Goal: Task Accomplishment & Management: Manage account settings

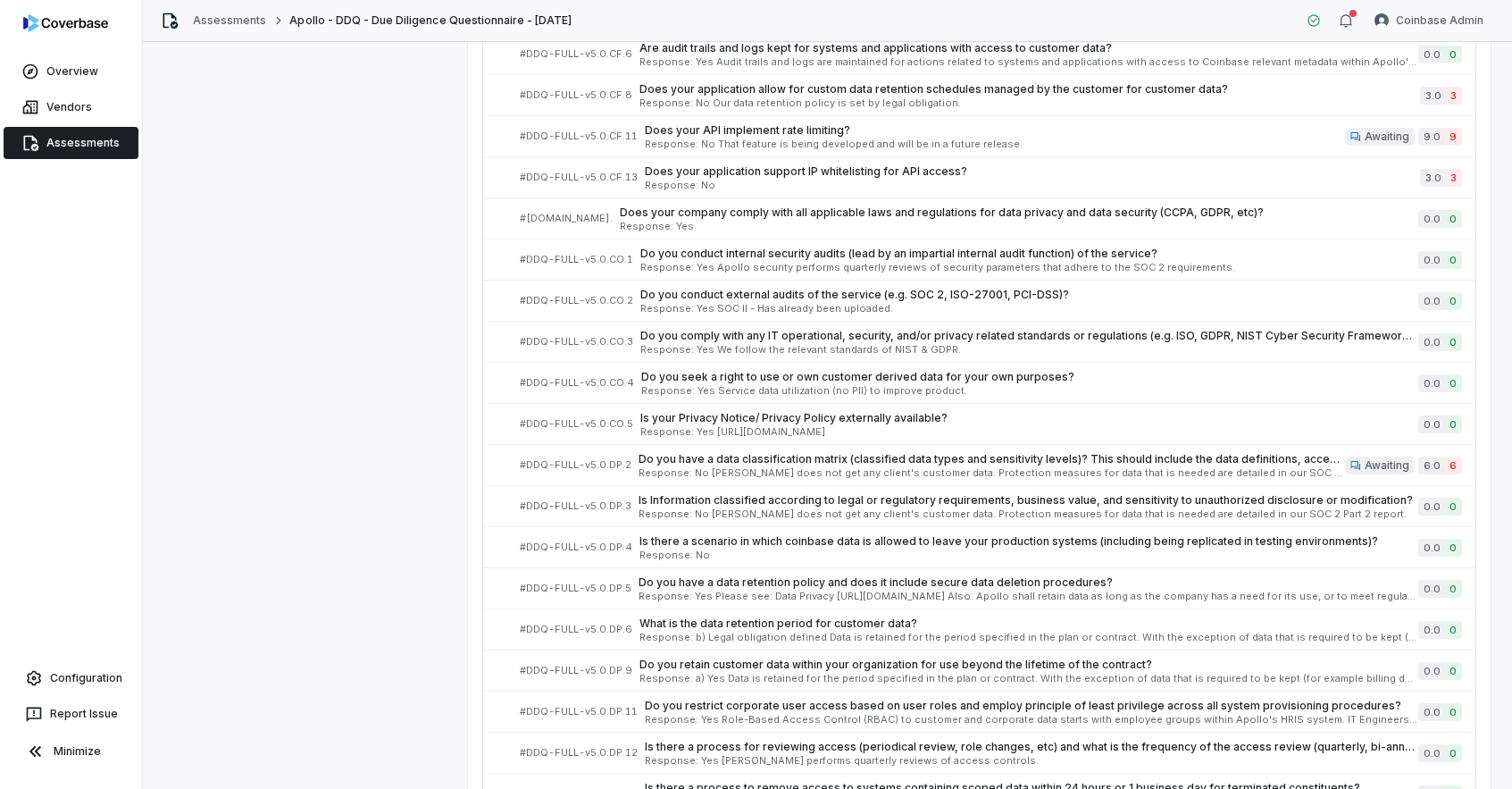
scroll to position [894, 0]
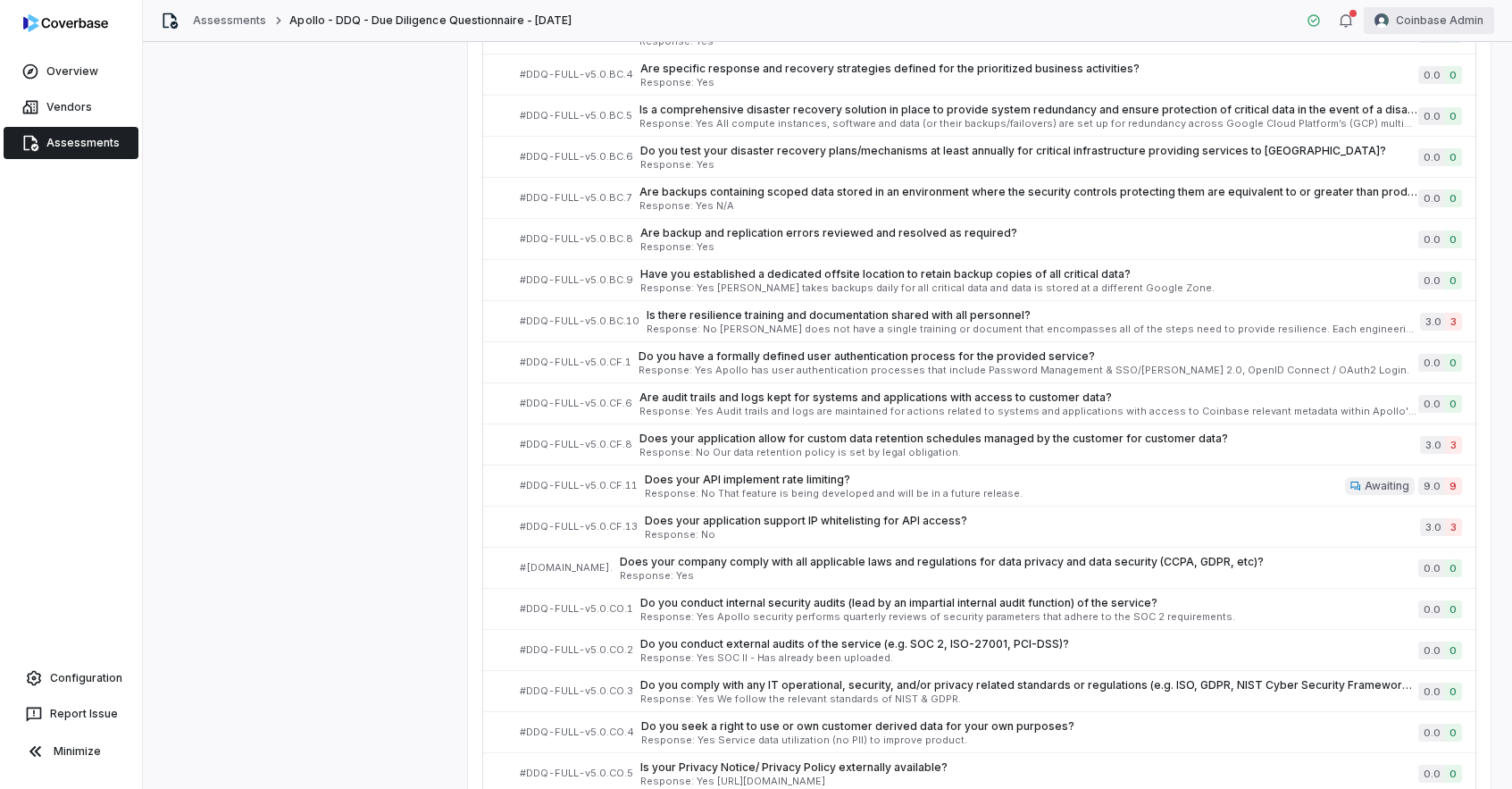
click at [1431, 15] on html "**********" at bounding box center [756, 394] width 1512 height 789
click at [1421, 171] on div "Log out" at bounding box center [1418, 164] width 136 height 29
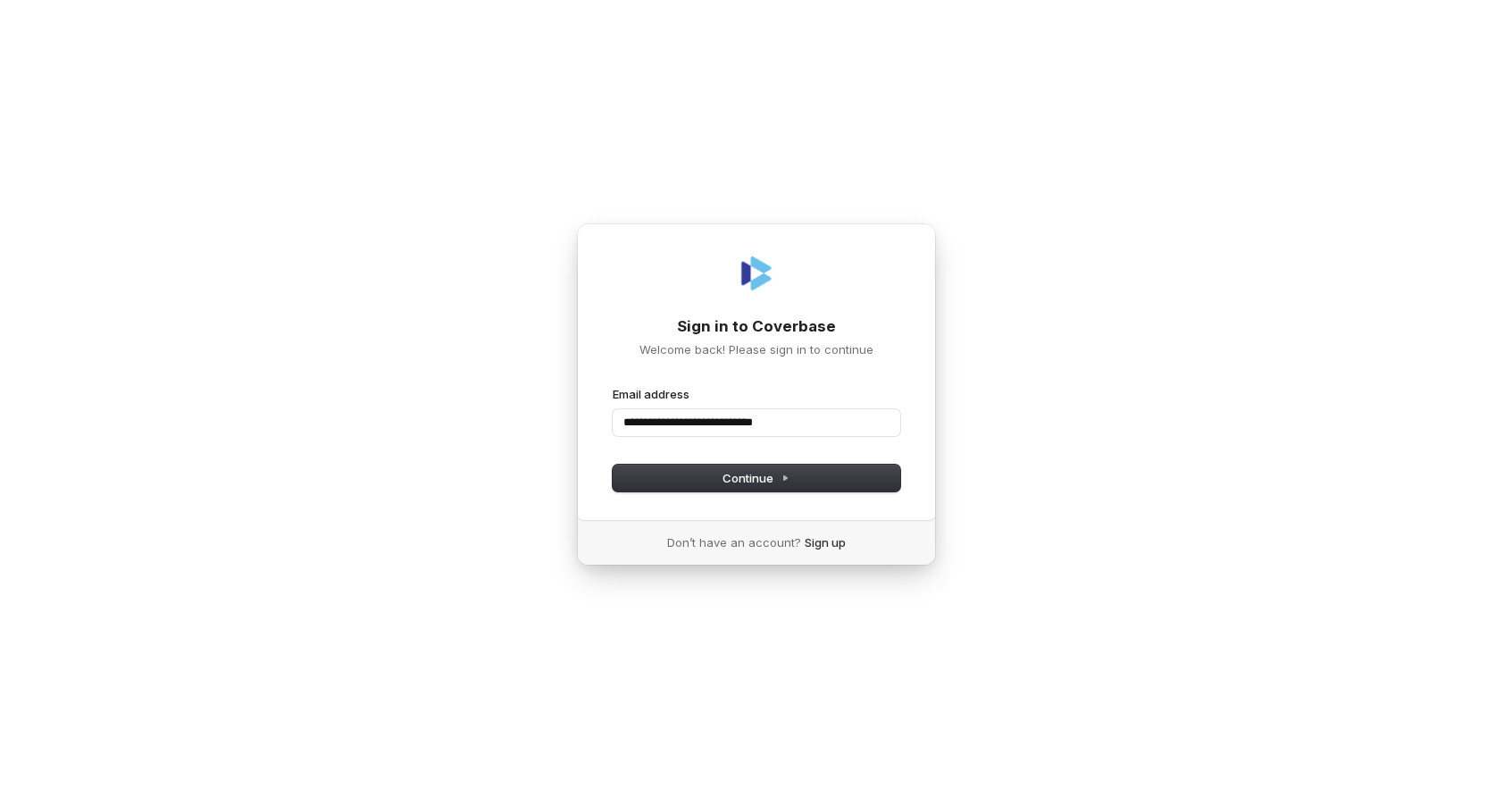
type input "**********"
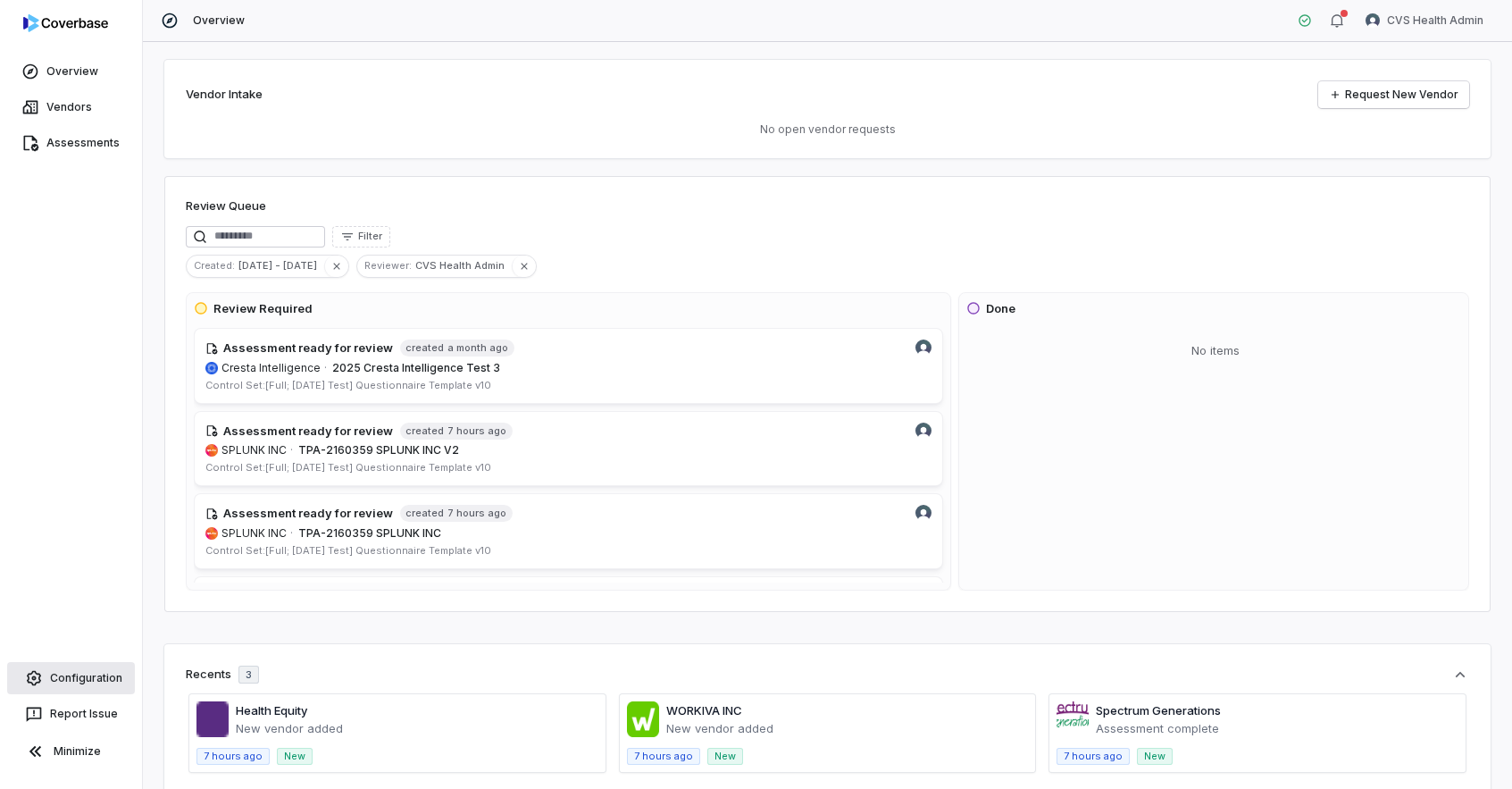
click at [76, 678] on link "Configuration" at bounding box center [71, 678] width 127 height 32
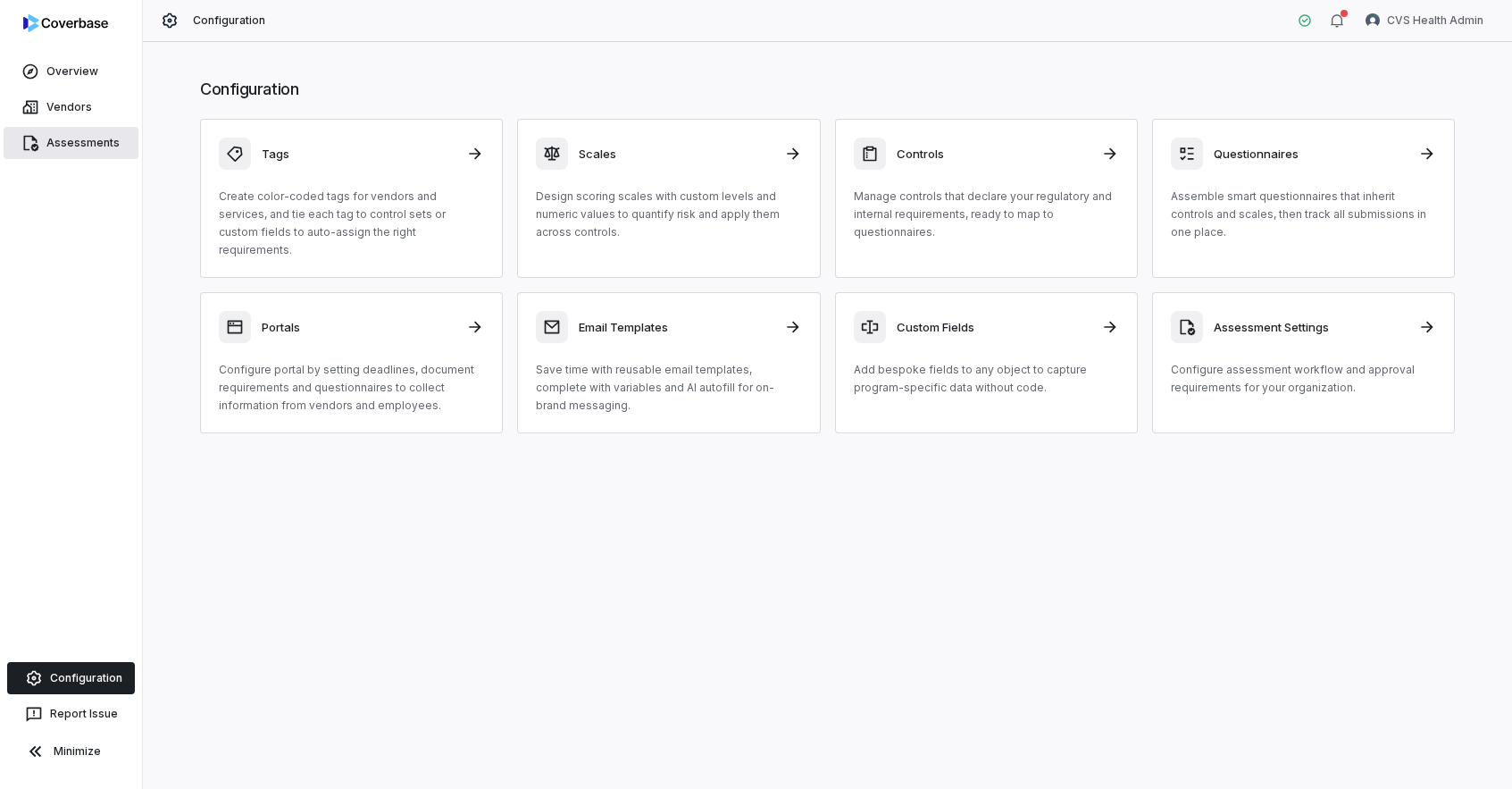
click at [88, 144] on link "Assessments" at bounding box center [72, 143] width 135 height 32
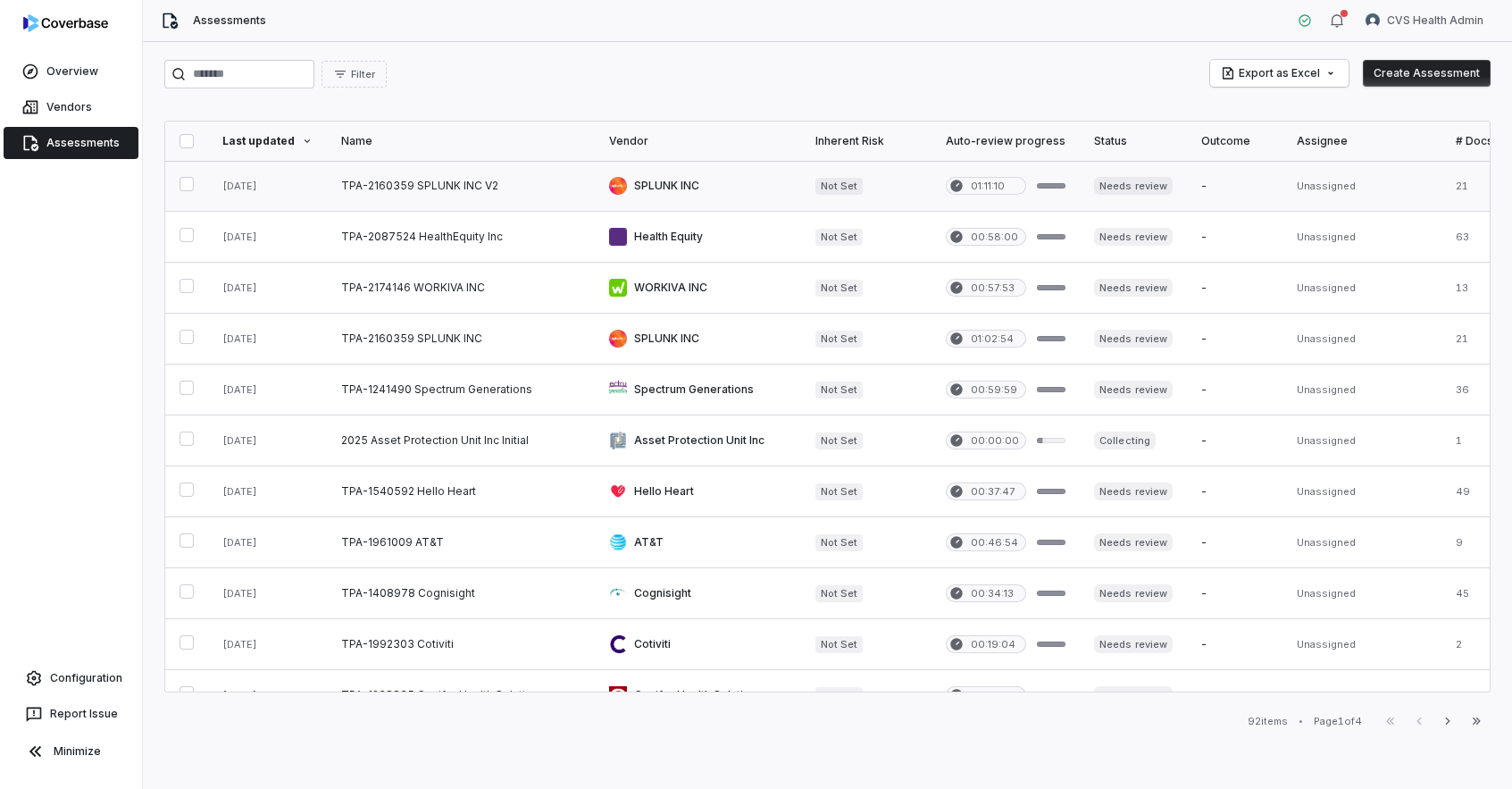
click at [494, 195] on link at bounding box center [461, 186] width 268 height 50
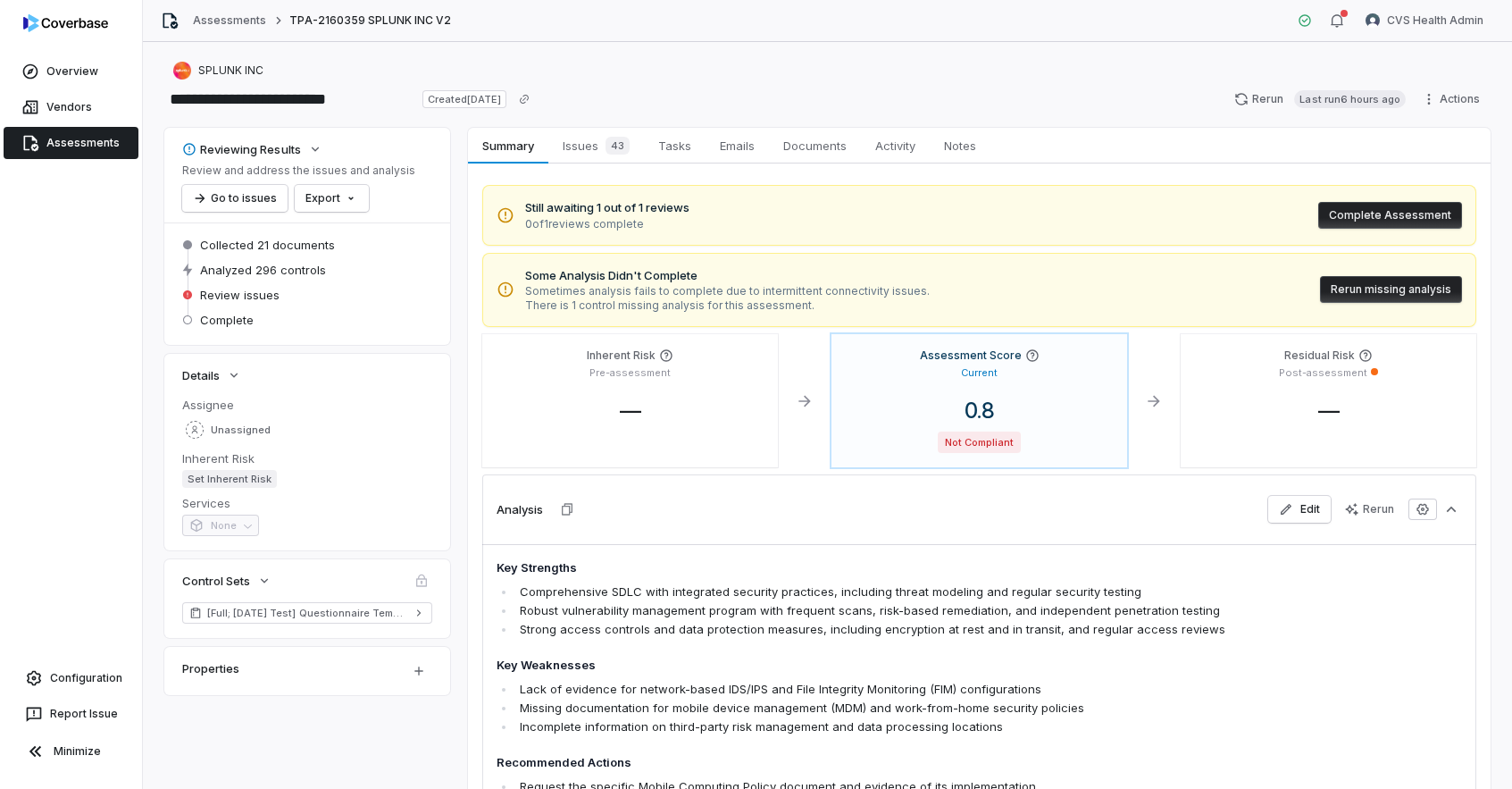
click at [424, 581] on span at bounding box center [422, 581] width 22 height 22
click at [578, 144] on span "Issues 43" at bounding box center [597, 145] width 82 height 25
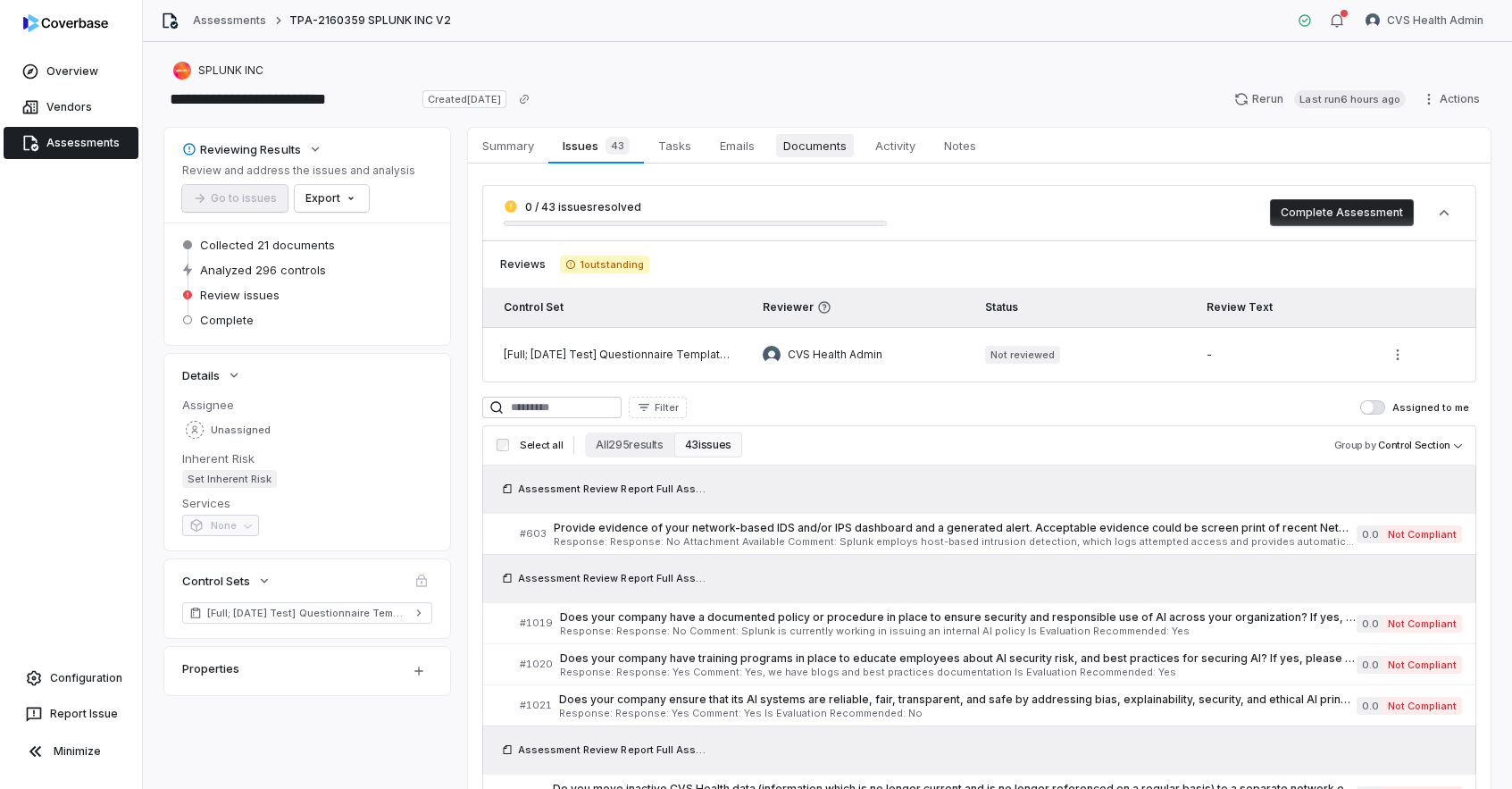
click at [794, 144] on span "Documents" at bounding box center [815, 145] width 78 height 23
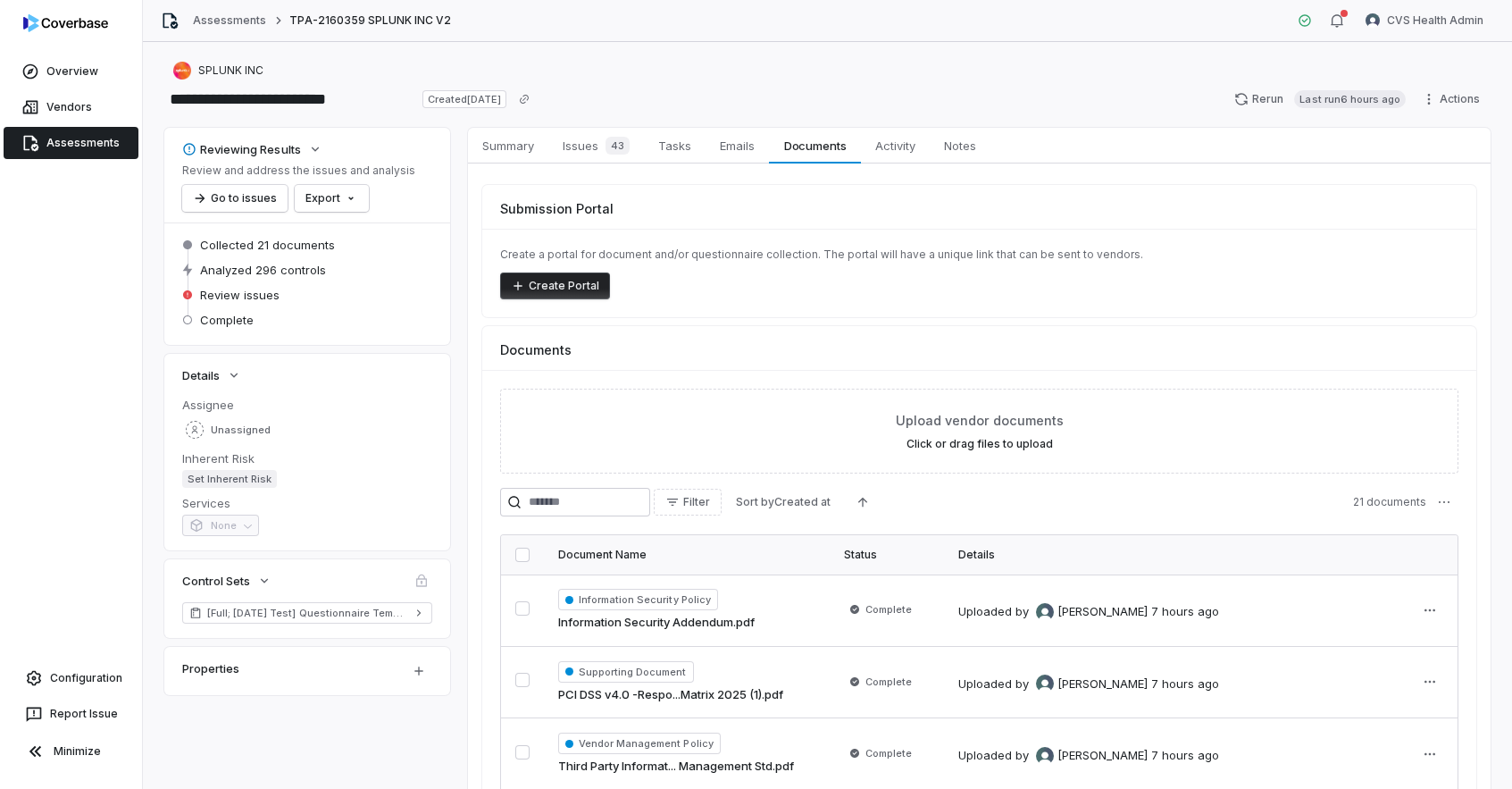
scroll to position [271, 0]
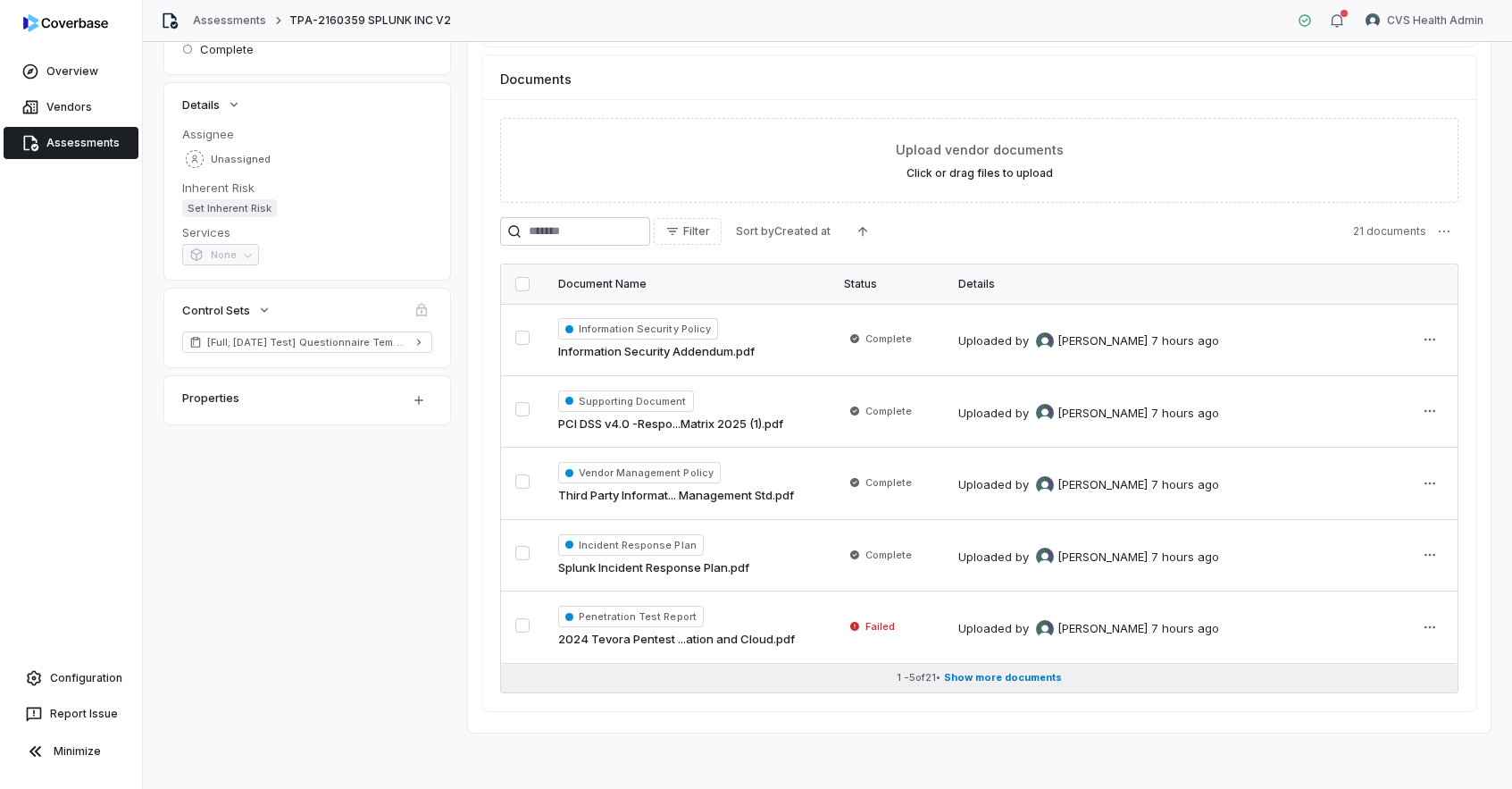
click at [989, 676] on span "Show more documents" at bounding box center [1003, 677] width 118 height 13
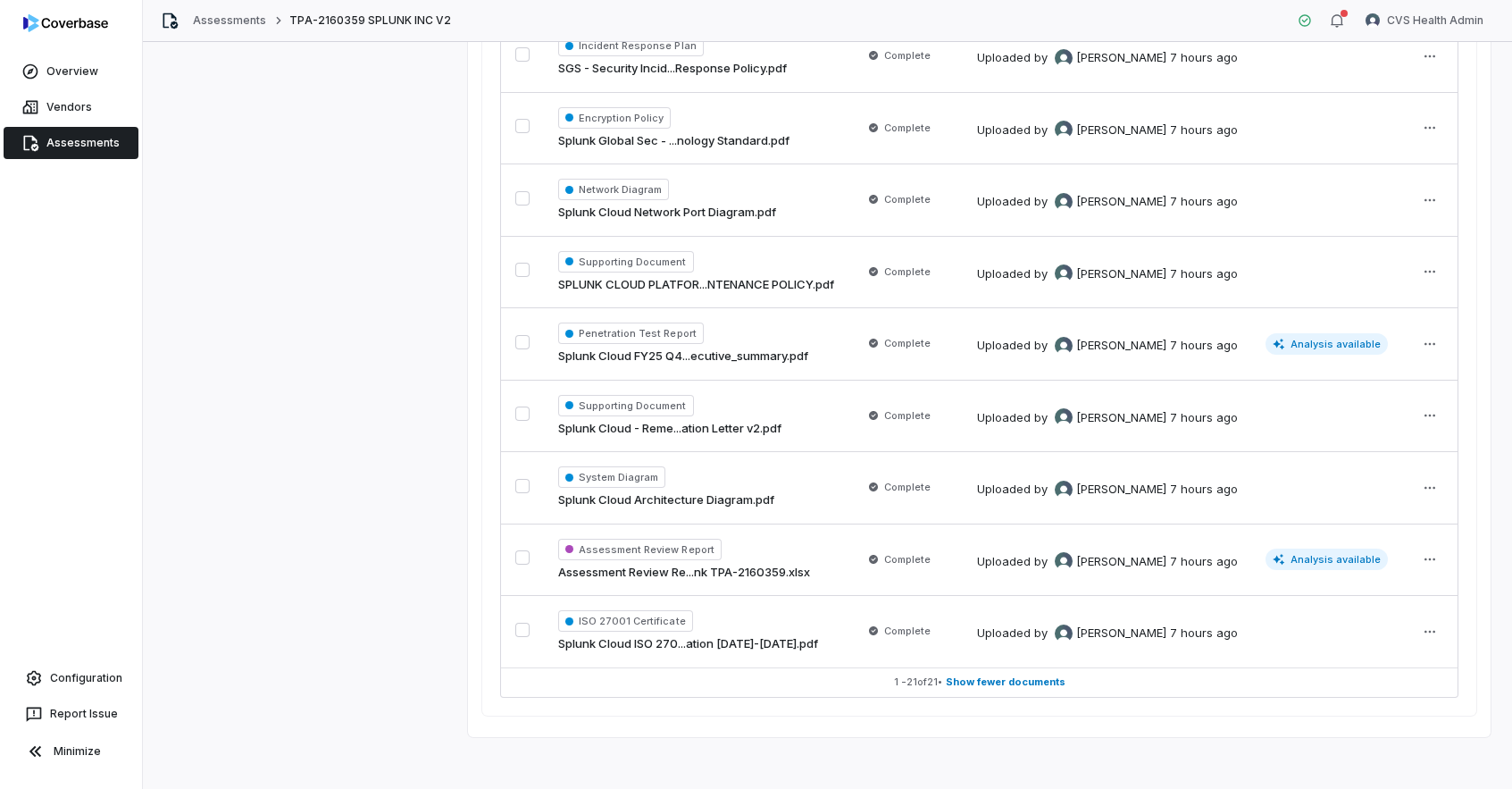
scroll to position [1422, 0]
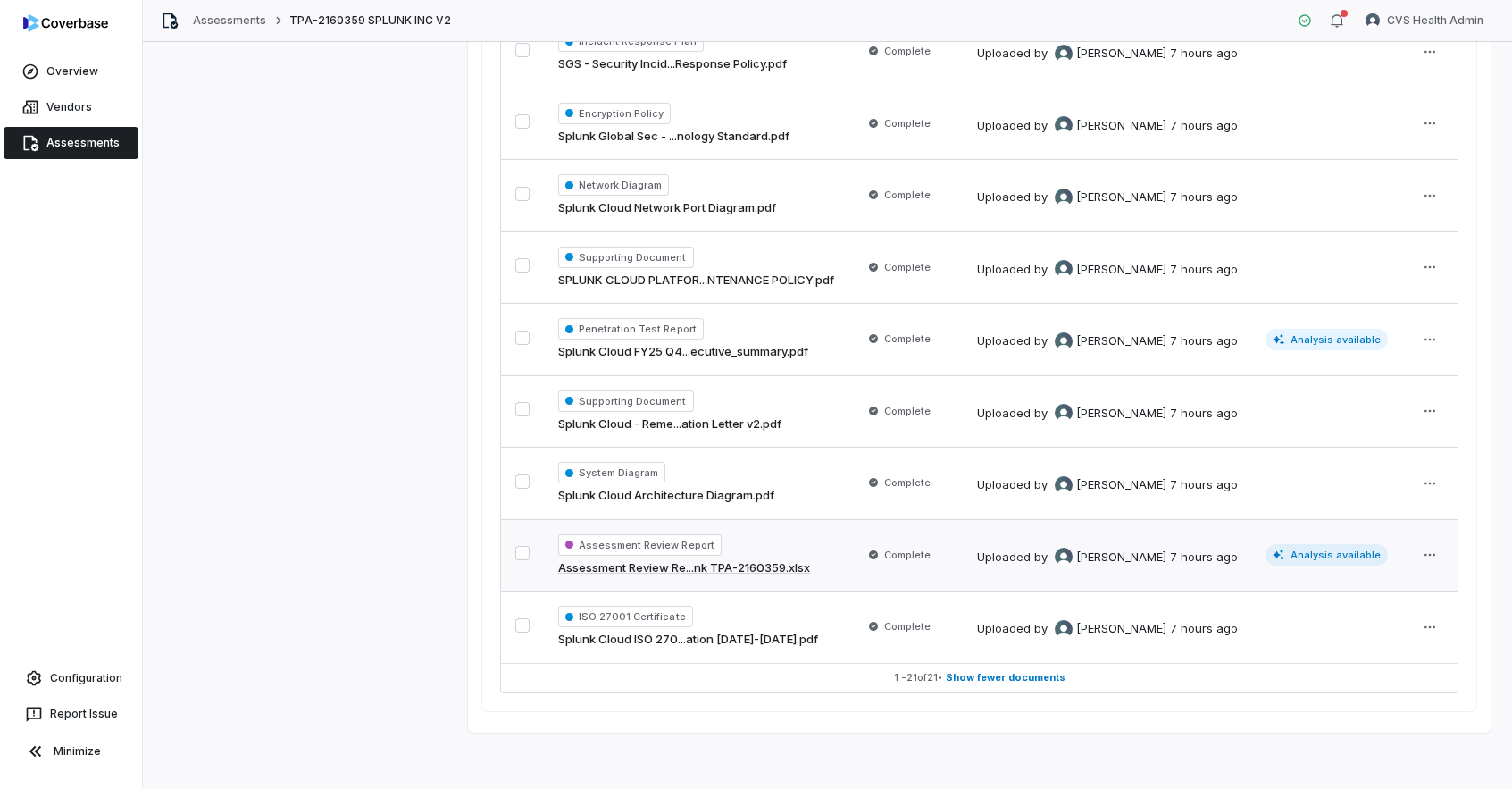
click at [800, 542] on div "Assessment Review Report Assessment Review Re...nk TPA-2160359.xlsx" at bounding box center [695, 555] width 276 height 43
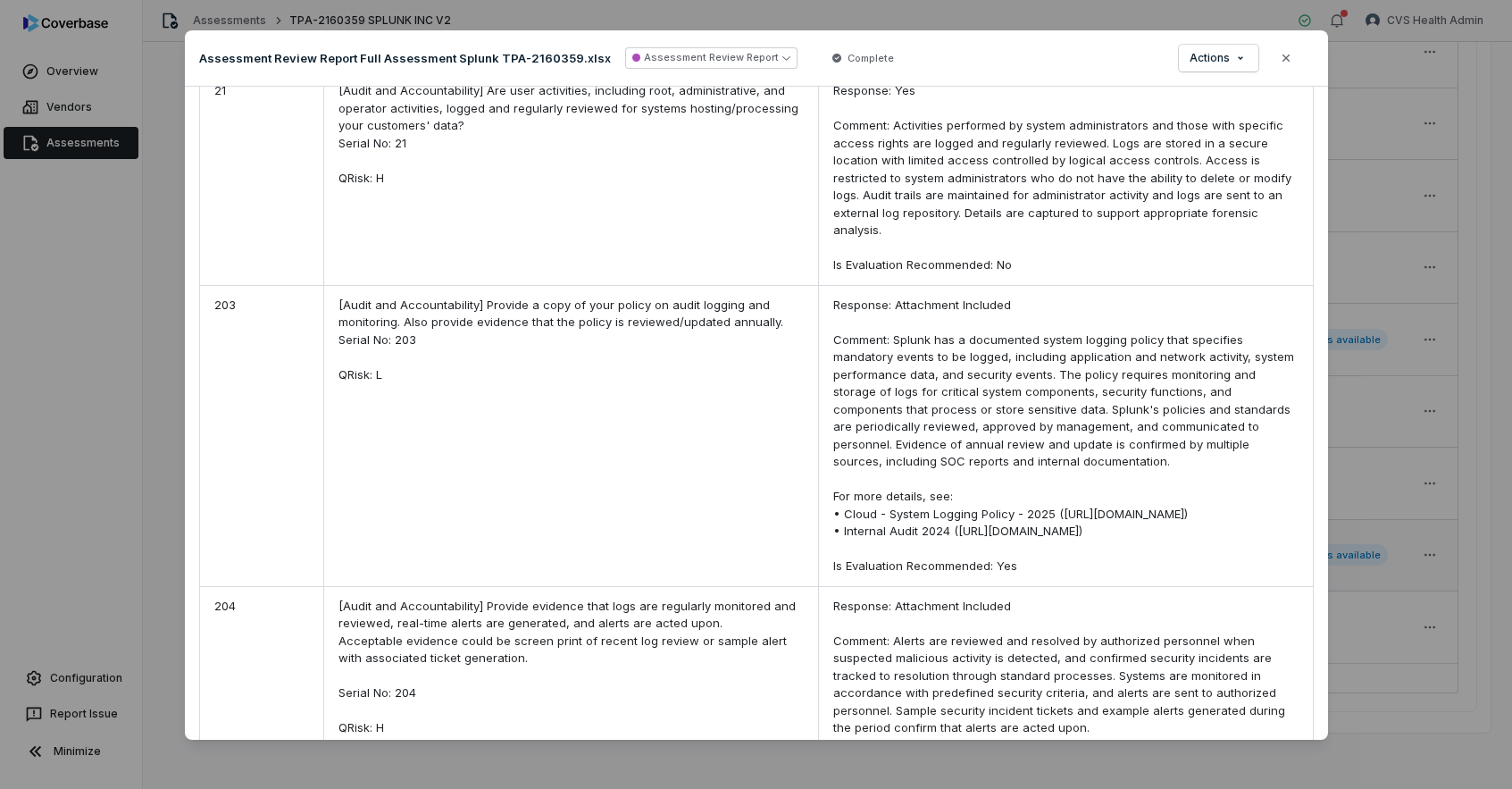
scroll to position [11932, 0]
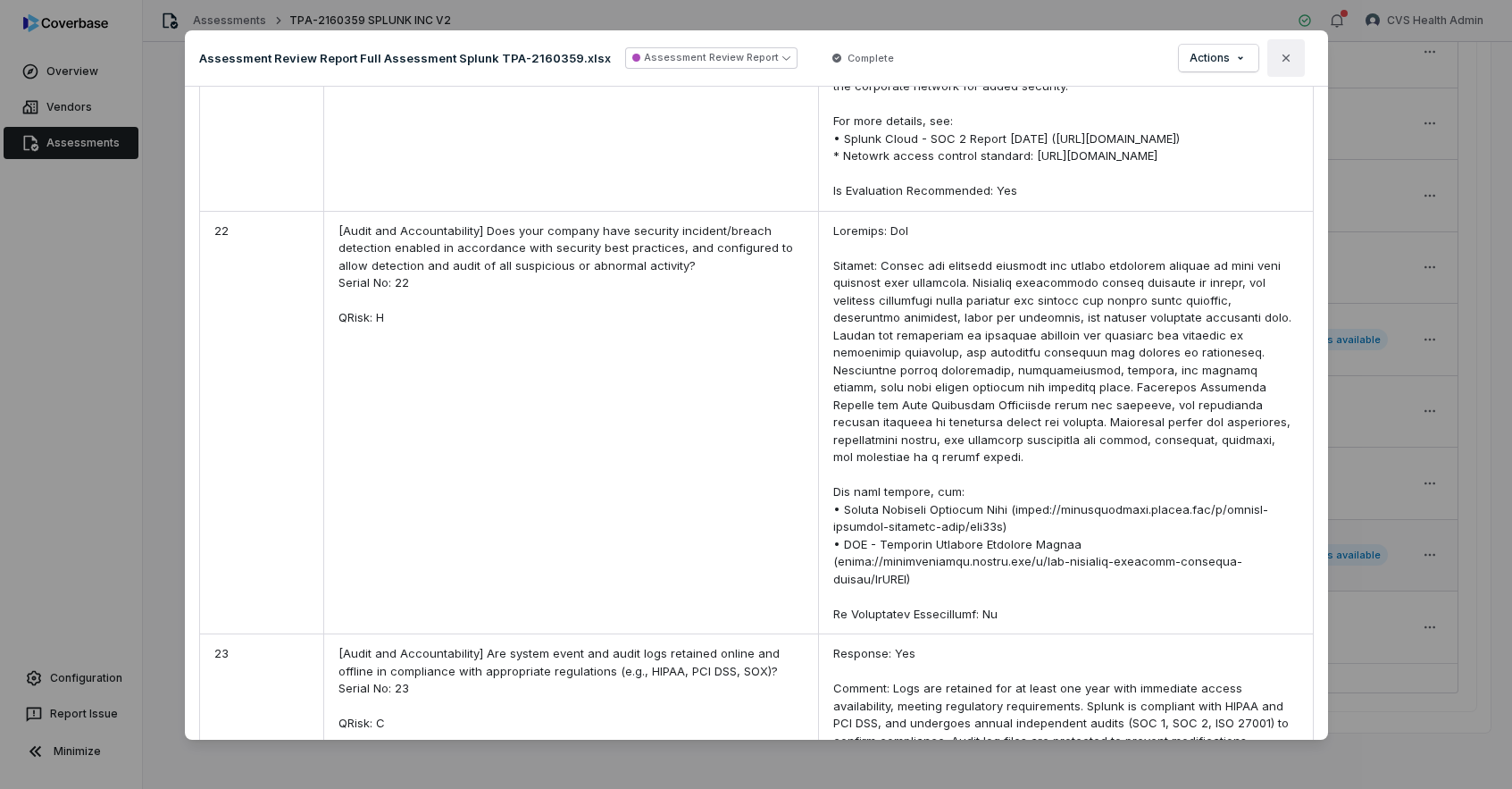
click at [1288, 55] on icon "button" at bounding box center [1285, 57] width 7 height 7
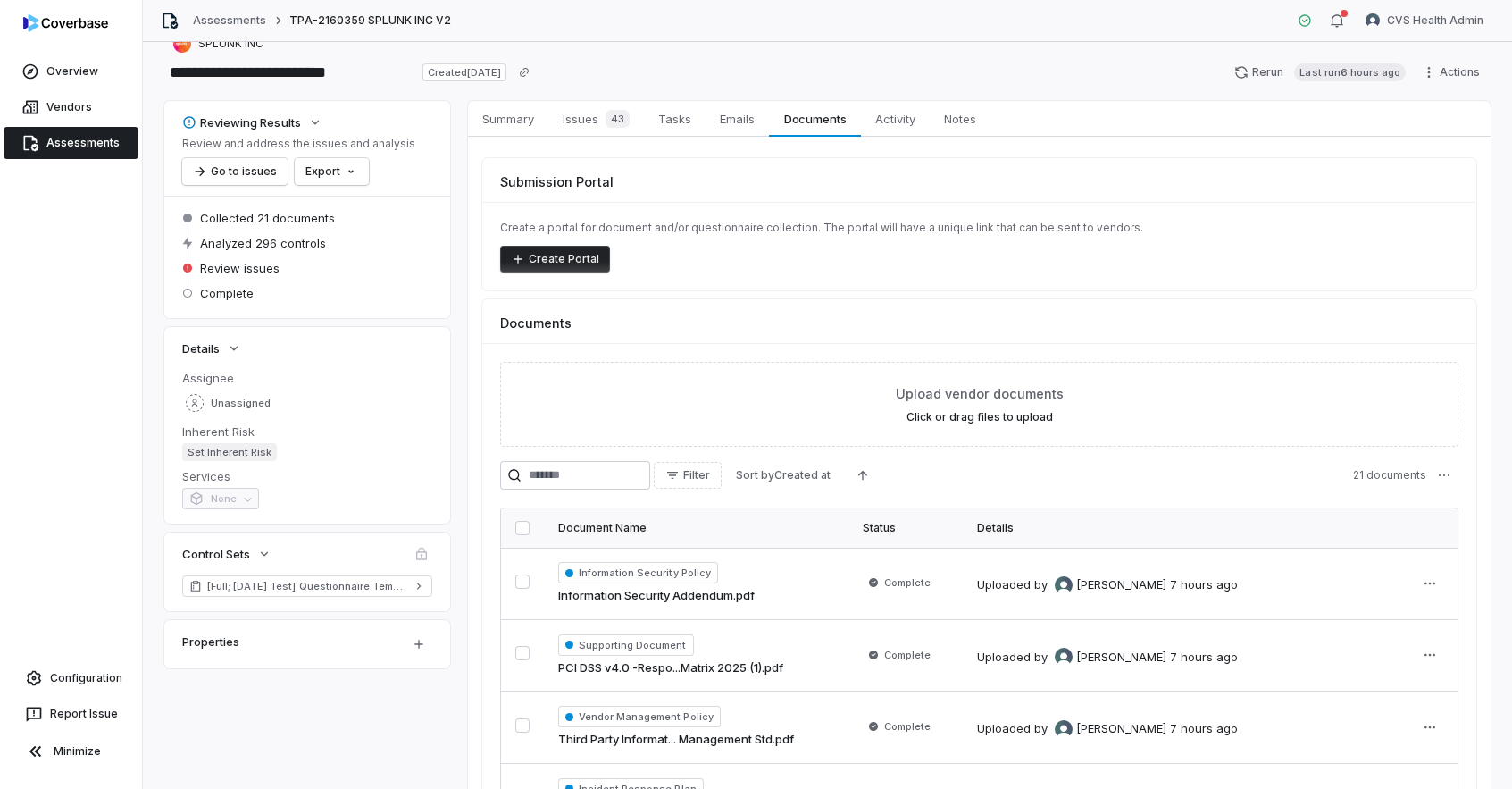
scroll to position [43, 0]
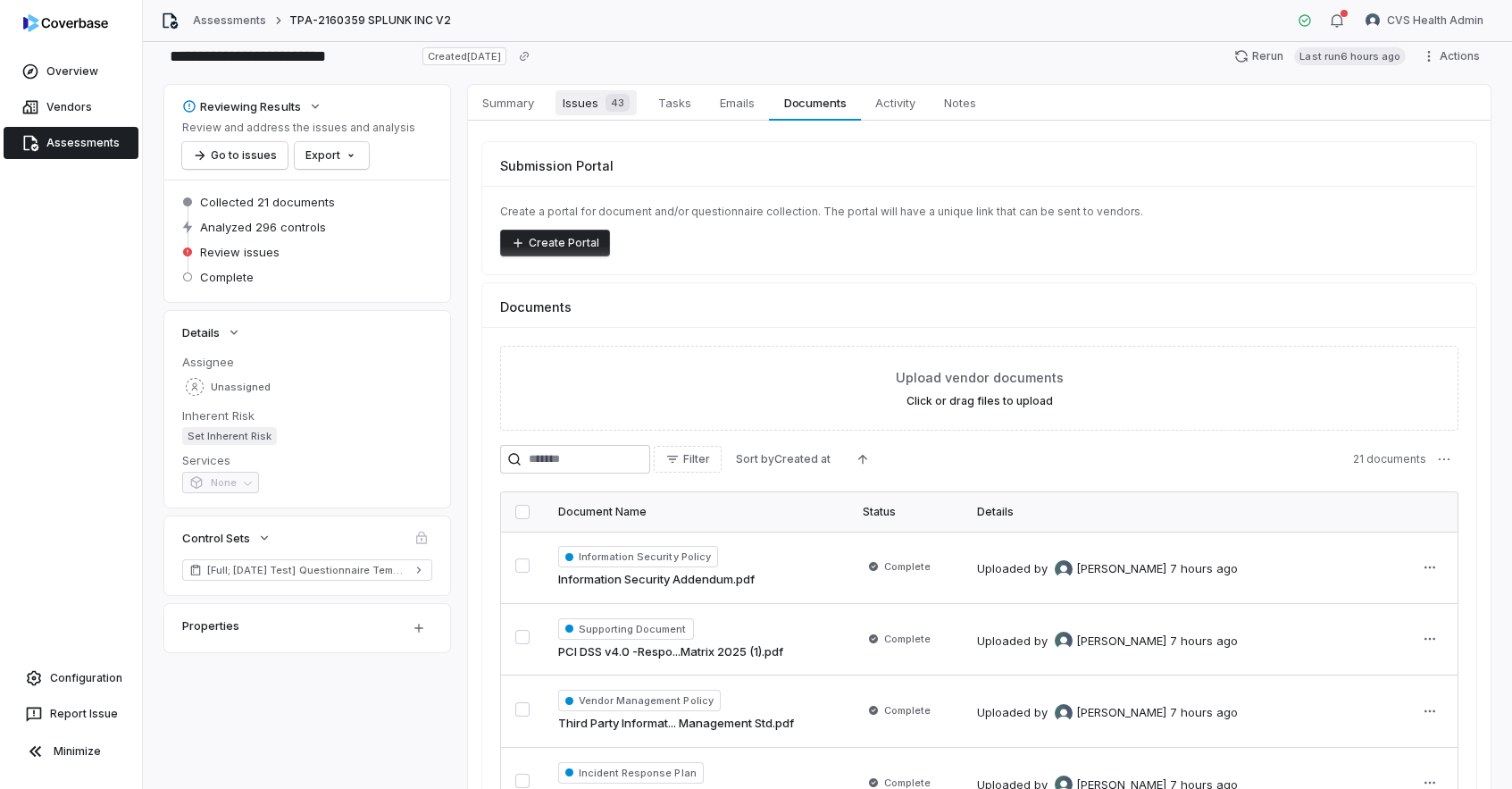
click at [586, 107] on span "Issues 43" at bounding box center [597, 102] width 82 height 25
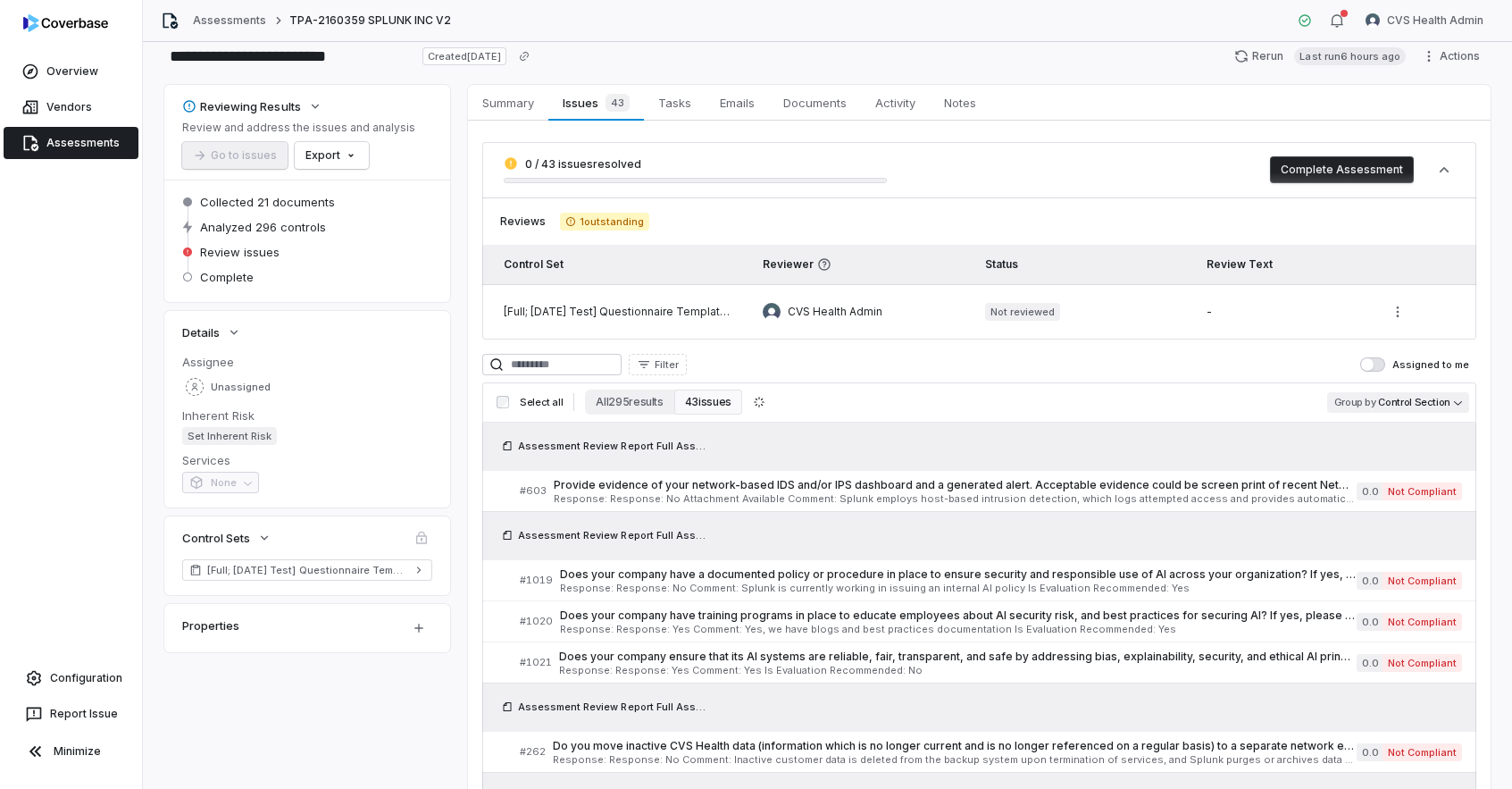
click at [1412, 408] on body "**********" at bounding box center [756, 394] width 1512 height 789
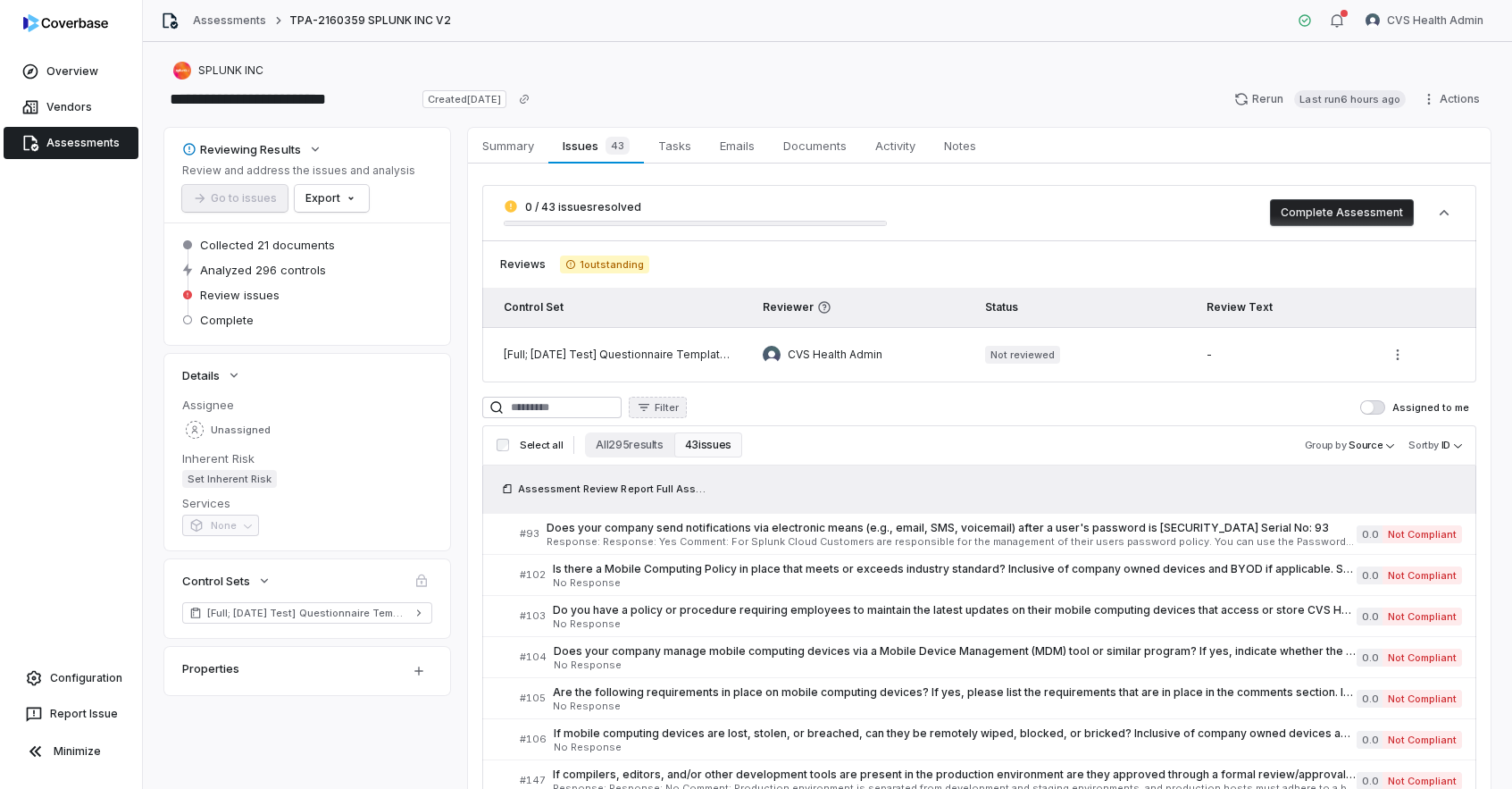
click at [684, 398] on button "Filter" at bounding box center [658, 408] width 58 height 22
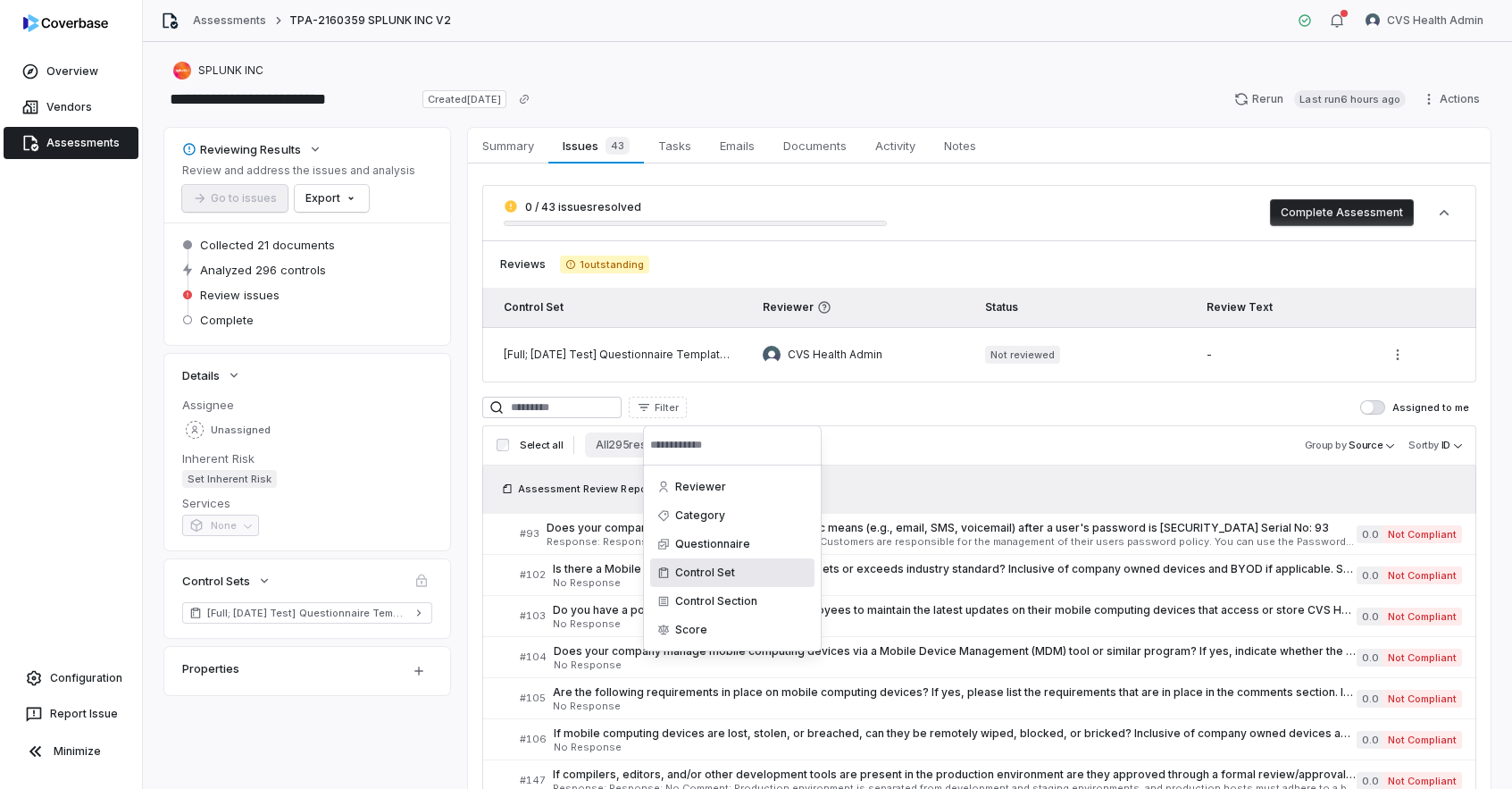
click at [713, 569] on div "Control Set" at bounding box center [732, 572] width 164 height 29
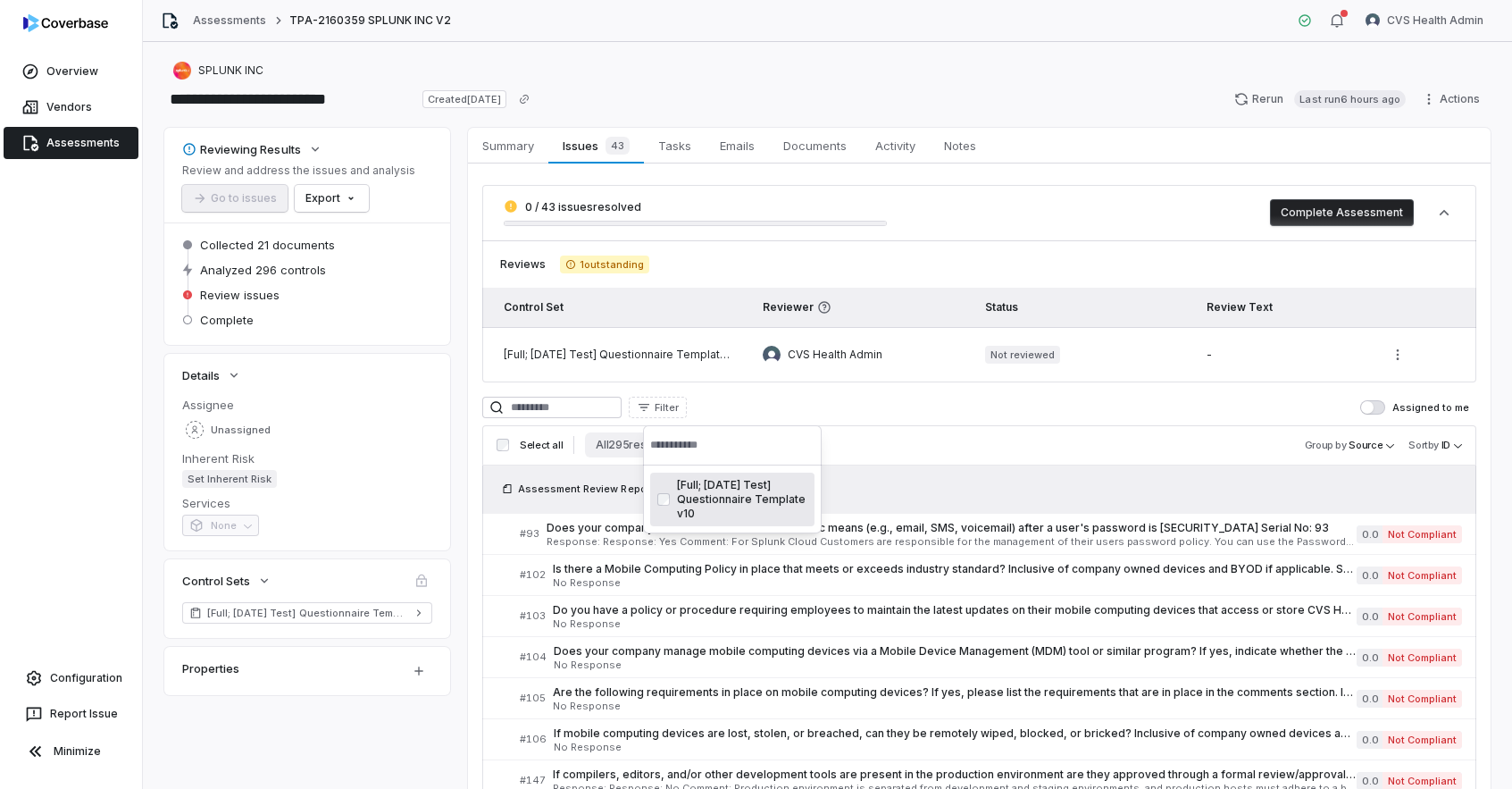
click at [728, 497] on div "[Full; 2025-06-02 Test] Questionnaire Template v10" at bounding box center [732, 499] width 164 height 54
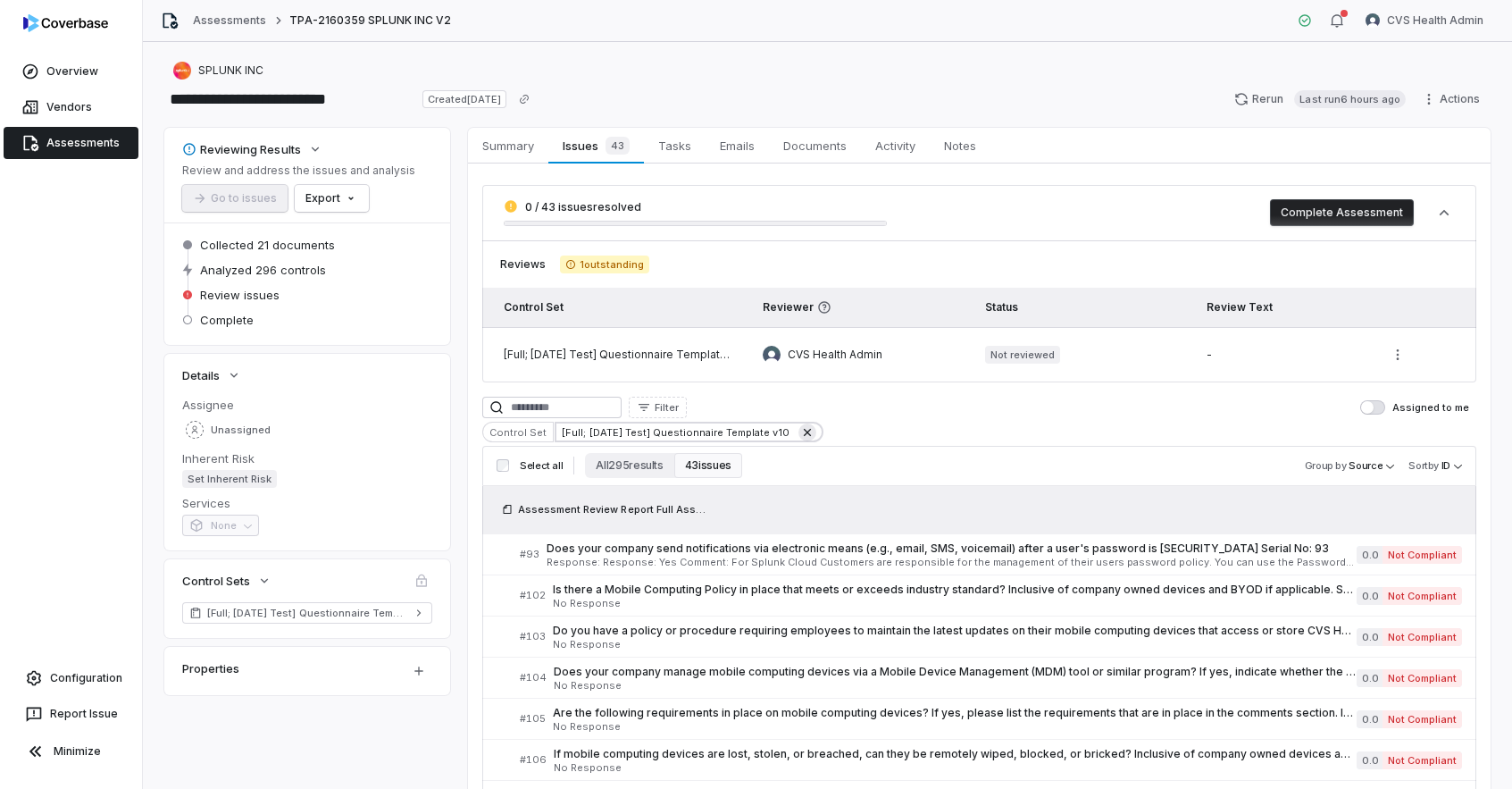
click at [815, 433] on icon at bounding box center [808, 432] width 14 height 14
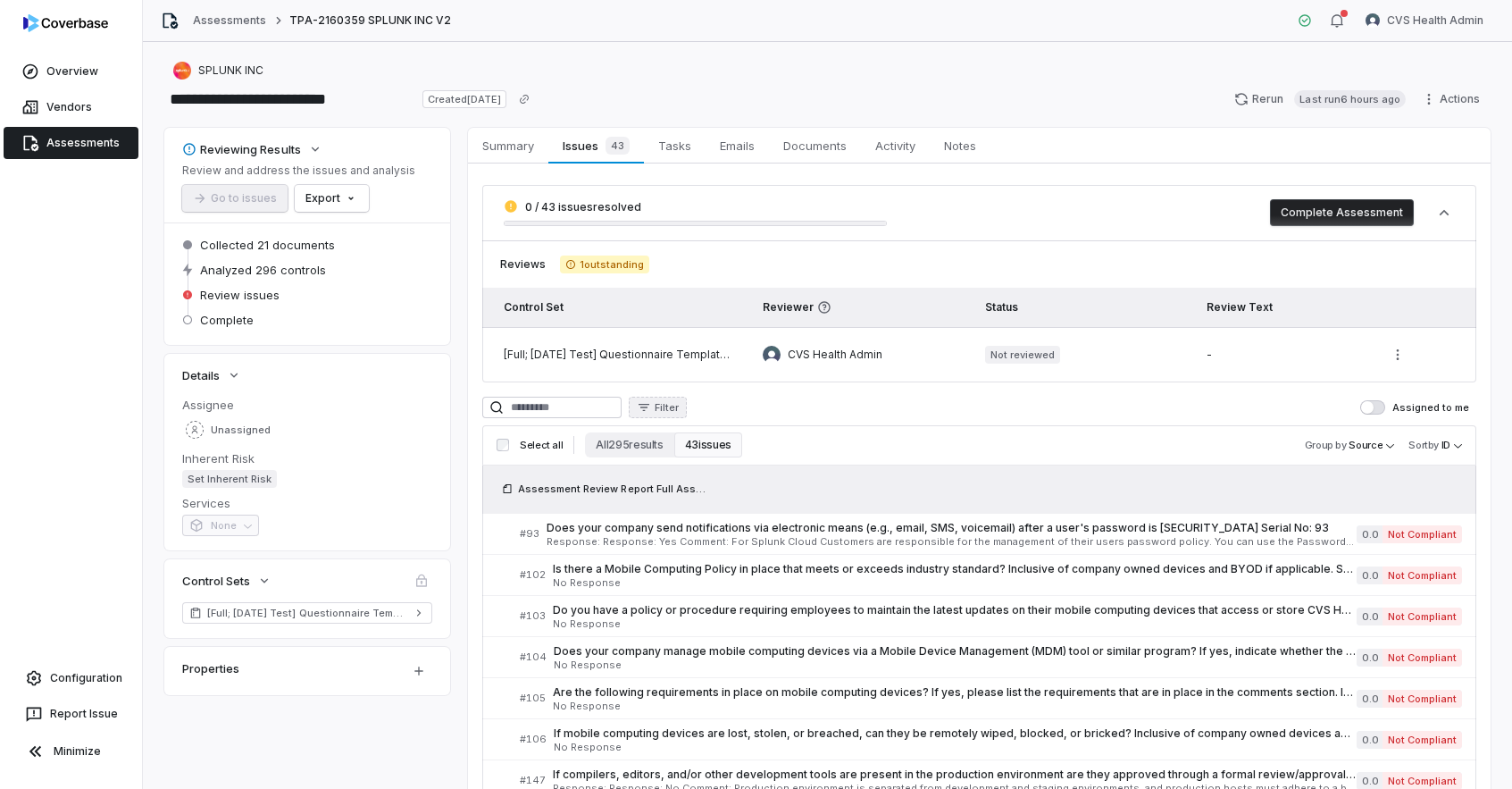
click at [678, 409] on span "Filter" at bounding box center [666, 407] width 24 height 13
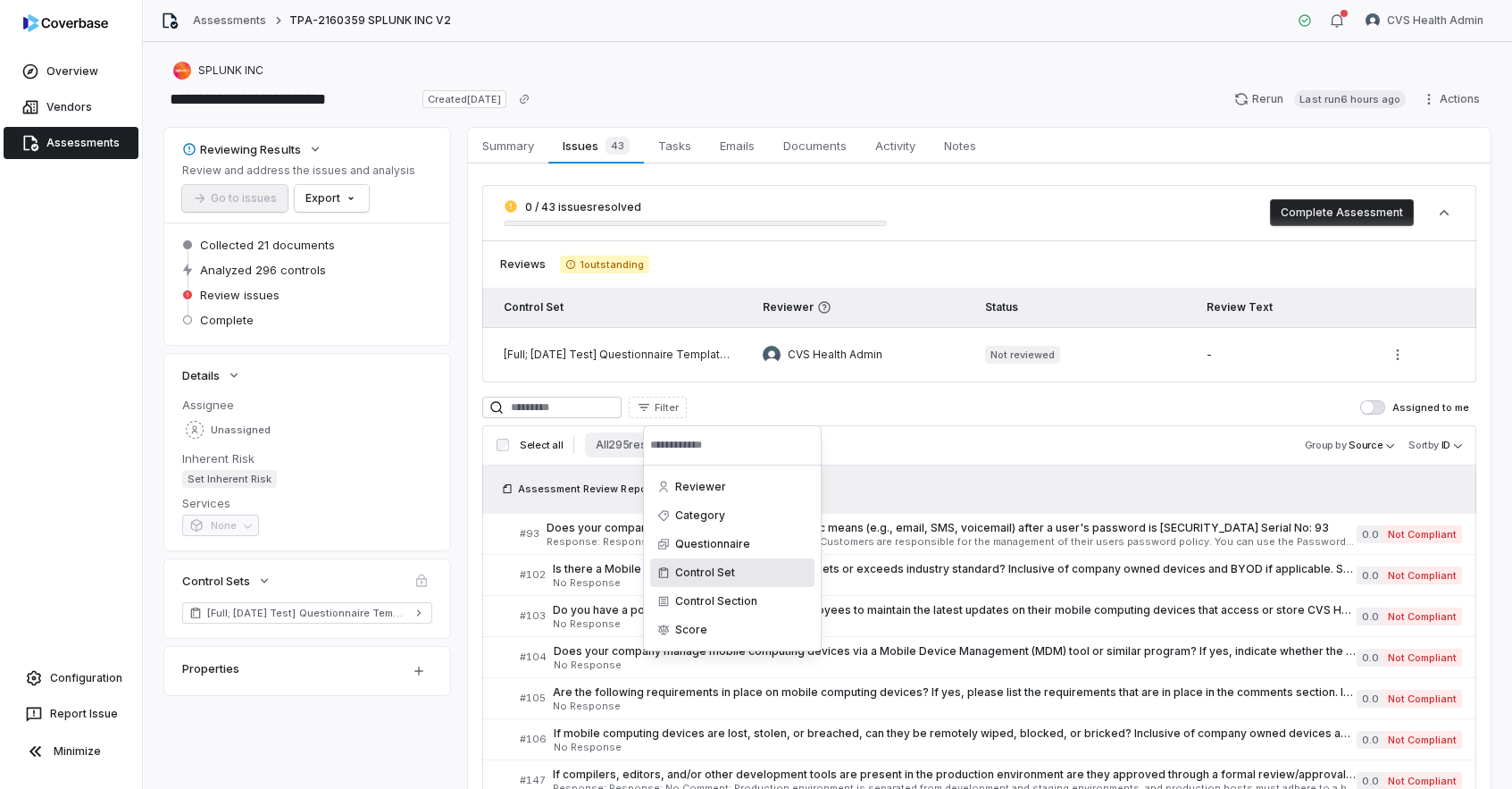
click at [746, 571] on div "Control Set" at bounding box center [732, 572] width 164 height 29
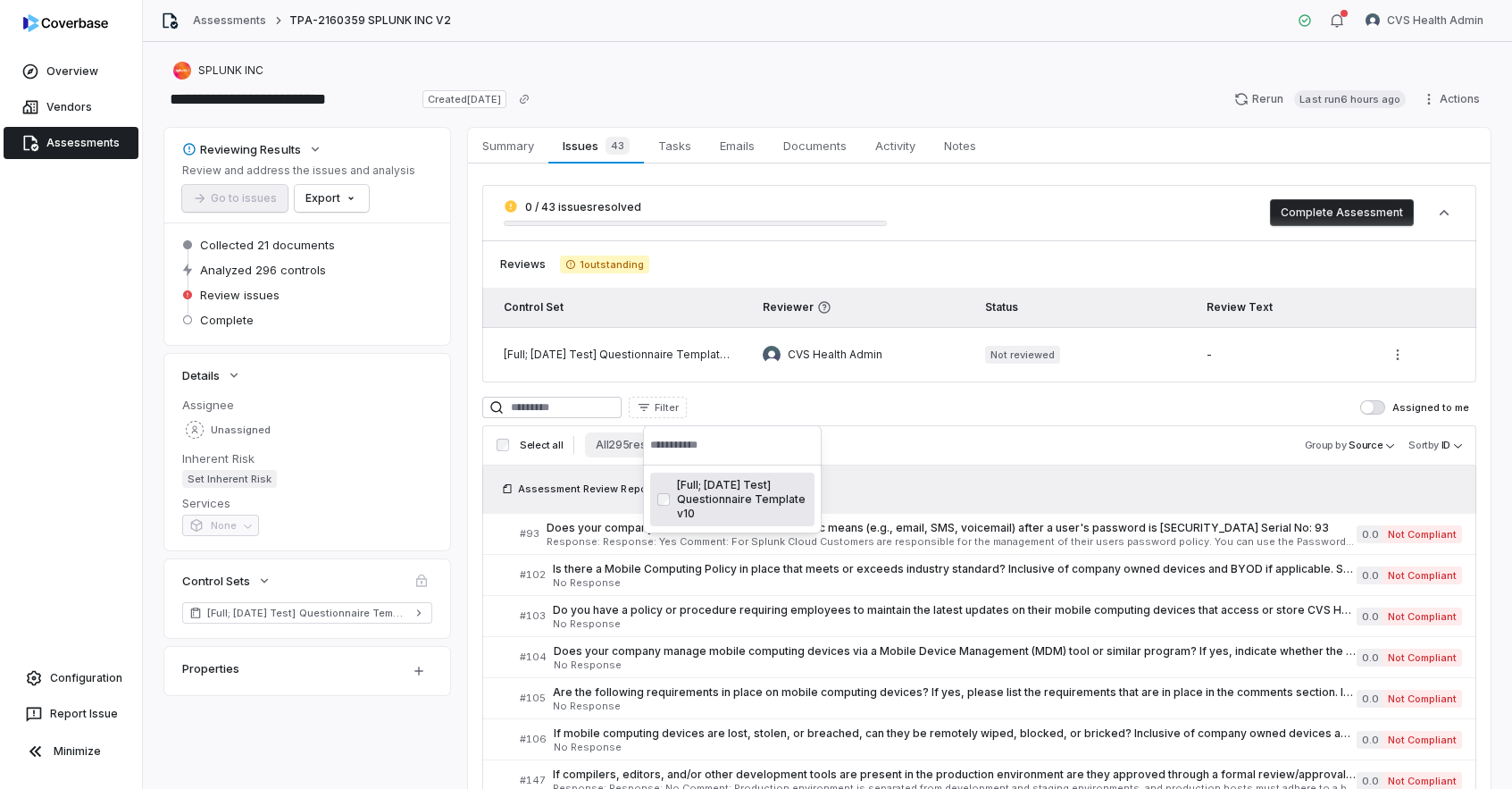
click at [739, 500] on div "[Full; 2025-06-02 Test] Questionnaire Template v10" at bounding box center [732, 499] width 164 height 54
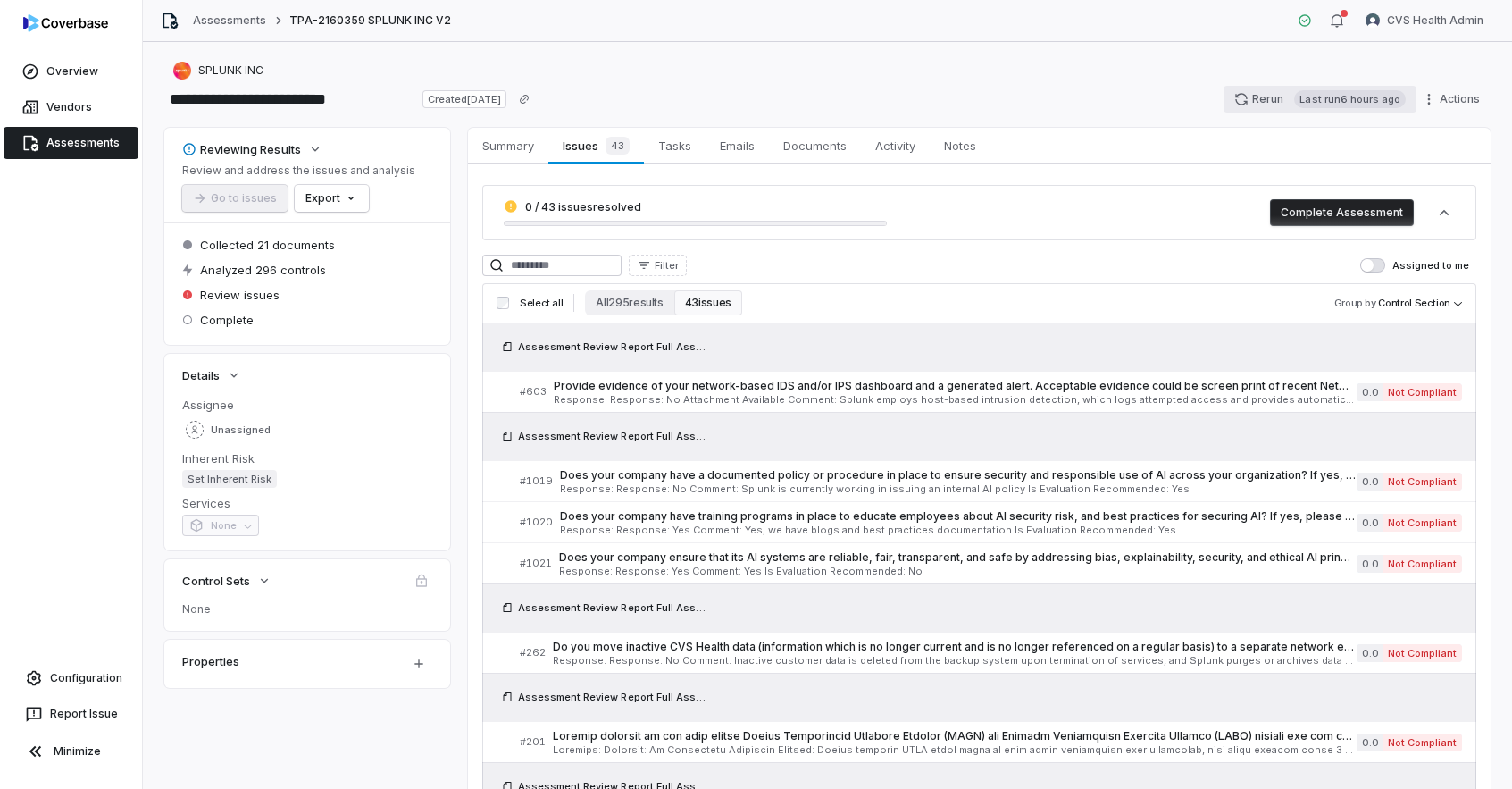
click at [1264, 100] on button "Rerun Last run 6 hours ago" at bounding box center [1320, 99] width 193 height 27
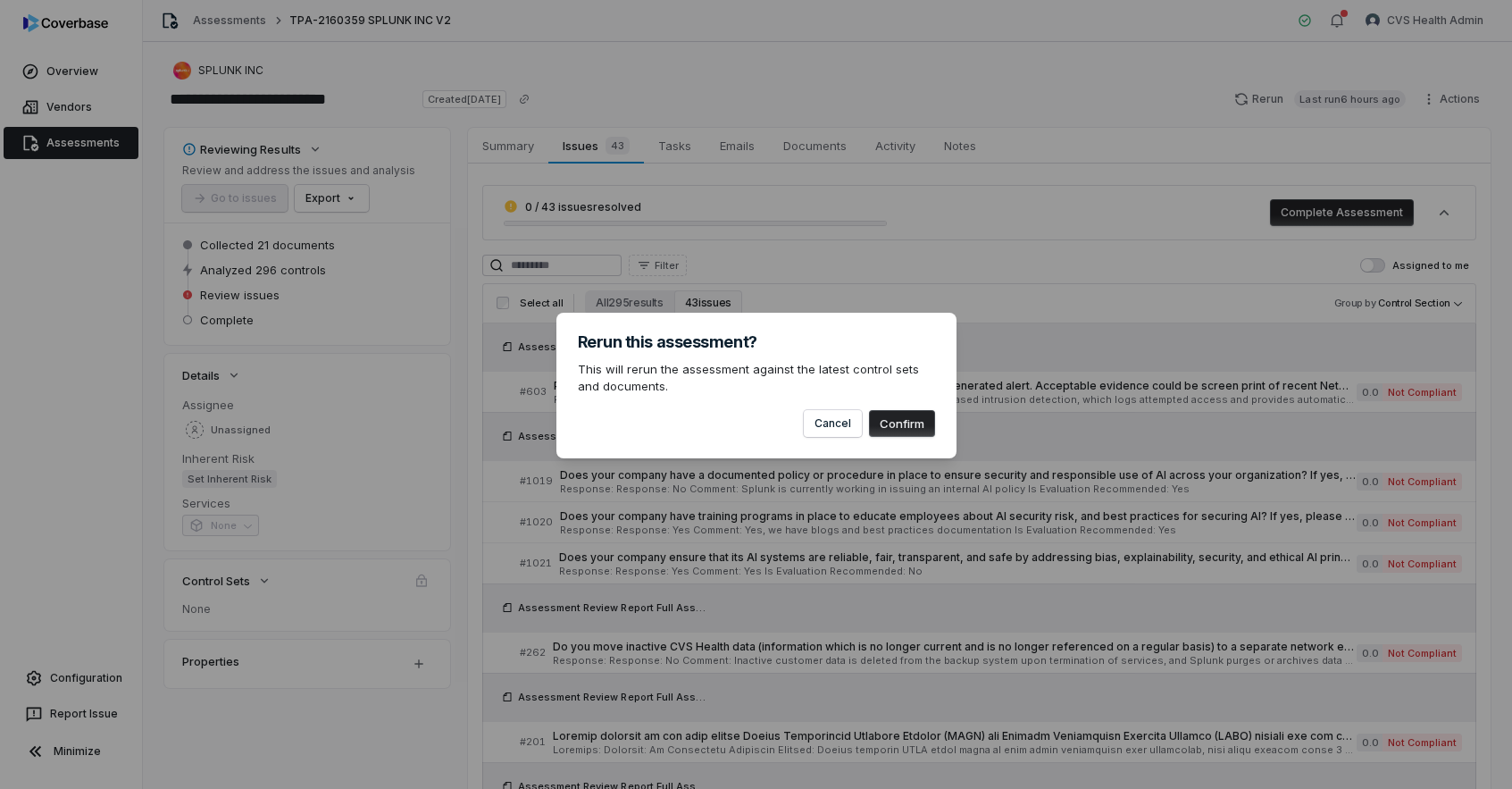
click at [914, 430] on button "Confirm" at bounding box center [902, 423] width 66 height 27
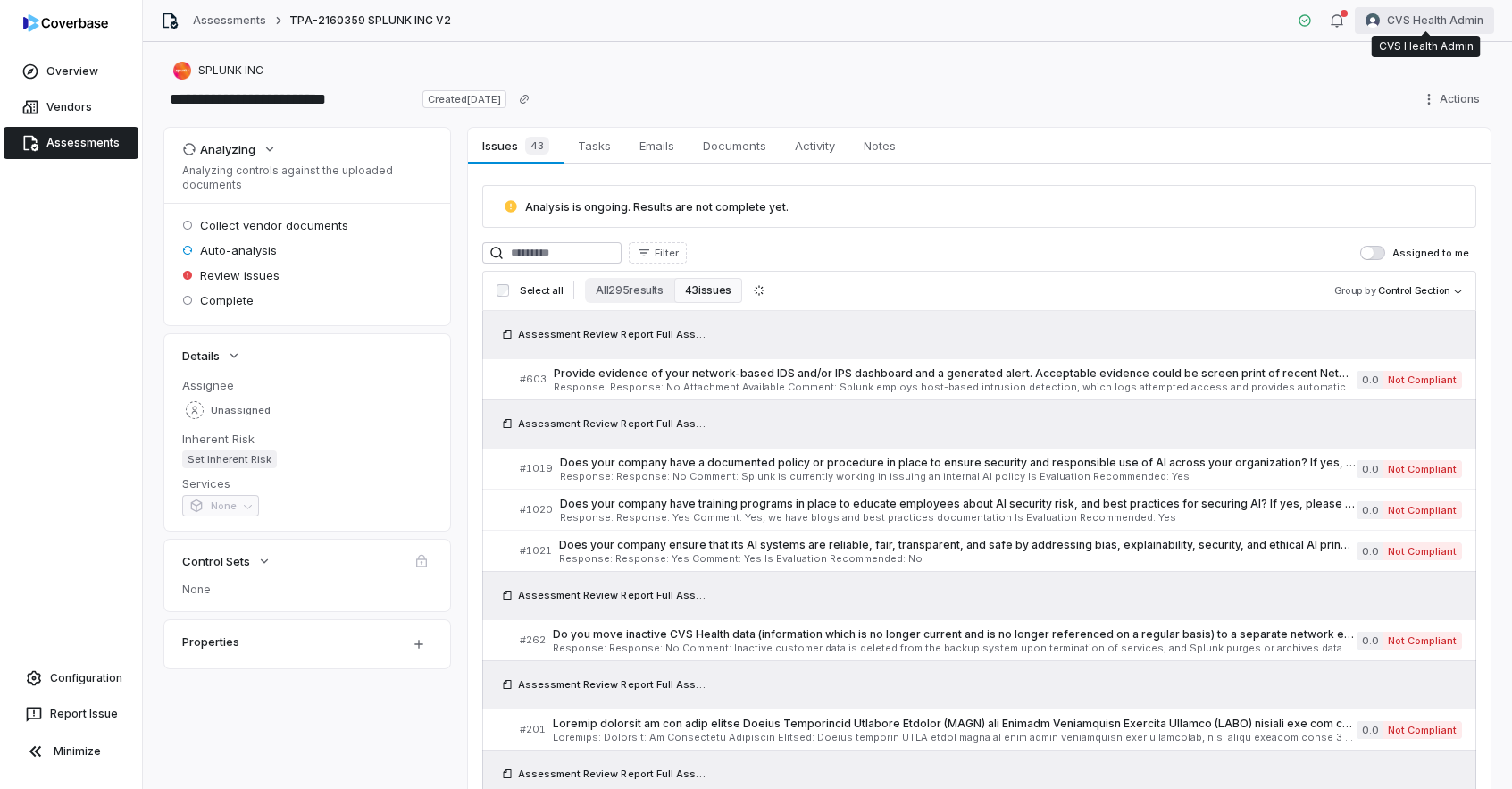
click at [1394, 25] on html "**********" at bounding box center [756, 394] width 1512 height 789
click at [1397, 168] on div "Log out" at bounding box center [1418, 164] width 136 height 29
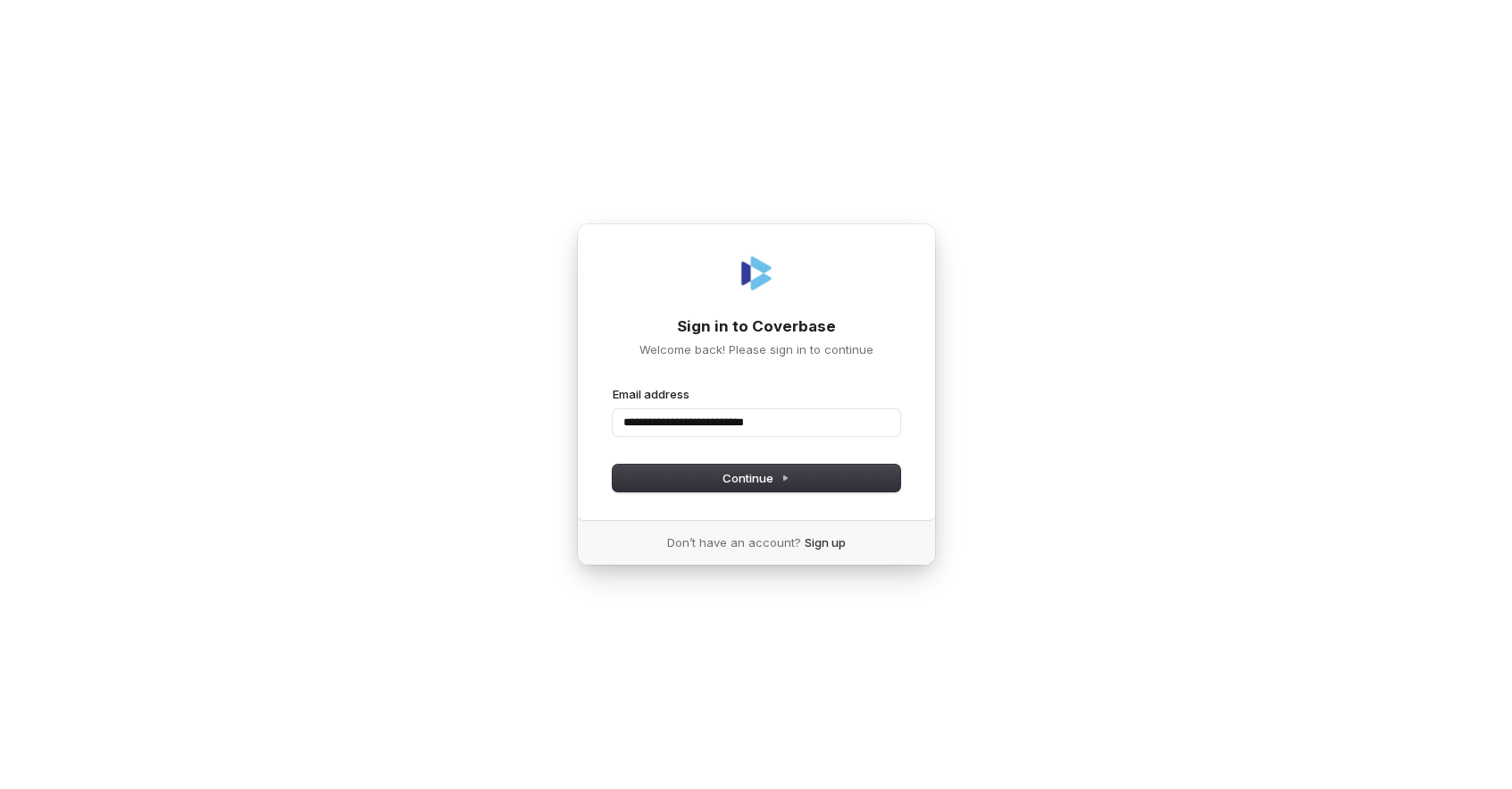
type input "**********"
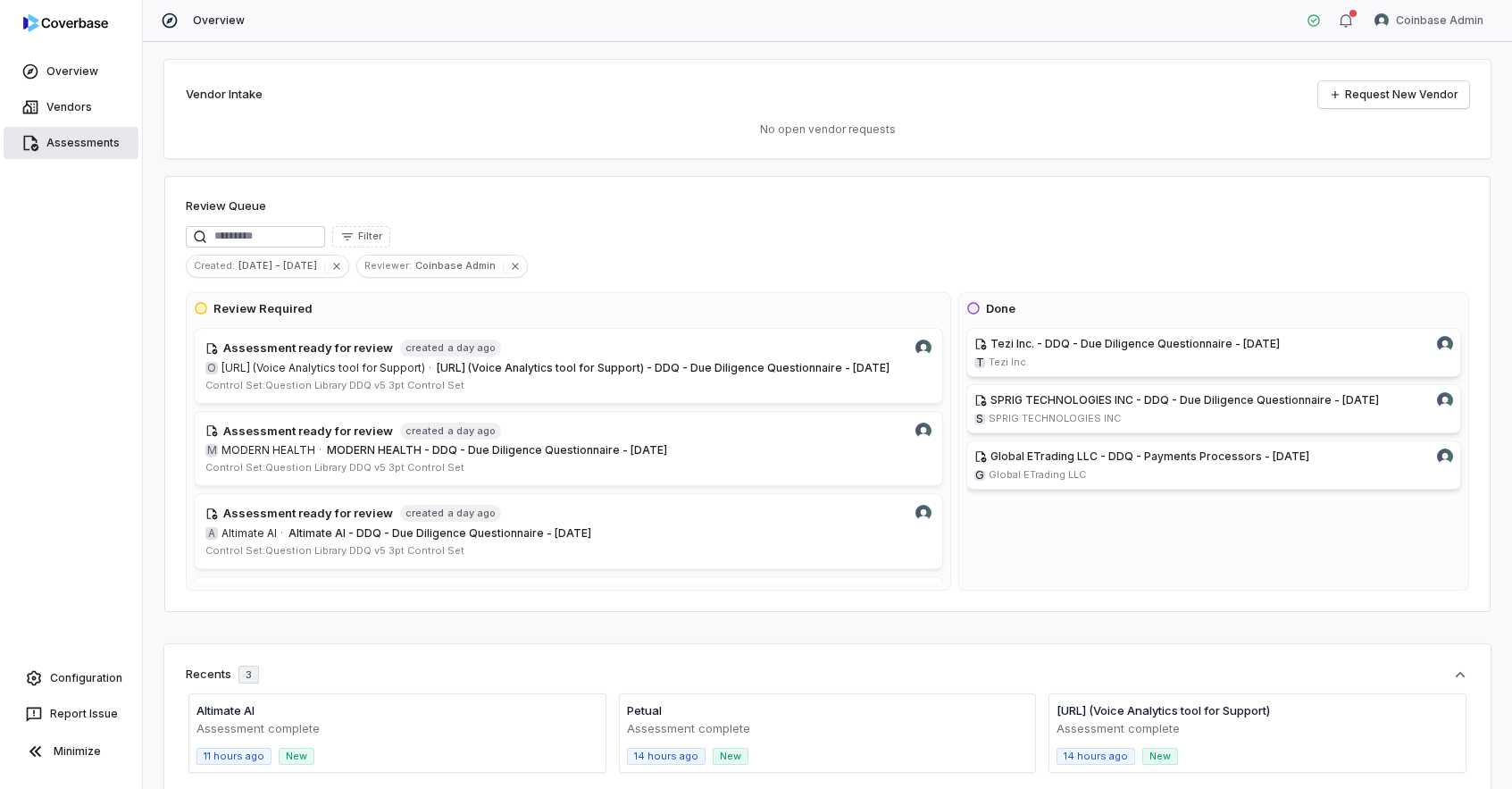
click at [78, 146] on link "Assessments" at bounding box center [72, 143] width 135 height 32
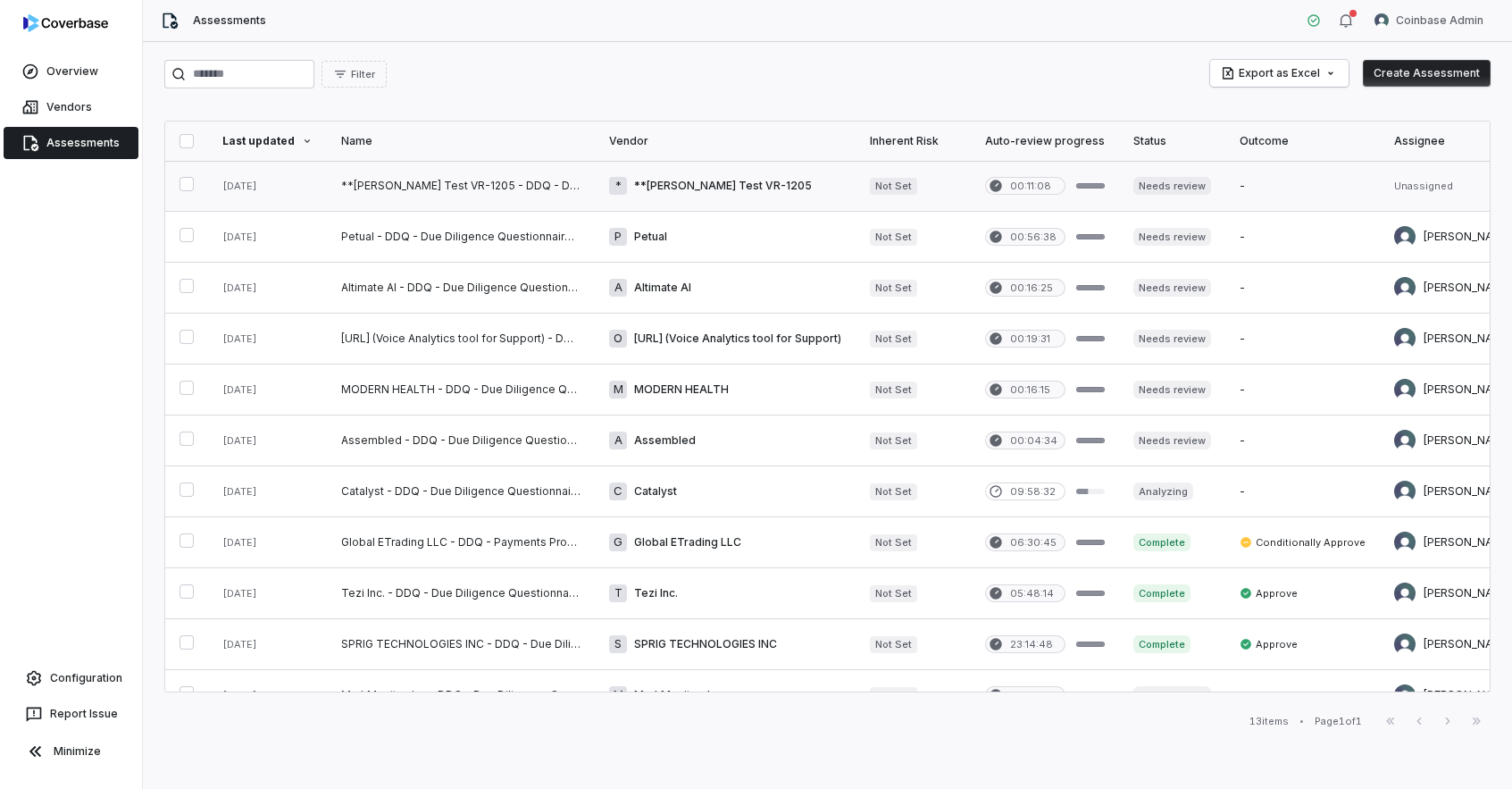
click at [411, 181] on link at bounding box center [461, 186] width 268 height 50
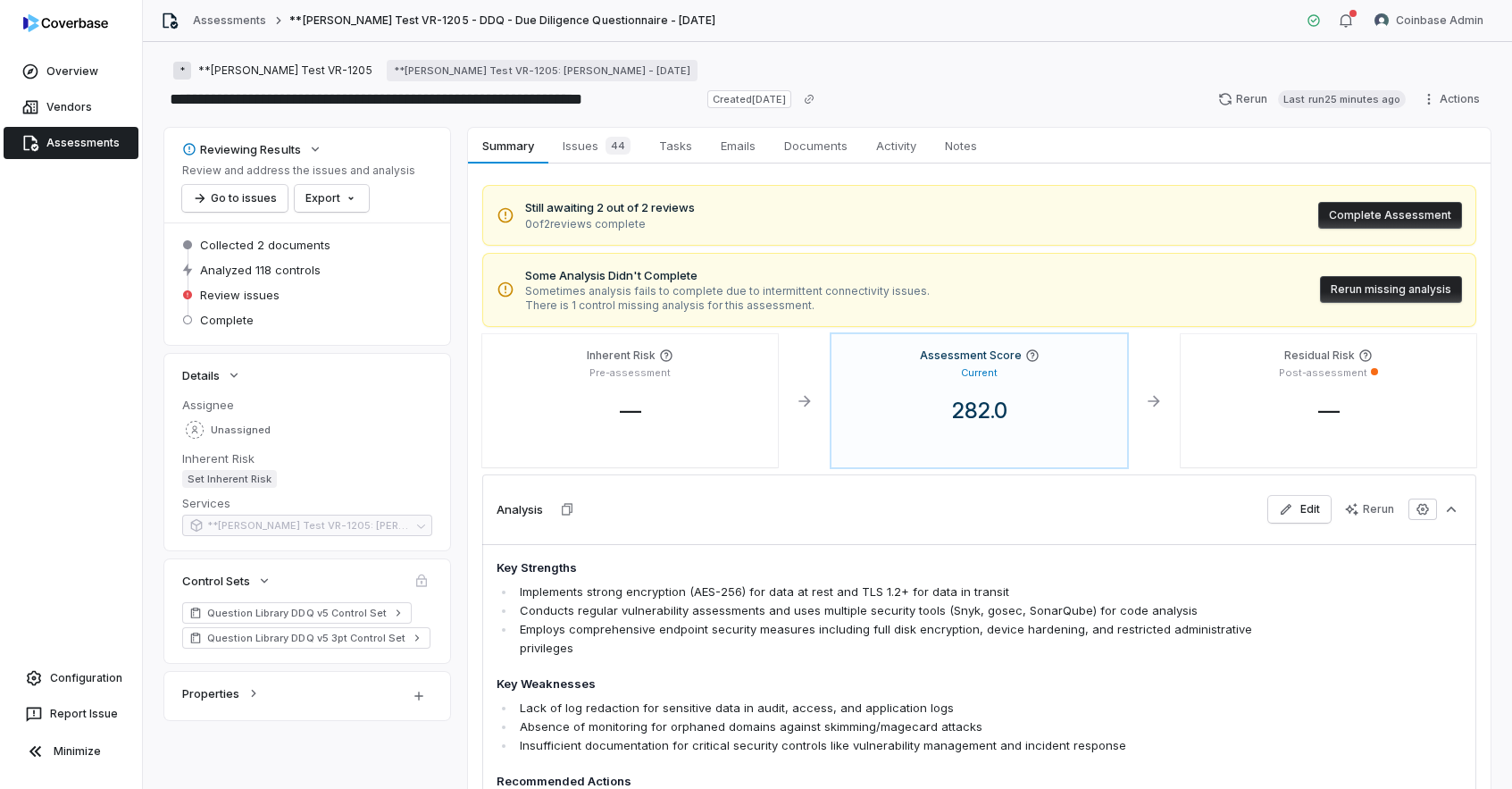
click at [1388, 297] on button "Rerun missing analysis" at bounding box center [1391, 289] width 142 height 27
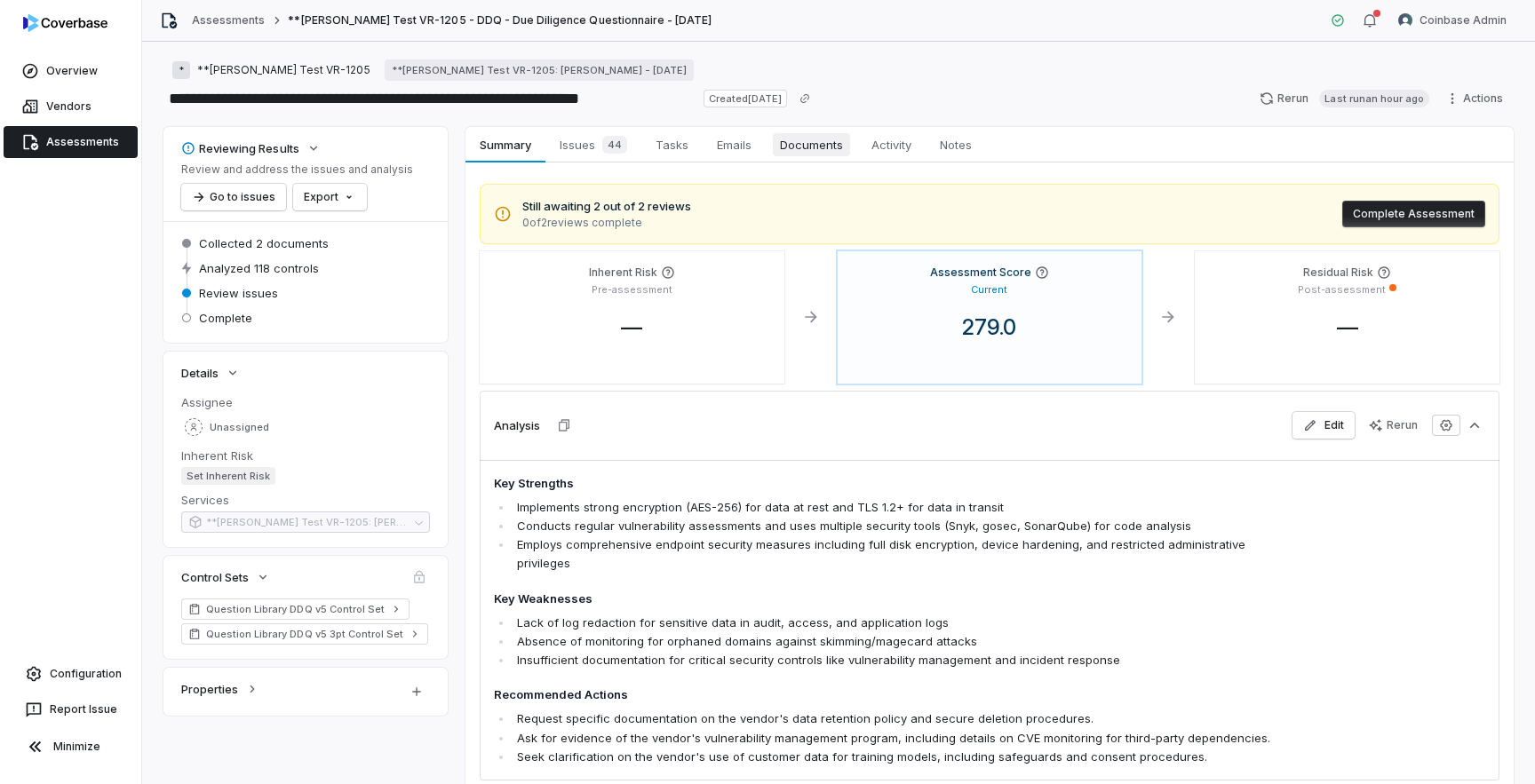
click at [819, 145] on span "Documents" at bounding box center [811, 144] width 77 height 23
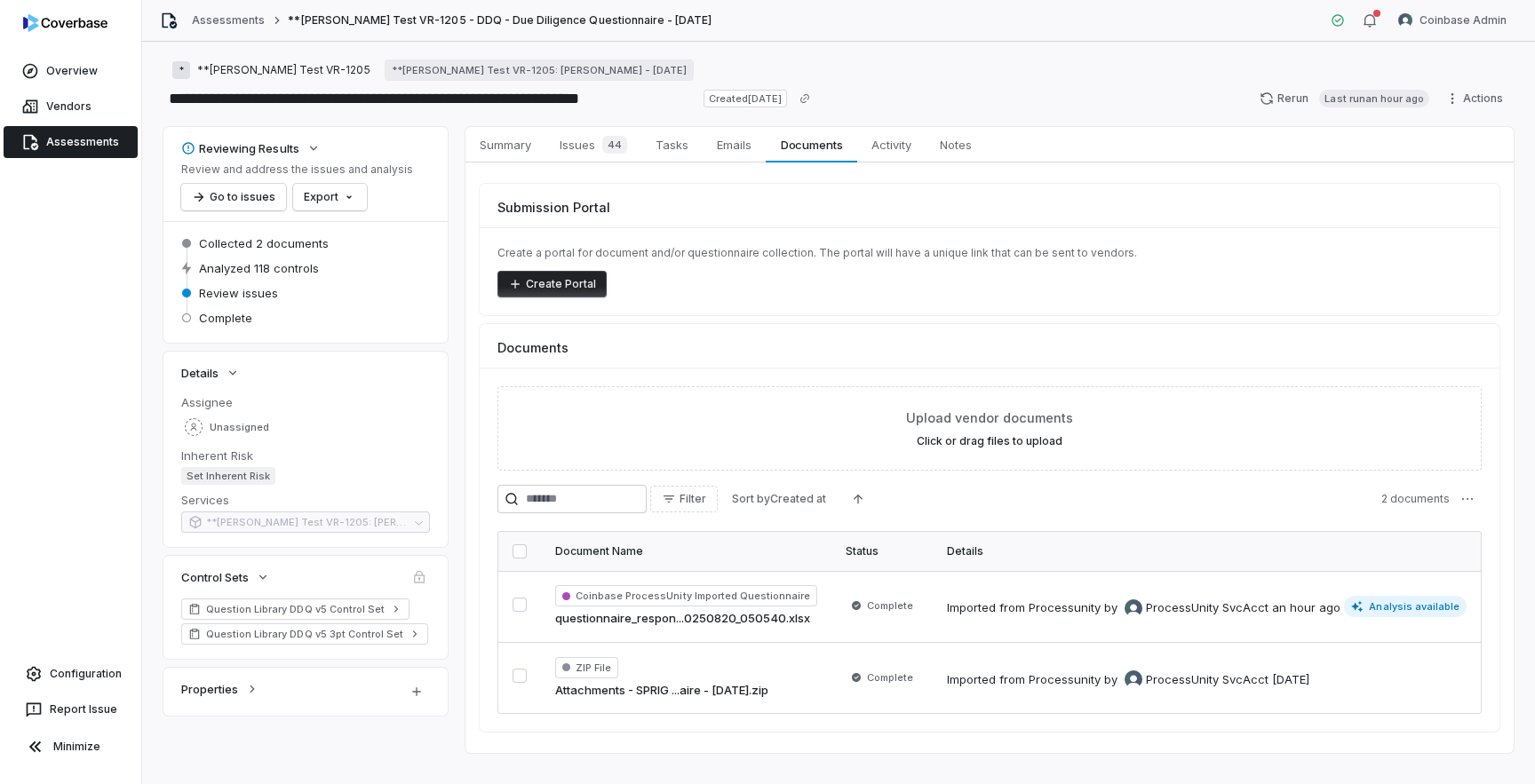
scroll to position [26, 0]
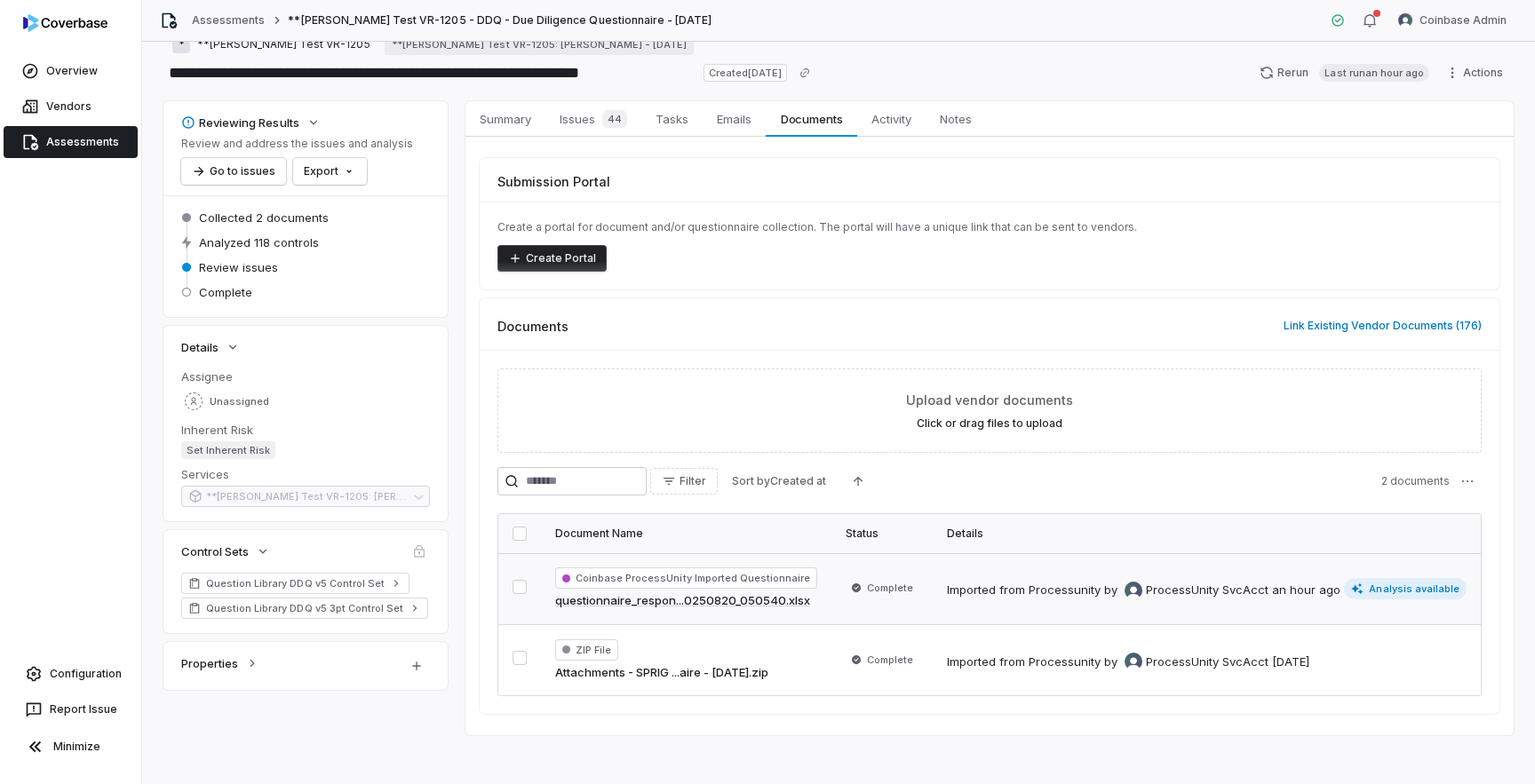
click at [831, 593] on td "Complete" at bounding box center [881, 588] width 101 height 71
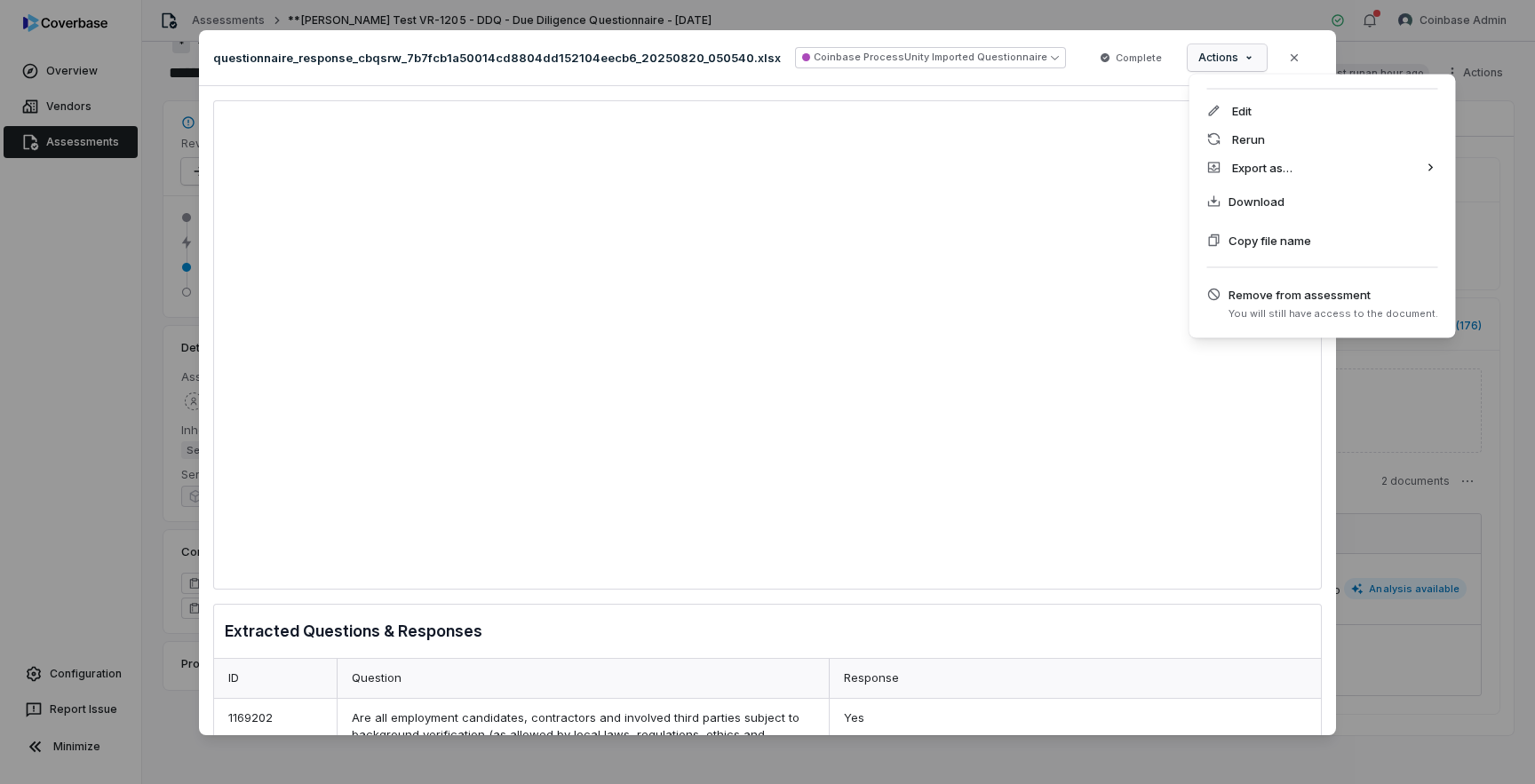
click at [1250, 58] on div "Document Preview questionnaire_response_cbqsrw_7b7fcb1a50014cd8804dd152104eecb6…" at bounding box center [768, 392] width 1535 height 781
click at [1241, 211] on div "Download" at bounding box center [1321, 202] width 252 height 40
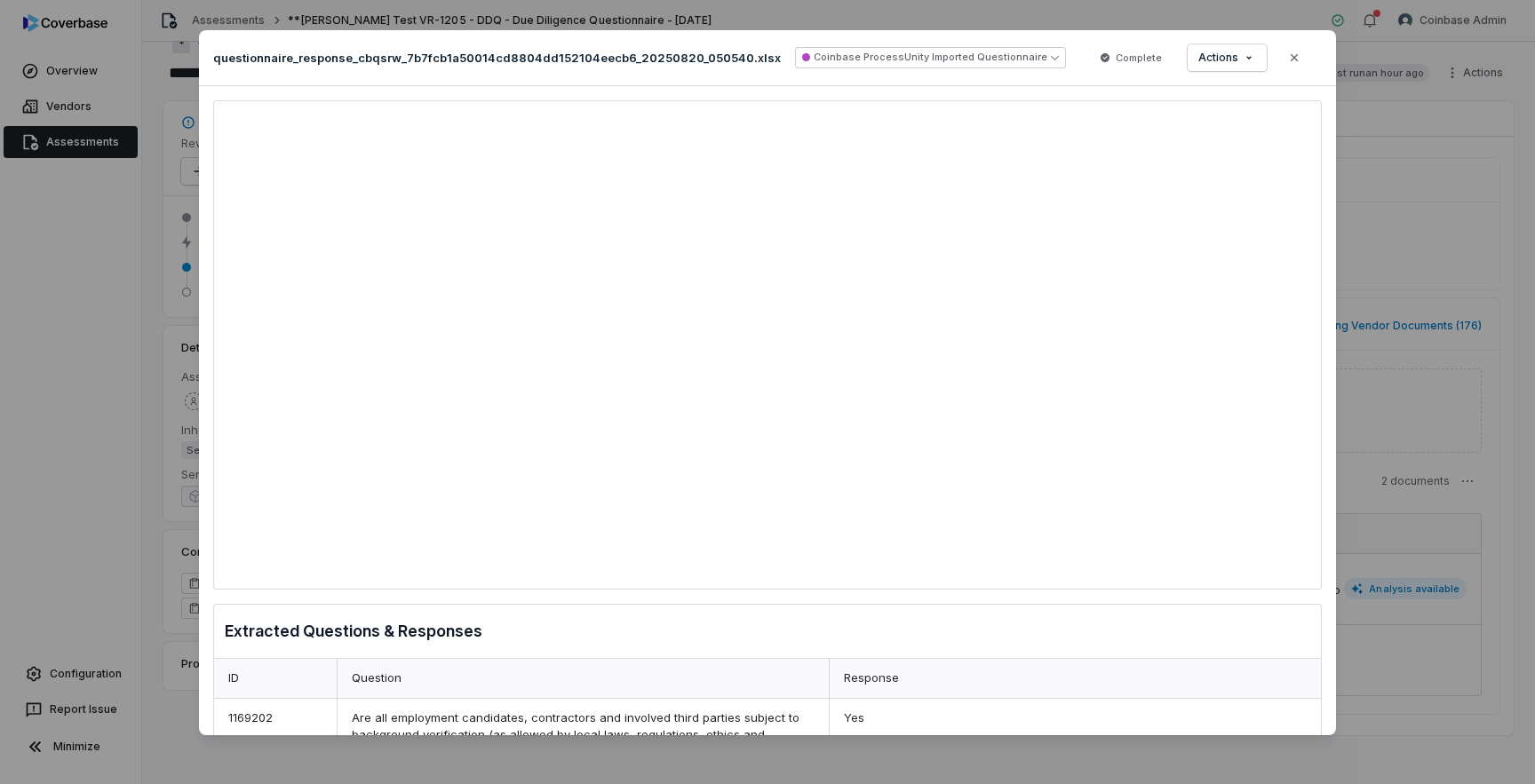
click at [147, 429] on div "Document Preview questionnaire_response_cbqsrw_7b7fcb1a50014cd8804dd152104eecb6…" at bounding box center [768, 392] width 1535 height 781
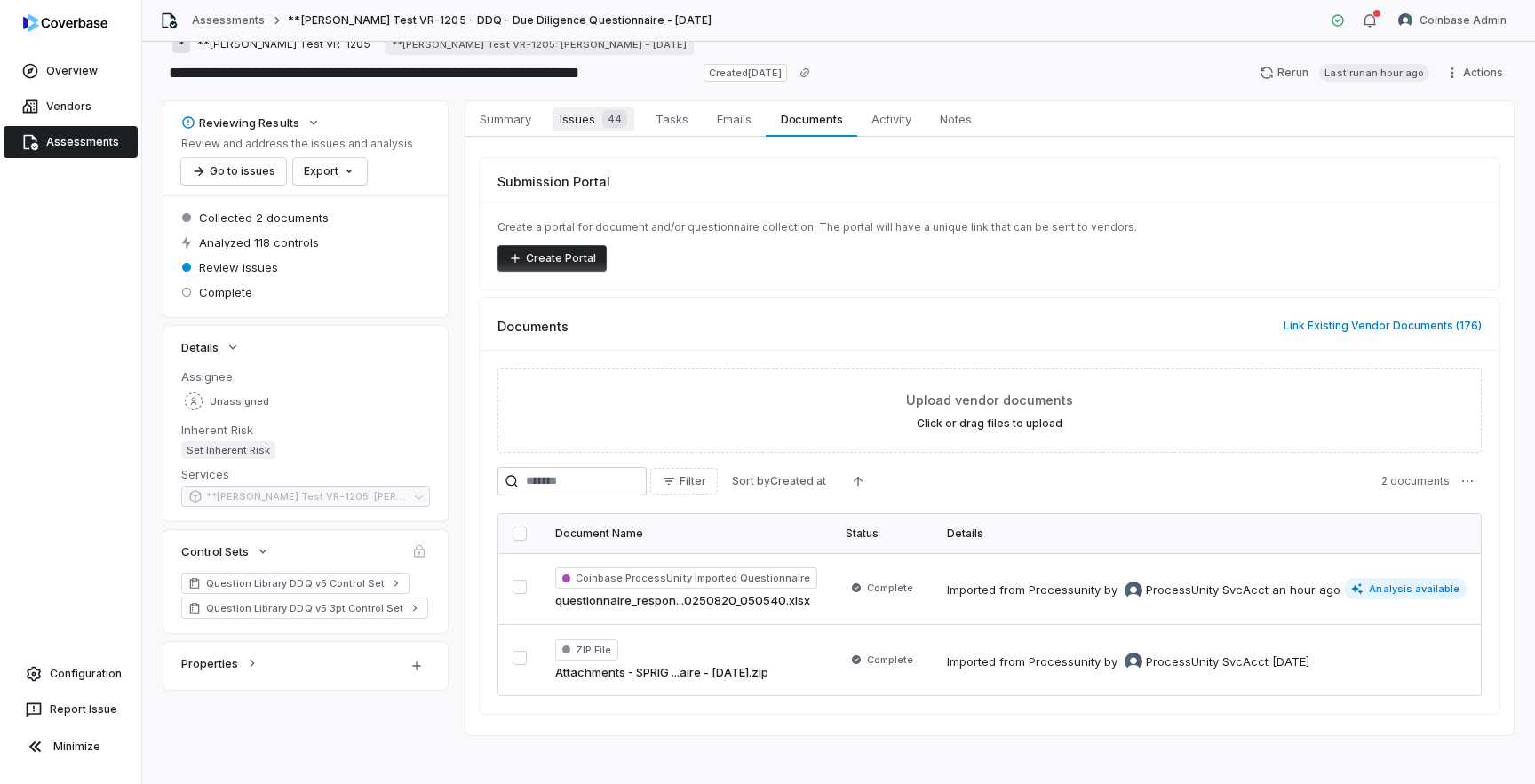
click at [581, 127] on span "Issues 44" at bounding box center [593, 119] width 82 height 25
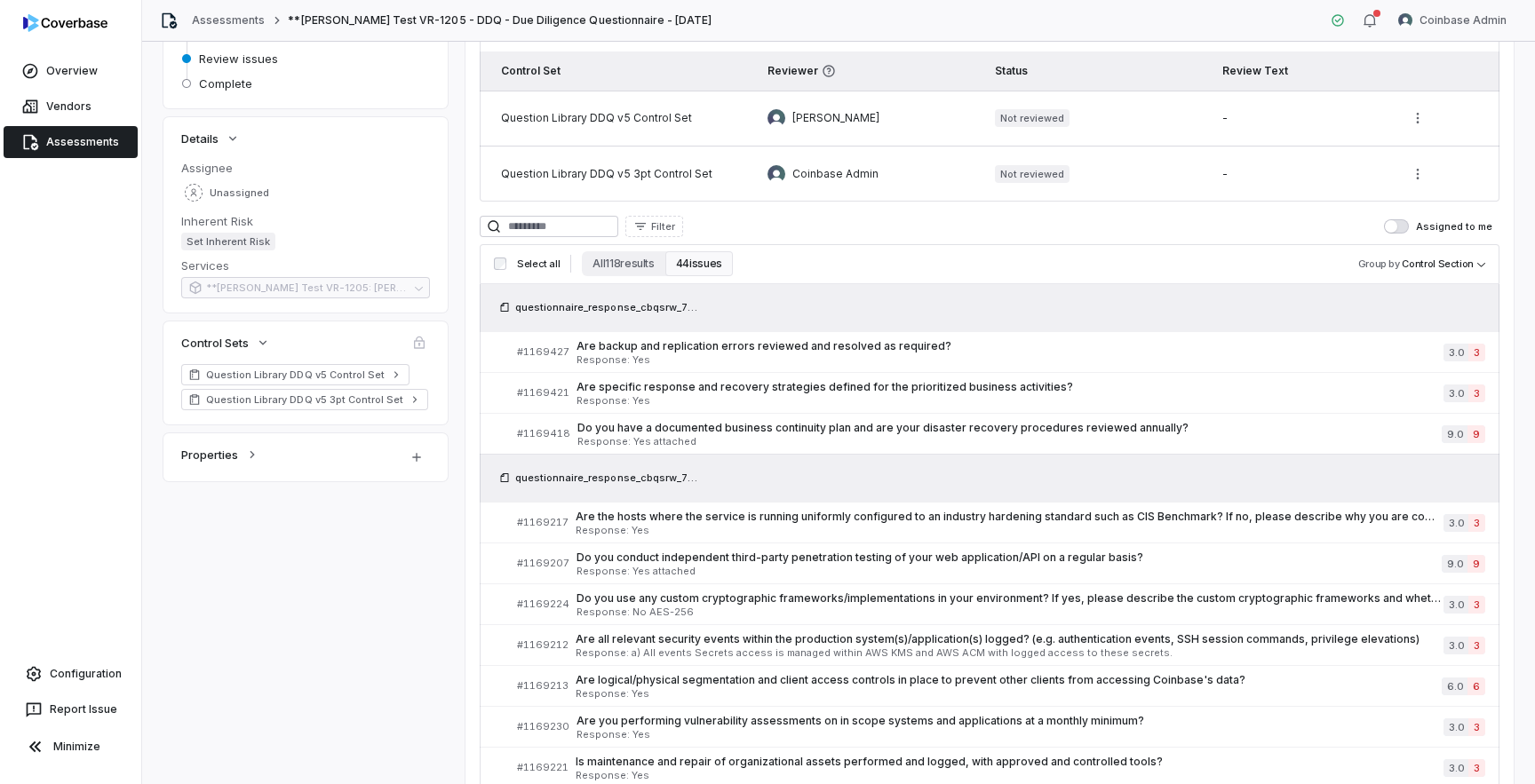
scroll to position [239, 0]
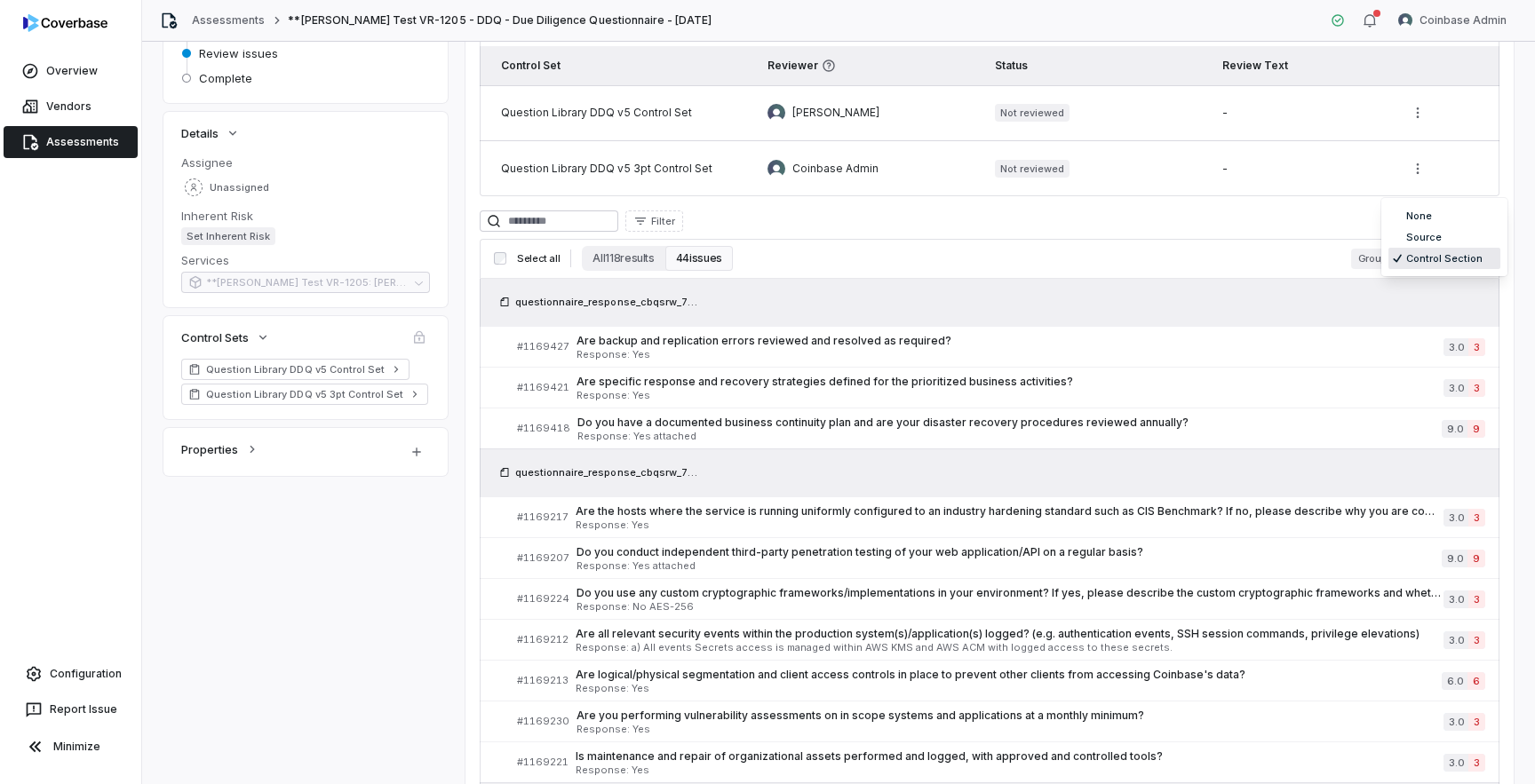
click at [1418, 258] on body "**********" at bounding box center [768, 392] width 1535 height 784
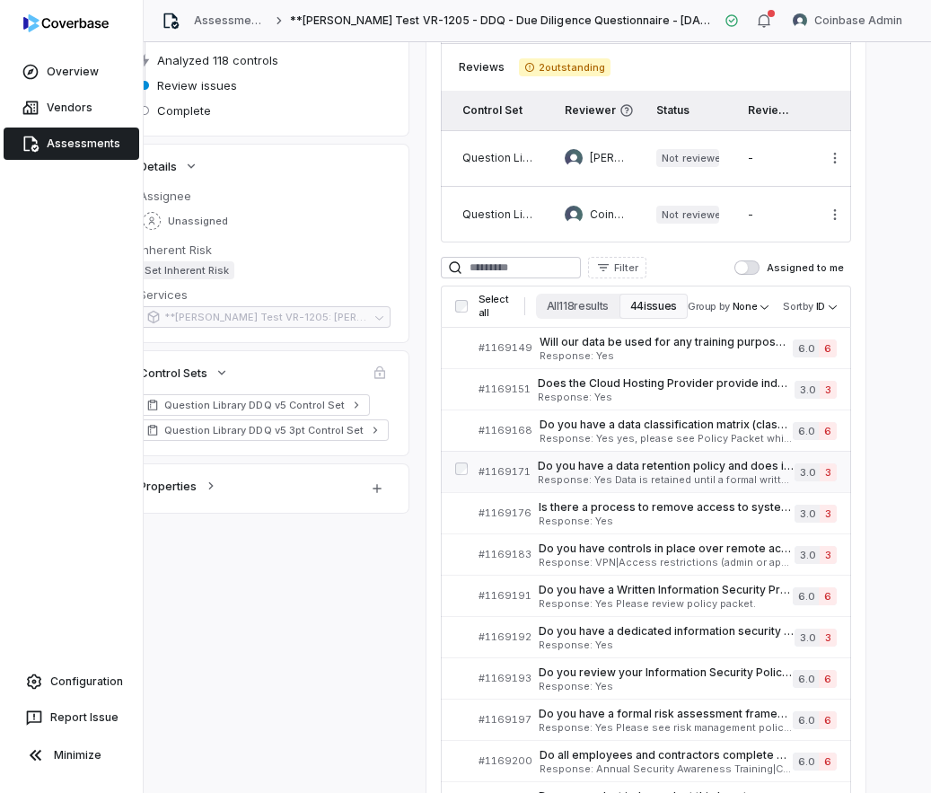
scroll to position [186, 44]
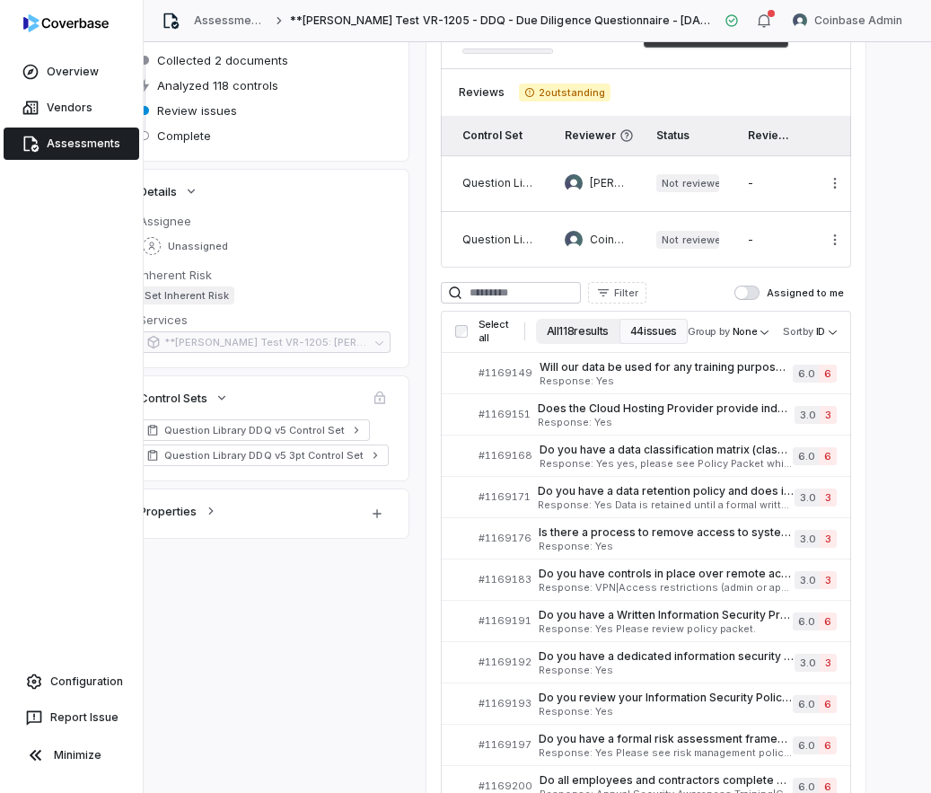
click at [572, 342] on button "All 118 results" at bounding box center [578, 331] width 84 height 25
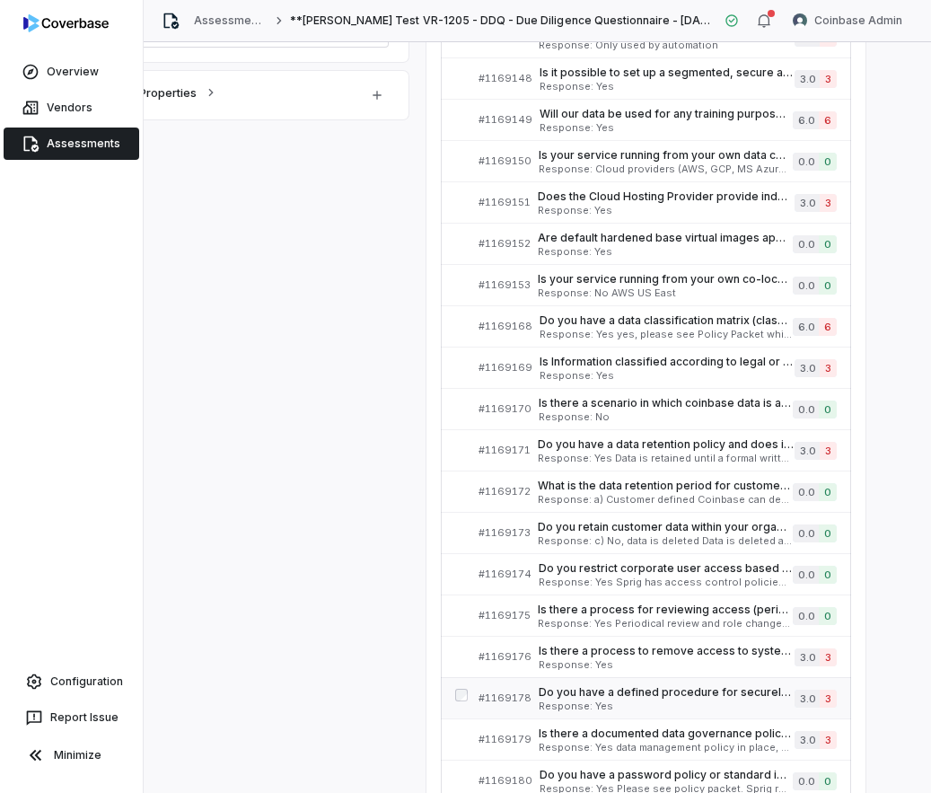
scroll to position [0, 44]
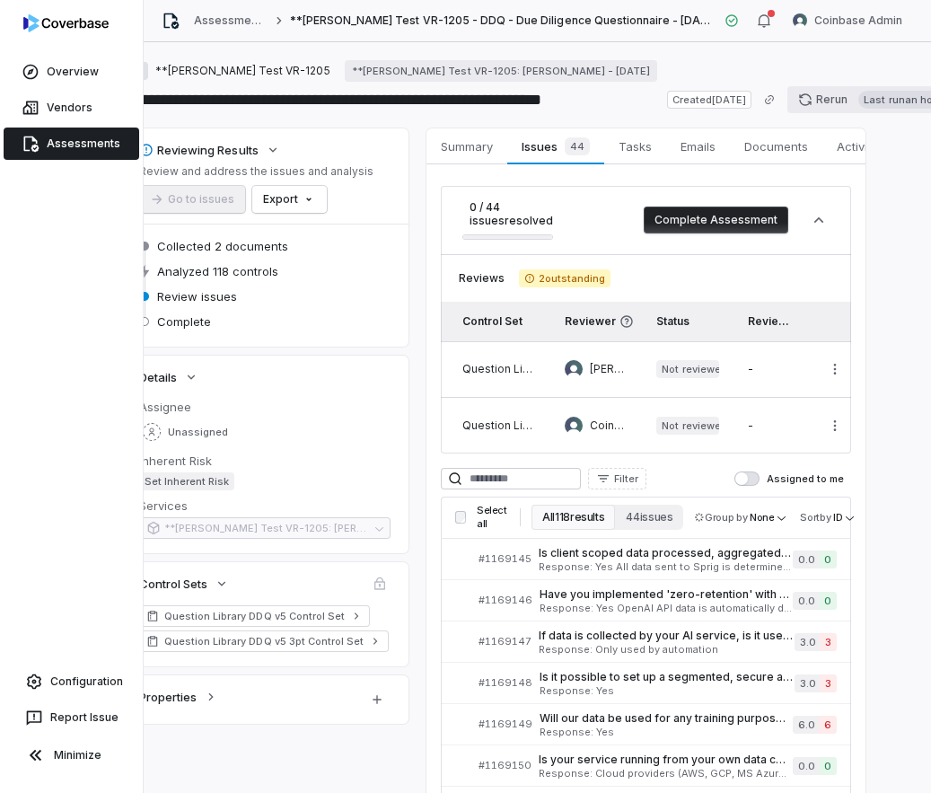
click at [844, 107] on button "Rerun Last run an hour ago" at bounding box center [883, 99] width 193 height 27
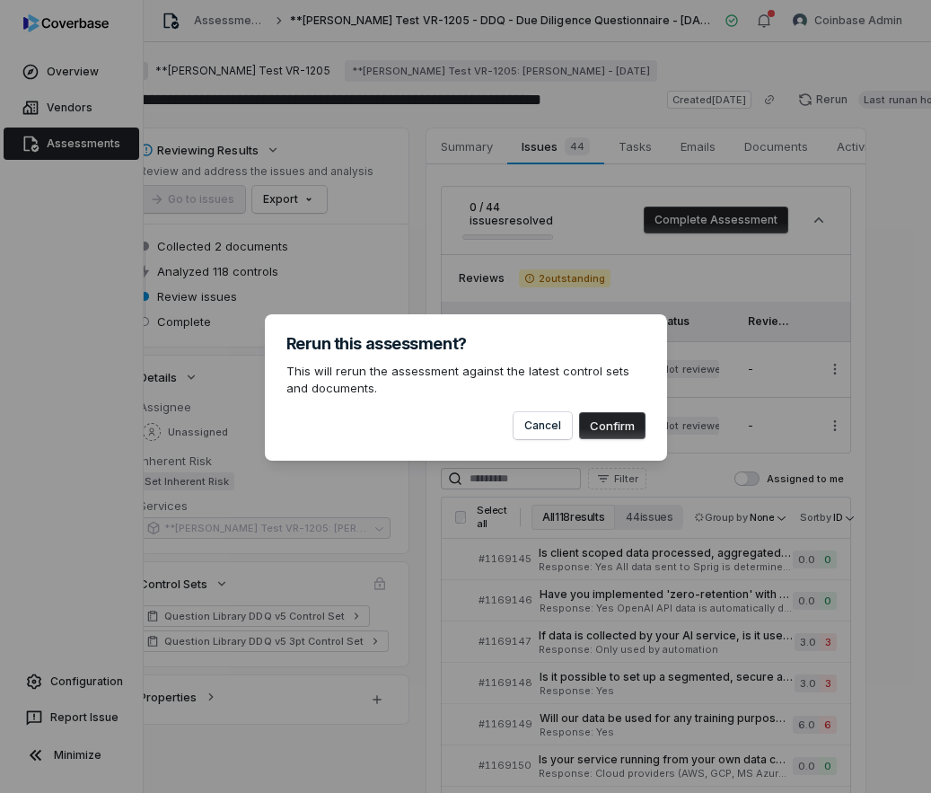
click at [628, 423] on button "Confirm" at bounding box center [612, 425] width 66 height 27
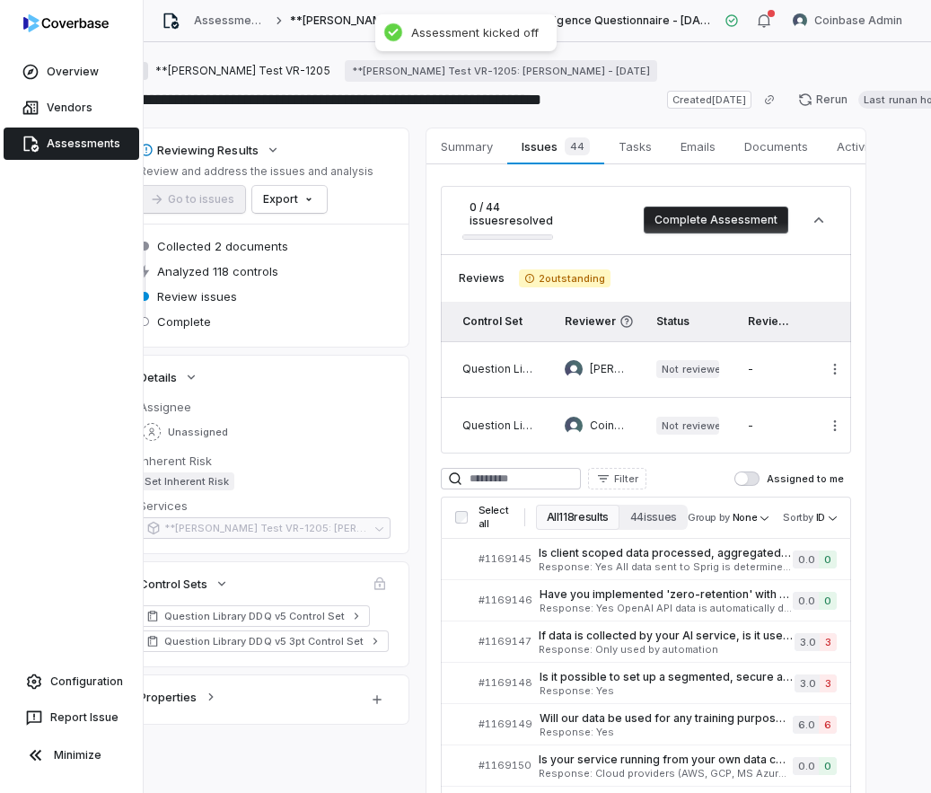
scroll to position [0, 2]
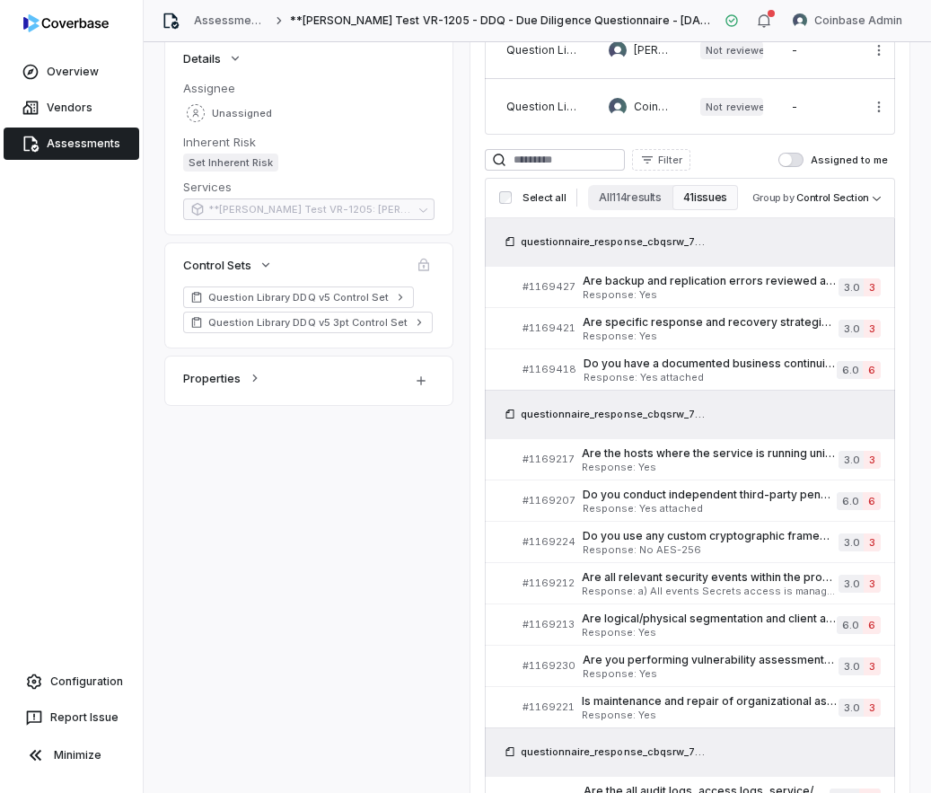
scroll to position [383, 0]
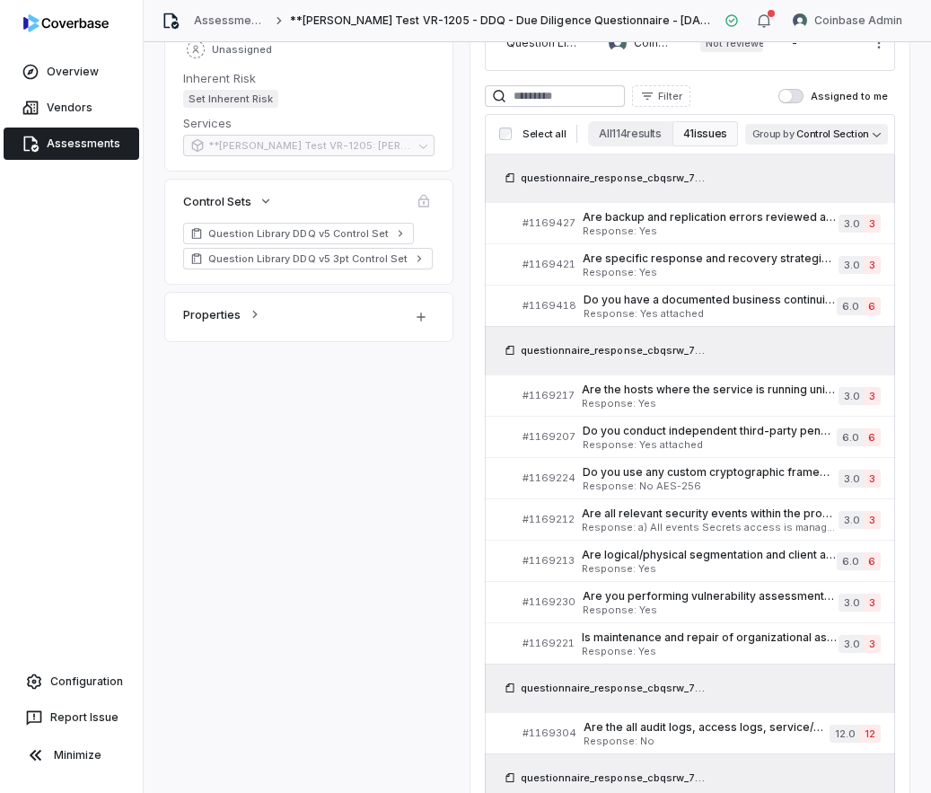
click at [823, 135] on body "**********" at bounding box center [465, 396] width 931 height 793
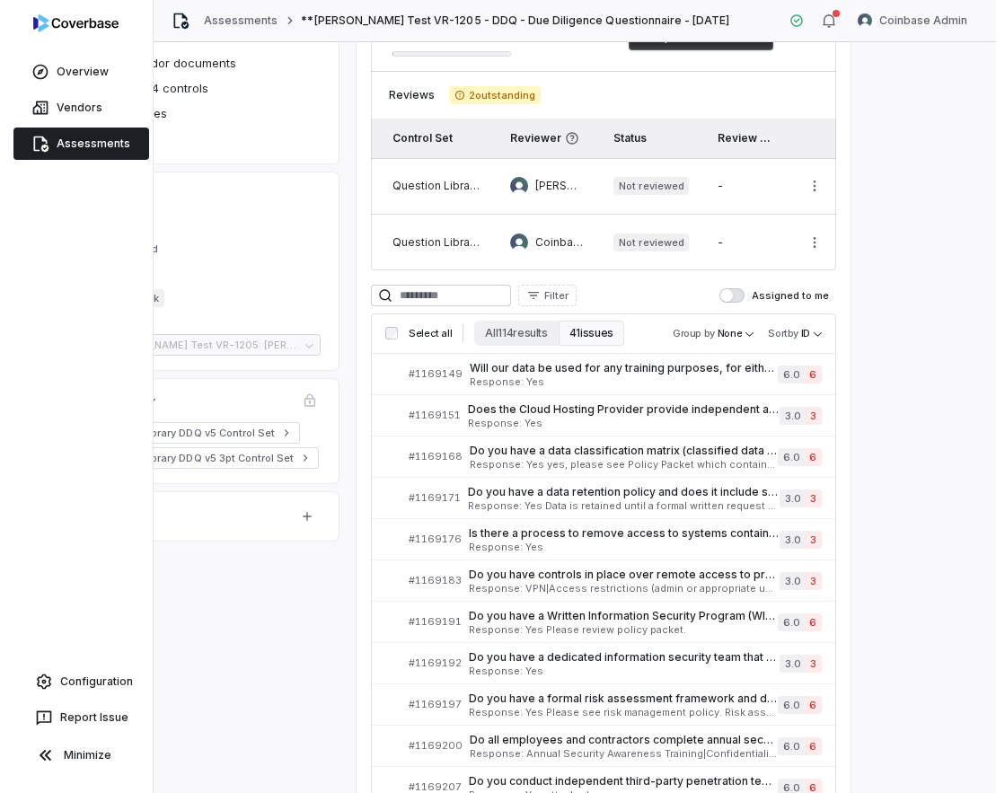
scroll to position [183, 128]
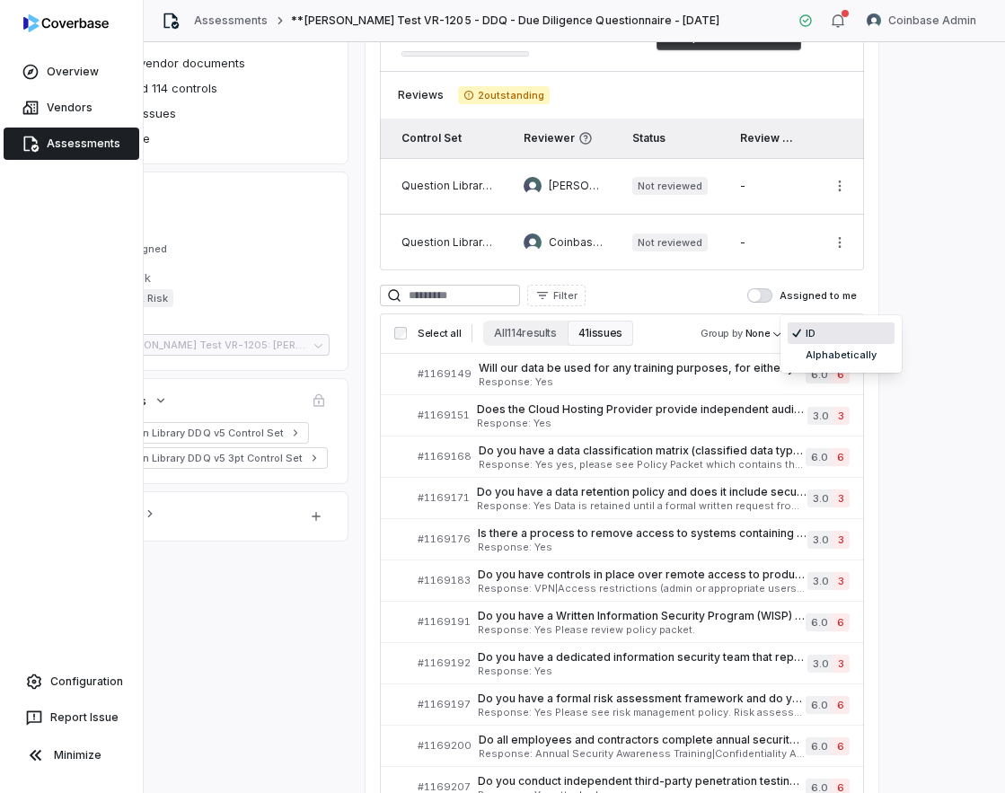
click at [819, 326] on body "**********" at bounding box center [502, 396] width 1005 height 793
click at [925, 425] on div "**********" at bounding box center [574, 417] width 861 height 751
click at [501, 334] on button "All 114 results" at bounding box center [525, 333] width 84 height 25
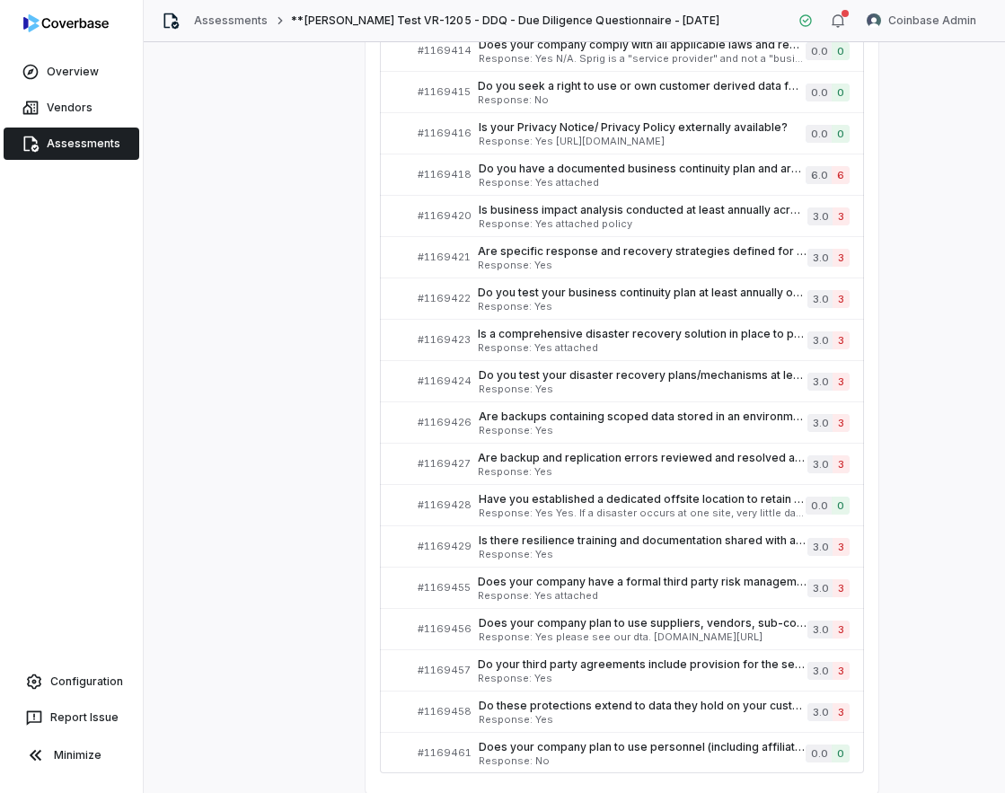
scroll to position [4531, 128]
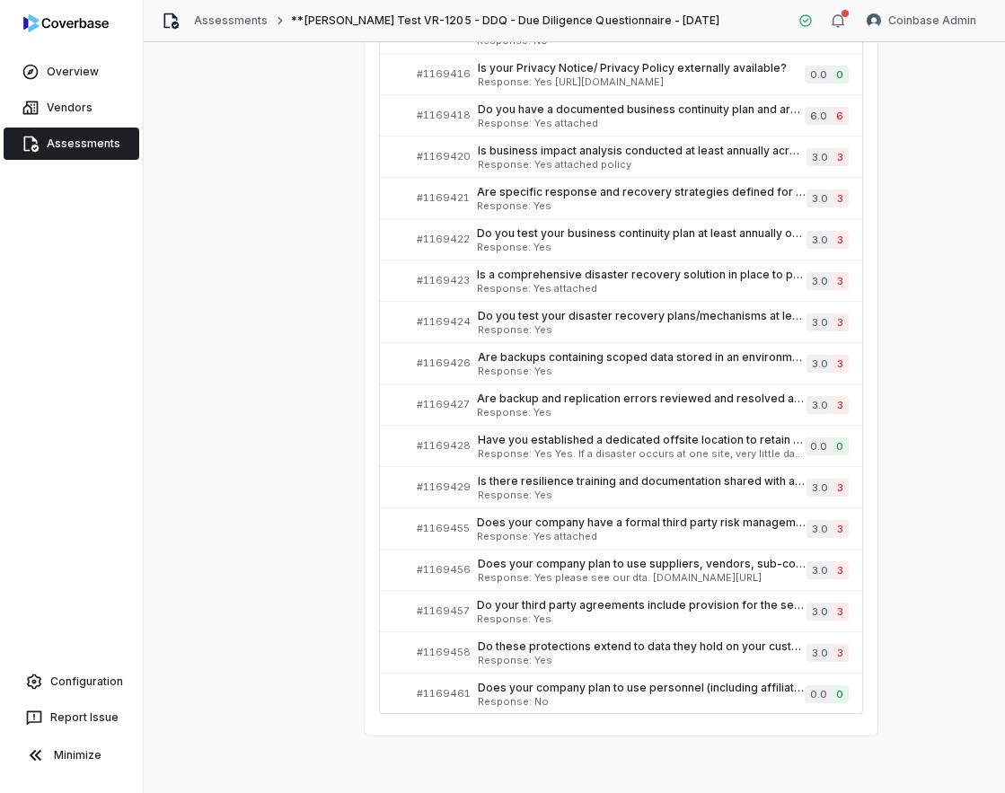
click at [69, 143] on link "Assessments" at bounding box center [72, 144] width 136 height 32
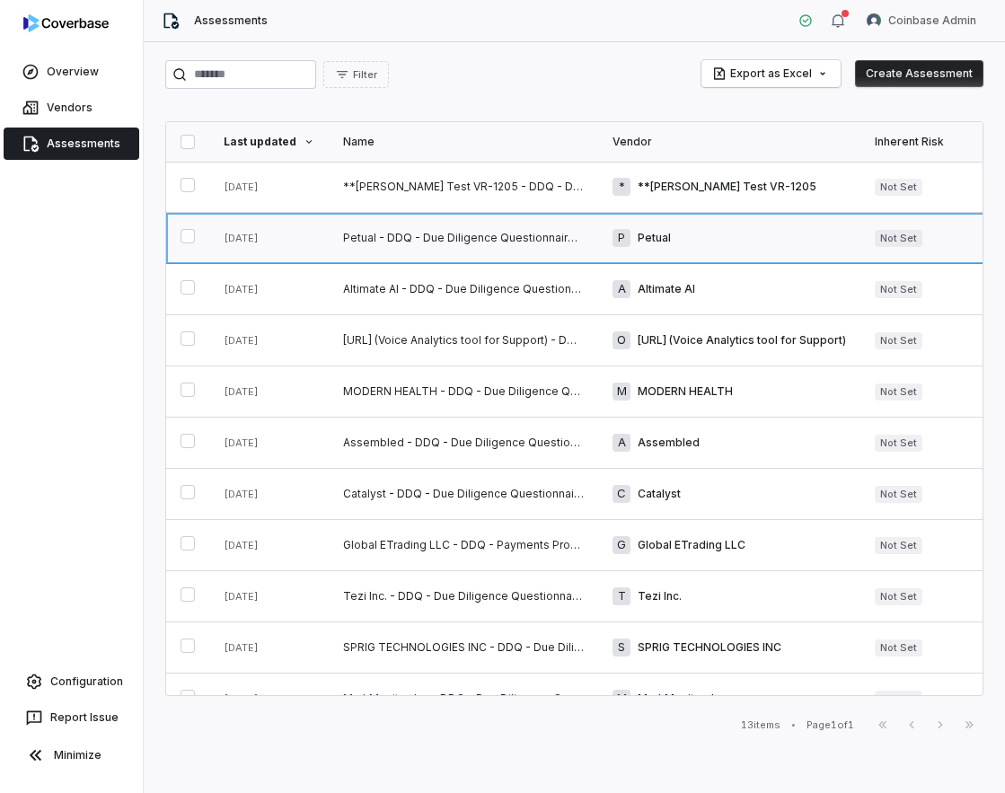
click at [444, 243] on link at bounding box center [463, 238] width 269 height 50
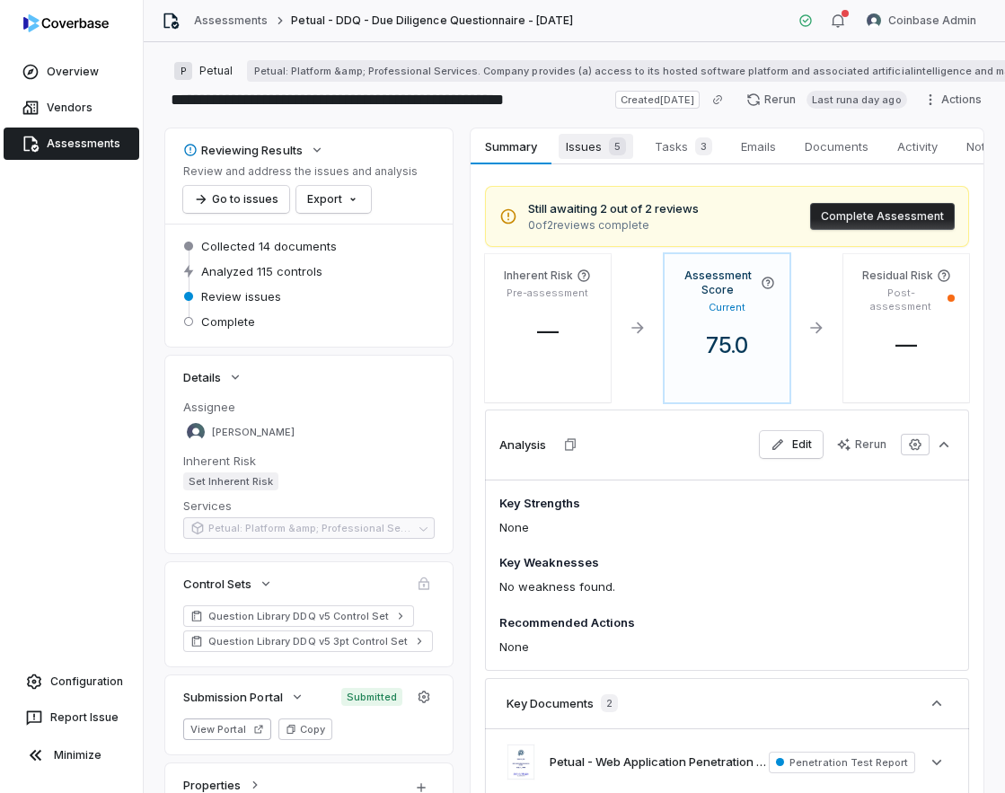
click at [577, 143] on span "Issues 5" at bounding box center [596, 146] width 75 height 25
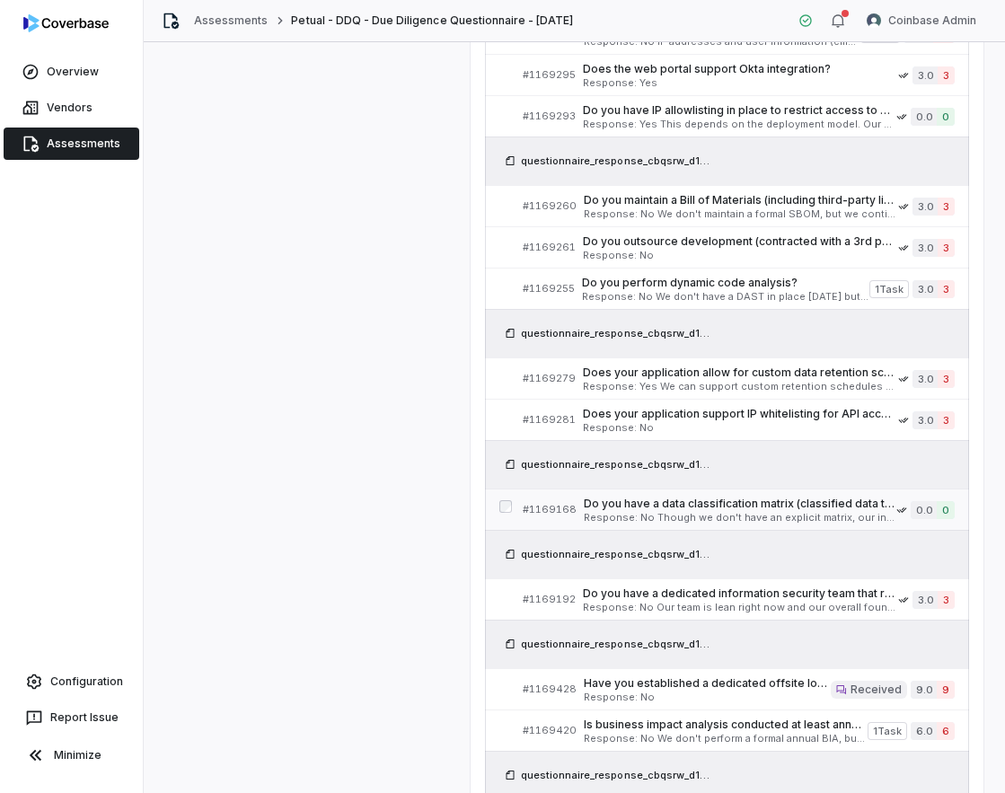
scroll to position [1002, 0]
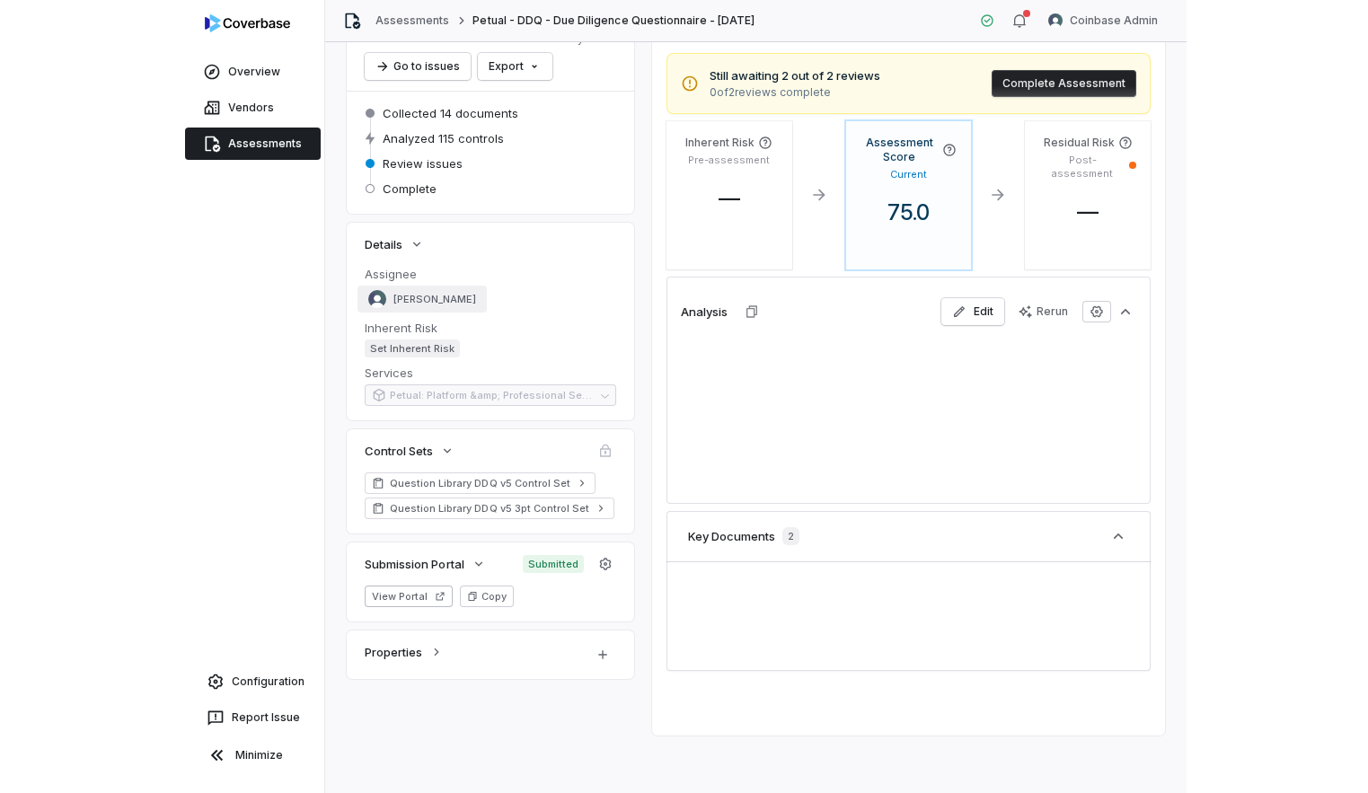
scroll to position [190, 0]
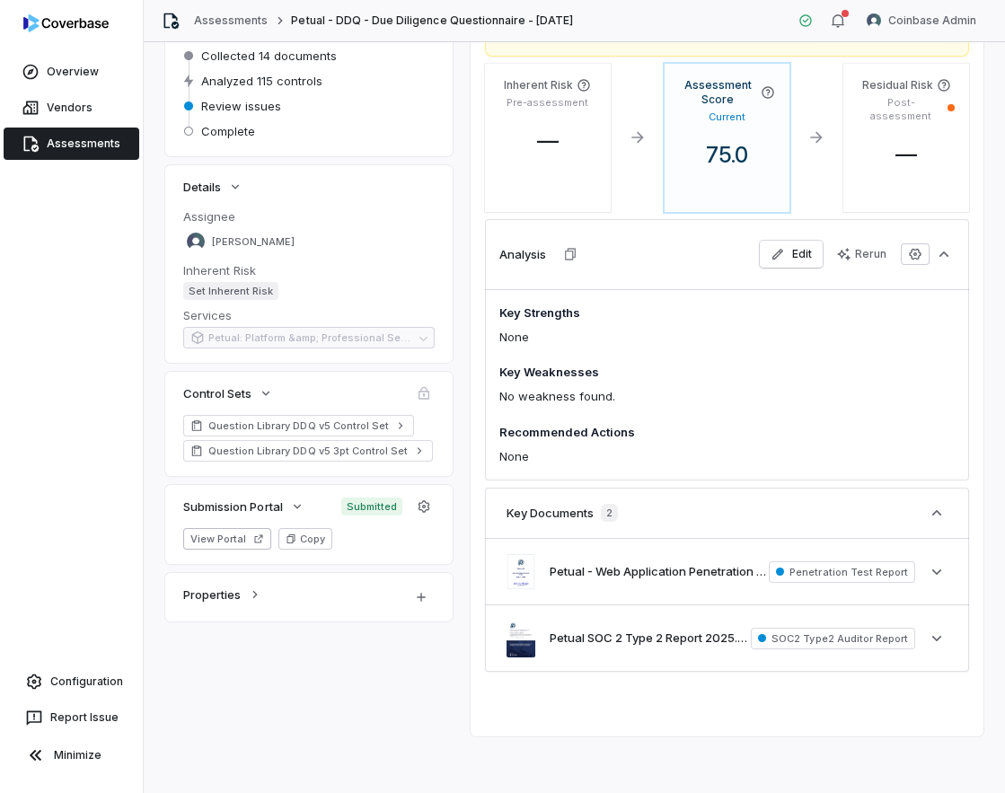
click at [83, 147] on link "Assessments" at bounding box center [72, 144] width 136 height 32
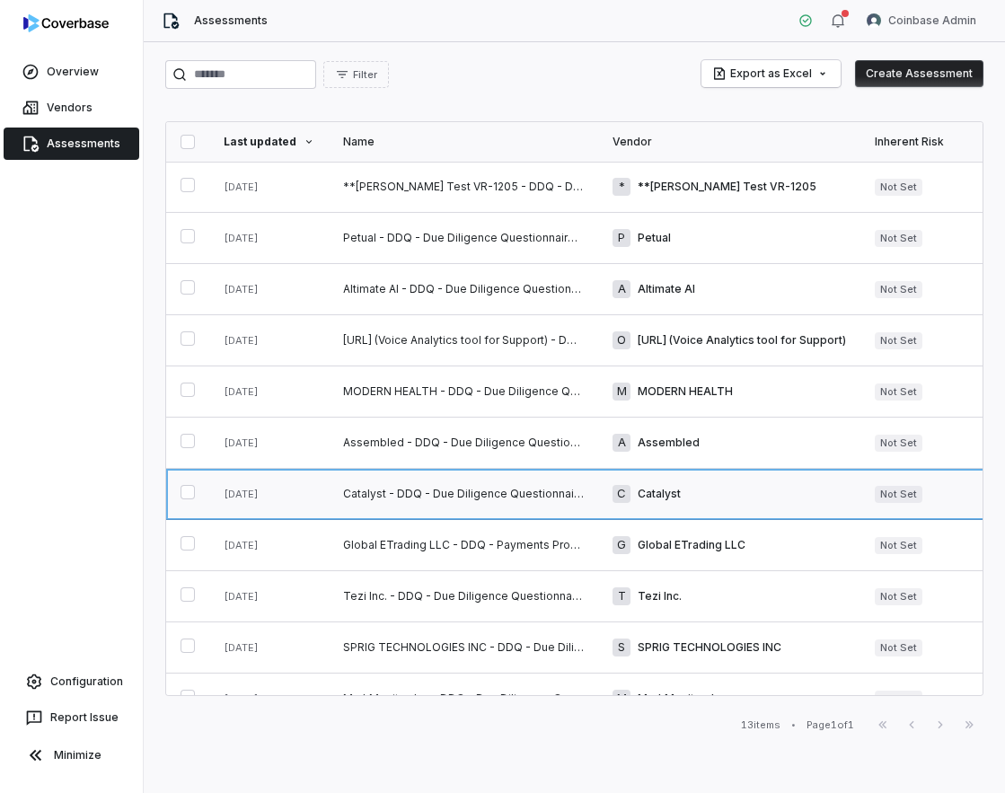
click at [359, 471] on link at bounding box center [463, 494] width 269 height 50
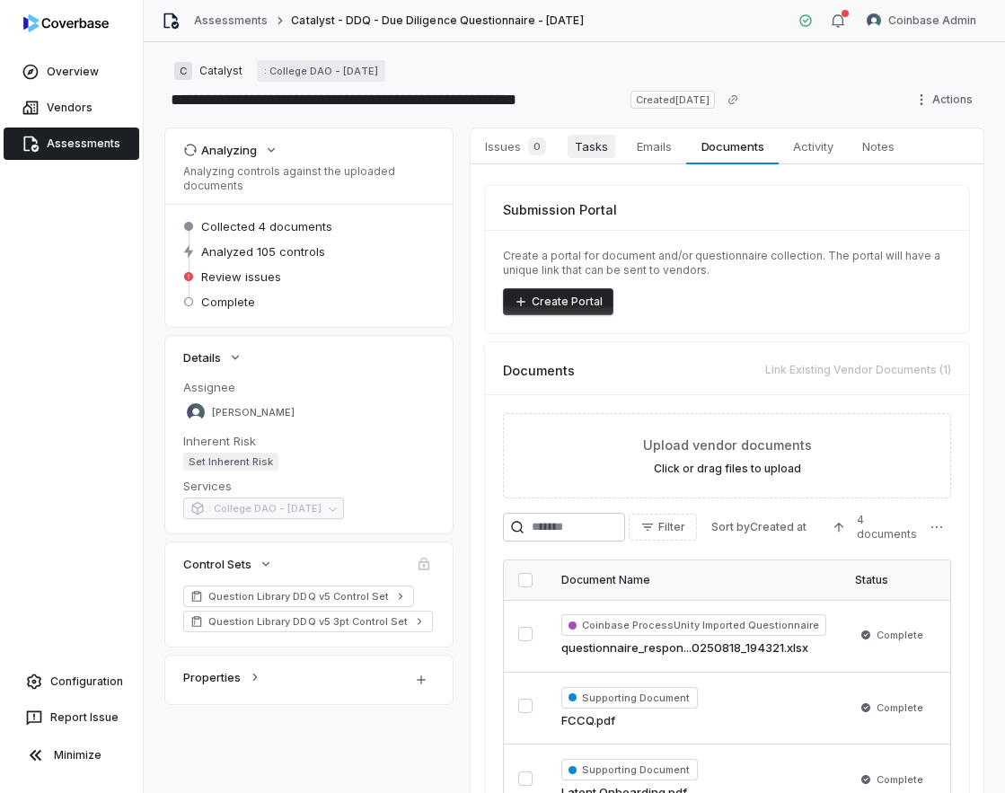
click at [601, 149] on span "Tasks" at bounding box center [591, 146] width 48 height 23
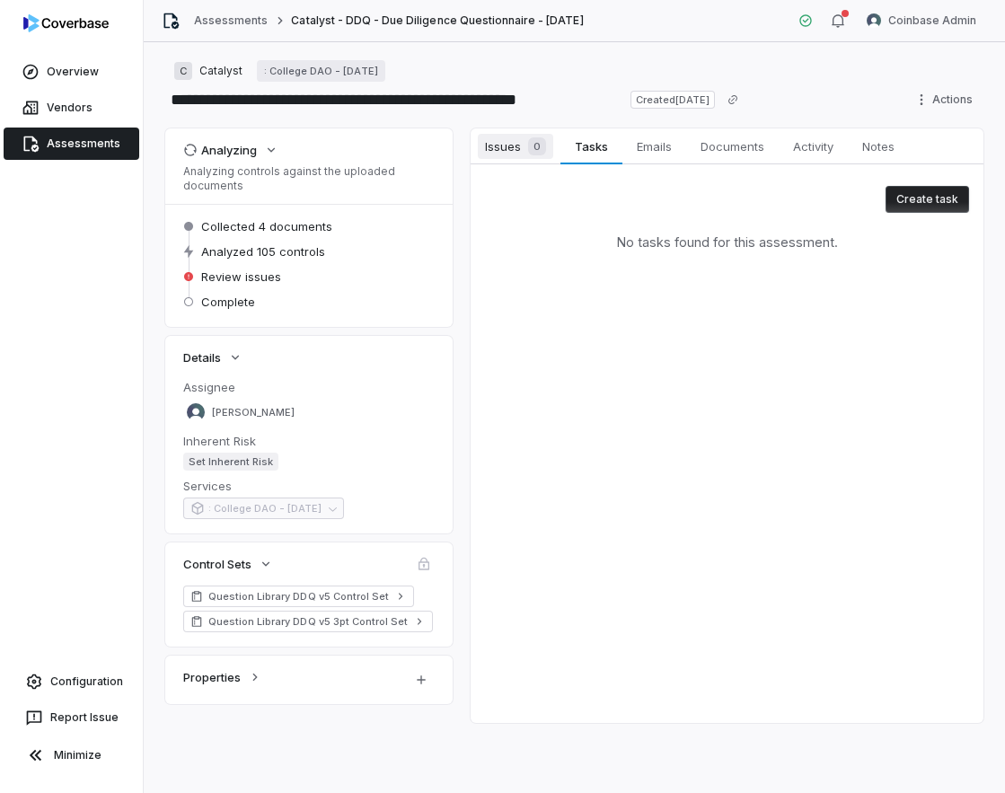
click at [501, 146] on span "Issues 0" at bounding box center [515, 146] width 75 height 25
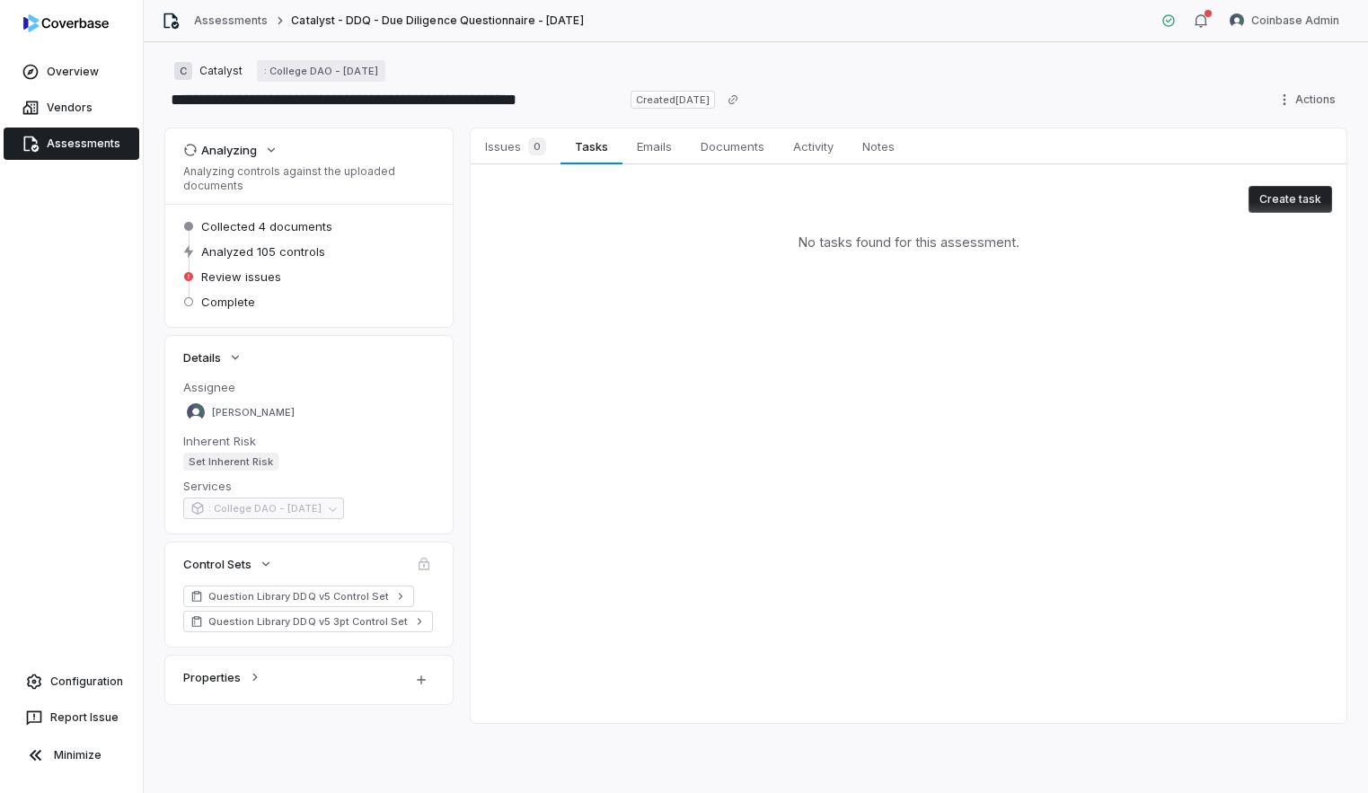
click at [80, 154] on link "Assessments" at bounding box center [72, 144] width 136 height 32
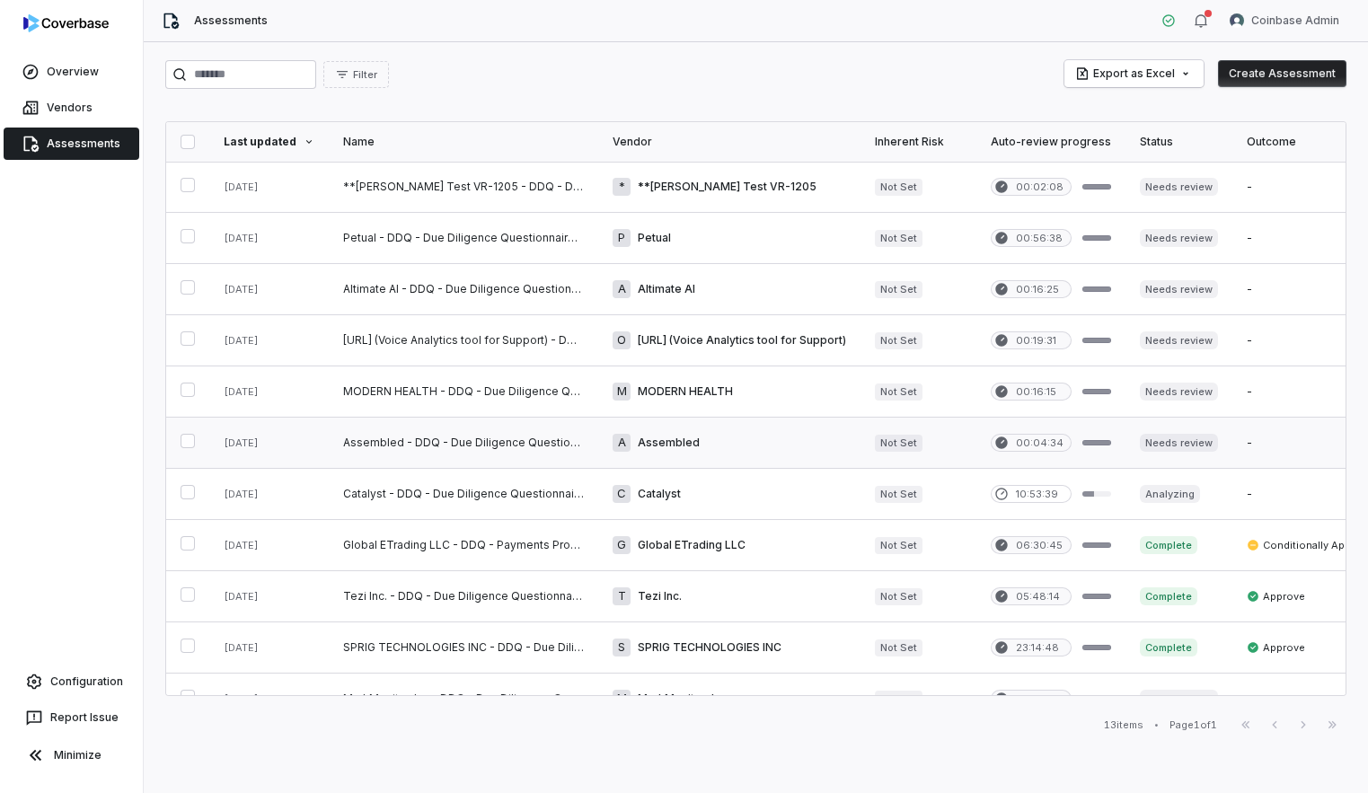
scroll to position [131, 0]
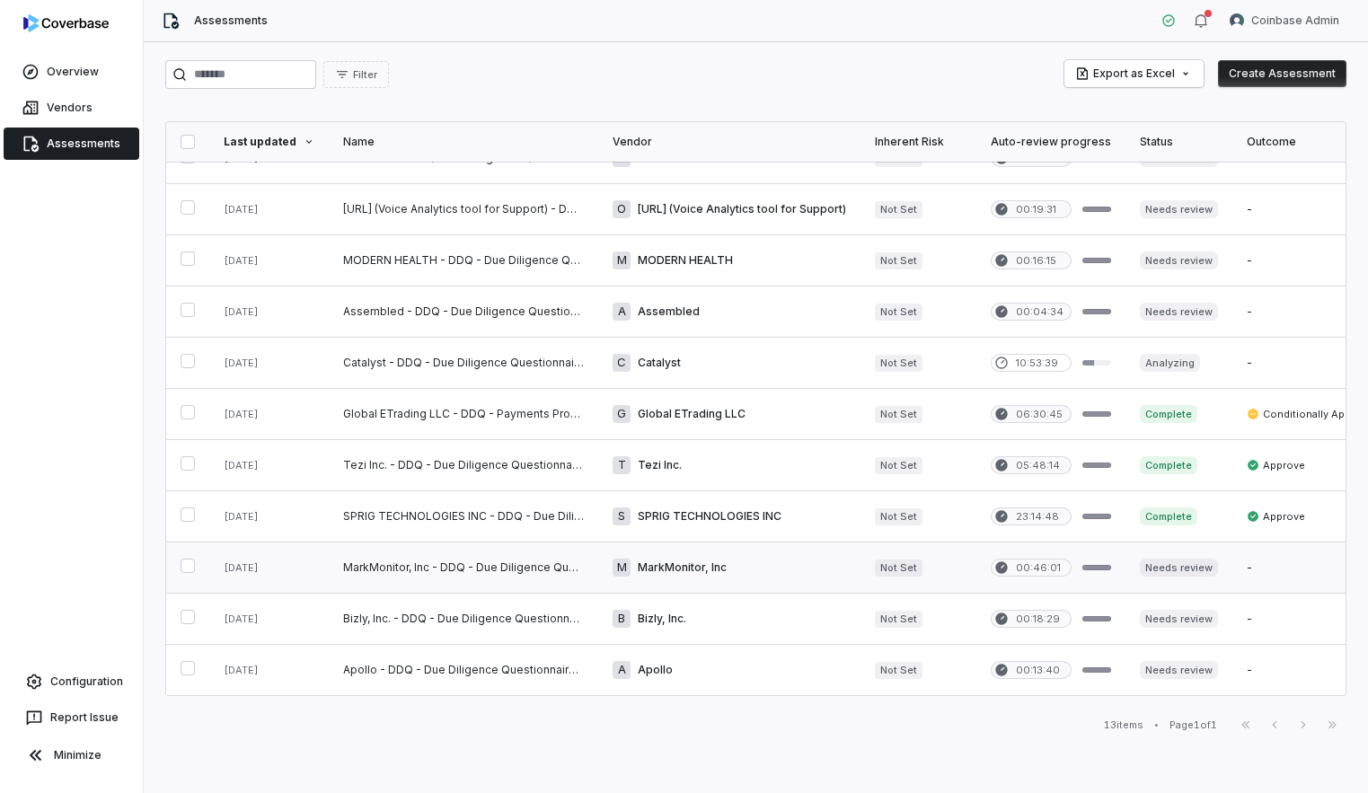
click at [450, 586] on link at bounding box center [463, 567] width 269 height 50
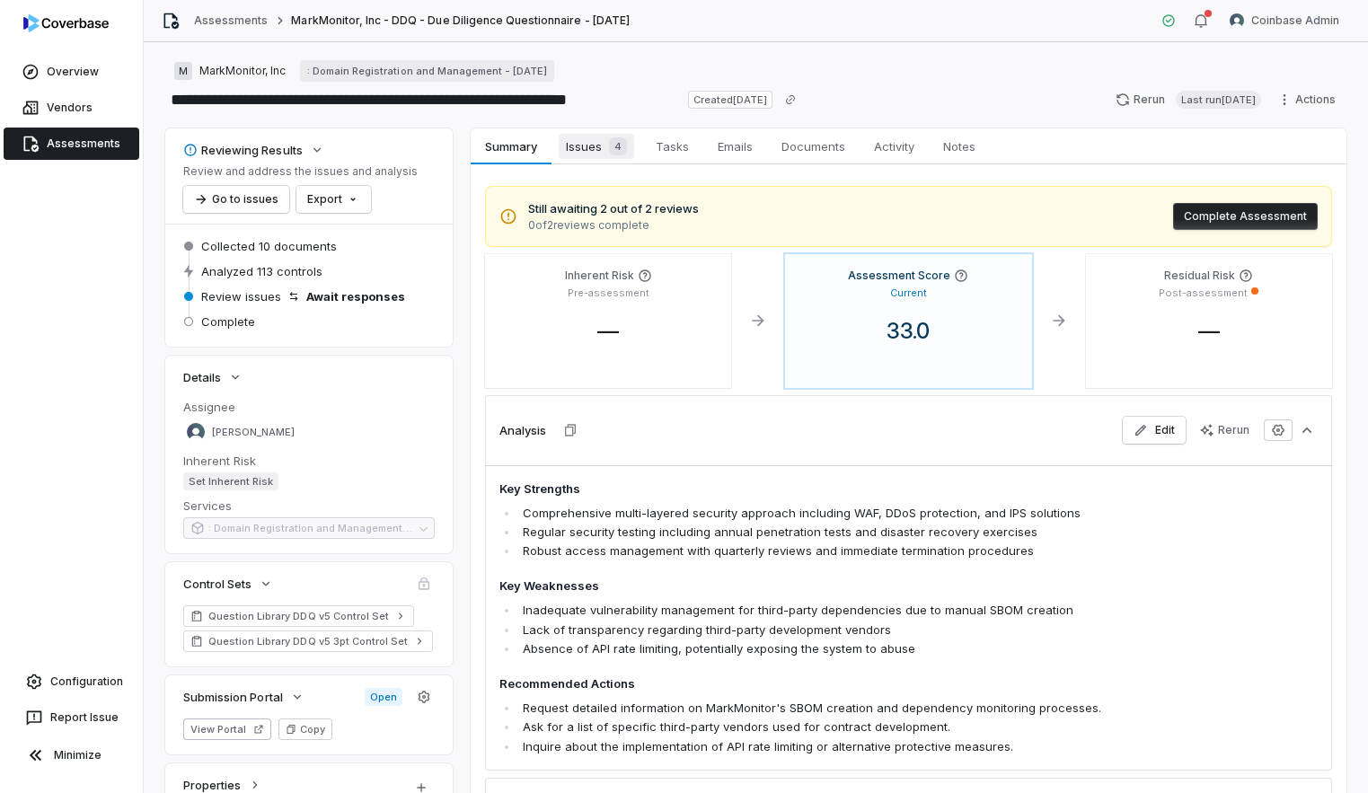
click at [590, 150] on span "Issues 4" at bounding box center [596, 146] width 75 height 25
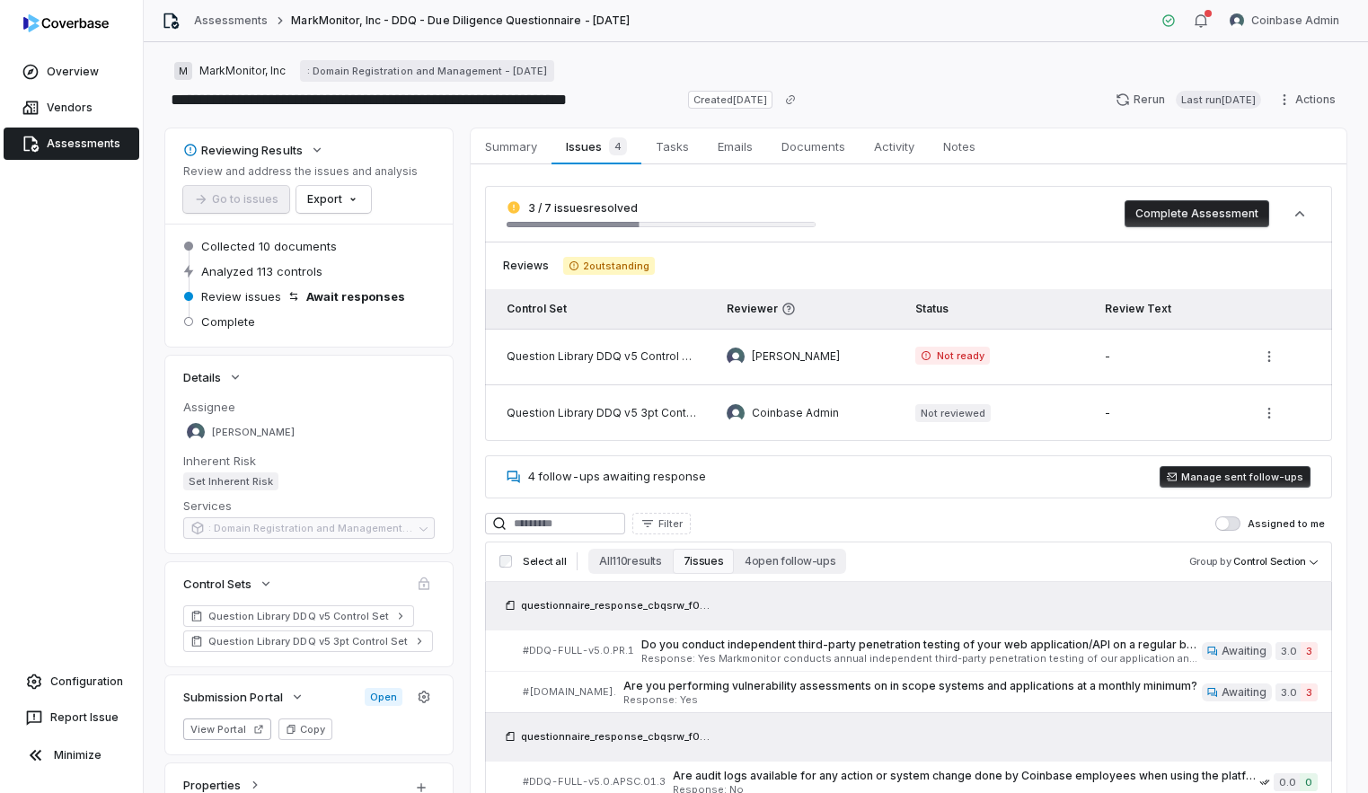
click at [104, 152] on link "Assessments" at bounding box center [72, 144] width 136 height 32
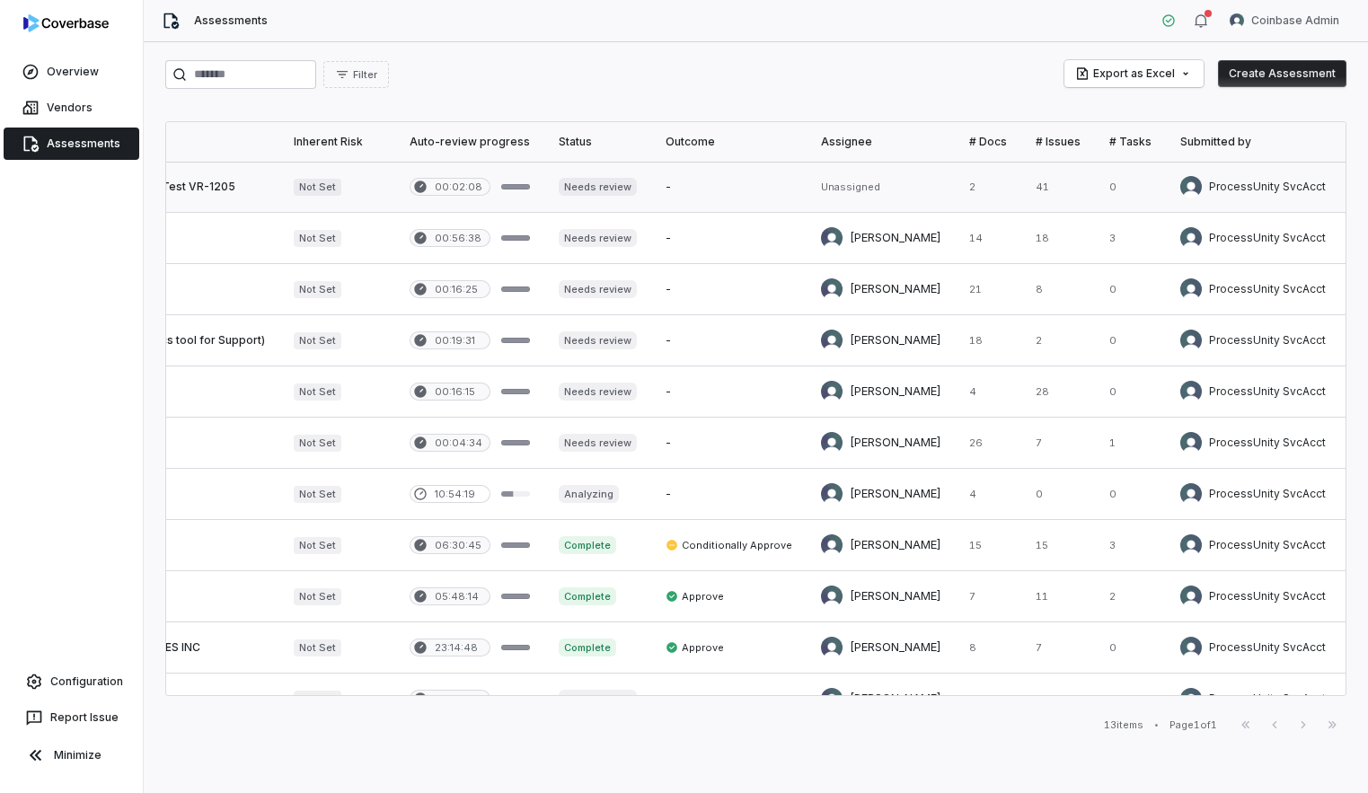
scroll to position [0, 665]
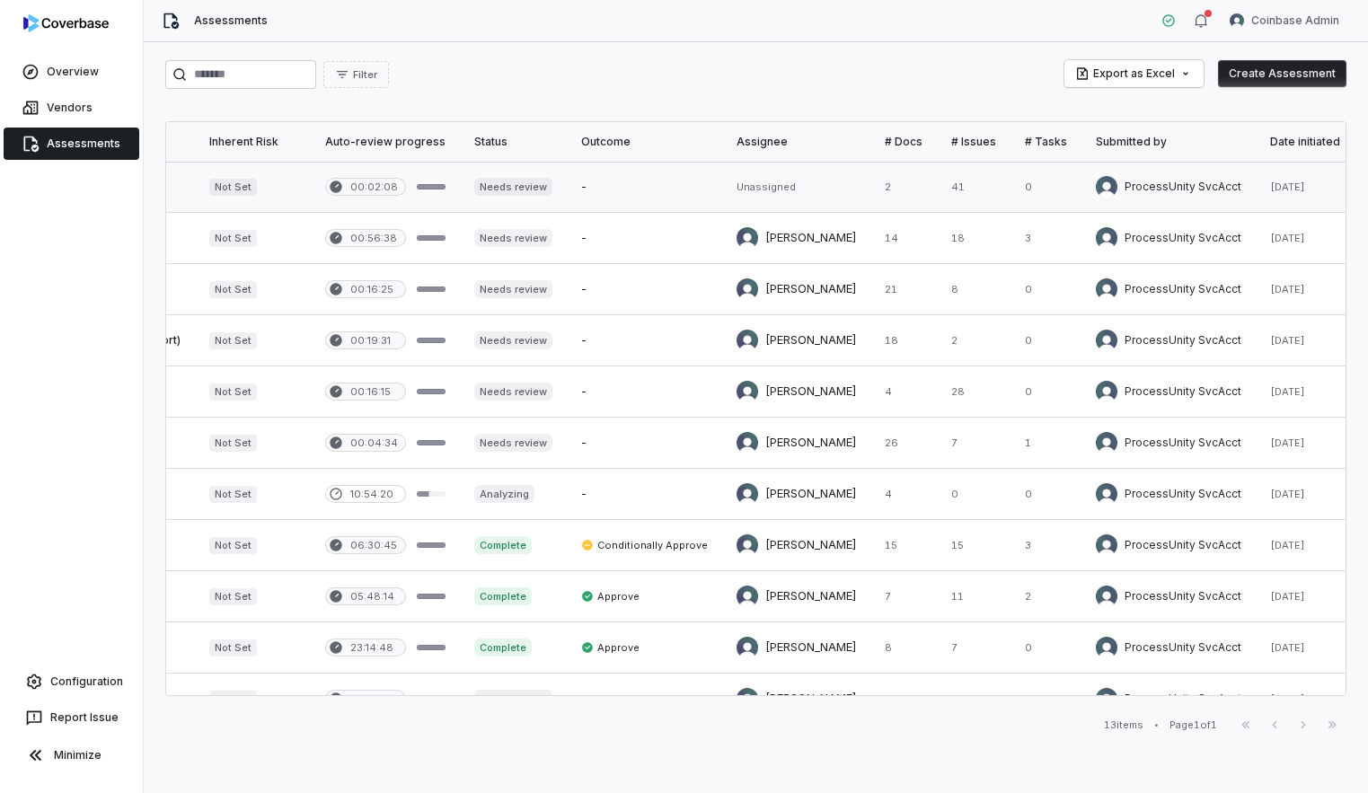
click at [930, 194] on link at bounding box center [1045, 187] width 71 height 50
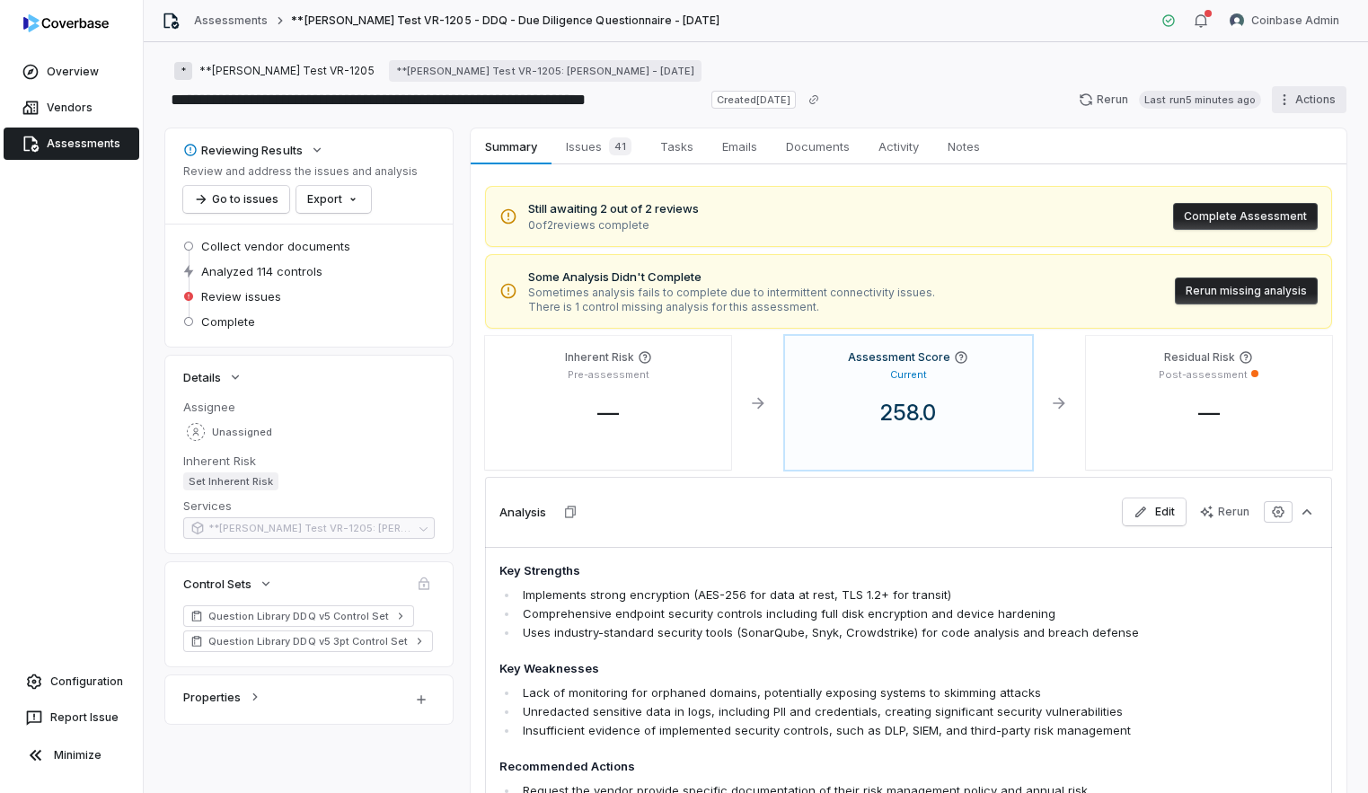
click at [930, 89] on html "**********" at bounding box center [684, 396] width 1368 height 793
click at [930, 254] on div "Delete" at bounding box center [1286, 255] width 129 height 29
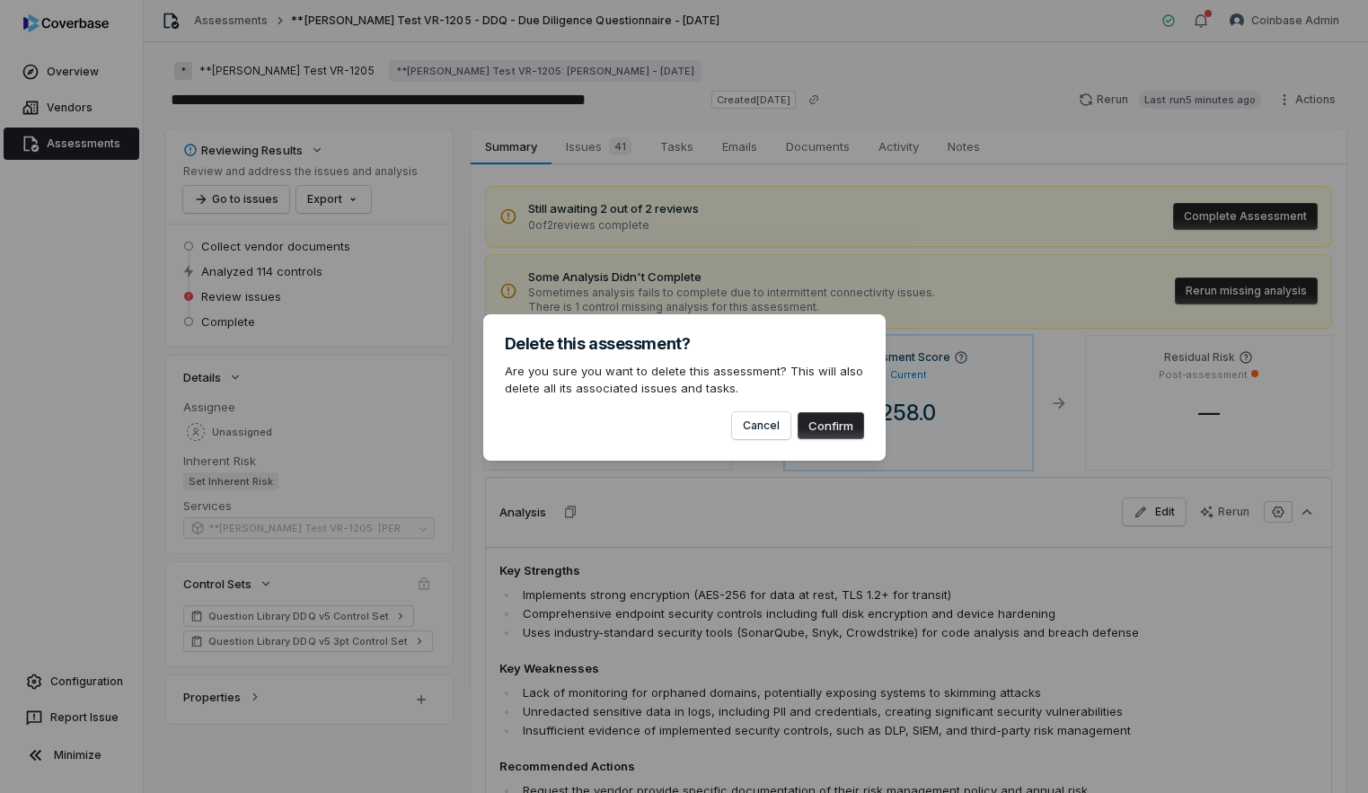
click at [840, 424] on button "Confirm" at bounding box center [830, 425] width 66 height 27
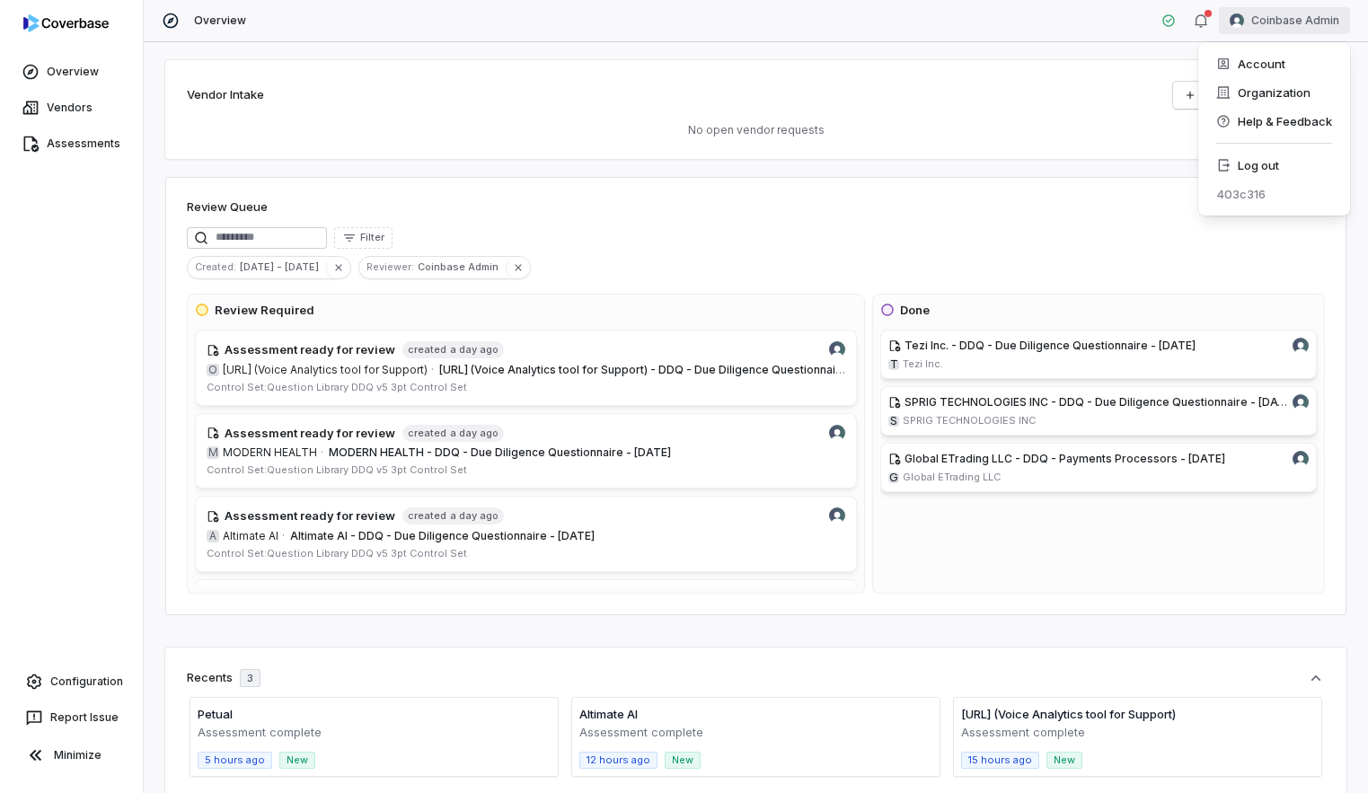
click at [1275, 23] on html "Overview Vendors Assessments Configuration Report Issue Minimize Overview Coinb…" at bounding box center [684, 396] width 1368 height 793
click at [1281, 171] on div "Log out" at bounding box center [1273, 165] width 137 height 29
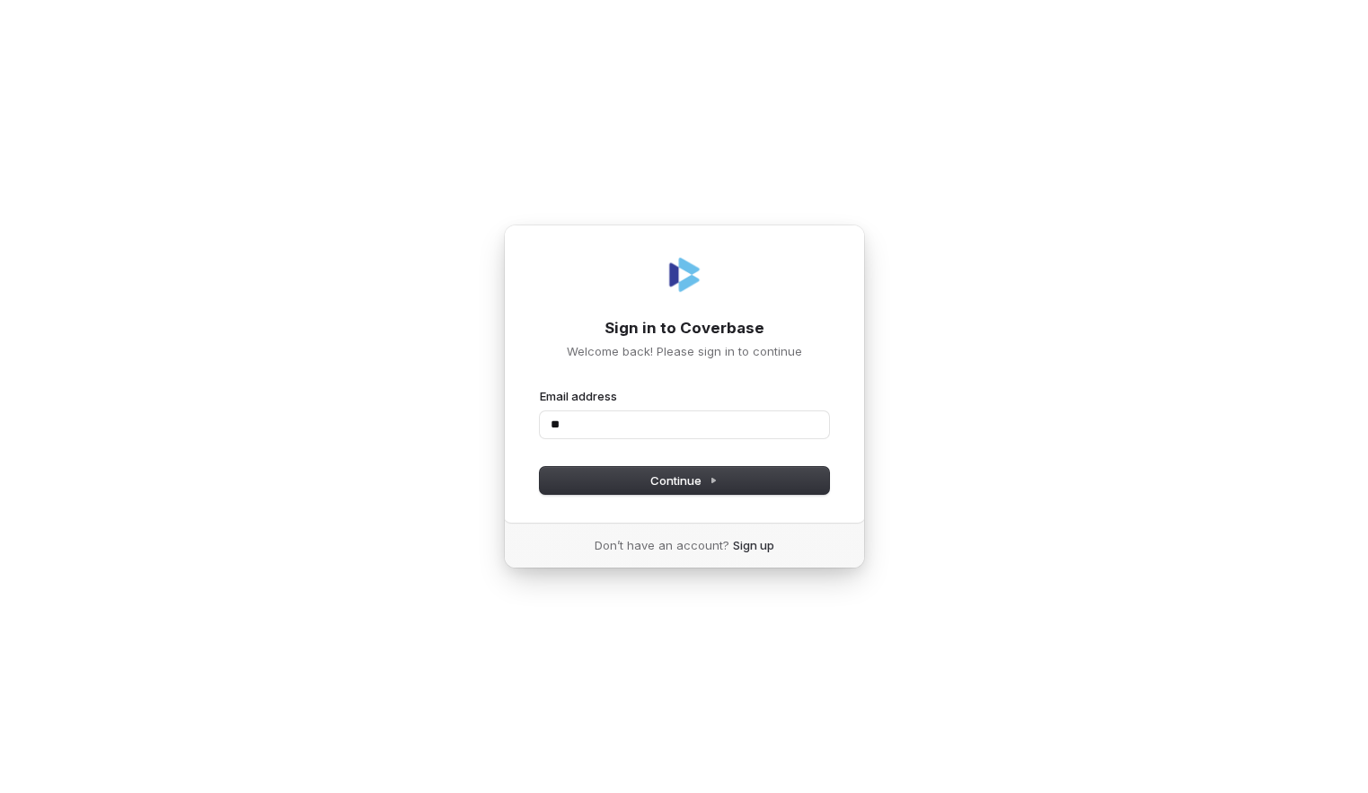
type input "***"
click at [0, 792] on com-1password-button at bounding box center [0, 793] width 0 height 0
type input "**********"
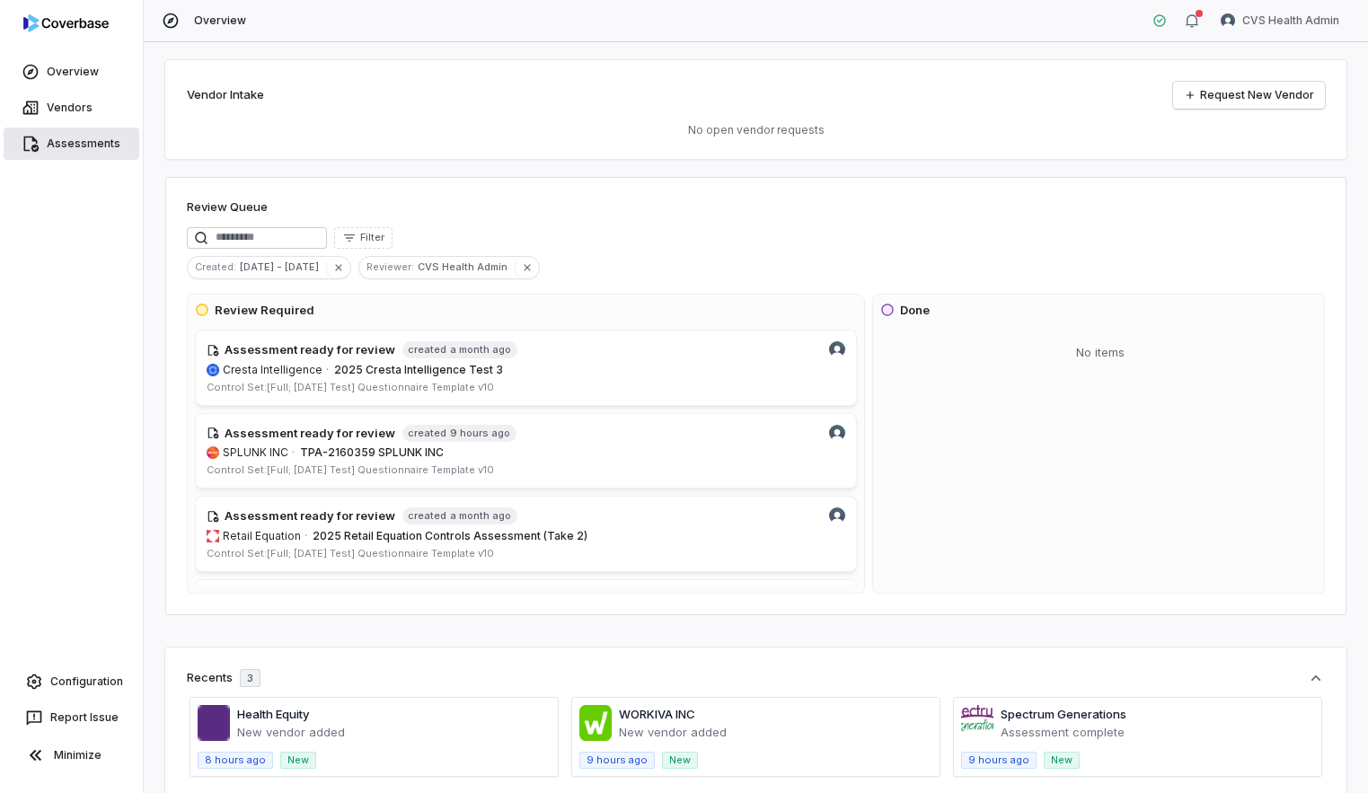
click at [71, 147] on link "Assessments" at bounding box center [72, 144] width 136 height 32
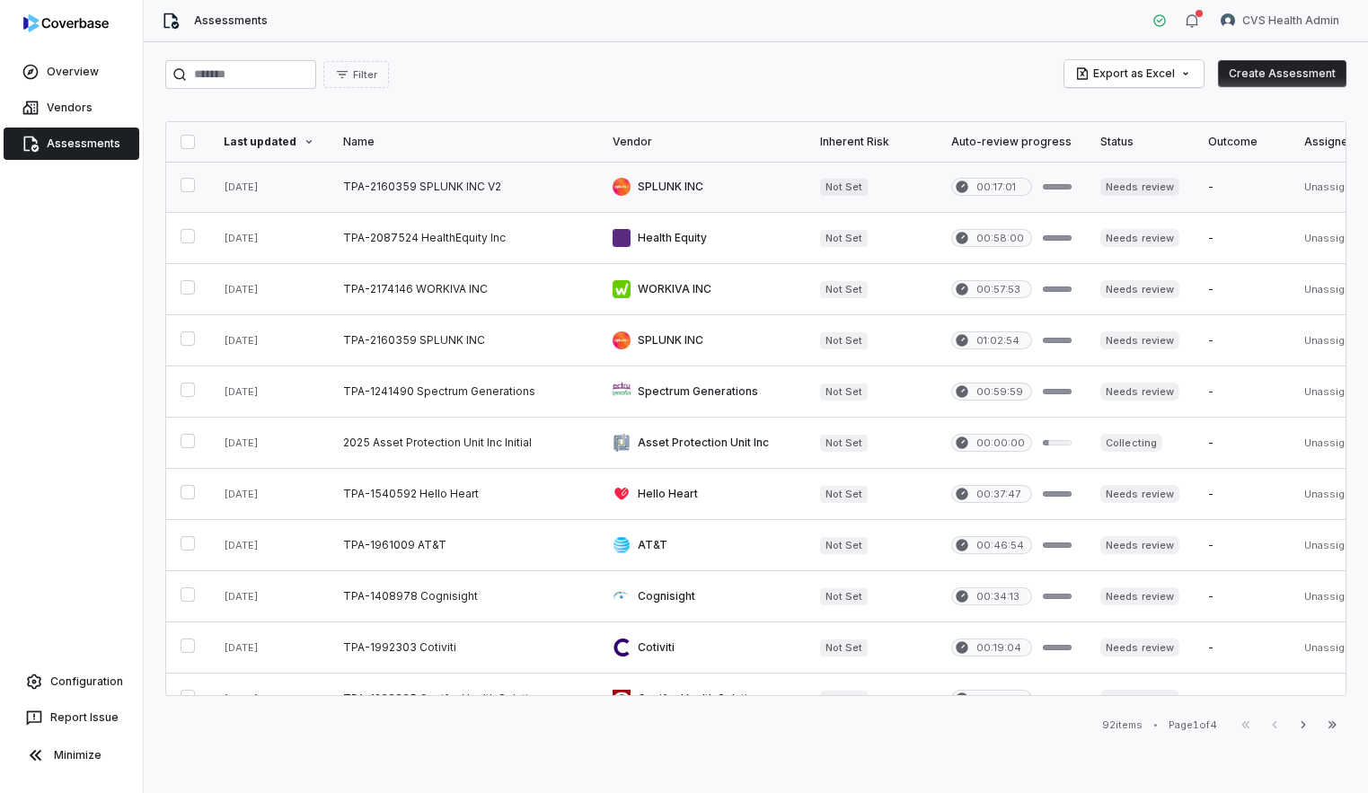
click at [407, 198] on link at bounding box center [463, 187] width 269 height 50
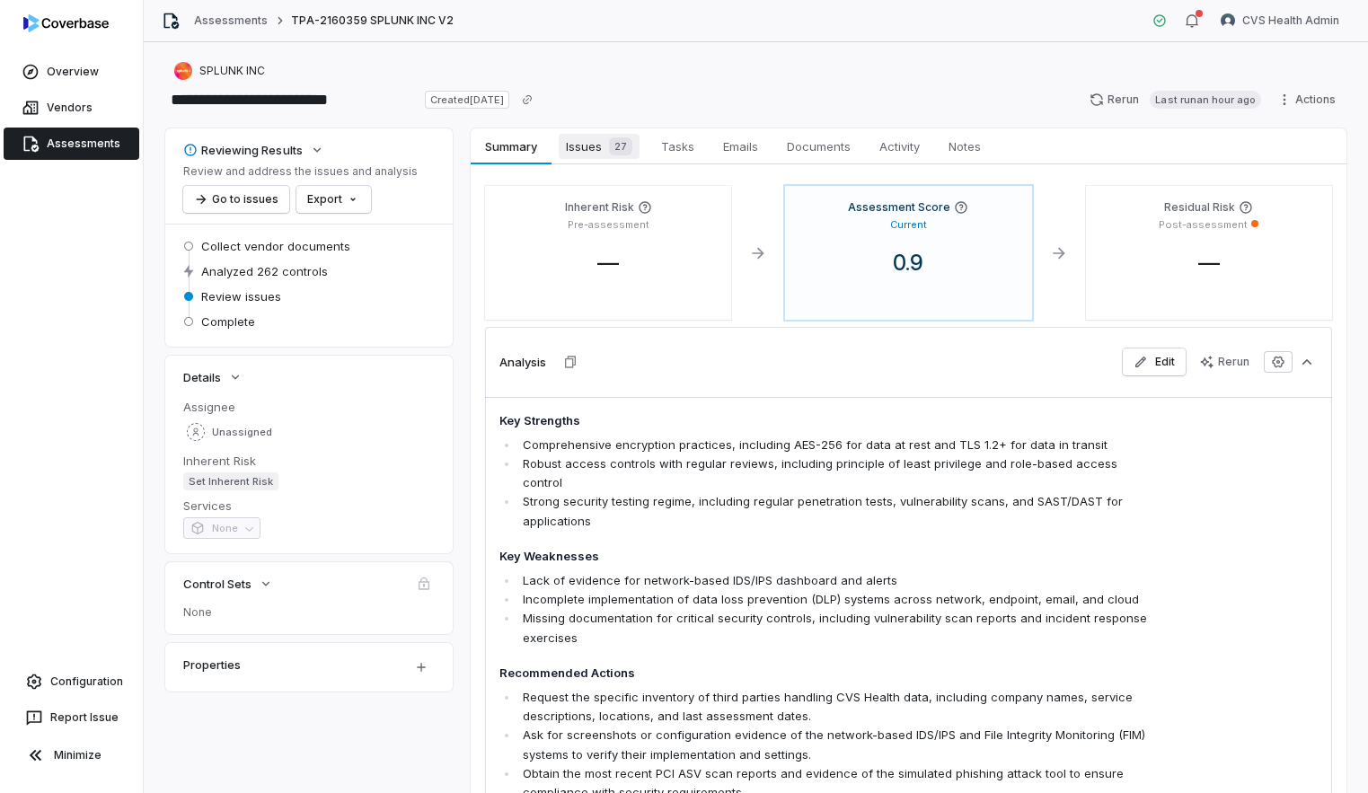
click at [590, 155] on span "Issues 27" at bounding box center [599, 146] width 81 height 25
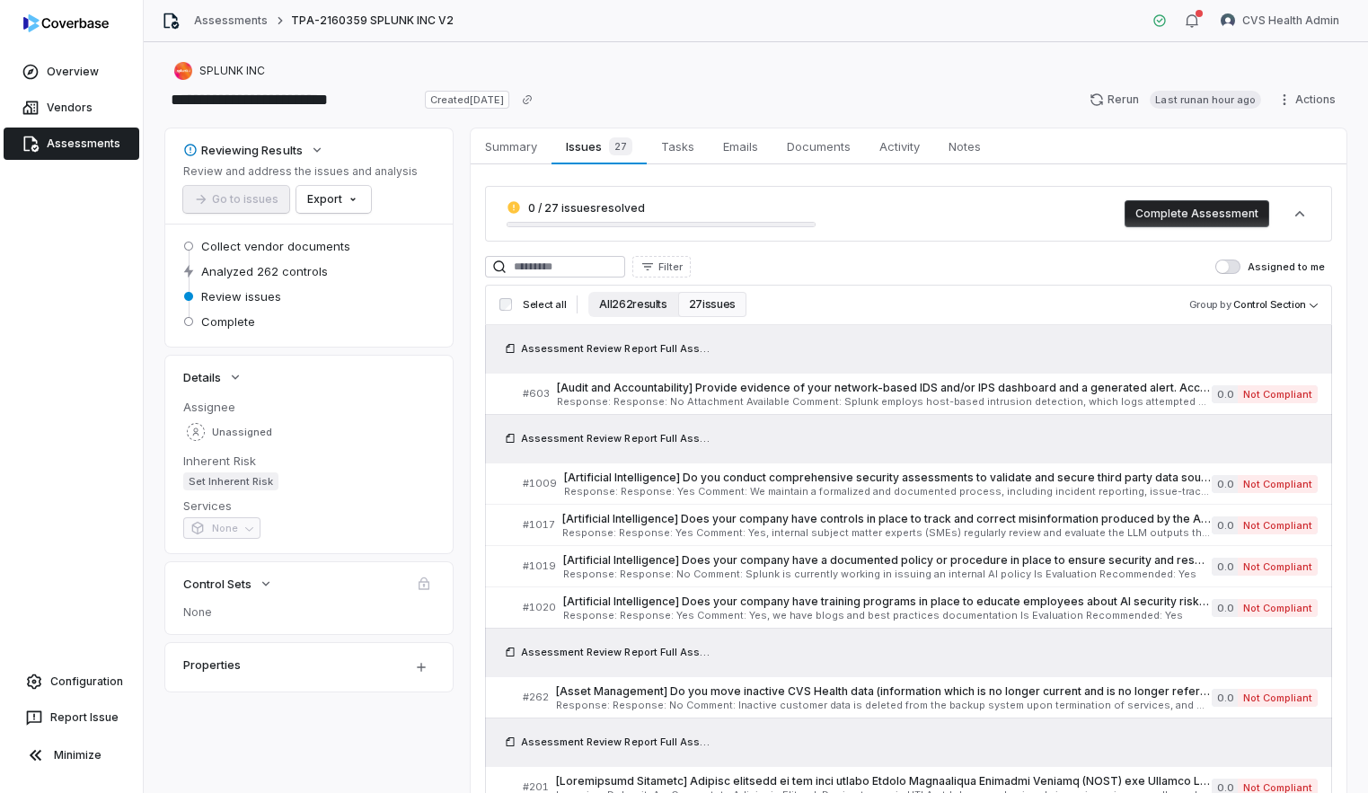
click at [652, 305] on button "All 262 results" at bounding box center [632, 304] width 89 height 25
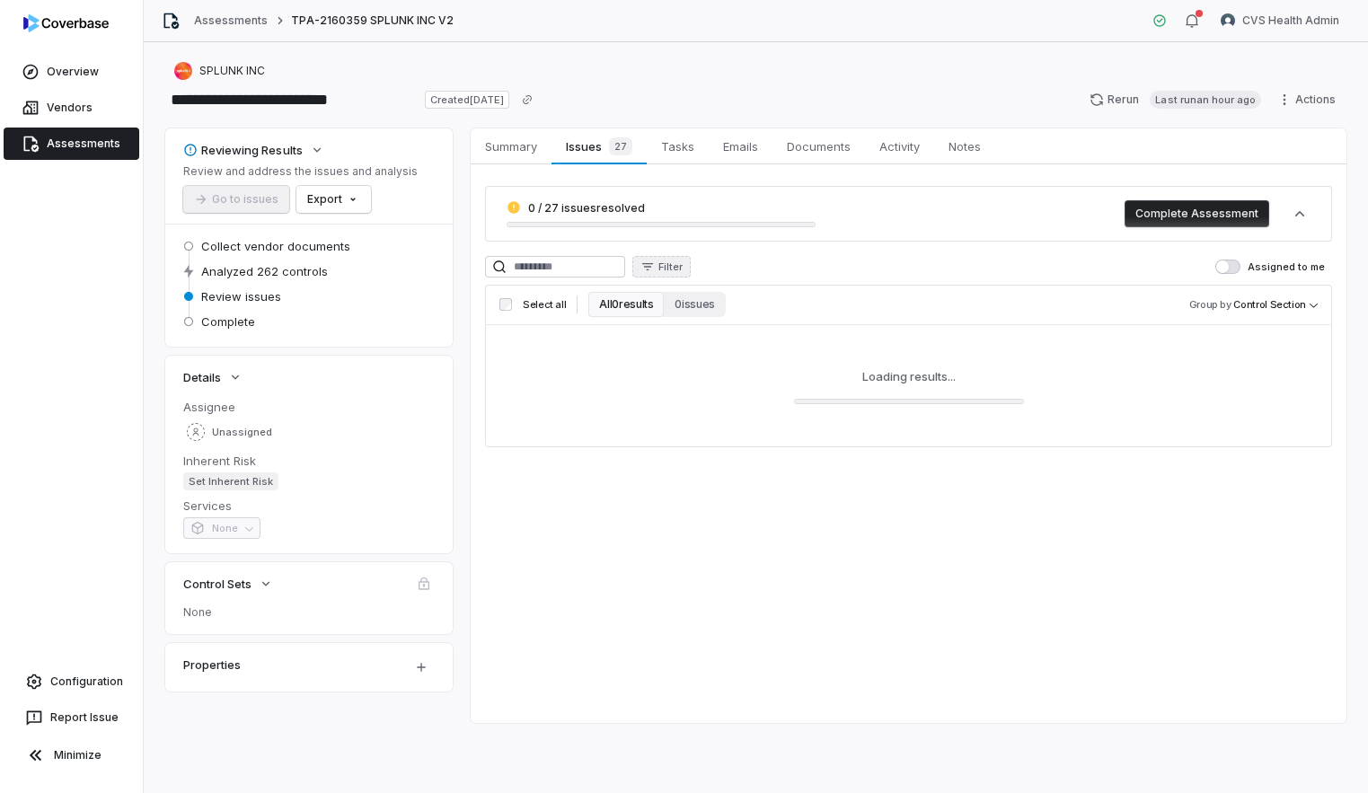
click at [679, 268] on span "Filter" at bounding box center [670, 266] width 24 height 13
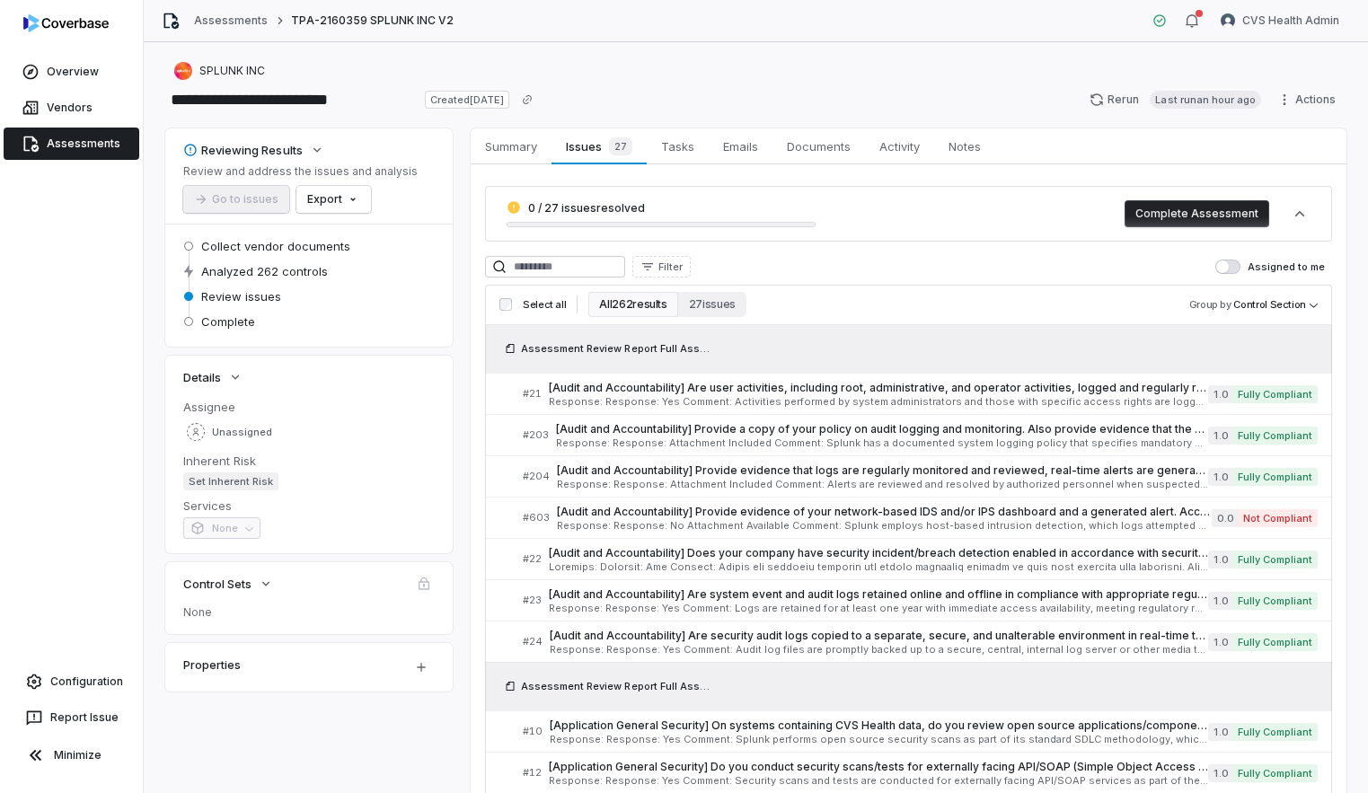
click at [894, 277] on html "**********" at bounding box center [684, 396] width 1368 height 793
click at [1220, 302] on body "**********" at bounding box center [684, 396] width 1368 height 793
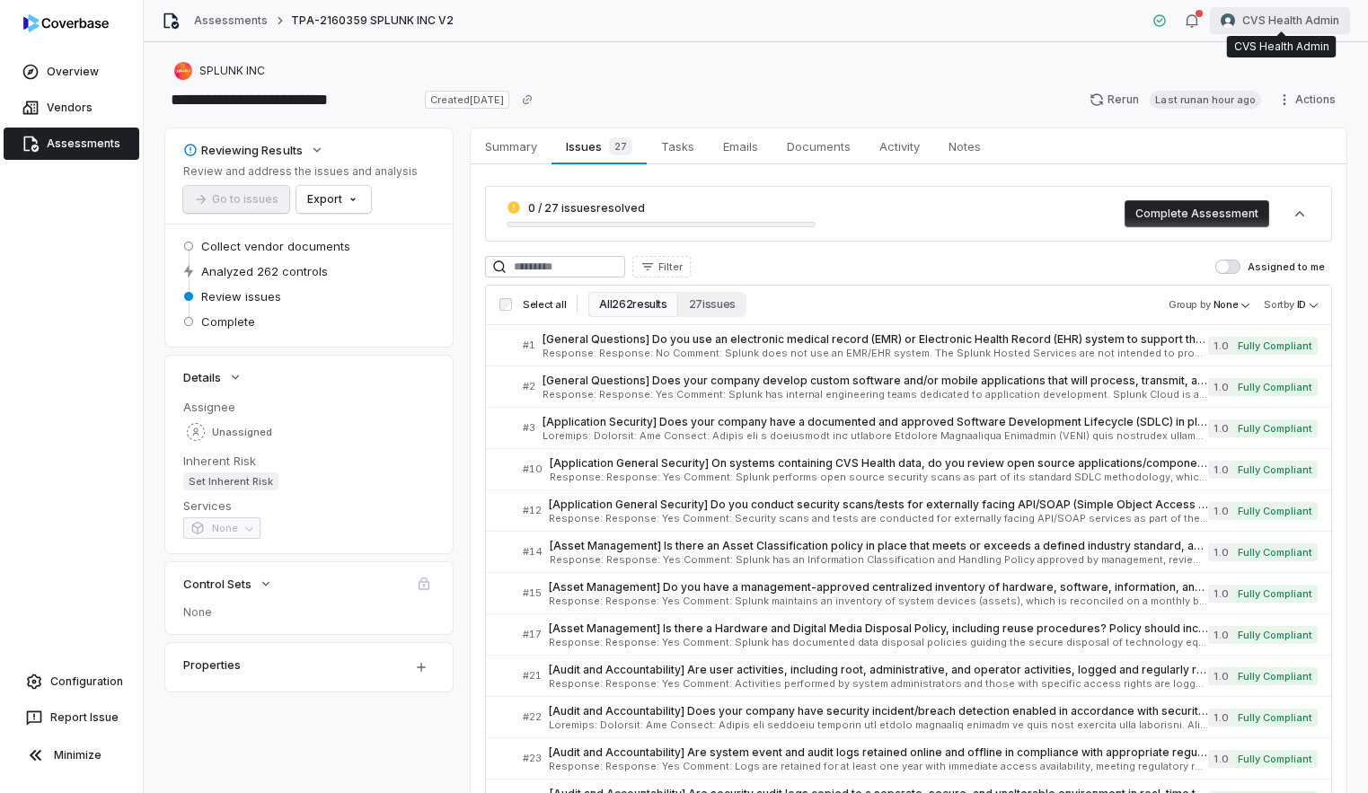
click at [1286, 22] on html "**********" at bounding box center [684, 396] width 1368 height 793
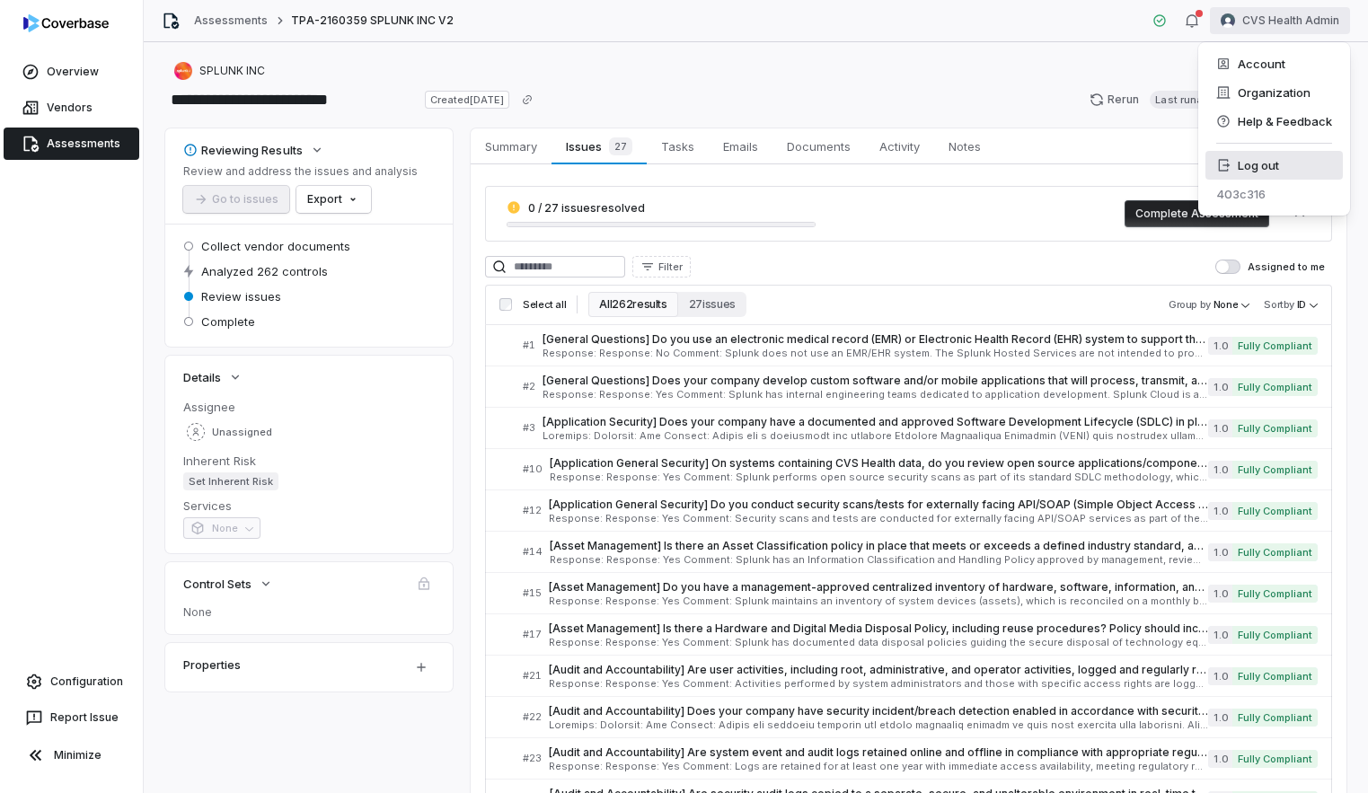
click at [1291, 169] on div "Log out" at bounding box center [1273, 165] width 137 height 29
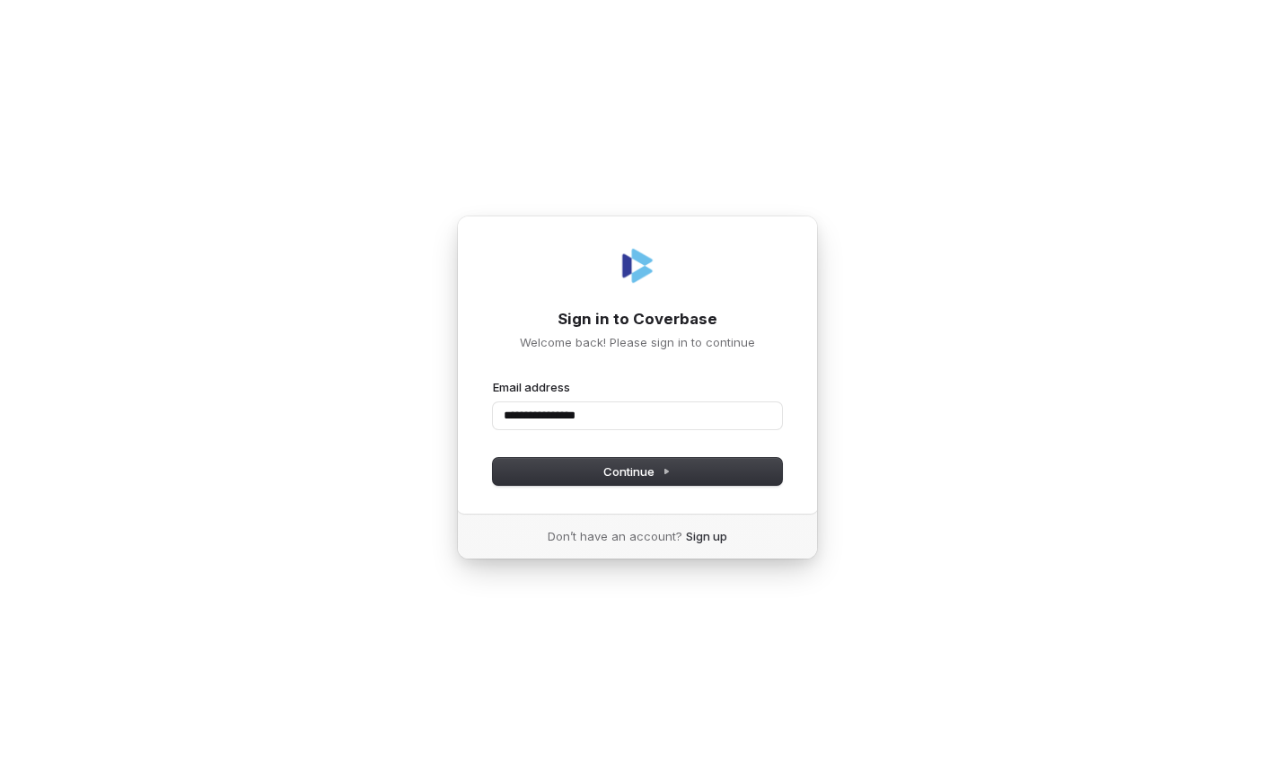
type input "**********"
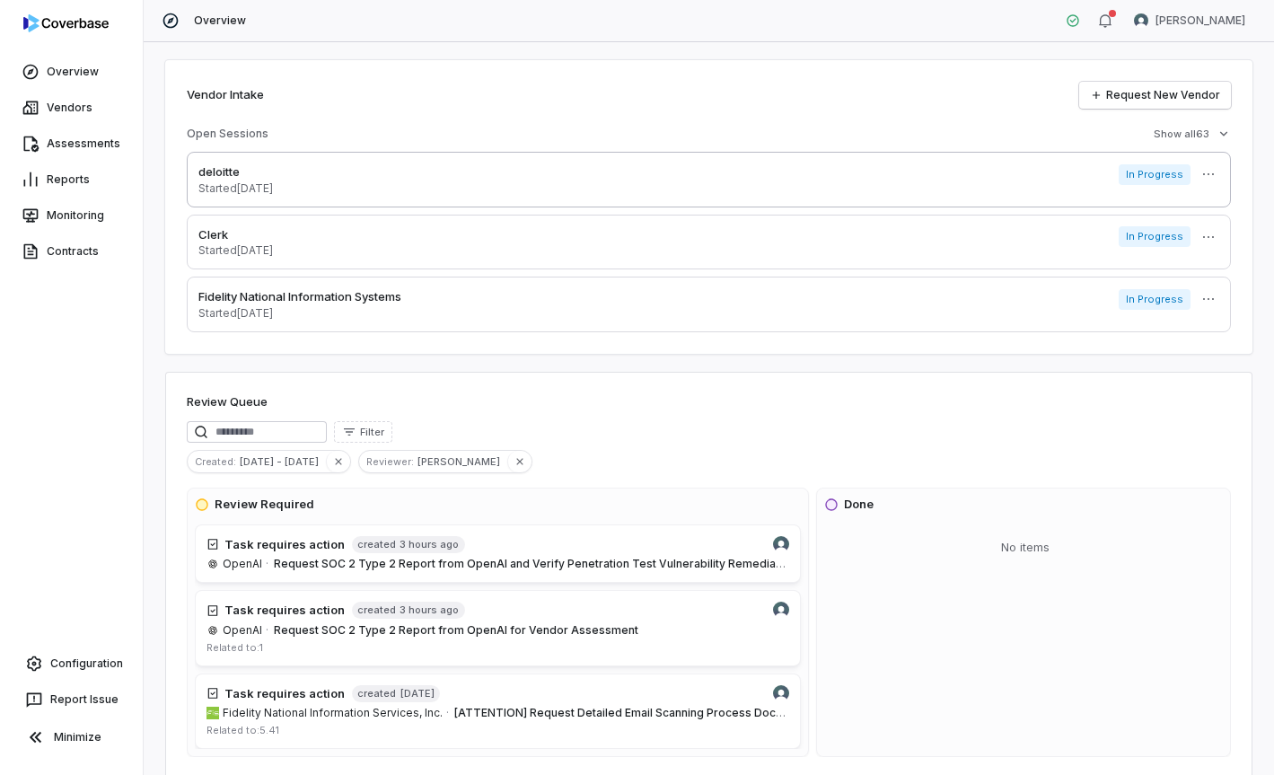
click at [236, 182] on p "Started [DATE]" at bounding box center [235, 188] width 75 height 14
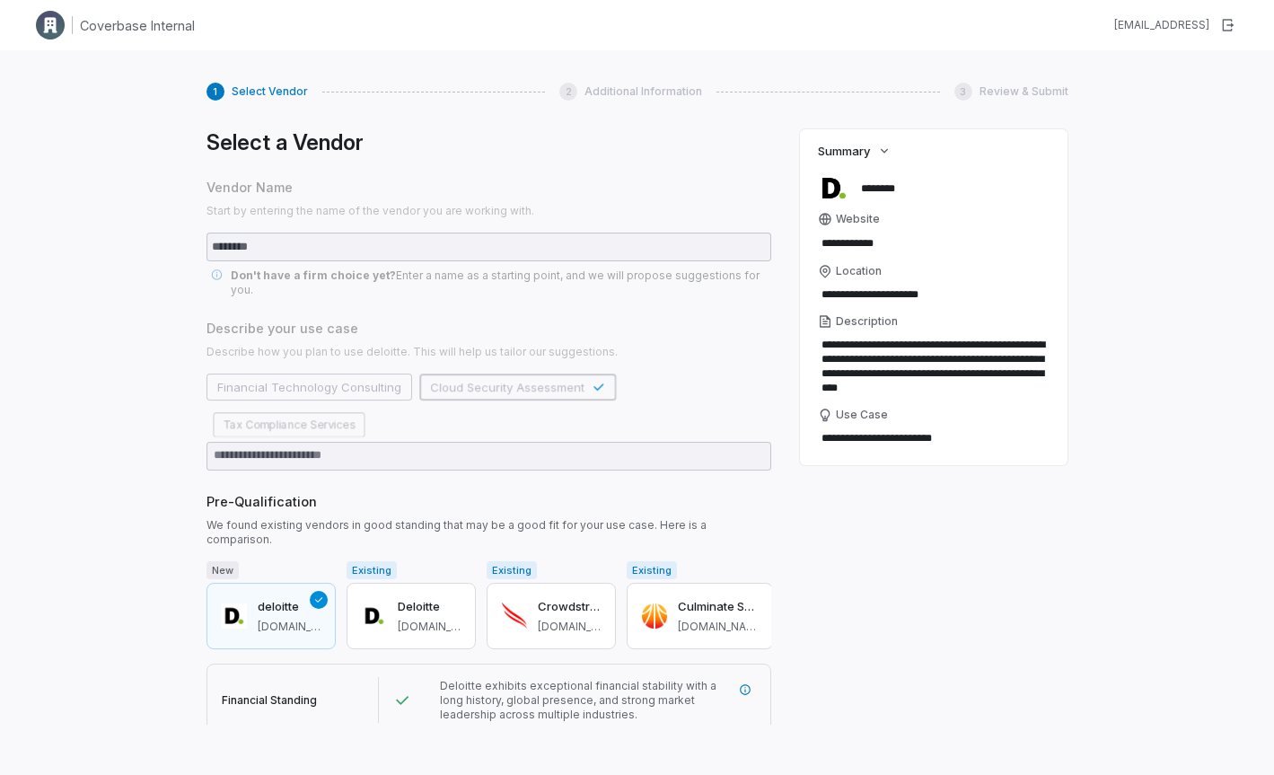
scroll to position [142, 0]
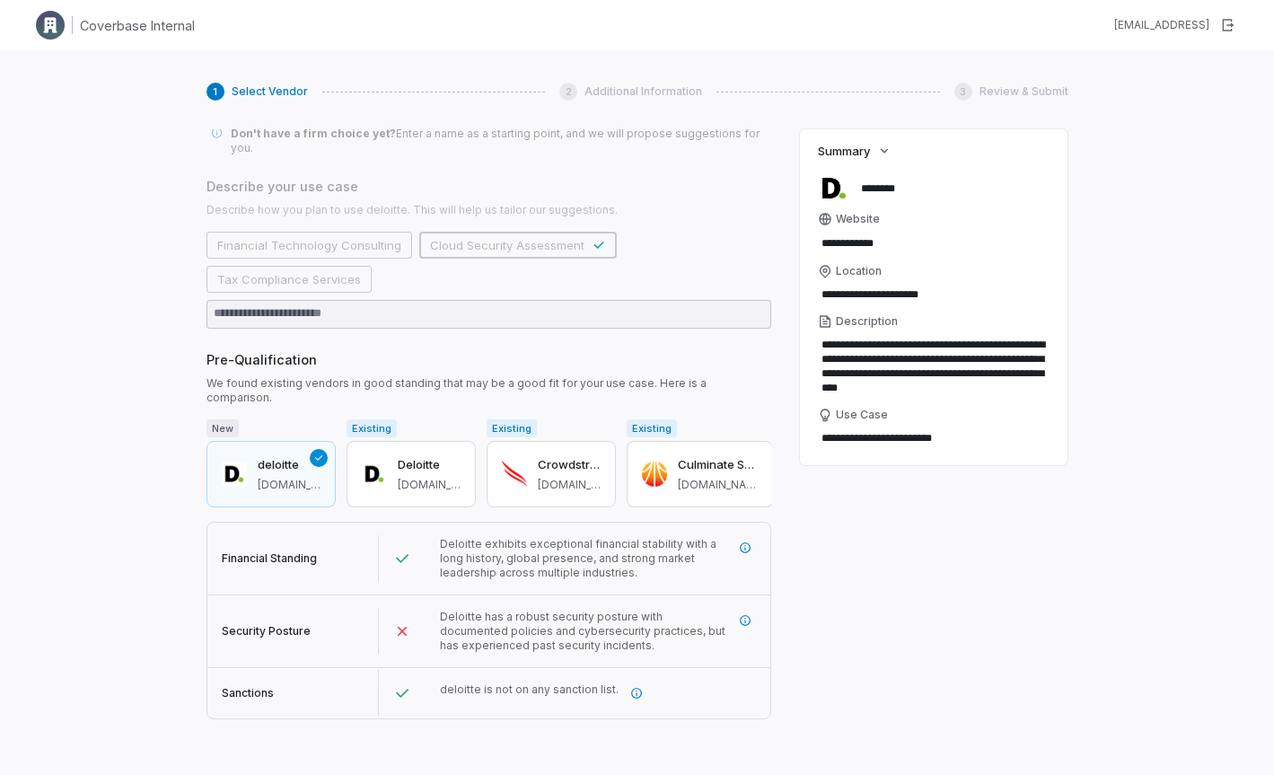
click at [230, 726] on button "Next" at bounding box center [230, 739] width 47 height 27
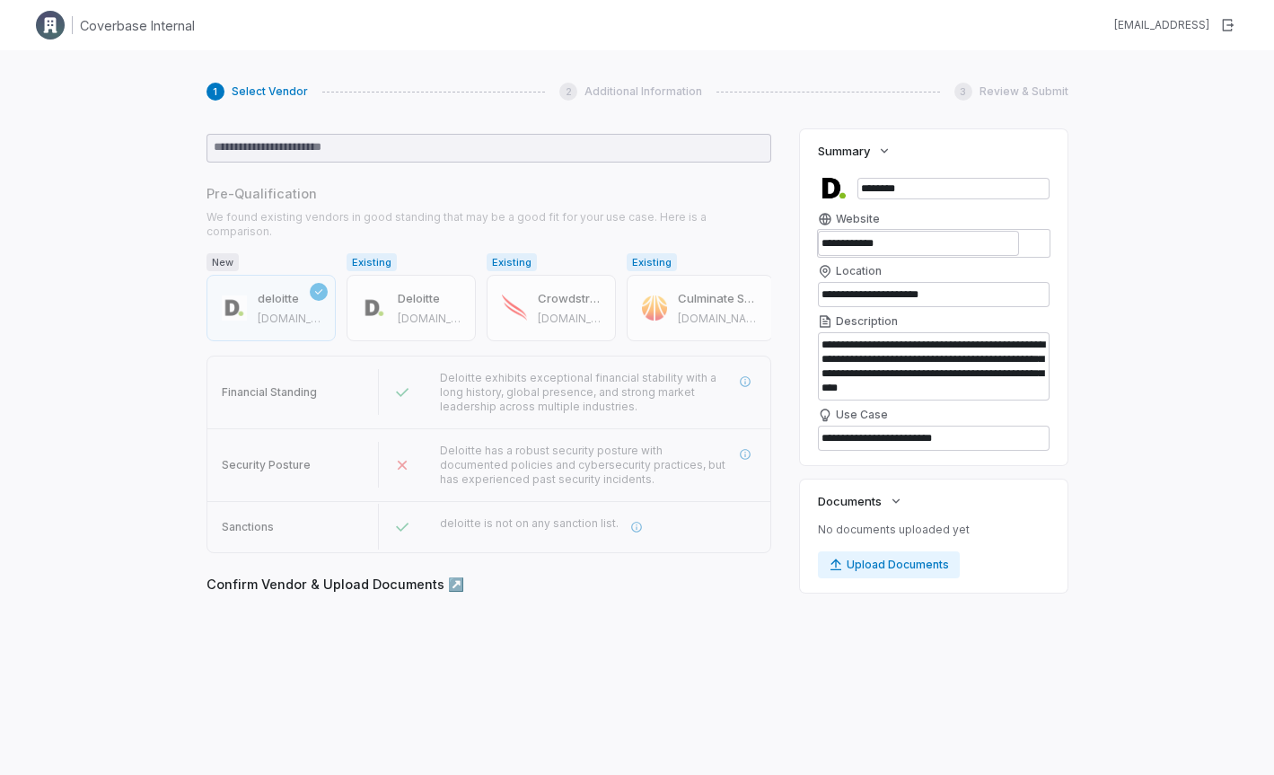
scroll to position [308, 0]
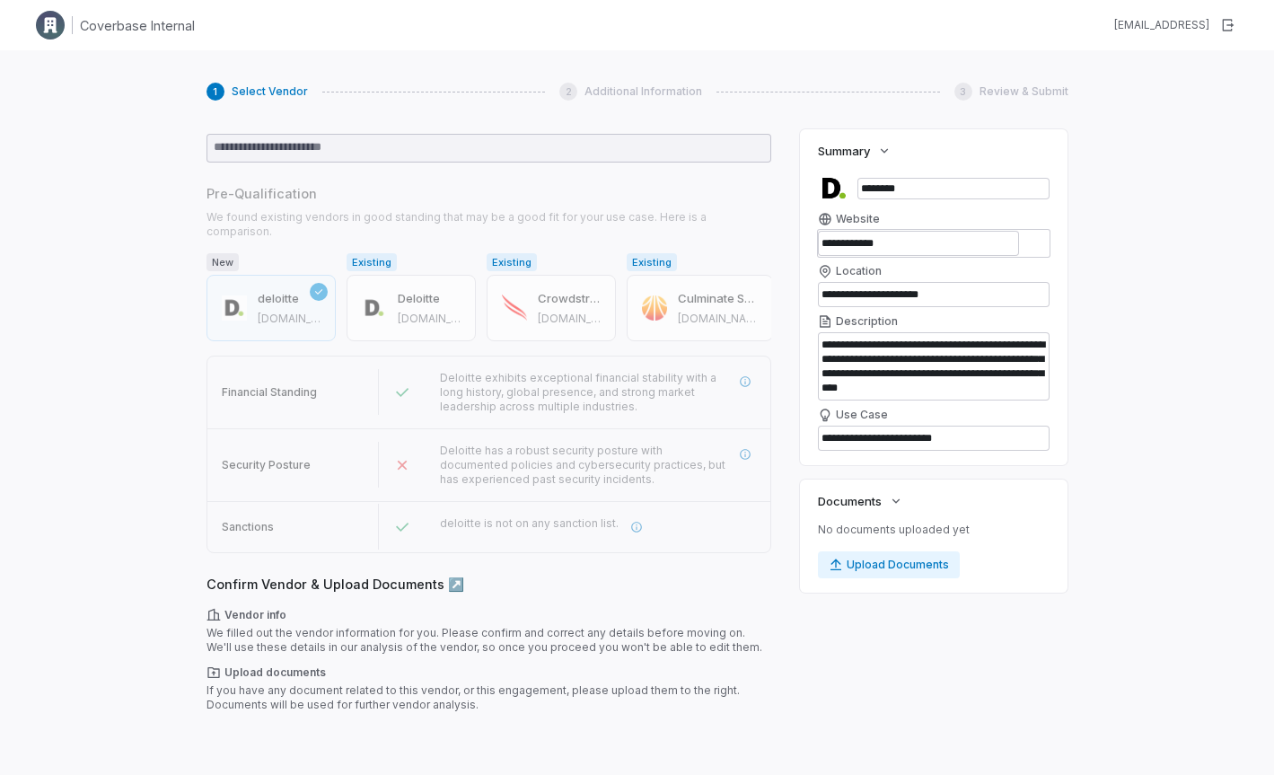
click at [234, 726] on button "Next" at bounding box center [230, 739] width 47 height 27
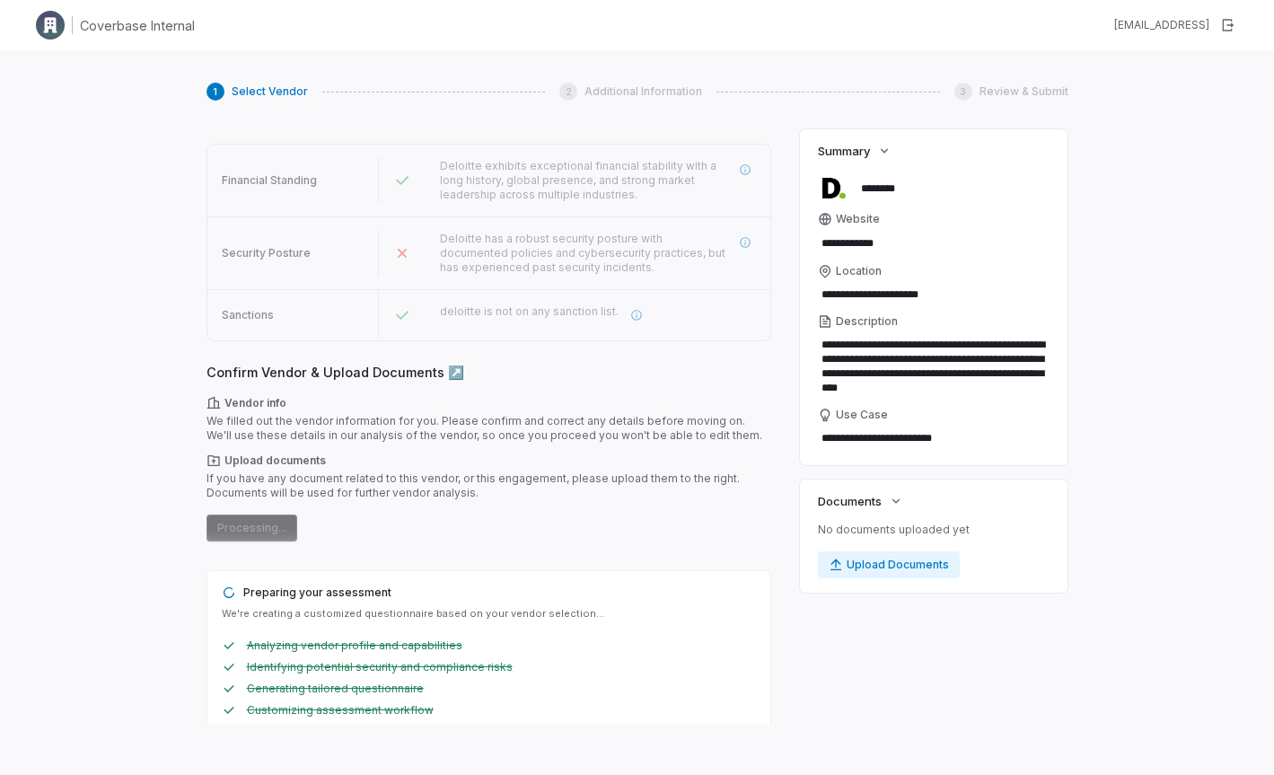
scroll to position [0, 0]
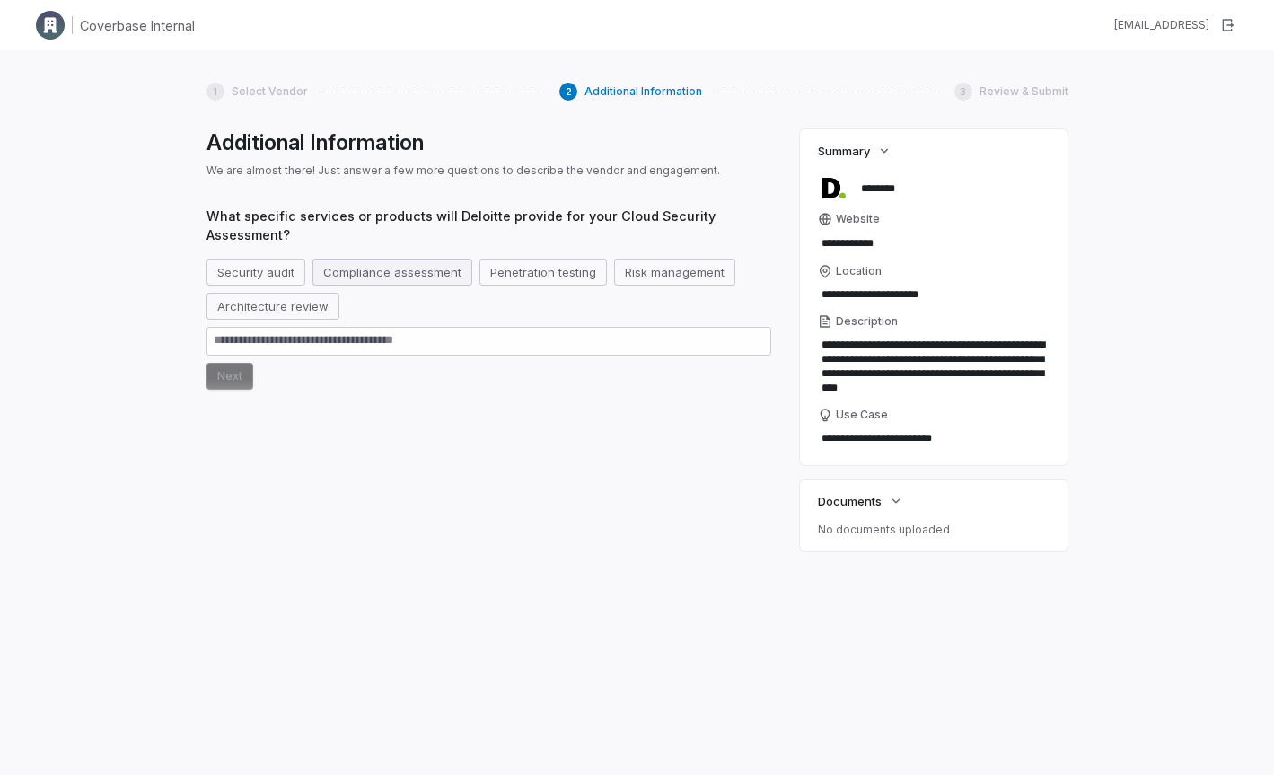
click at [365, 271] on button "Compliance assessment" at bounding box center [392, 272] width 160 height 27
click at [257, 308] on button "Architecture review" at bounding box center [273, 306] width 133 height 27
click at [234, 378] on button "Next" at bounding box center [230, 376] width 47 height 27
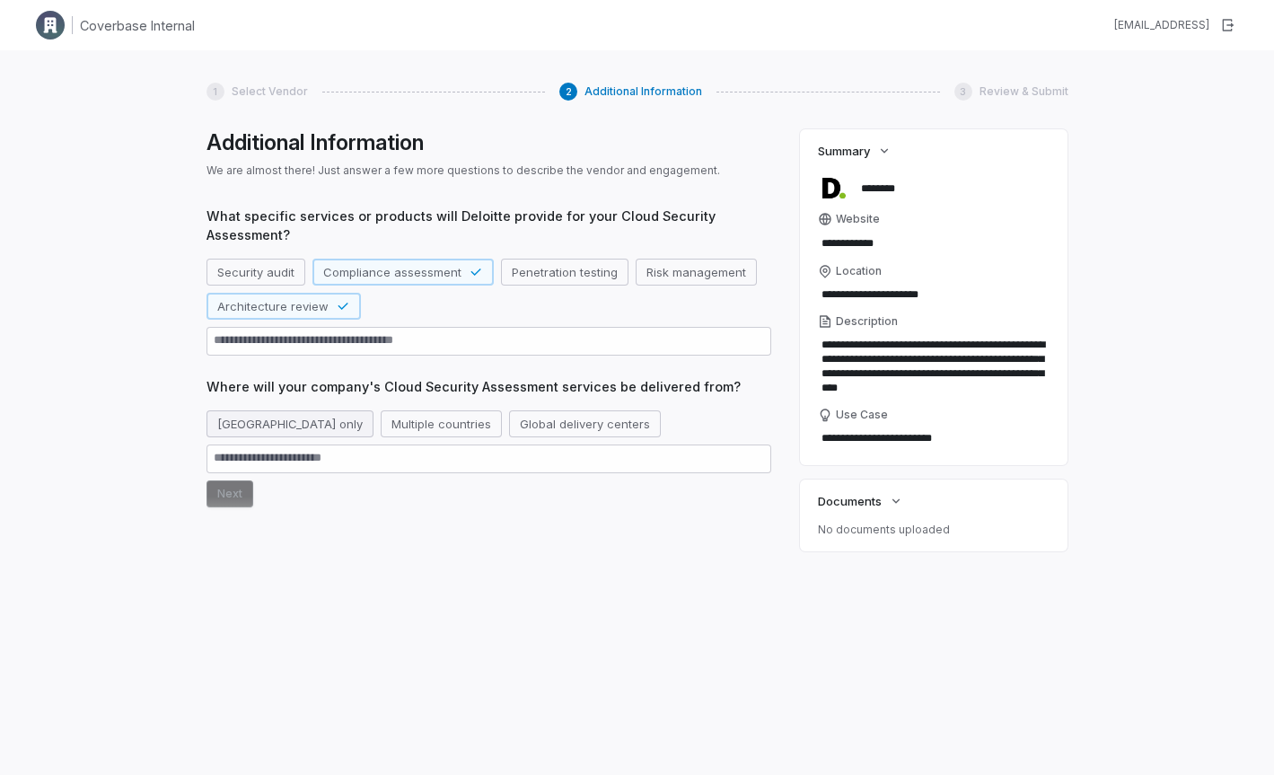
click at [285, 425] on button "United States only" at bounding box center [290, 423] width 167 height 27
click at [402, 424] on button "Multiple countries" at bounding box center [462, 423] width 121 height 27
click at [287, 426] on button "United States only" at bounding box center [290, 423] width 167 height 27
click at [402, 428] on button "Multiple countries" at bounding box center [462, 423] width 121 height 27
type textarea "*"
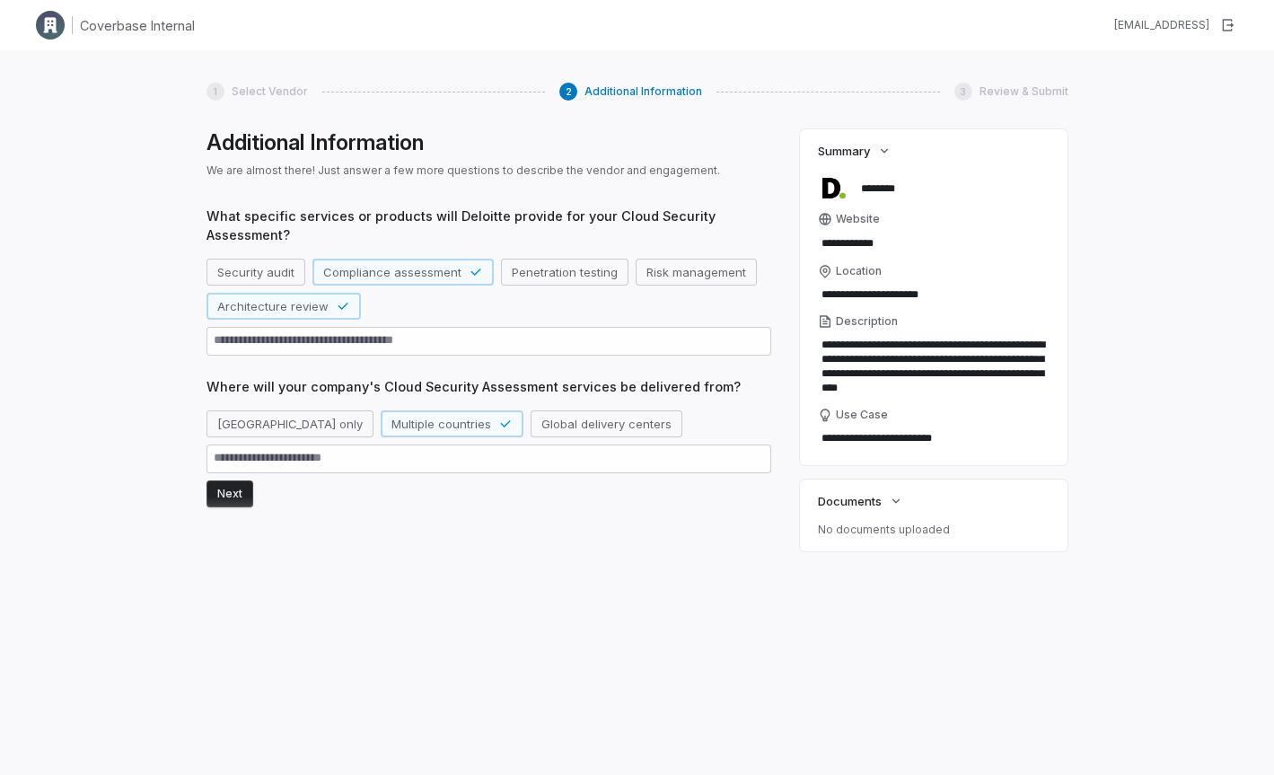
click at [243, 500] on button "Next" at bounding box center [230, 493] width 47 height 27
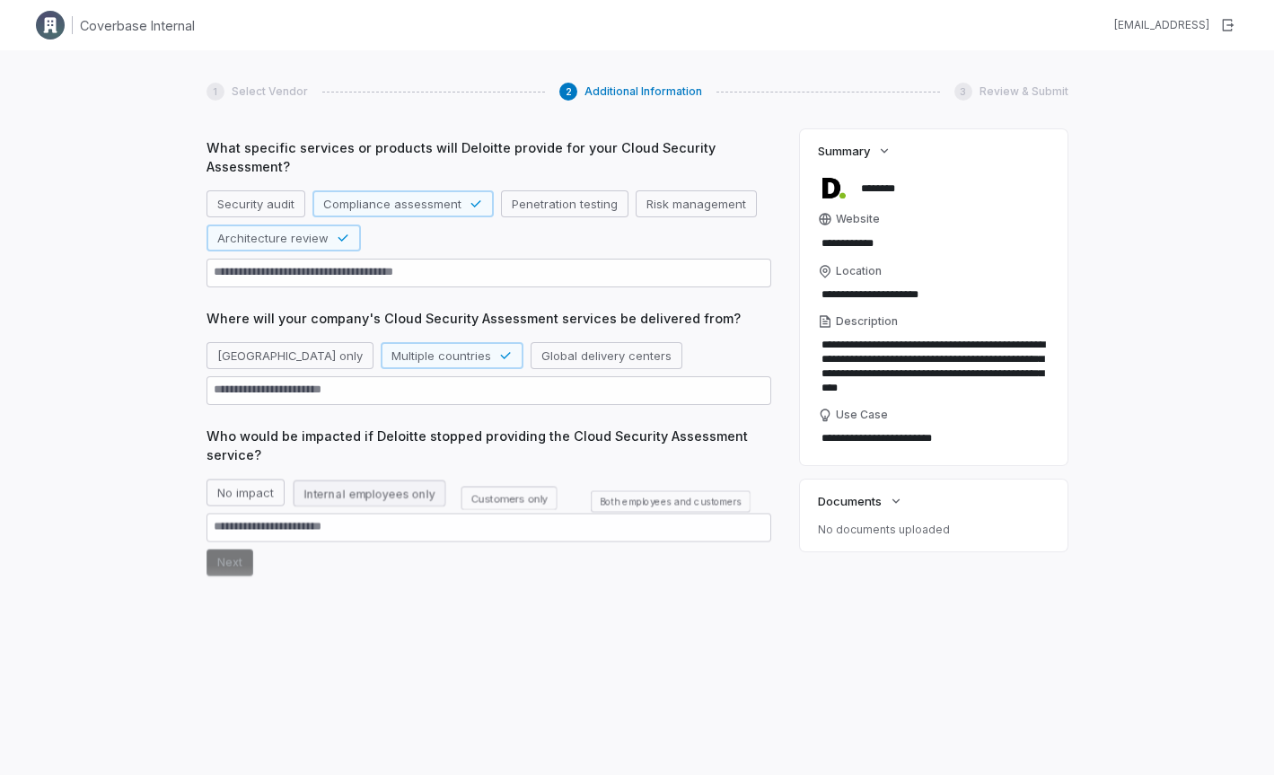
scroll to position [77, 0]
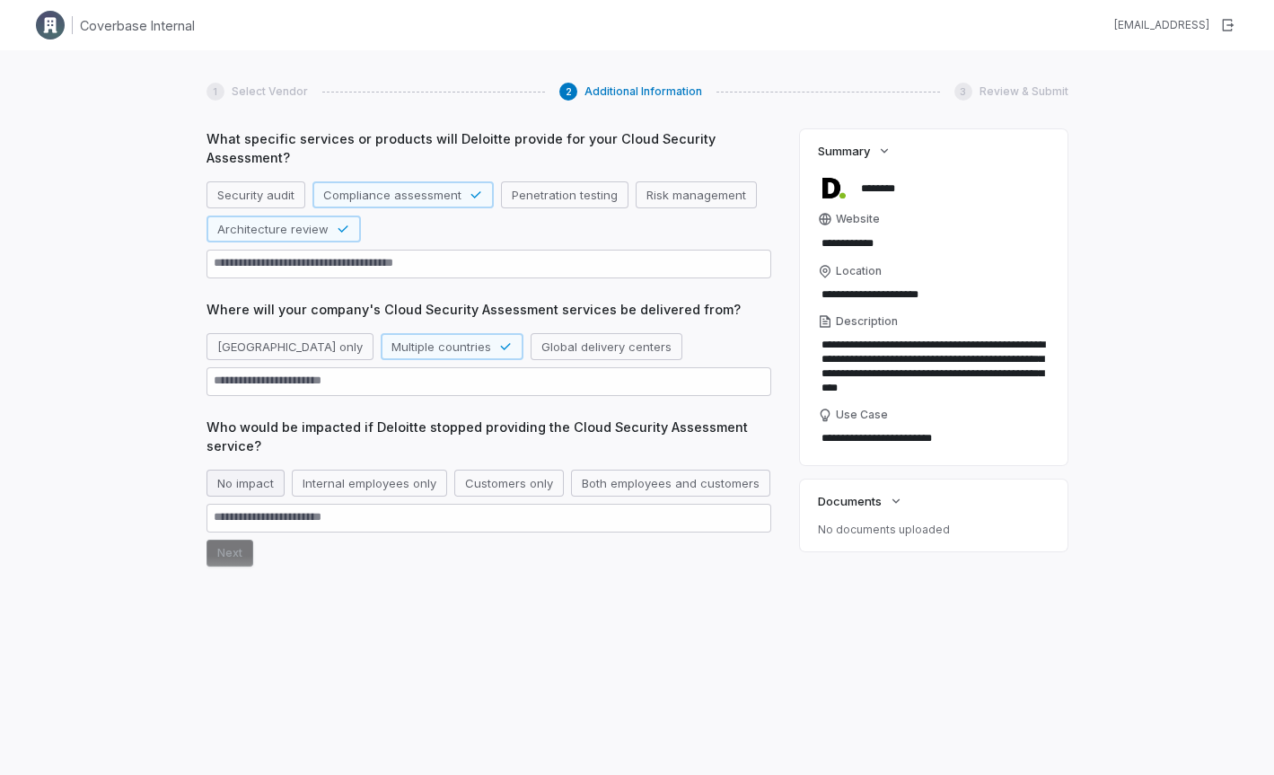
click at [268, 495] on button "No impact" at bounding box center [246, 483] width 78 height 27
click at [245, 586] on button "Next" at bounding box center [230, 587] width 47 height 27
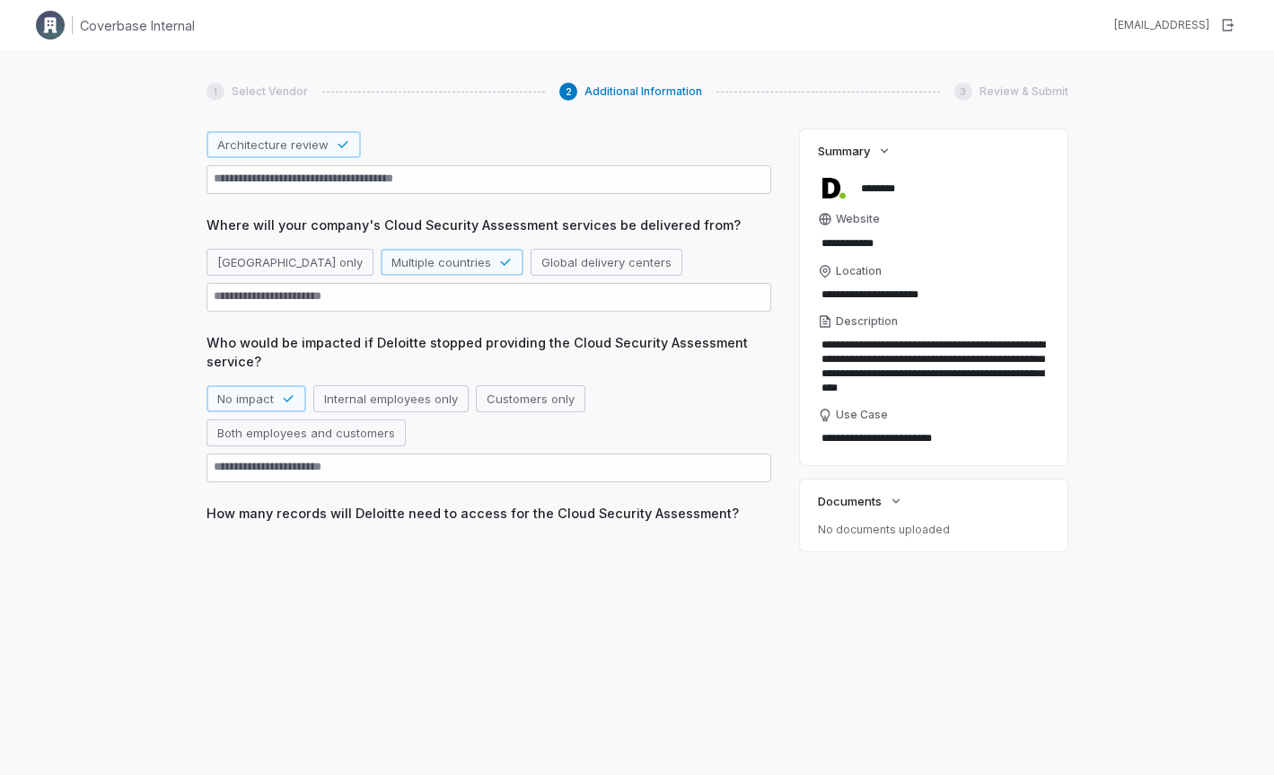
scroll to position [207, 0]
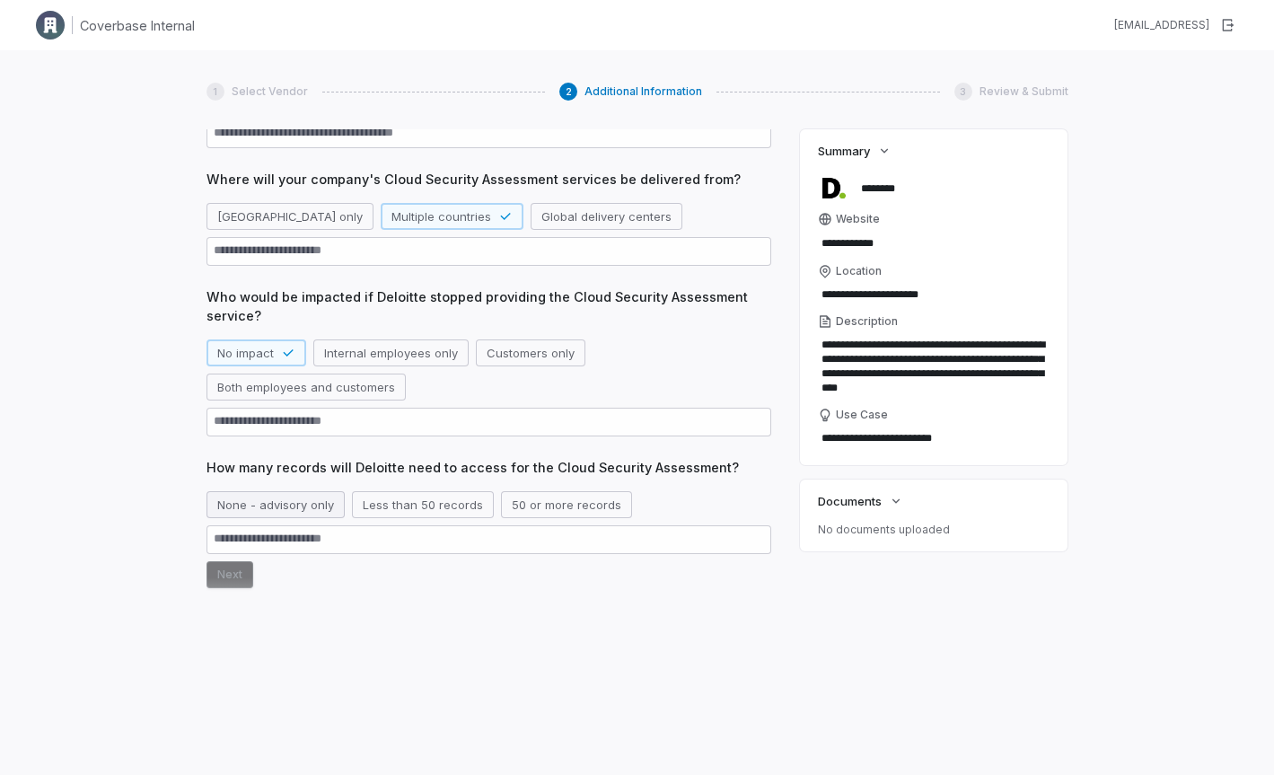
click at [279, 504] on button "None - advisory only" at bounding box center [276, 504] width 138 height 27
click at [234, 574] on button "Next" at bounding box center [230, 574] width 47 height 27
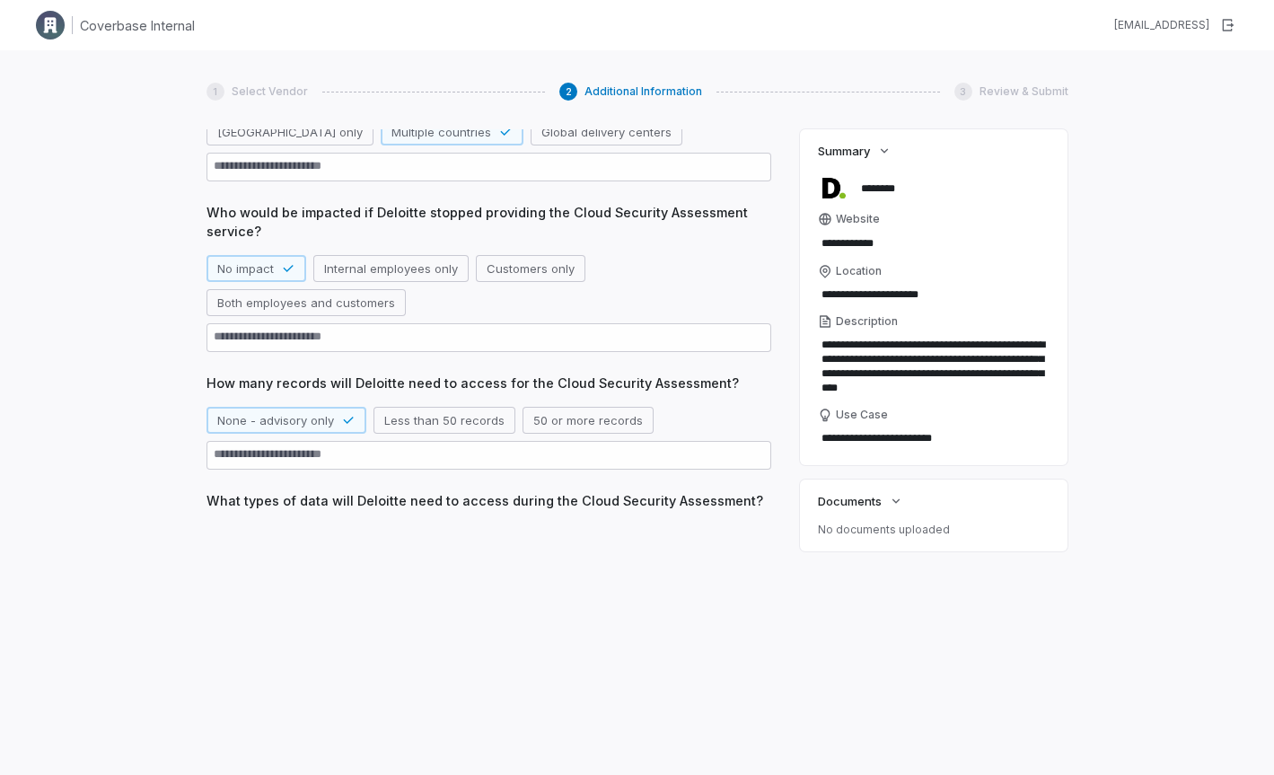
scroll to position [338, 0]
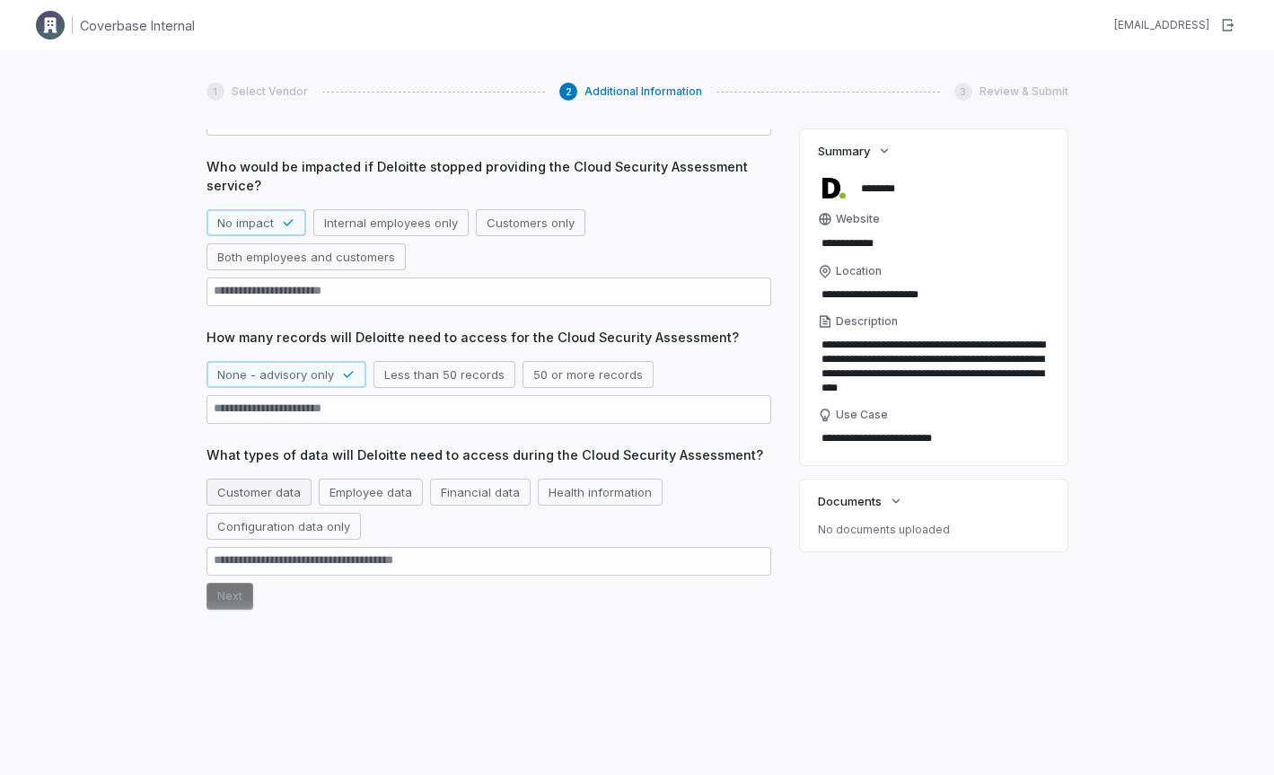
click at [275, 492] on button "Customer data" at bounding box center [259, 492] width 105 height 27
click at [234, 591] on button "Next" at bounding box center [230, 596] width 47 height 27
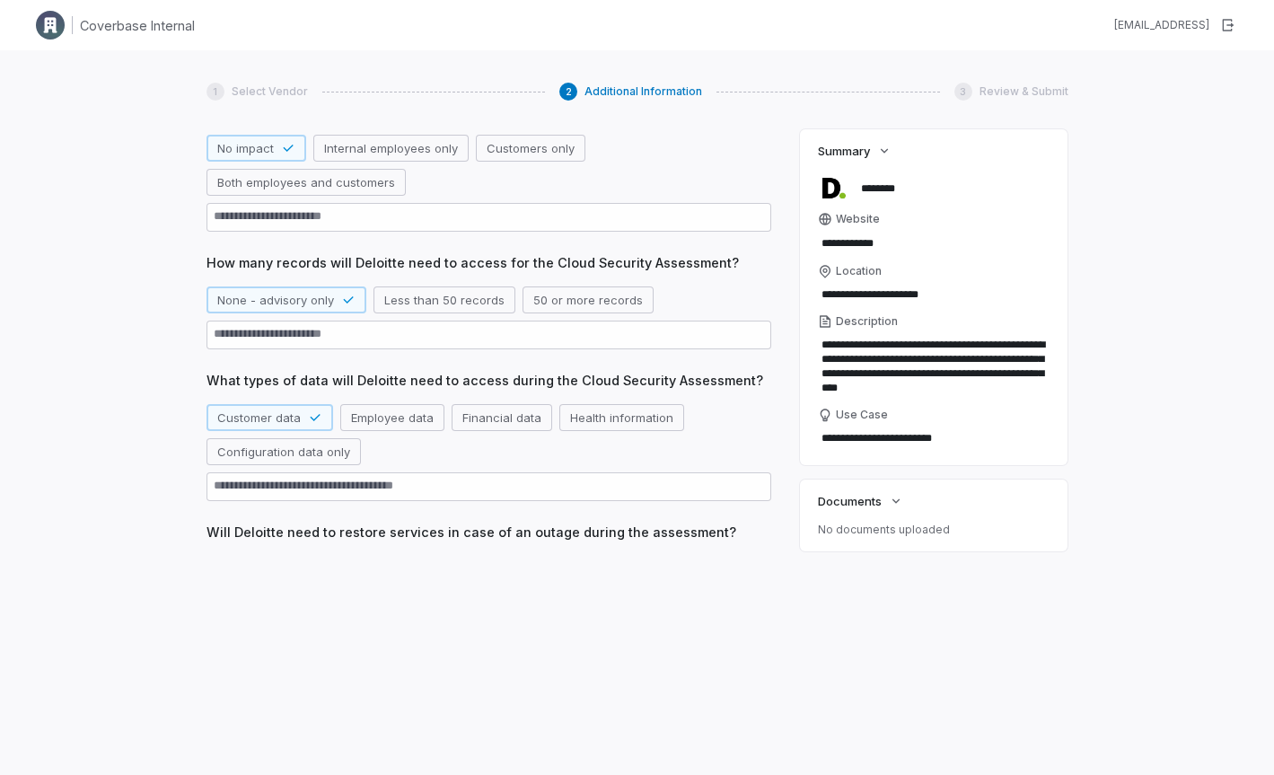
scroll to position [434, 0]
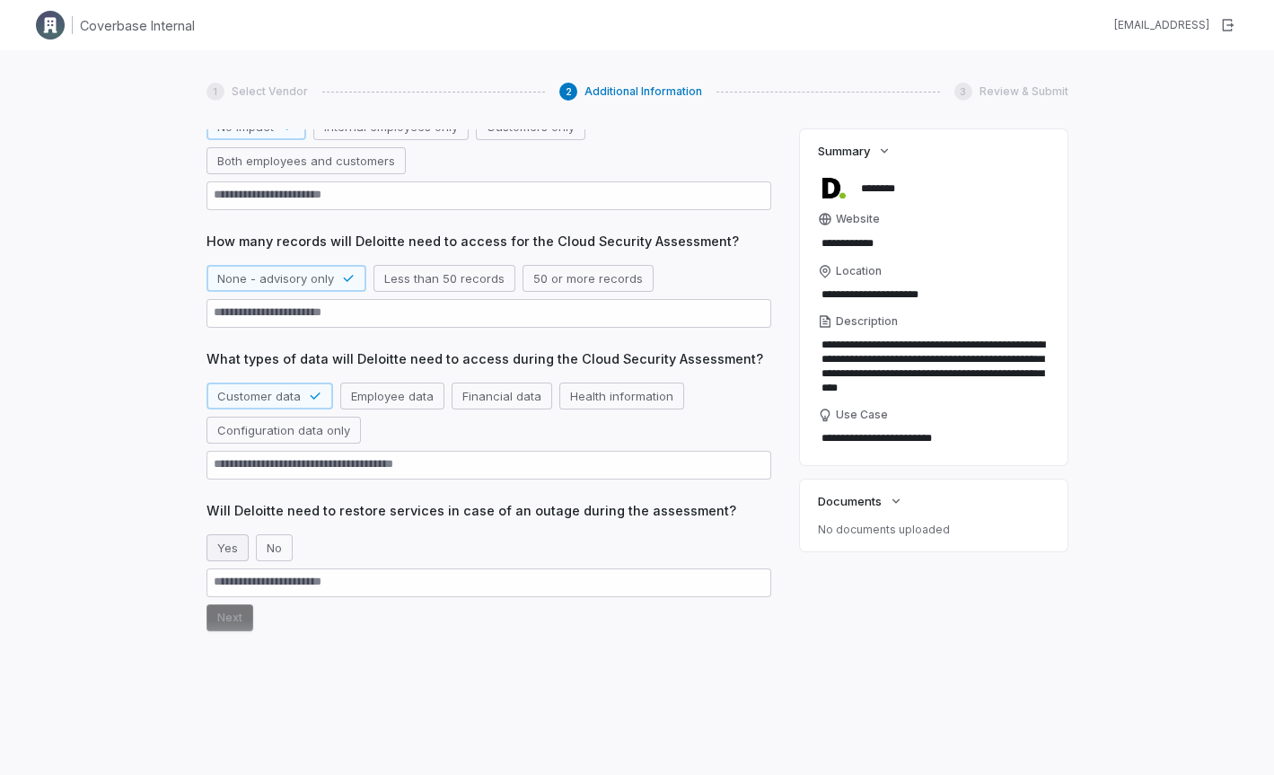
click at [228, 551] on button "Yes" at bounding box center [228, 547] width 42 height 27
click at [230, 634] on div "What specific services or products will Deloitte provide for your Cloud Securit…" at bounding box center [489, 234] width 565 height 923
click at [233, 618] on button "Next" at bounding box center [230, 617] width 47 height 27
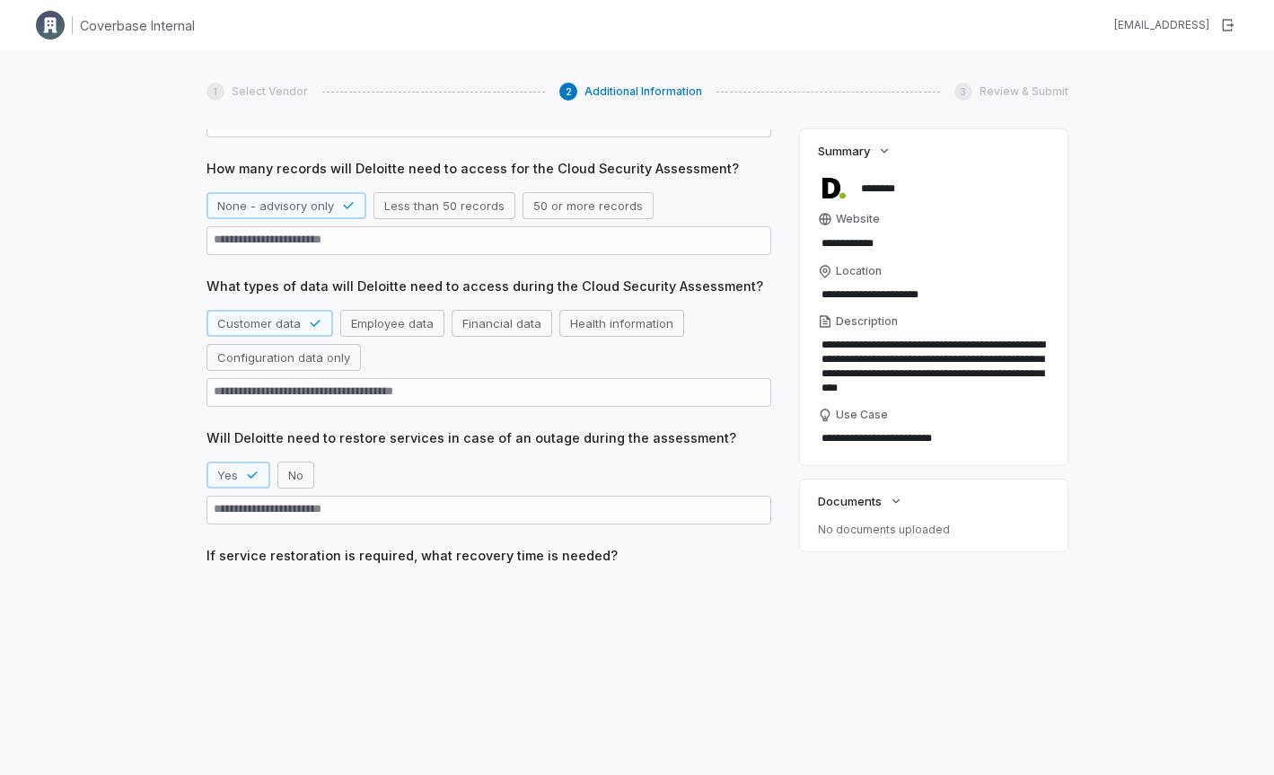
scroll to position [530, 0]
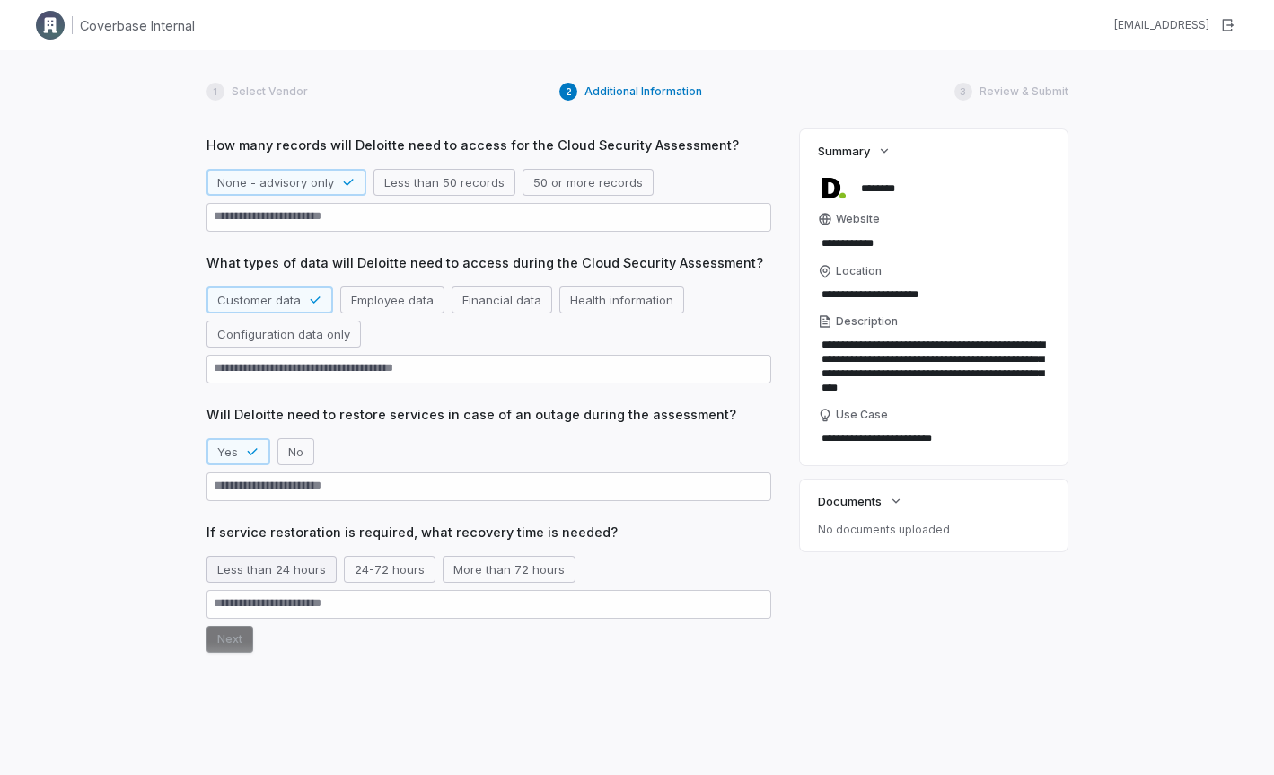
click at [244, 578] on button "Less than 24 hours" at bounding box center [272, 569] width 130 height 27
click at [238, 637] on button "Next" at bounding box center [230, 639] width 47 height 27
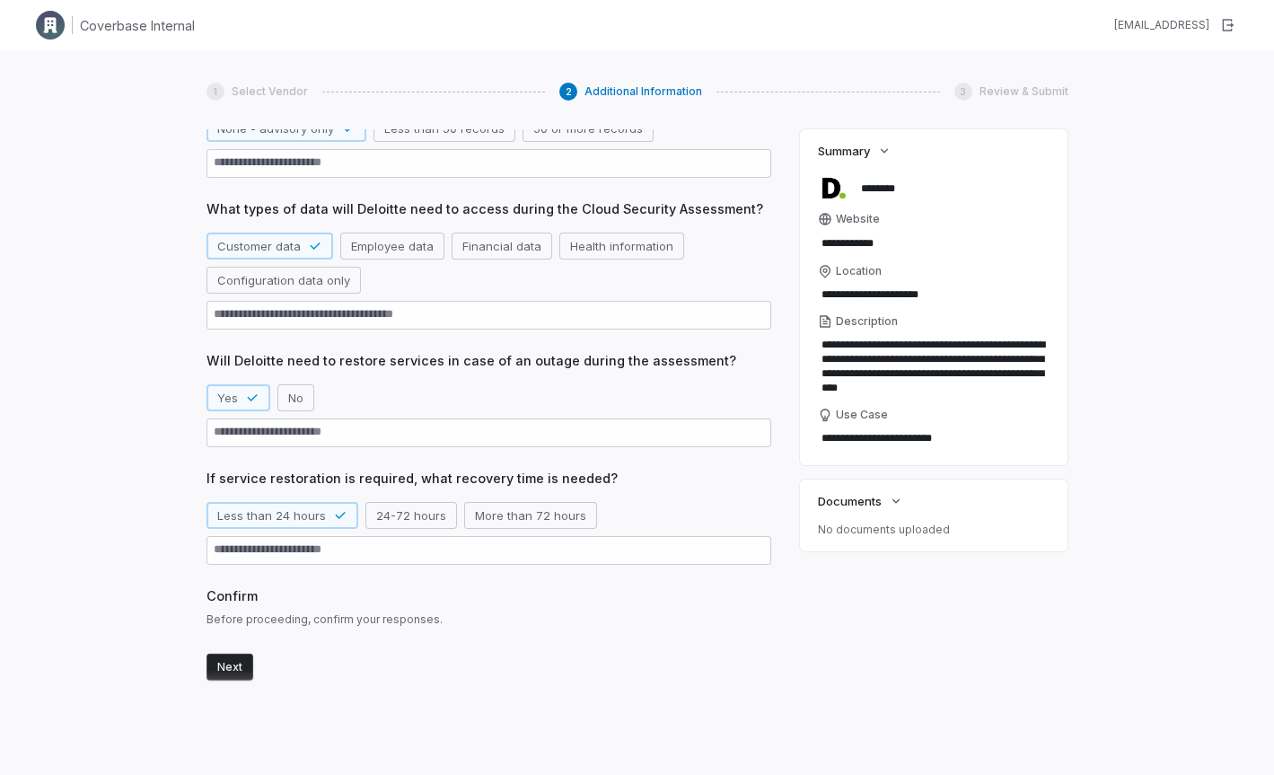
scroll to position [585, 0]
click at [215, 654] on button "Next" at bounding box center [230, 660] width 47 height 27
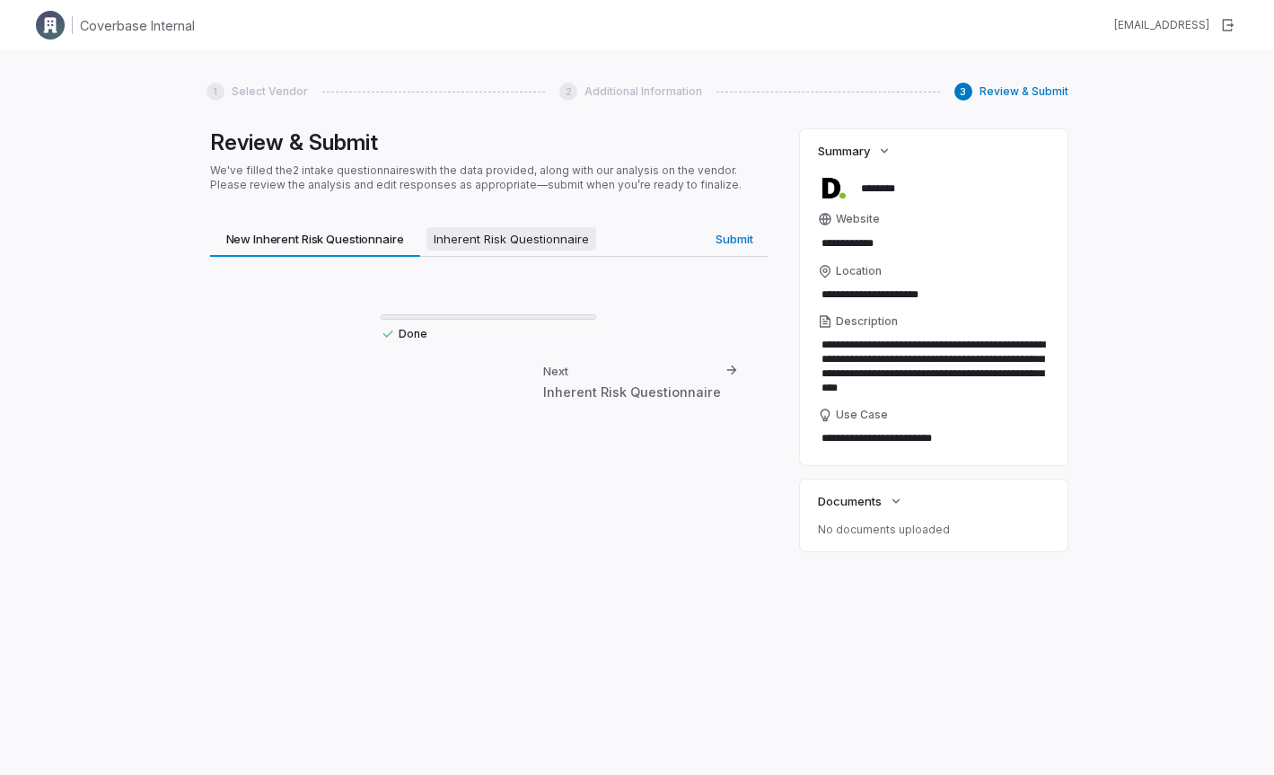
click at [572, 251] on button "Inherent Risk Questionnaire Inherent Risk Questionnaire" at bounding box center [511, 239] width 182 height 36
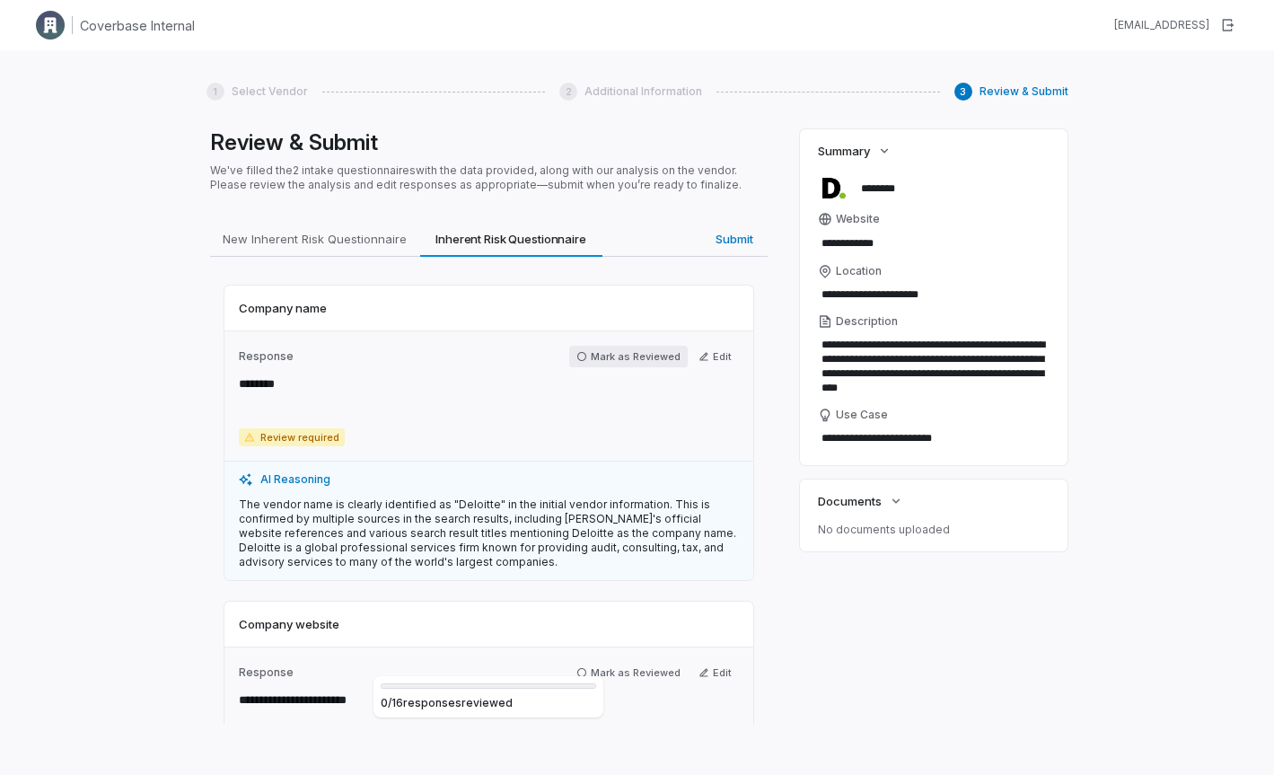
click at [624, 355] on button "Mark as Reviewed" at bounding box center [628, 357] width 119 height 22
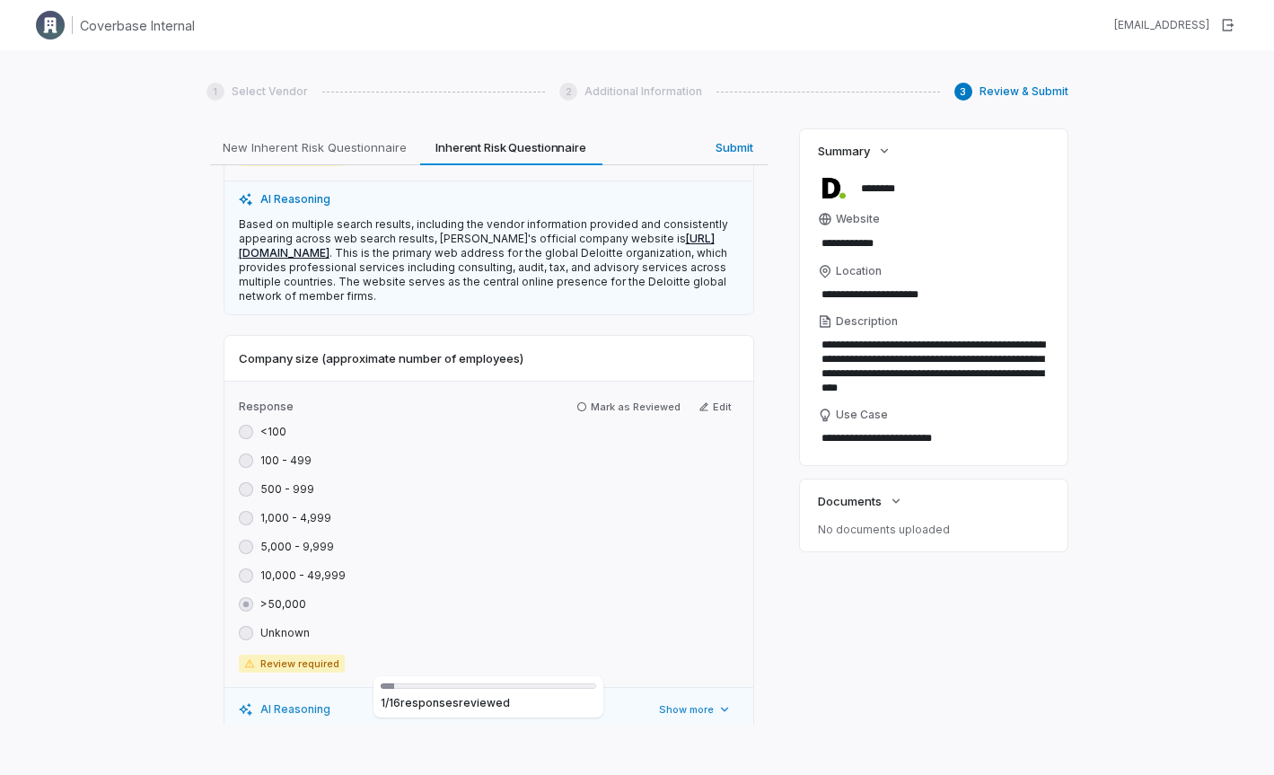
scroll to position [828, 0]
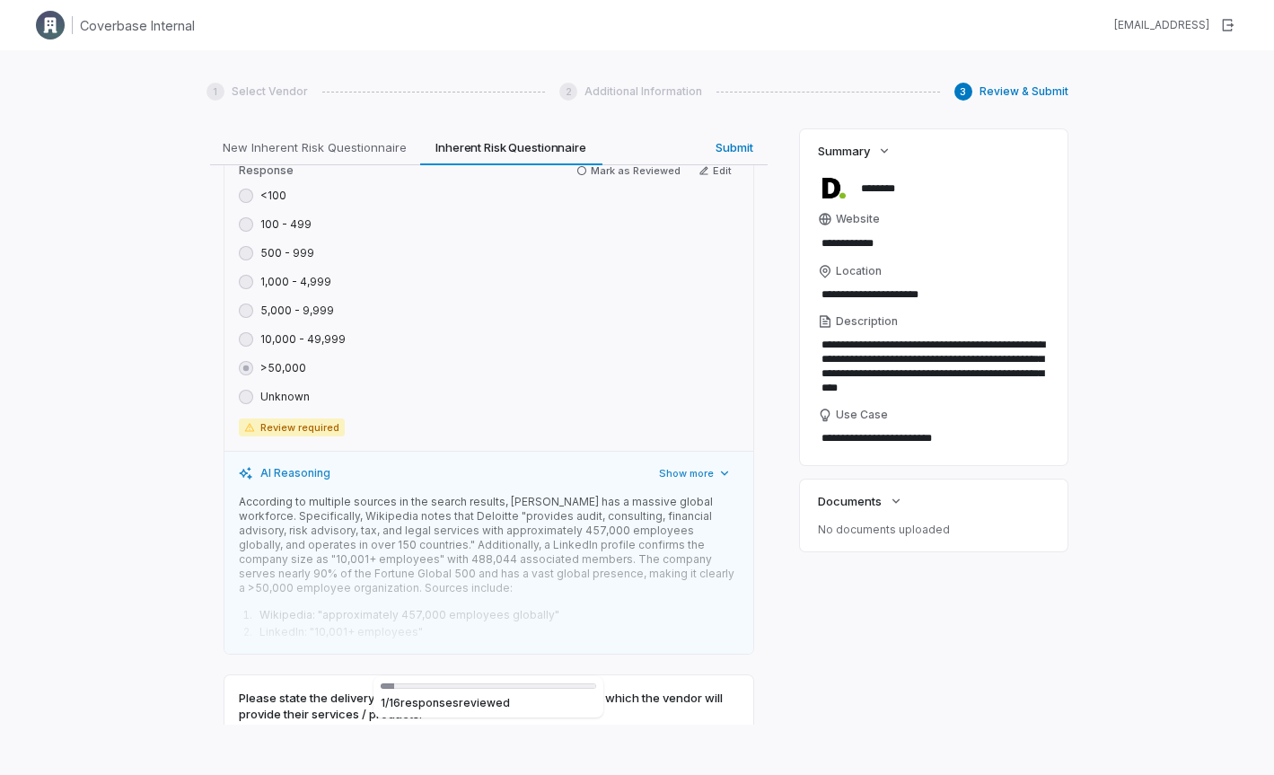
type textarea "*"
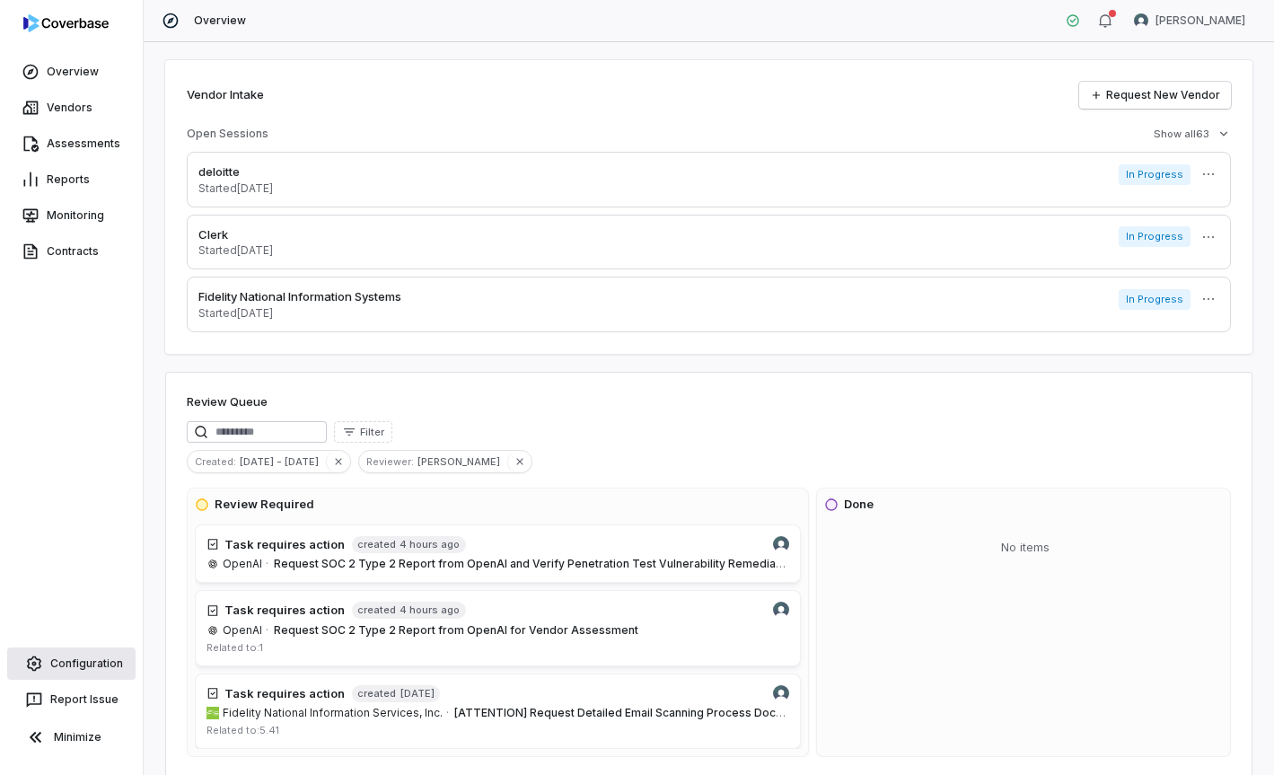
click at [100, 663] on link "Configuration" at bounding box center [71, 663] width 128 height 32
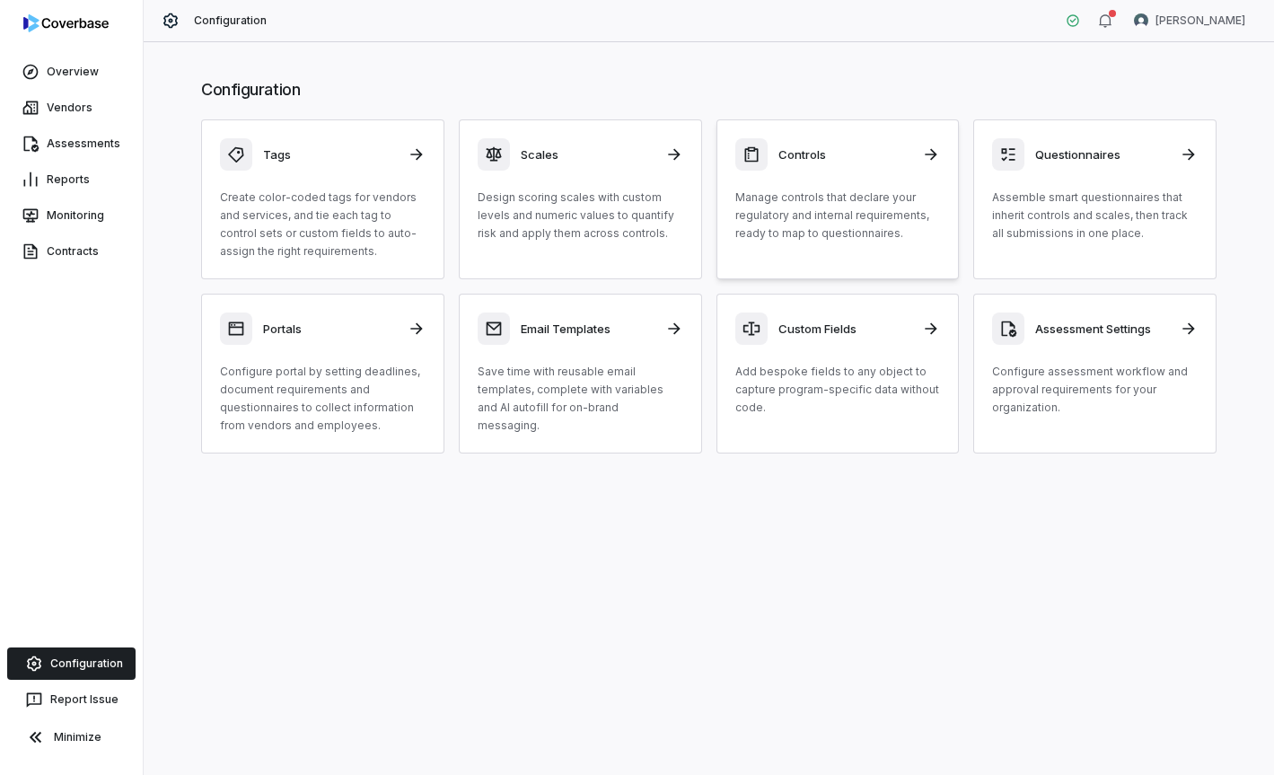
click at [855, 221] on p "Manage controls that declare your regulatory and internal requirements, ready t…" at bounding box center [838, 216] width 206 height 54
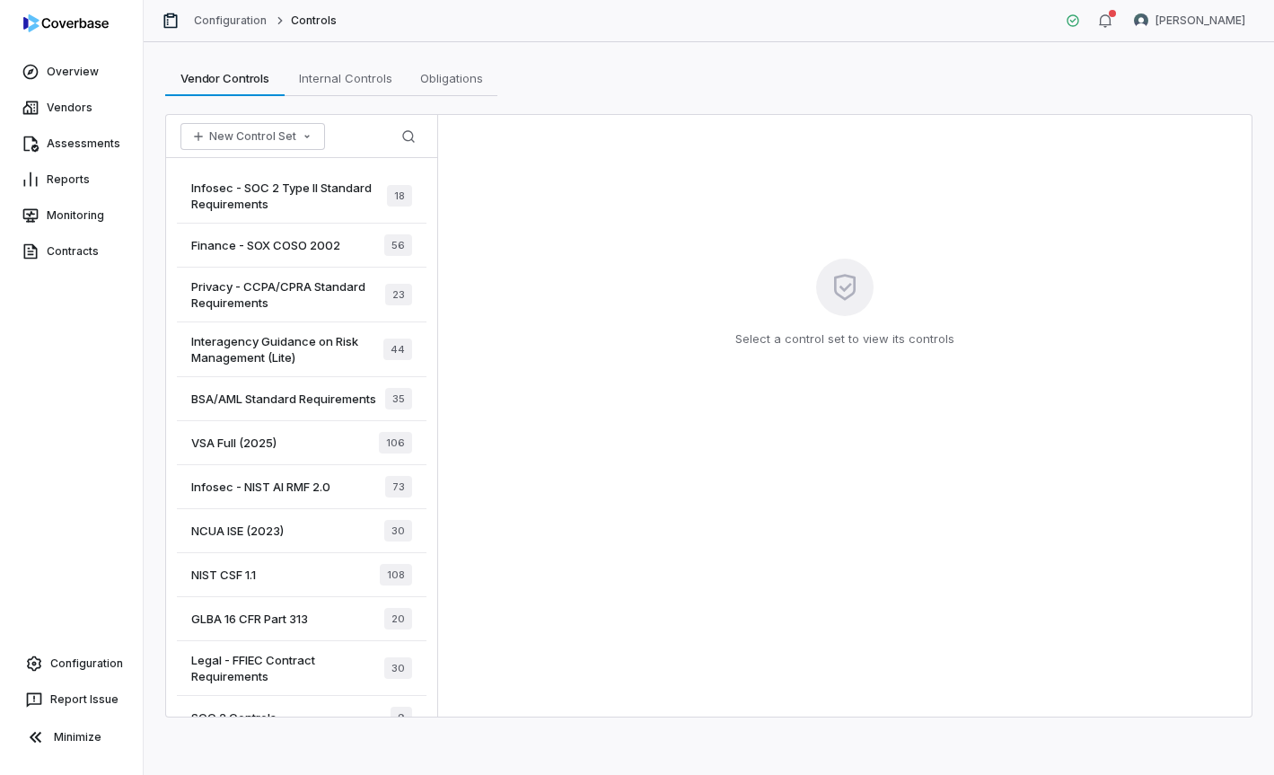
click at [321, 303] on span "Privacy - CCPA/CPRA Standard Requirements" at bounding box center [288, 294] width 194 height 32
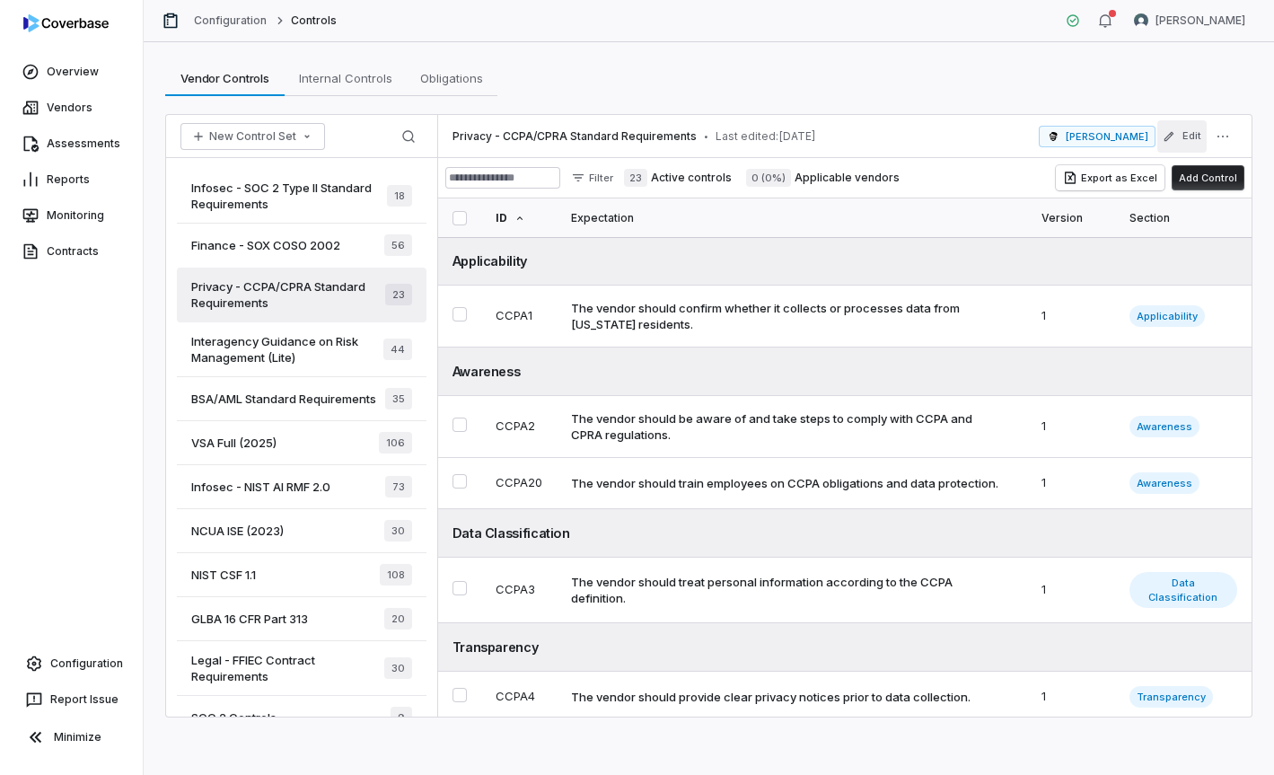
click at [1191, 136] on button "Edit" at bounding box center [1181, 136] width 49 height 32
click at [1225, 138] on icon "More actions" at bounding box center [1223, 136] width 14 height 14
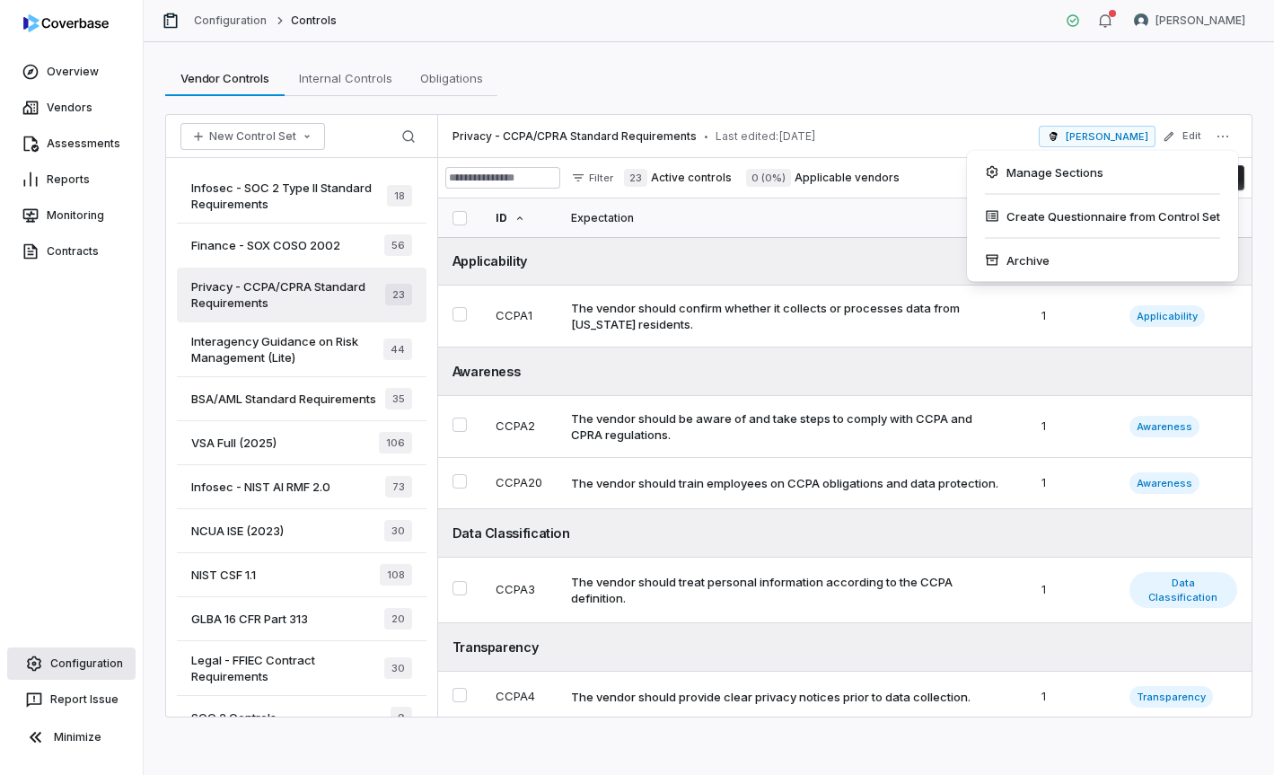
click at [98, 671] on link "Configuration" at bounding box center [71, 663] width 128 height 32
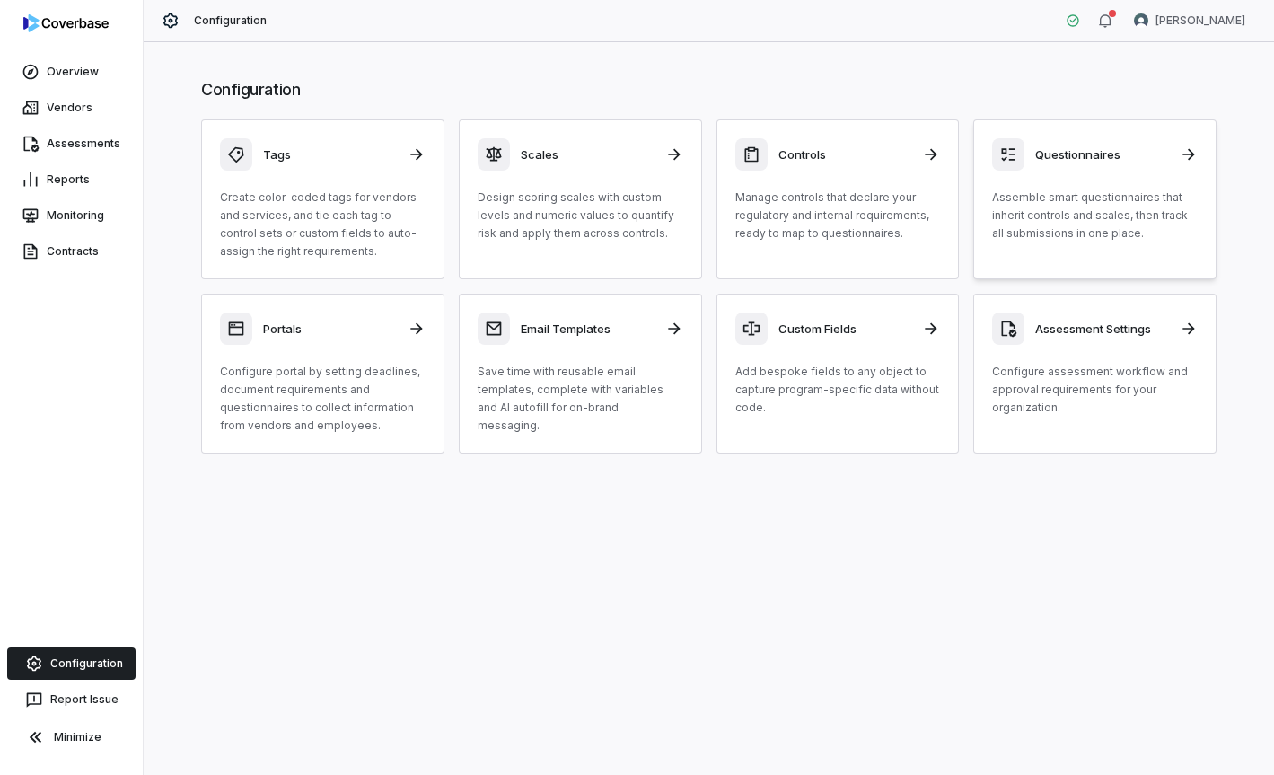
click at [1060, 144] on div "Questionnaires" at bounding box center [1095, 154] width 206 height 32
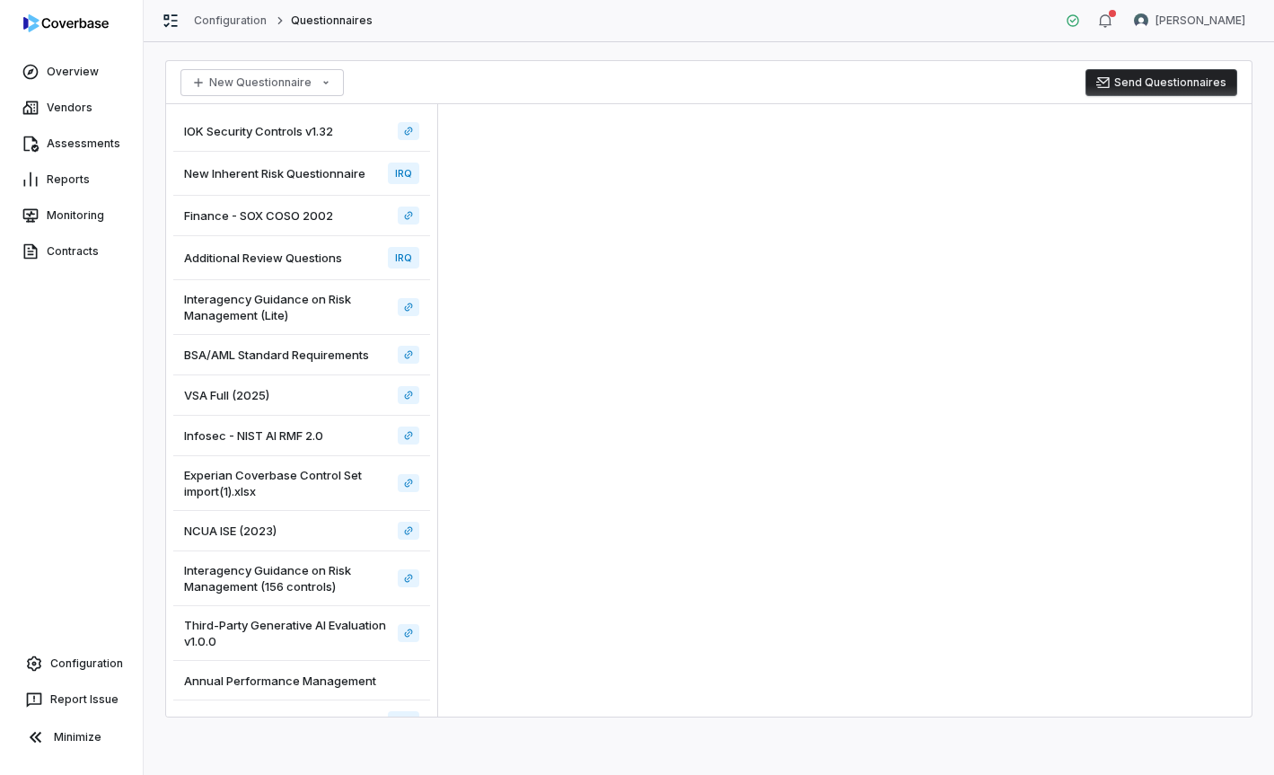
click at [295, 172] on span "New Inherent Risk Questionnaire" at bounding box center [274, 173] width 181 height 16
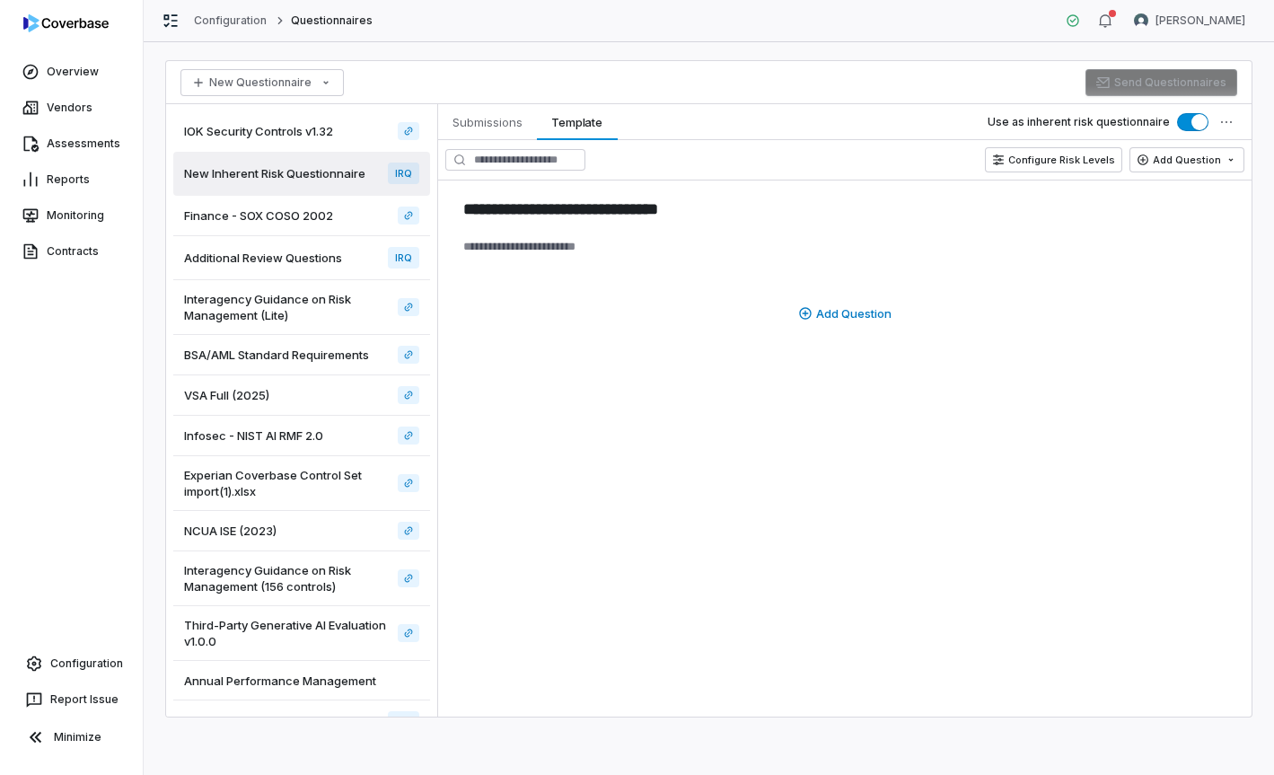
scroll to position [35, 0]
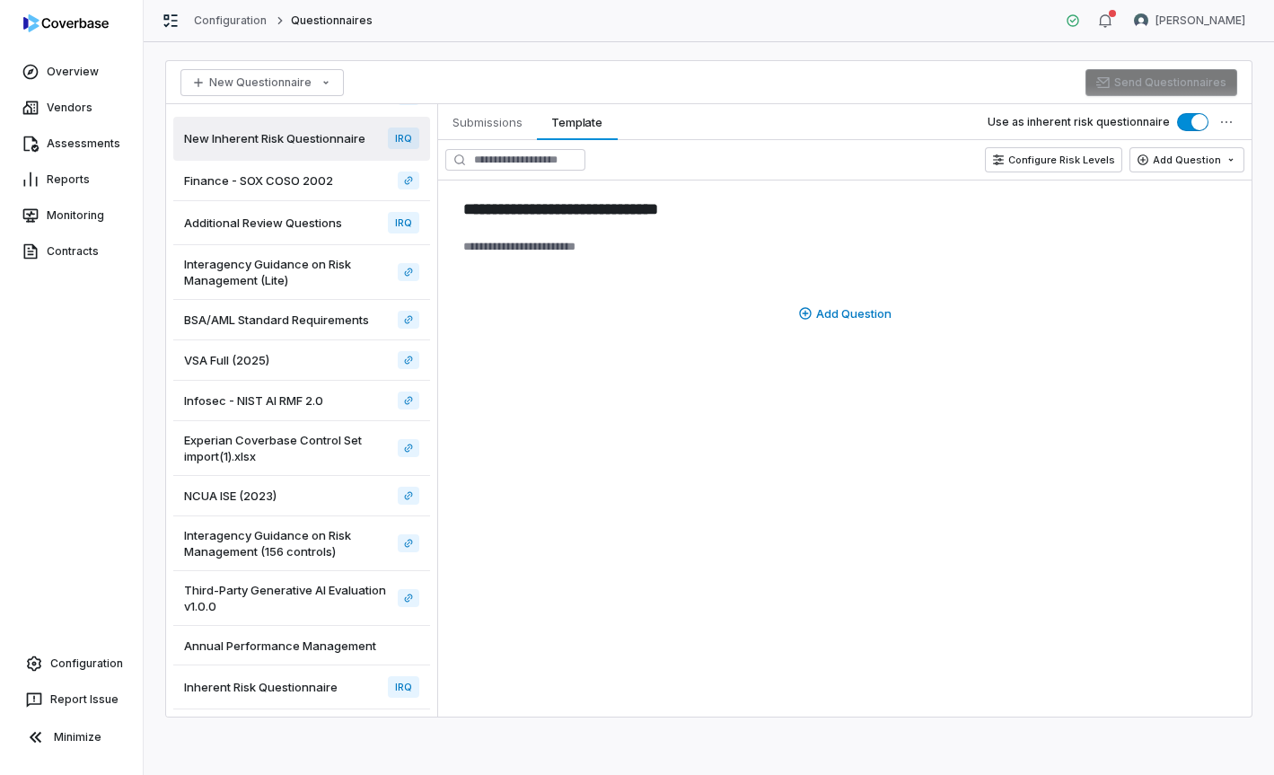
click at [307, 698] on div "Inherent Risk Questionnaire IRQ" at bounding box center [301, 687] width 257 height 44
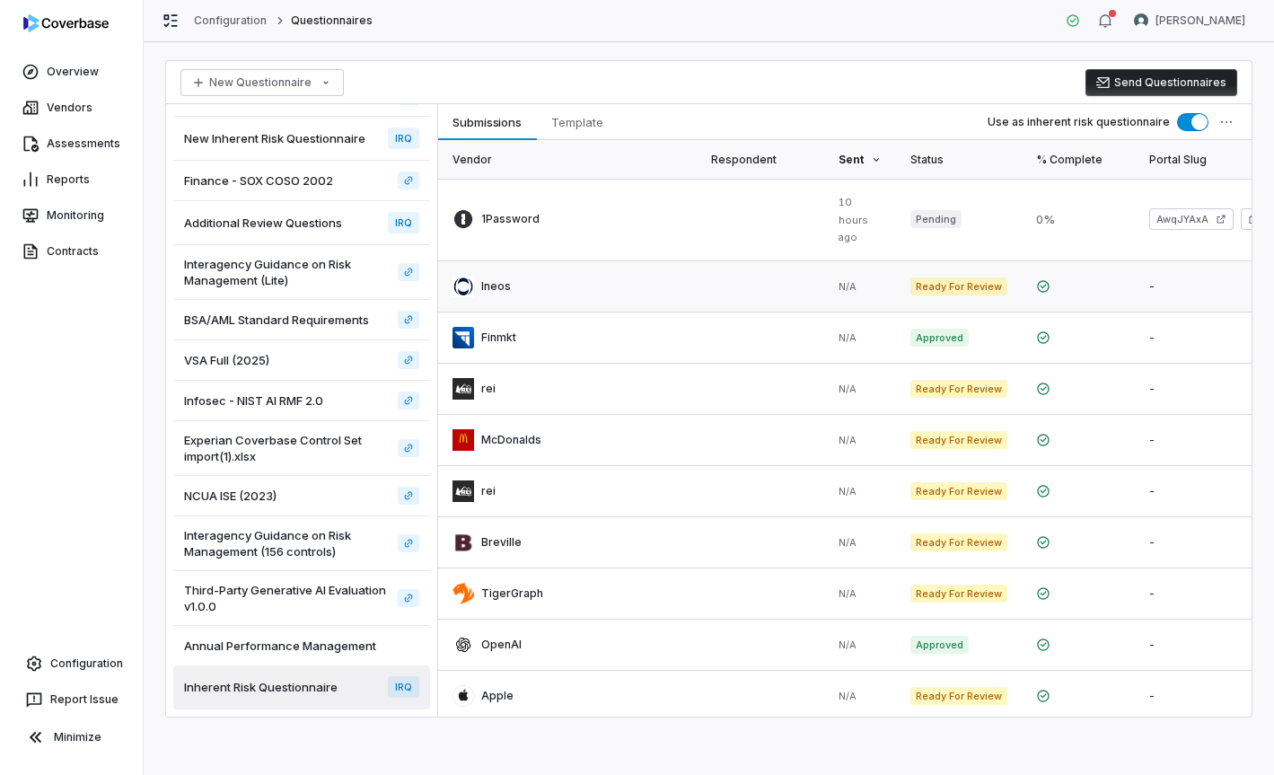
click at [734, 274] on link at bounding box center [761, 286] width 128 height 50
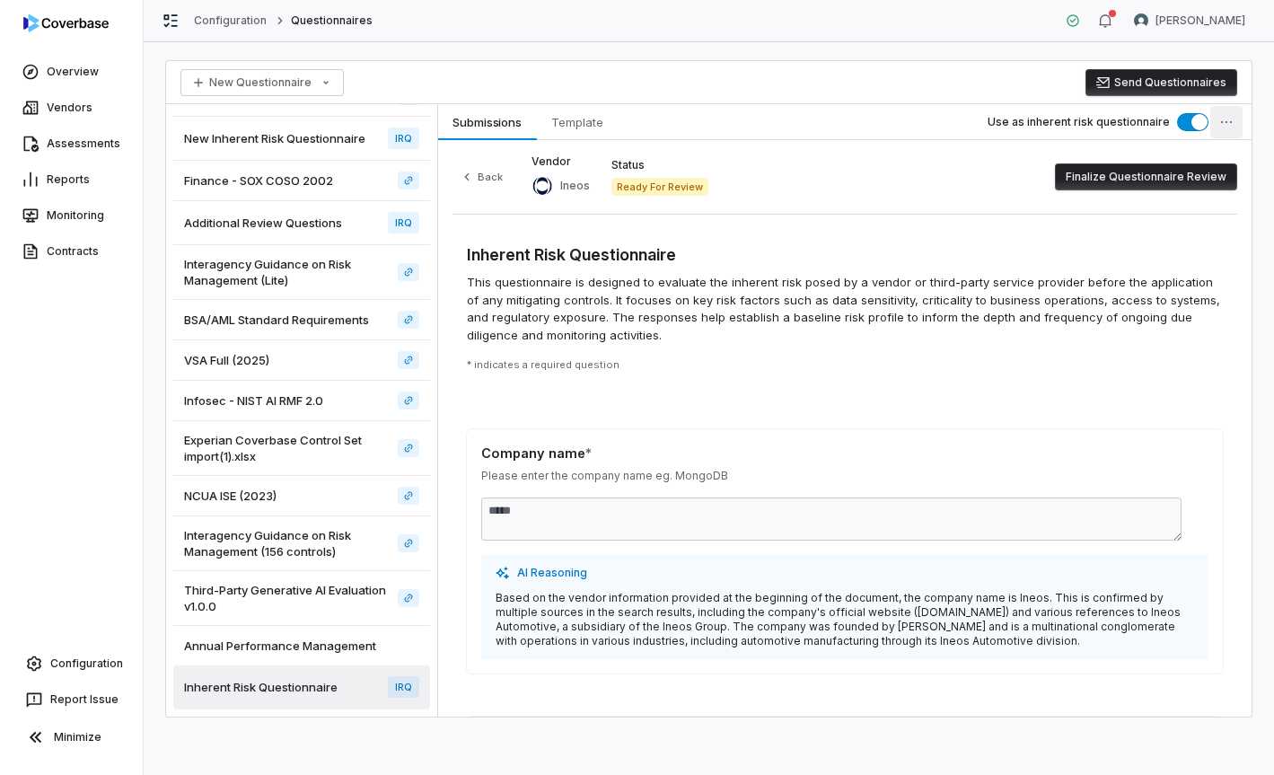
click at [1241, 125] on html "Overview Vendors Assessments Reports Monitoring Contracts Configuration Report …" at bounding box center [637, 387] width 1274 height 775
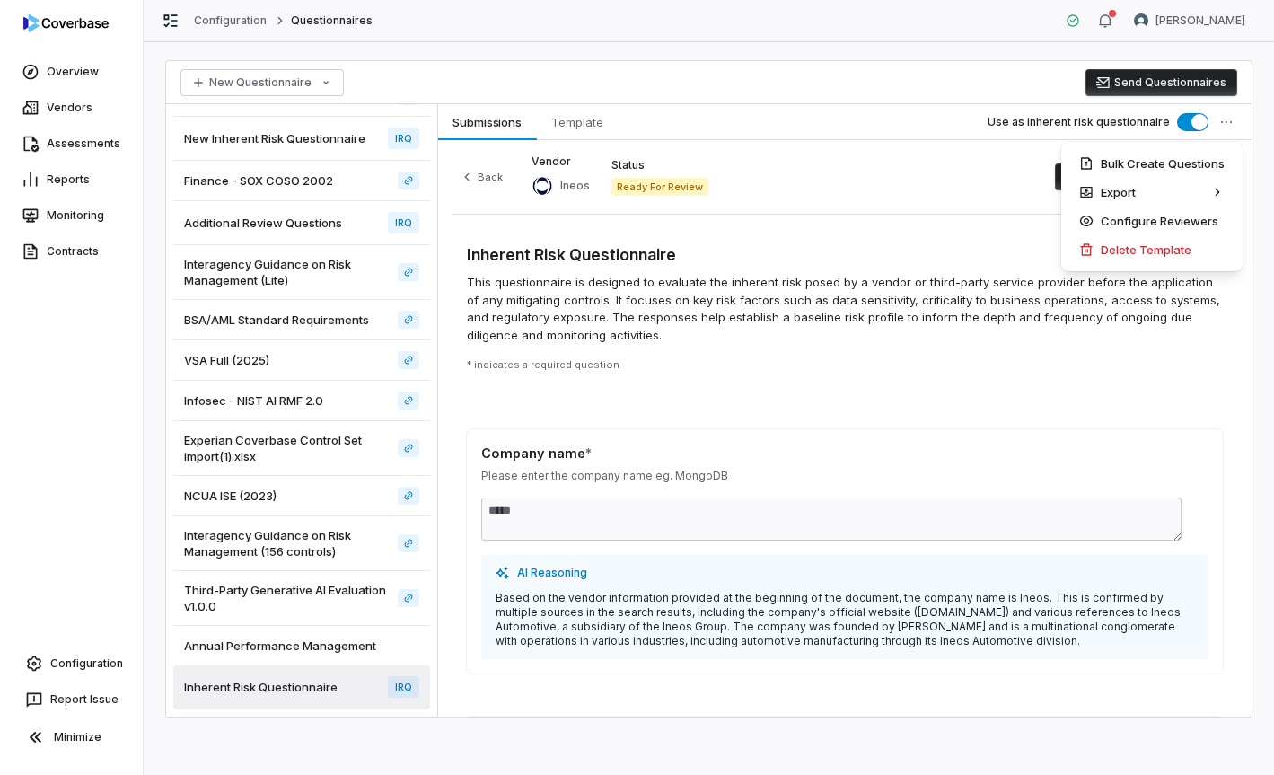
click at [997, 178] on html "Overview Vendors Assessments Reports Monitoring Contracts Configuration Report …" at bounding box center [637, 387] width 1274 height 775
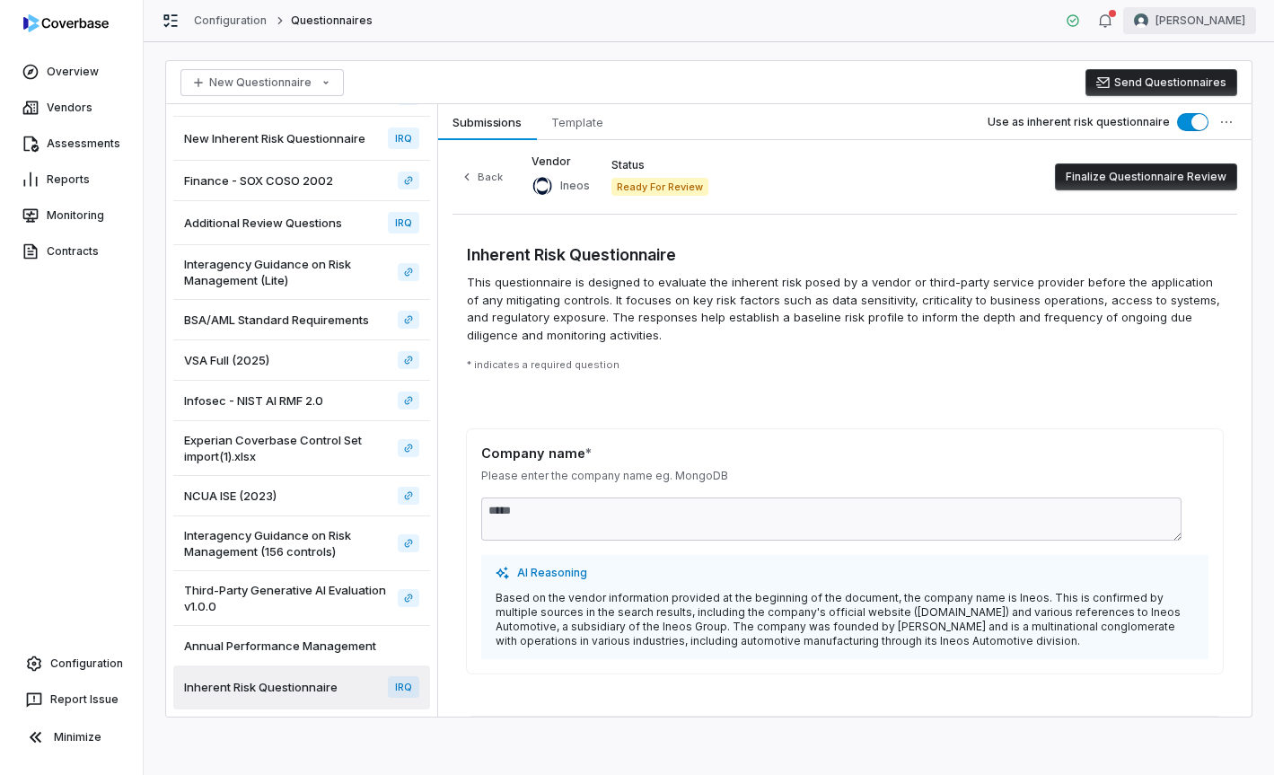
click at [1192, 7] on html "Overview Vendors Assessments Reports Monitoring Contracts Configuration Report …" at bounding box center [637, 387] width 1274 height 775
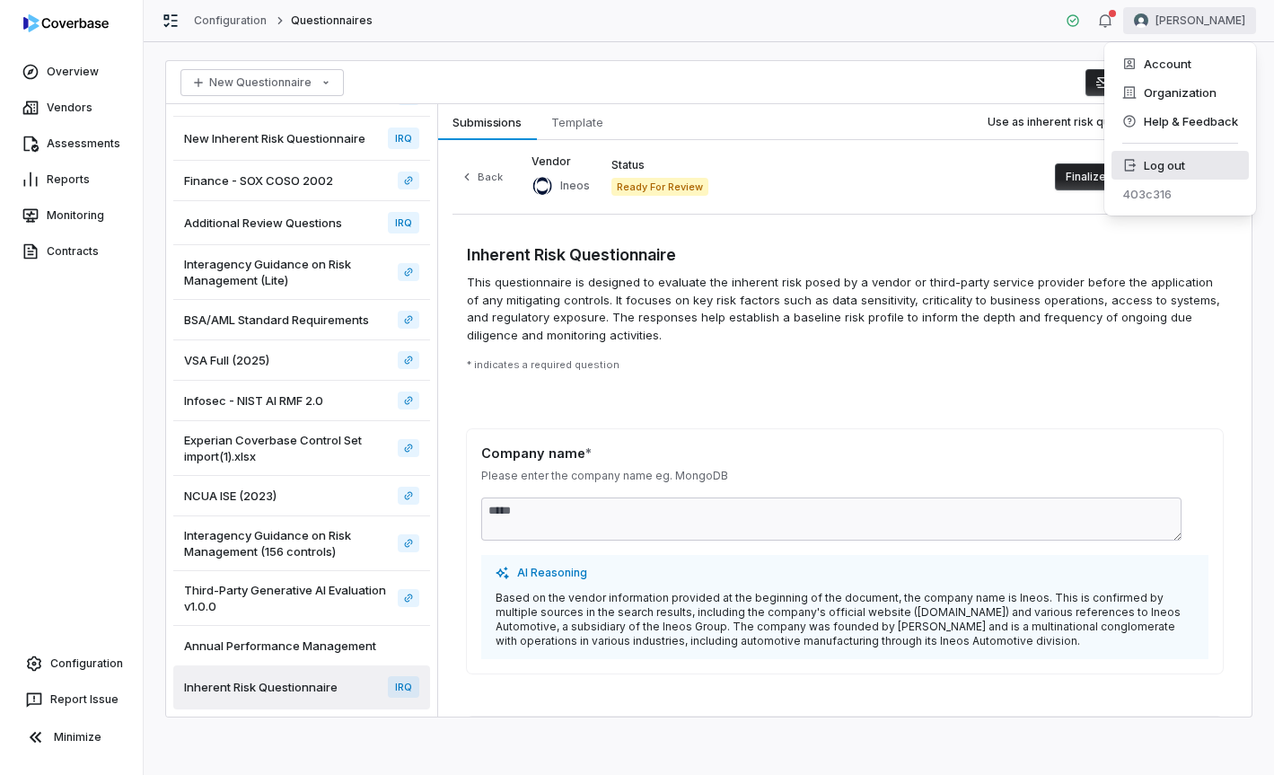
click at [1164, 162] on div "Log out" at bounding box center [1180, 165] width 137 height 29
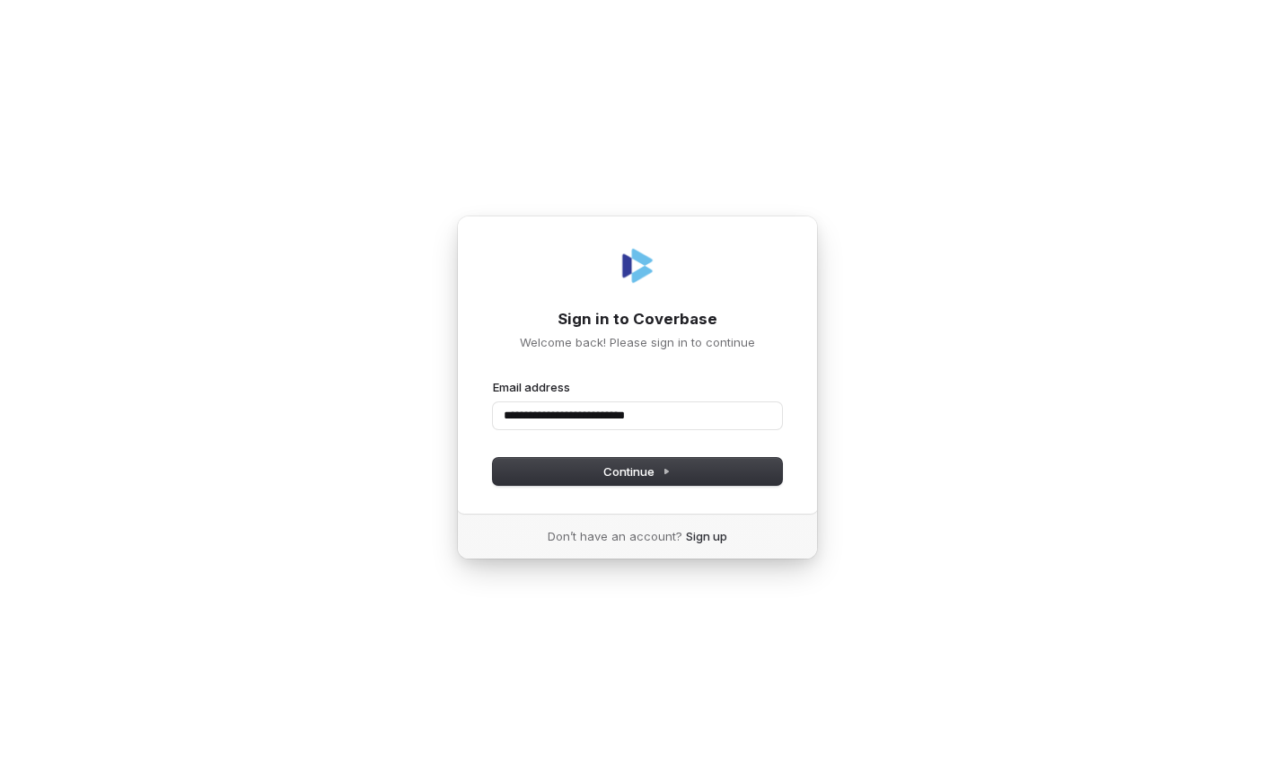
type input "**********"
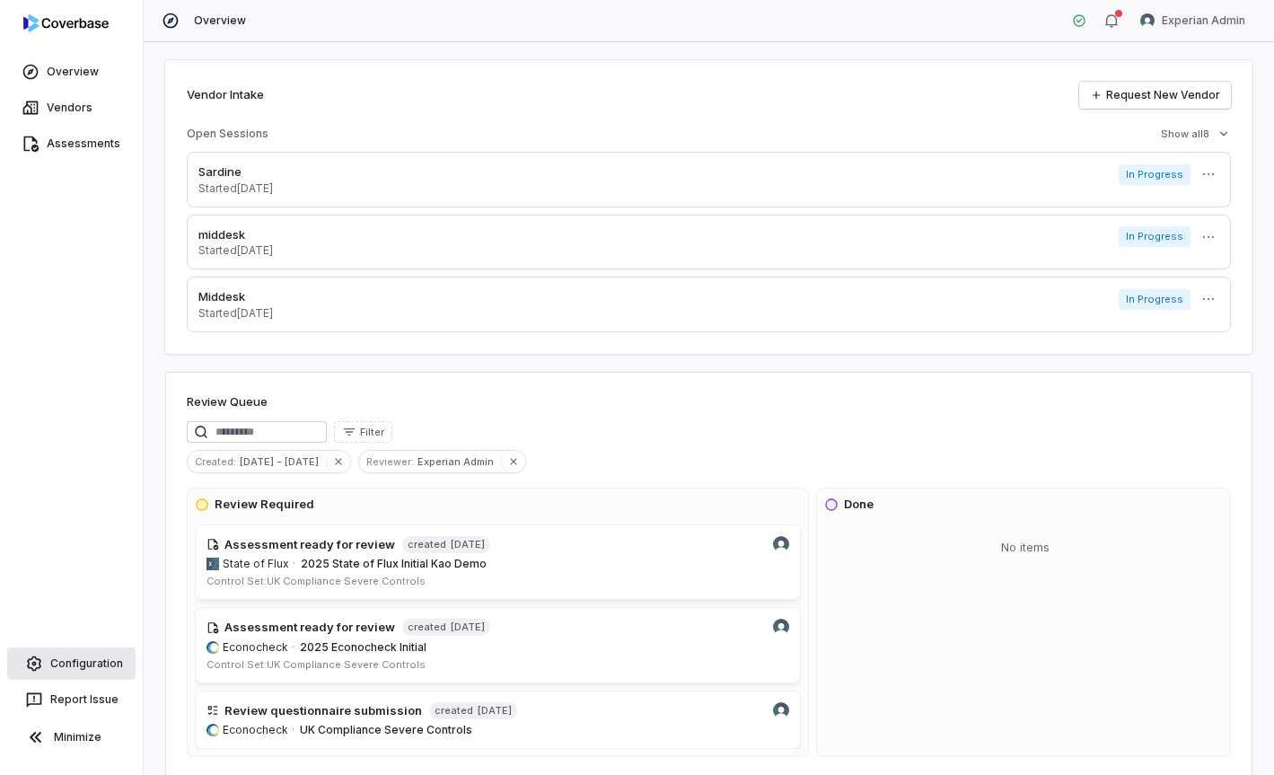
click at [95, 669] on link "Configuration" at bounding box center [71, 663] width 128 height 32
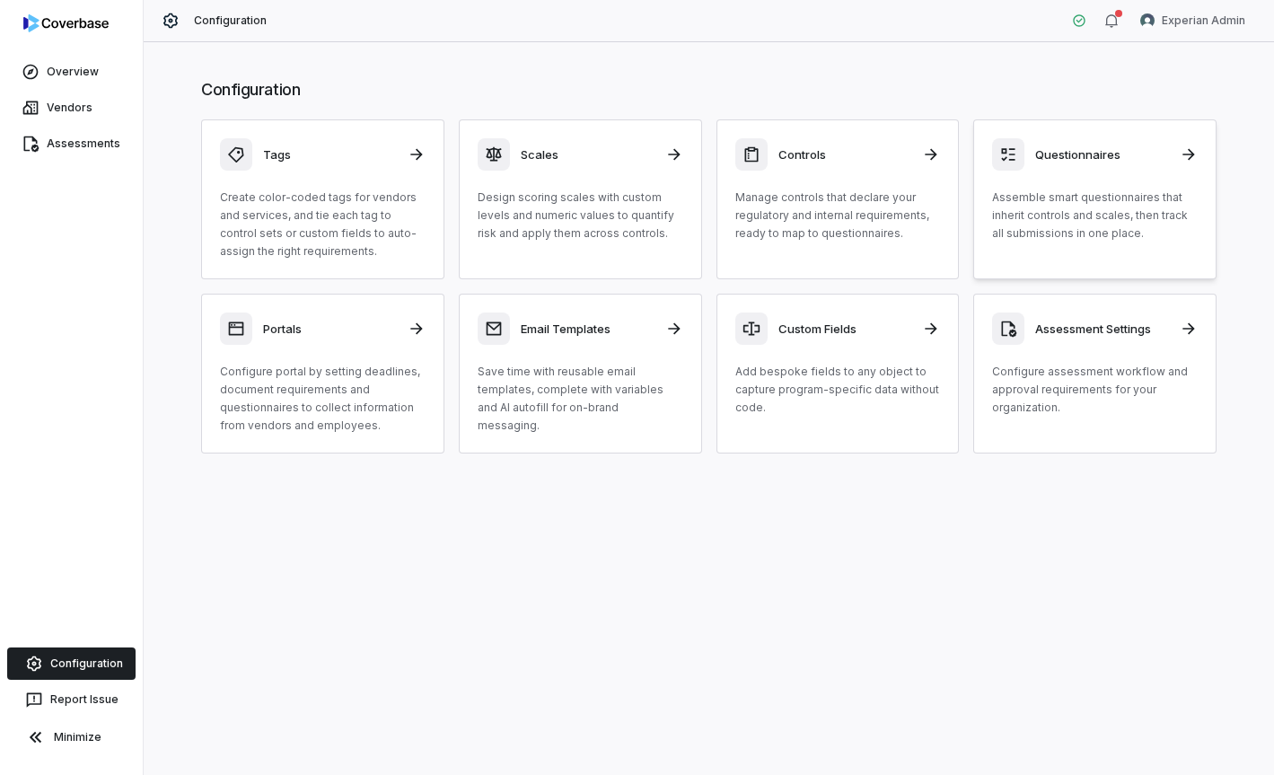
click at [1014, 250] on link "Questionnaires Assemble smart questionnaires that inherit controls and scales, …" at bounding box center [1094, 199] width 243 height 160
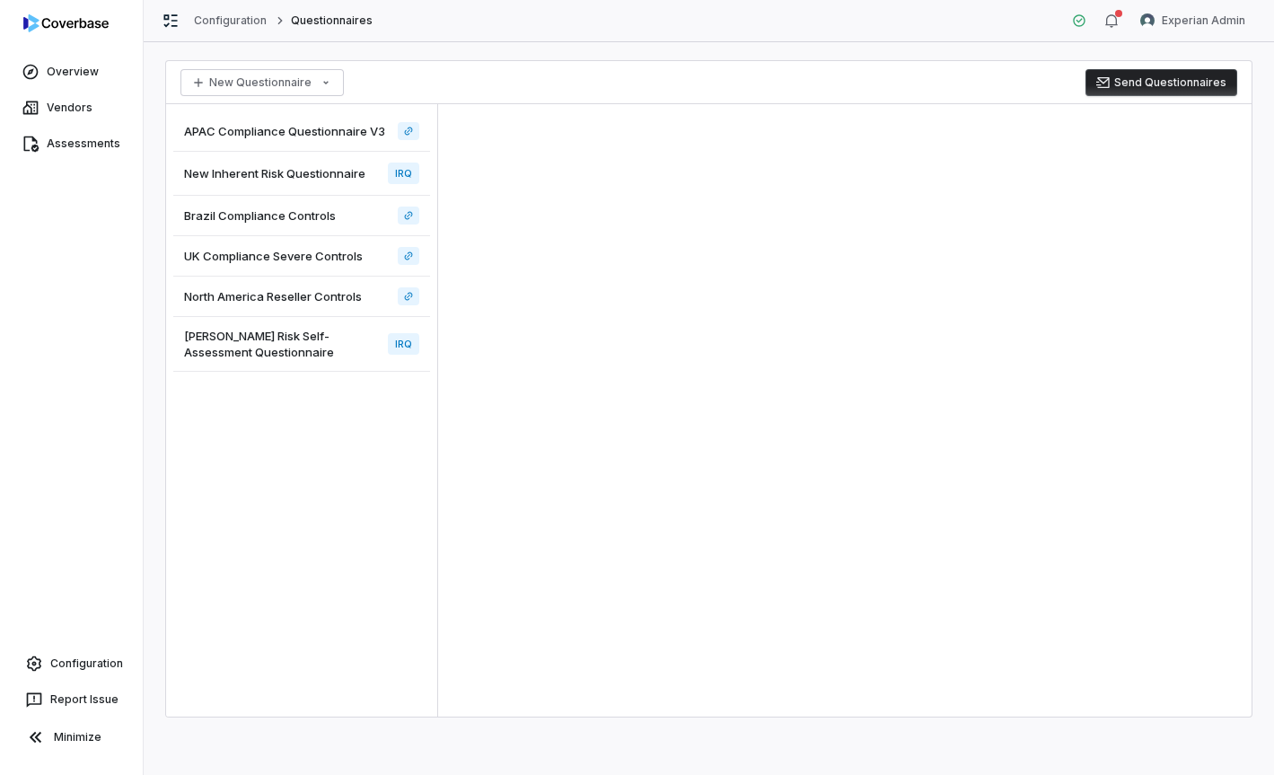
click at [311, 355] on span "[PERSON_NAME] Risk Self-Assessment Questionnaire" at bounding box center [282, 344] width 197 height 32
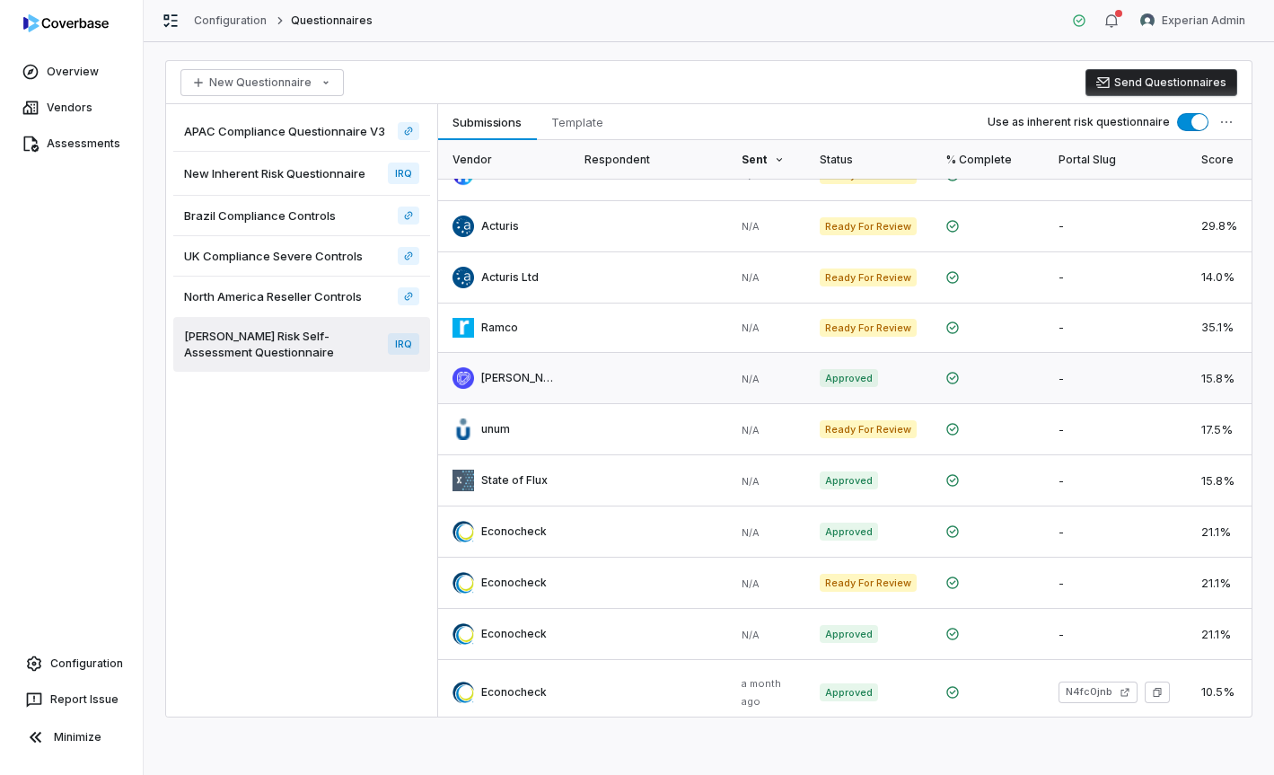
scroll to position [304, 0]
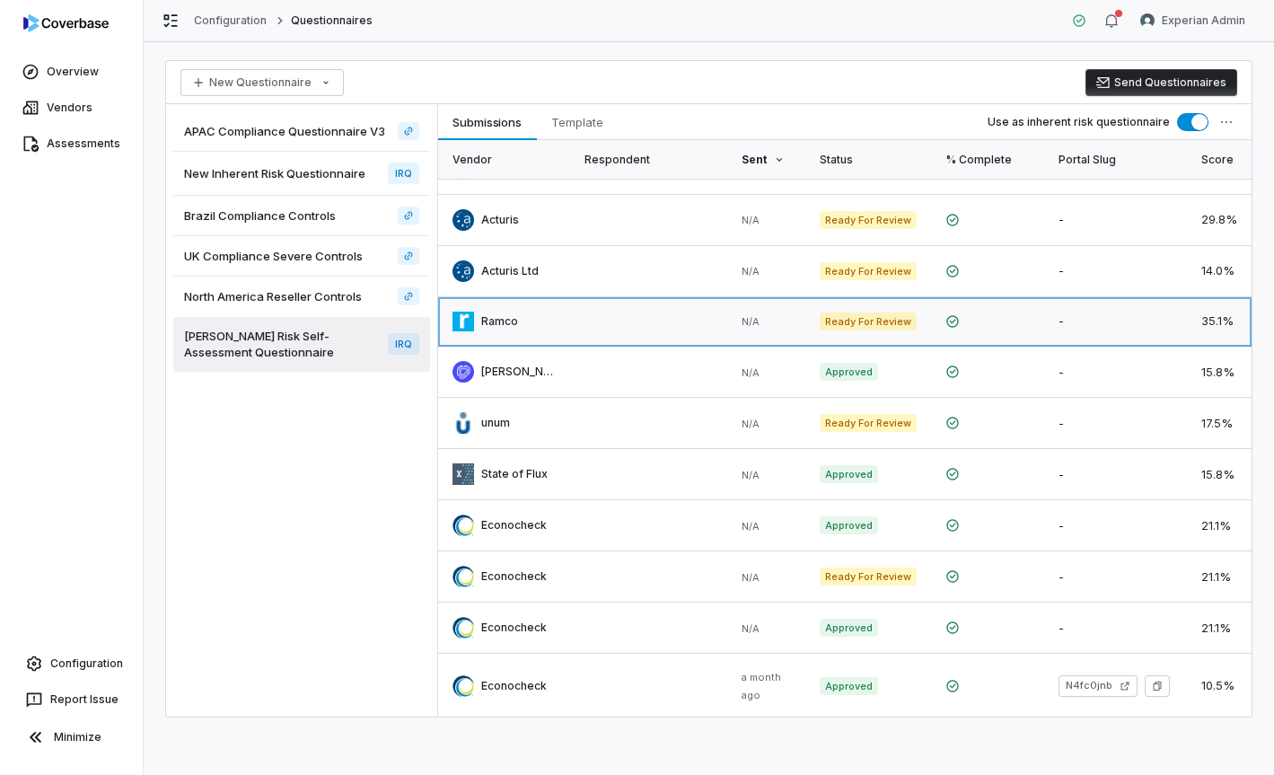
click at [642, 329] on link at bounding box center [648, 321] width 157 height 48
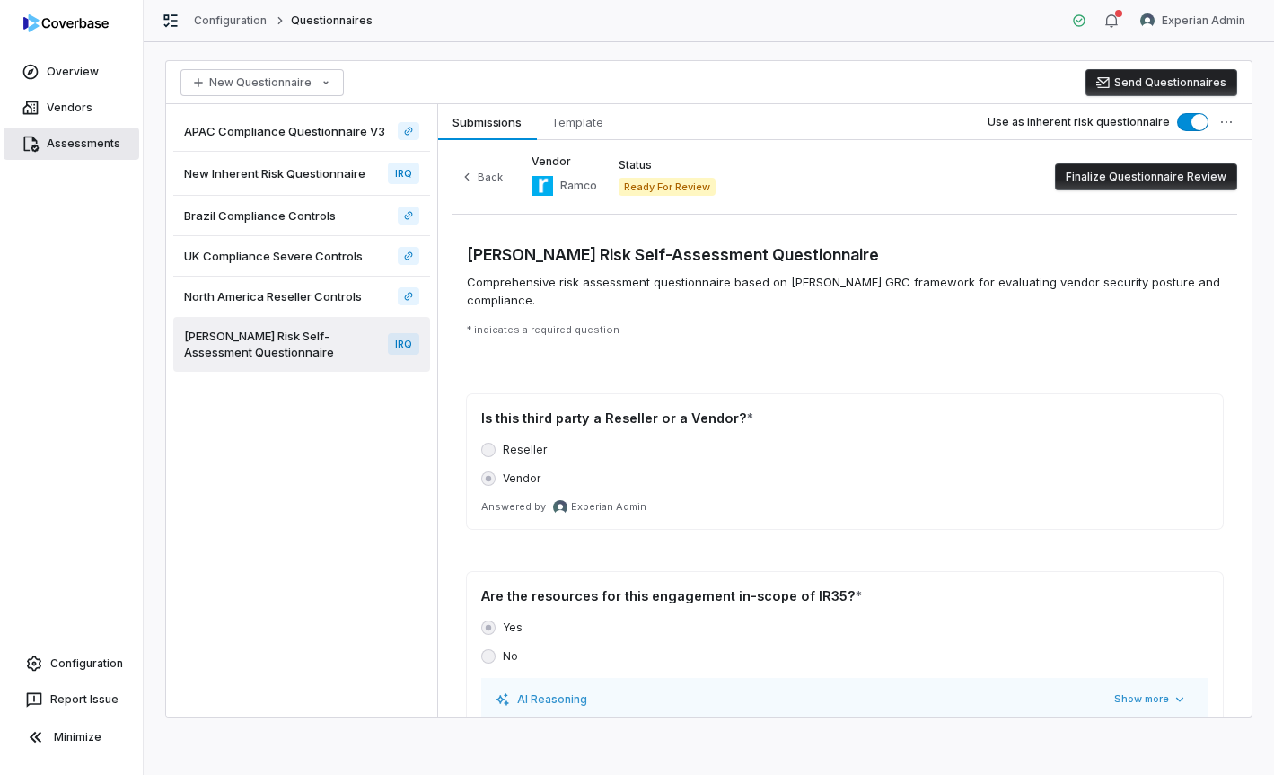
click at [100, 147] on link "Assessments" at bounding box center [72, 144] width 136 height 32
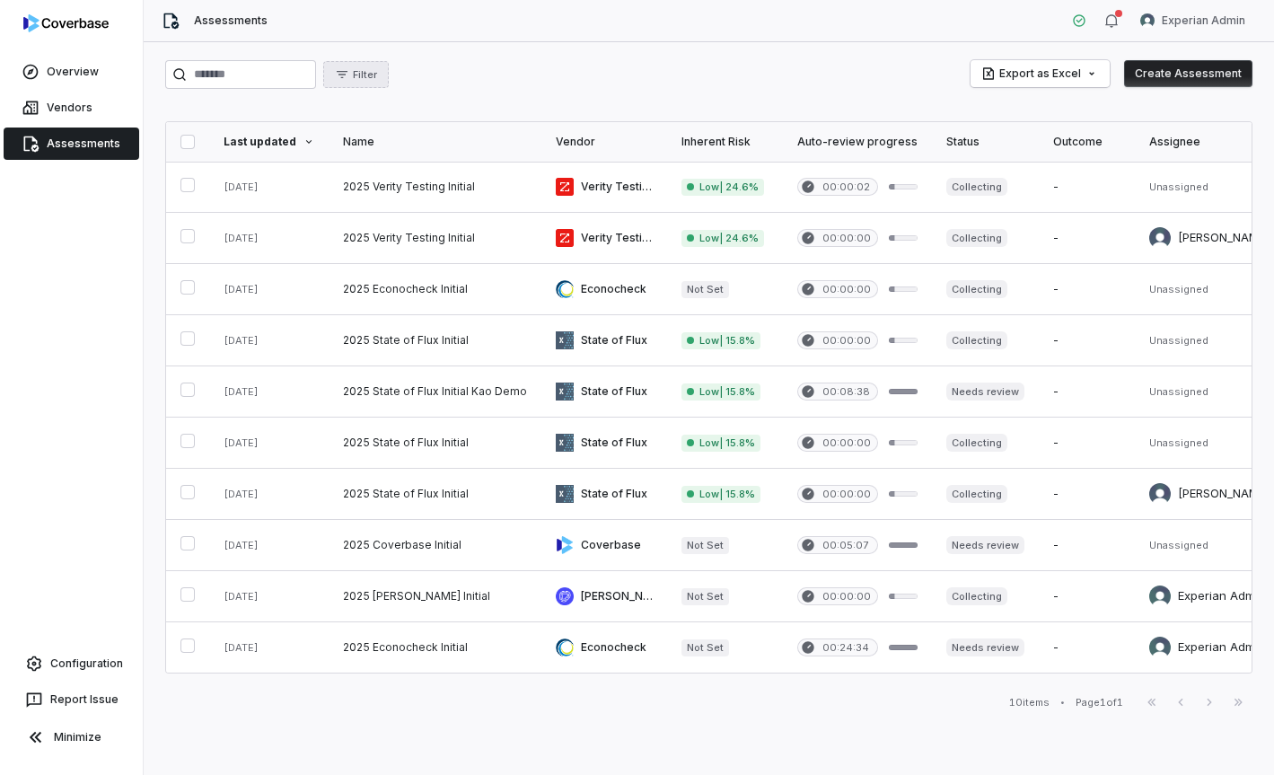
click at [369, 78] on span "Filter" at bounding box center [365, 74] width 24 height 13
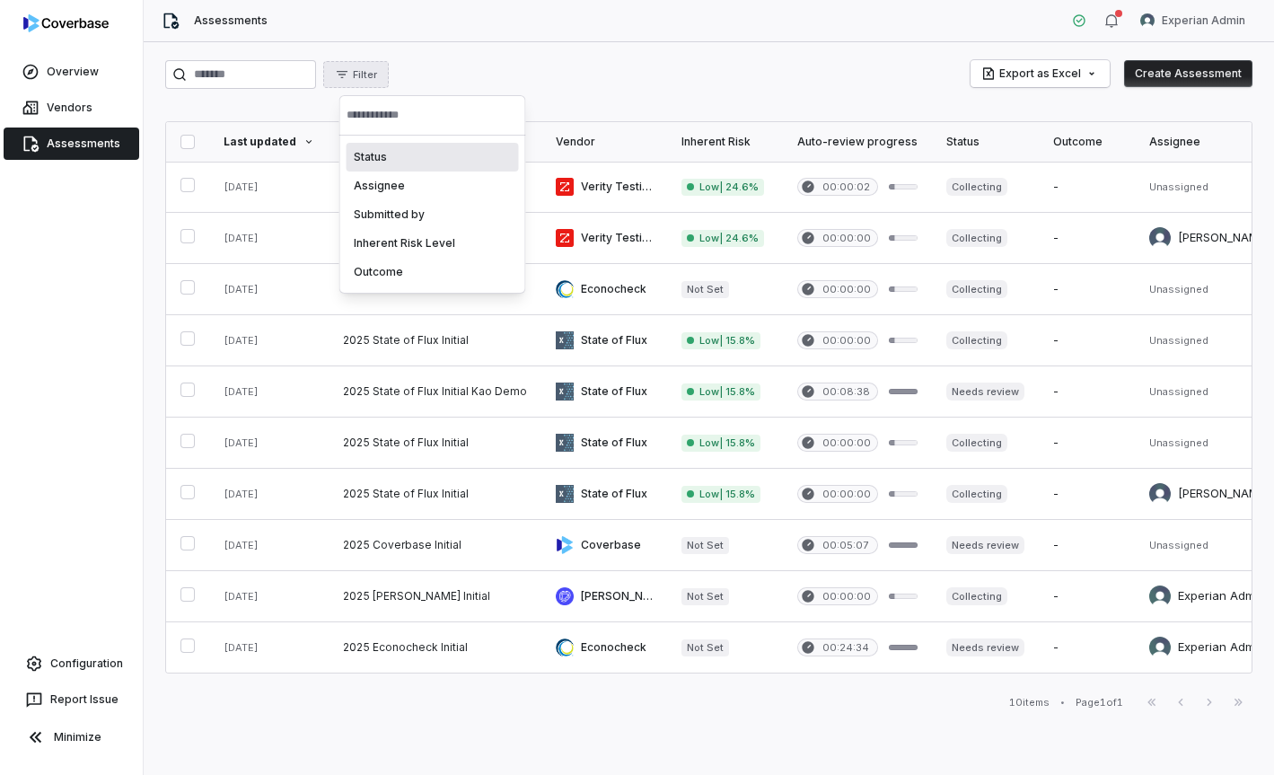
click at [369, 78] on span "Filter" at bounding box center [365, 74] width 24 height 13
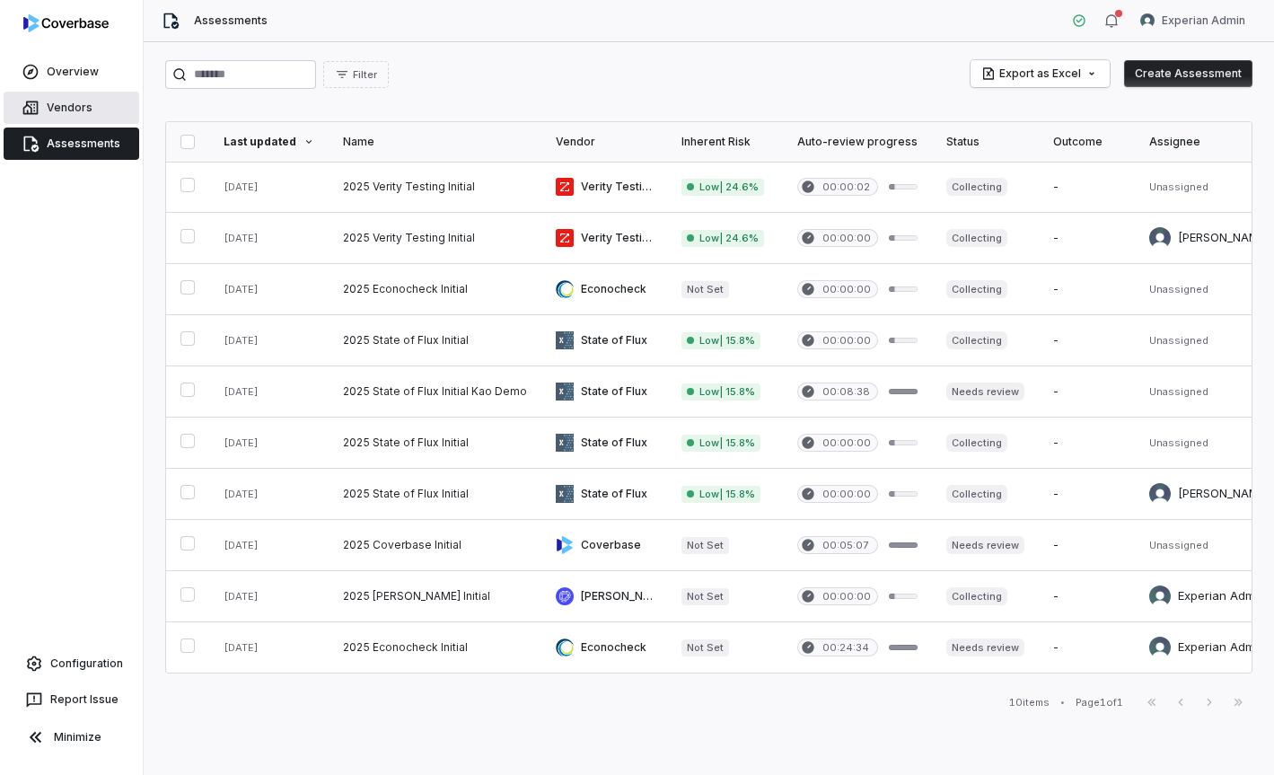
click at [85, 110] on link "Vendors" at bounding box center [72, 108] width 136 height 32
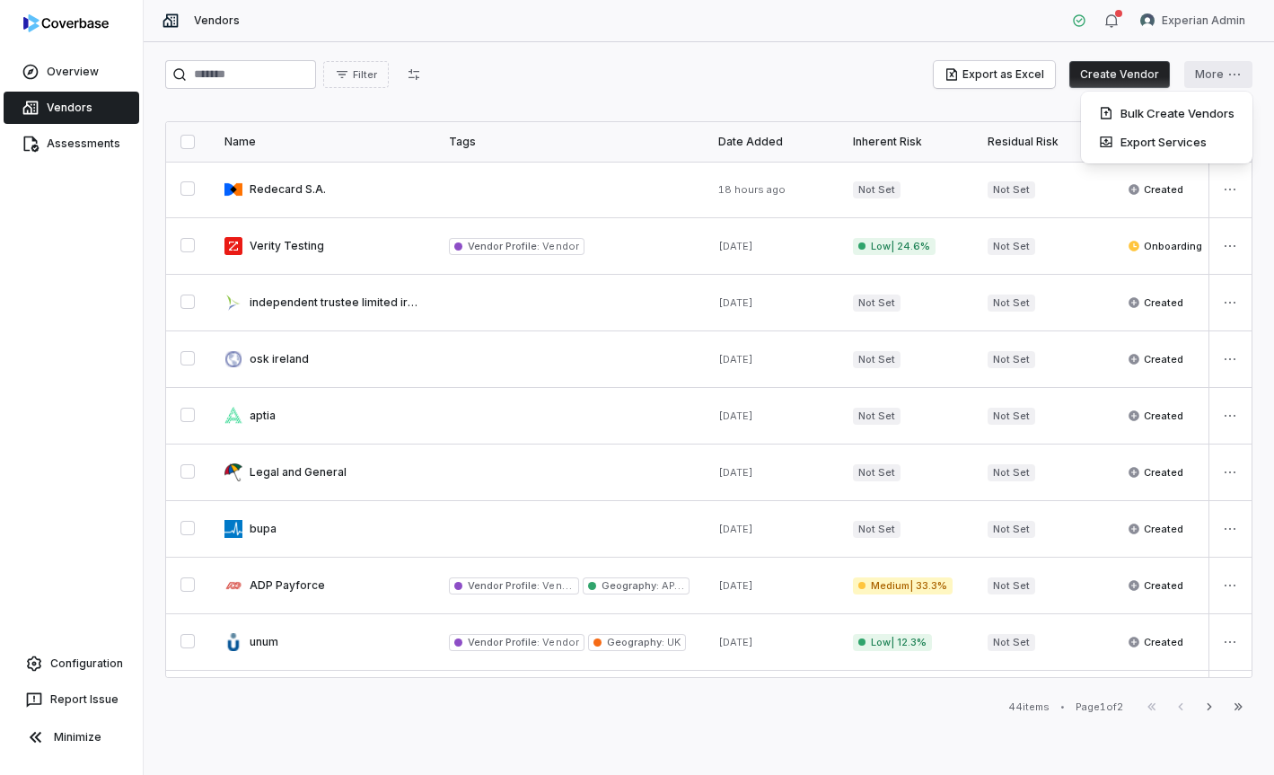
click at [1225, 83] on html "Overview Vendors Assessments Configuration Report Issue Minimize Vendors Experi…" at bounding box center [637, 387] width 1274 height 775
click at [75, 147] on link "Assessments" at bounding box center [72, 144] width 136 height 32
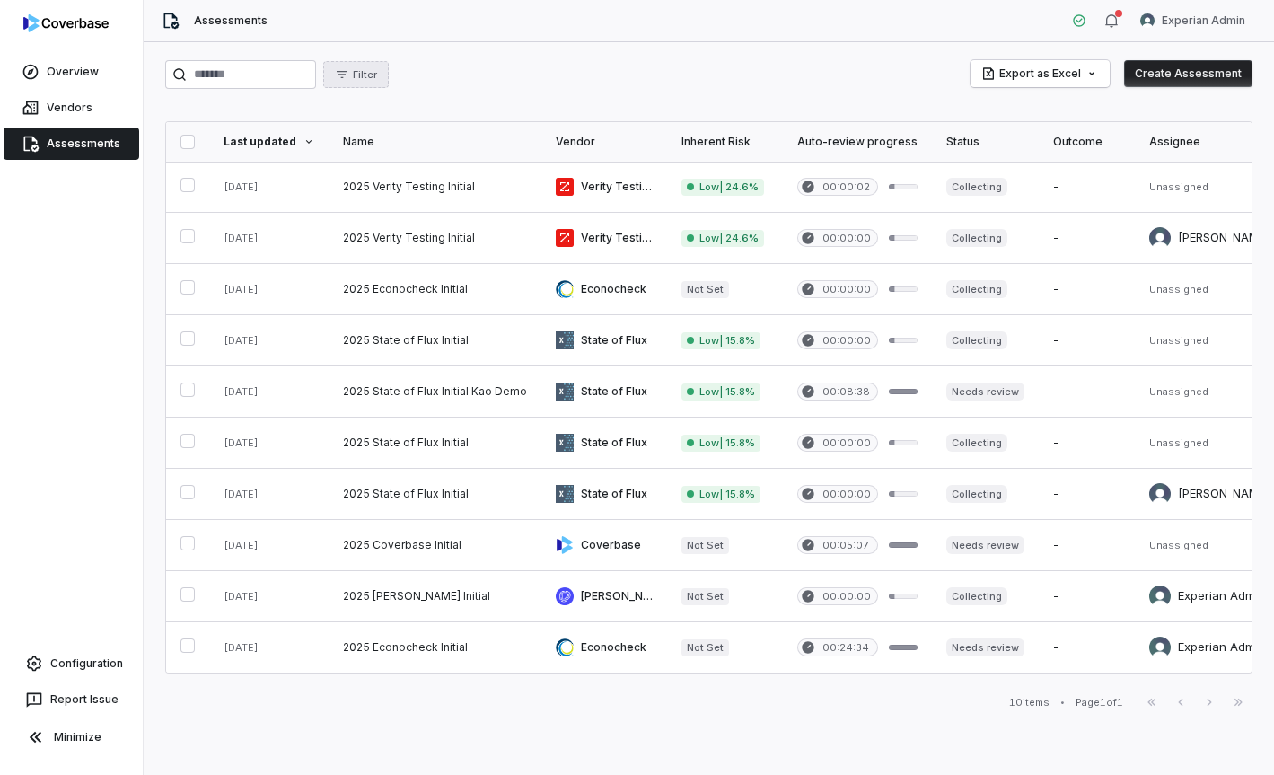
click at [377, 80] on span "Filter" at bounding box center [365, 74] width 24 height 13
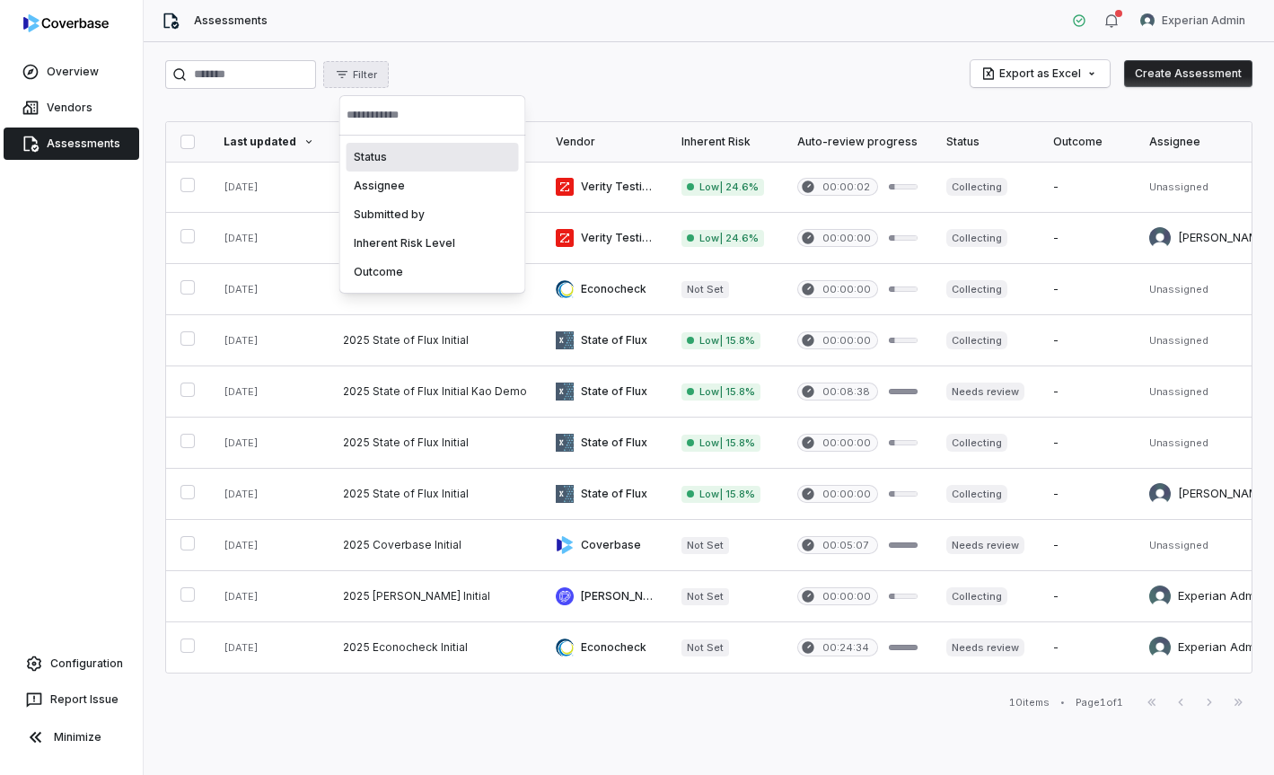
click at [409, 153] on div "Status" at bounding box center [433, 157] width 172 height 29
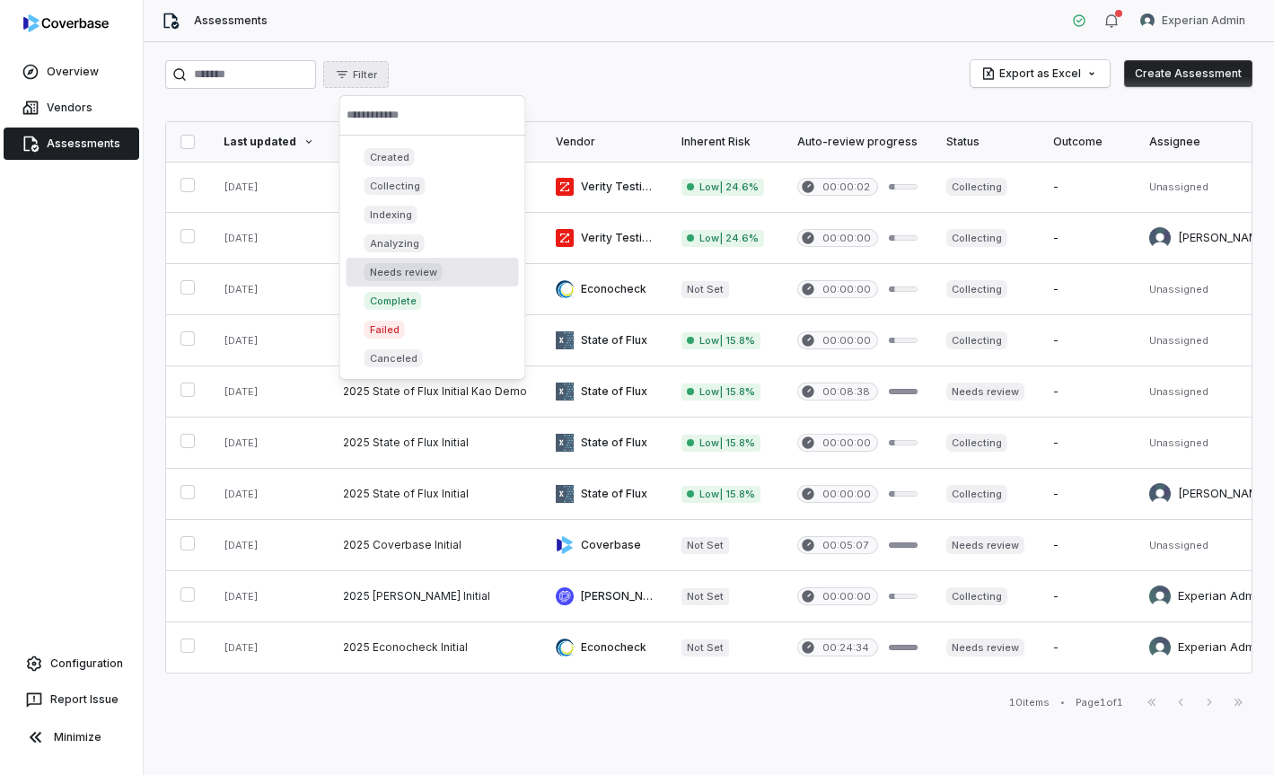
click at [431, 270] on p "Needs review" at bounding box center [403, 272] width 67 height 14
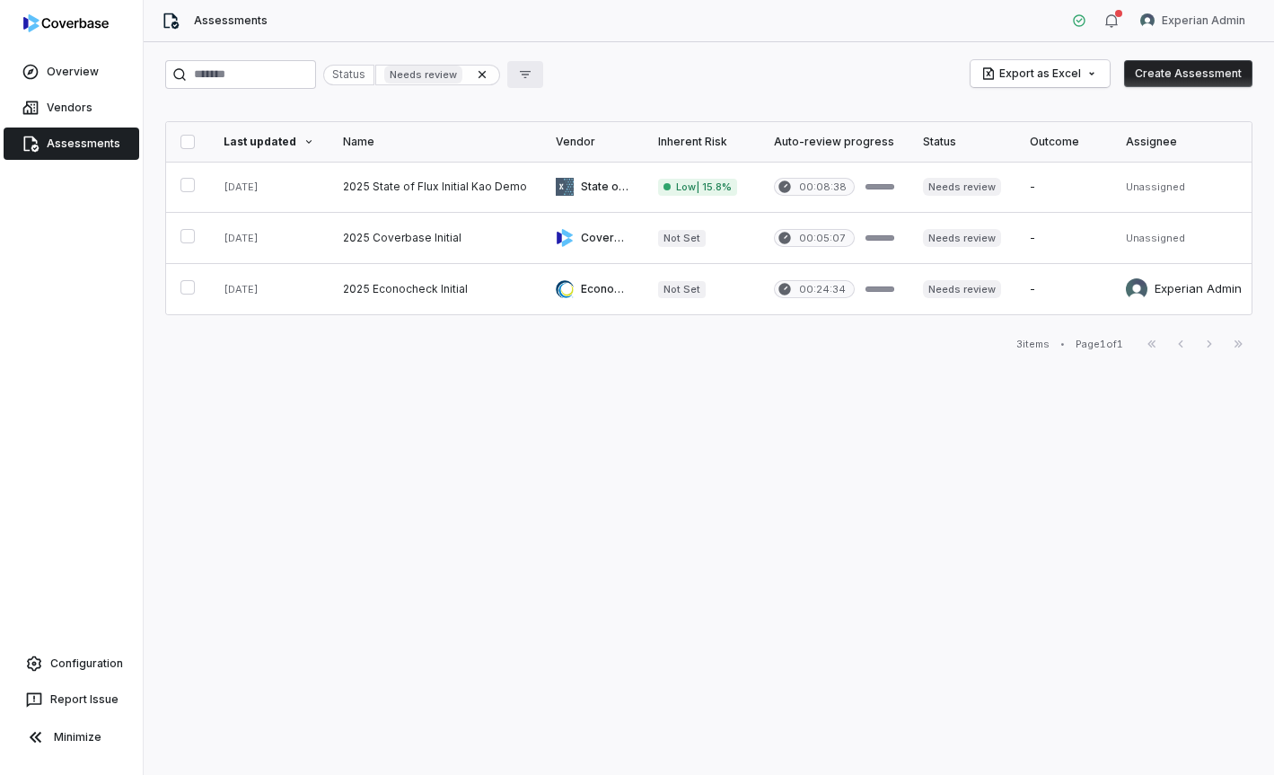
click at [541, 83] on button "button" at bounding box center [525, 74] width 36 height 27
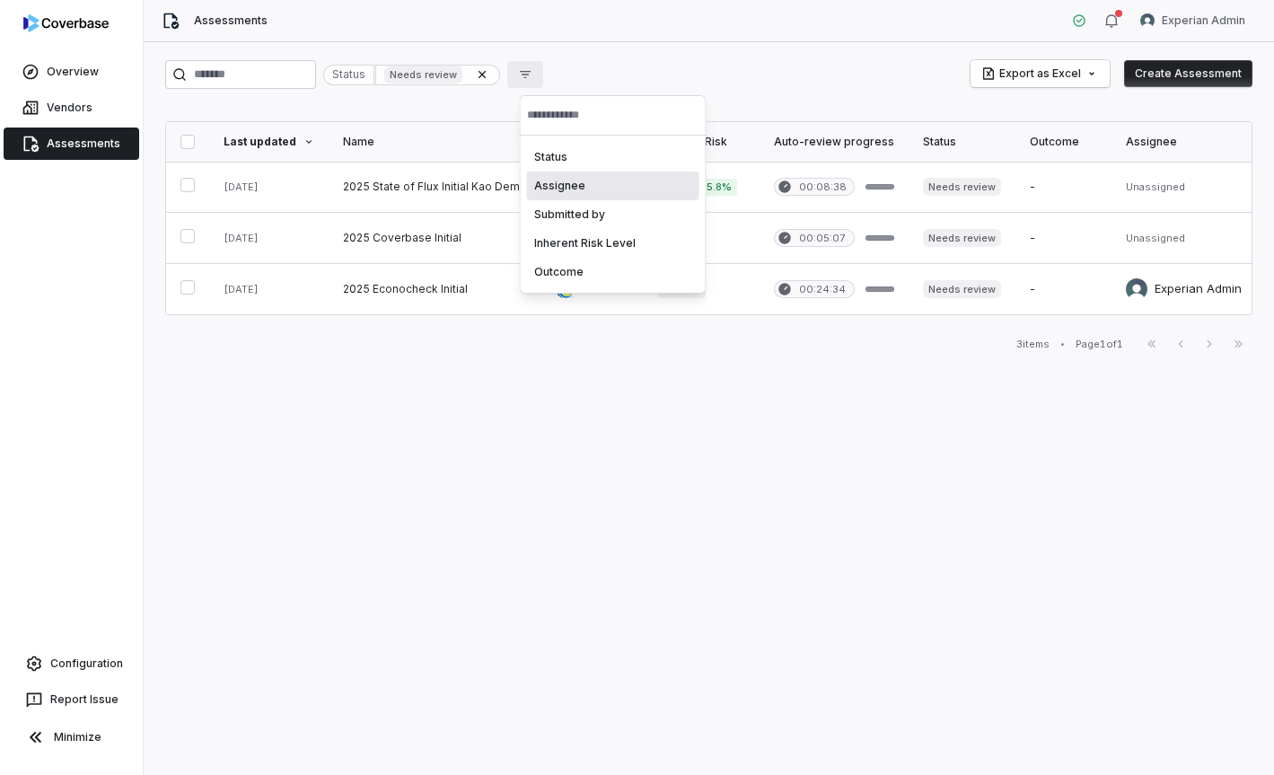
click at [585, 179] on div "Assignee" at bounding box center [613, 186] width 172 height 29
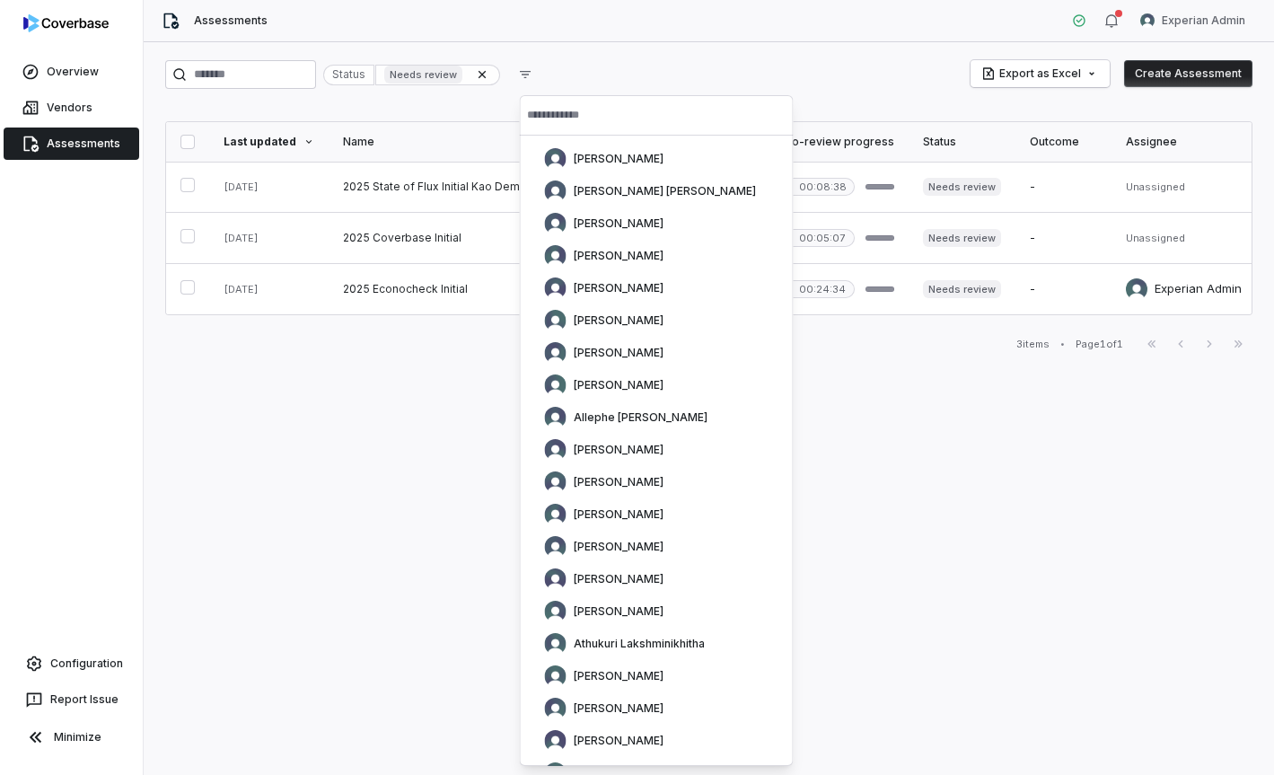
click at [796, 499] on div "Status Needs review Export as Excel Create Assessment Last updated Name Vendor …" at bounding box center [709, 408] width 1130 height 733
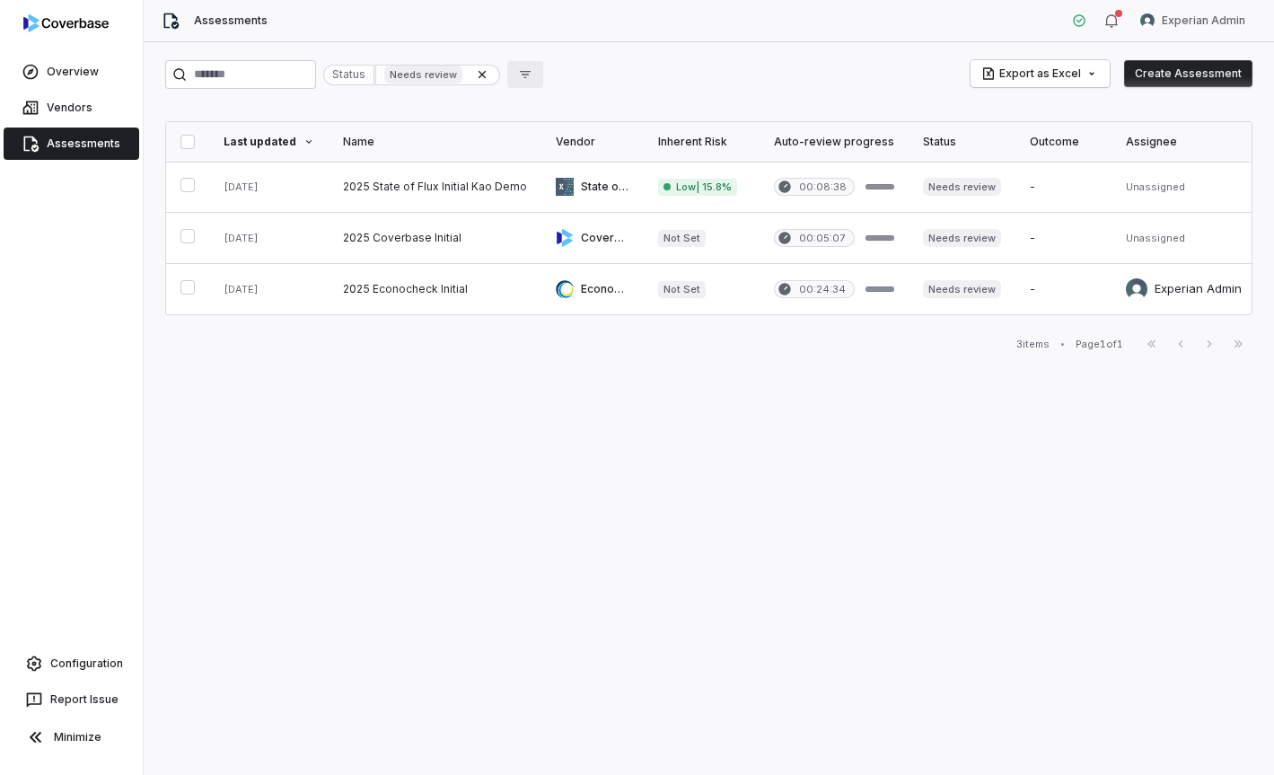
click at [532, 73] on icon "button" at bounding box center [525, 74] width 14 height 14
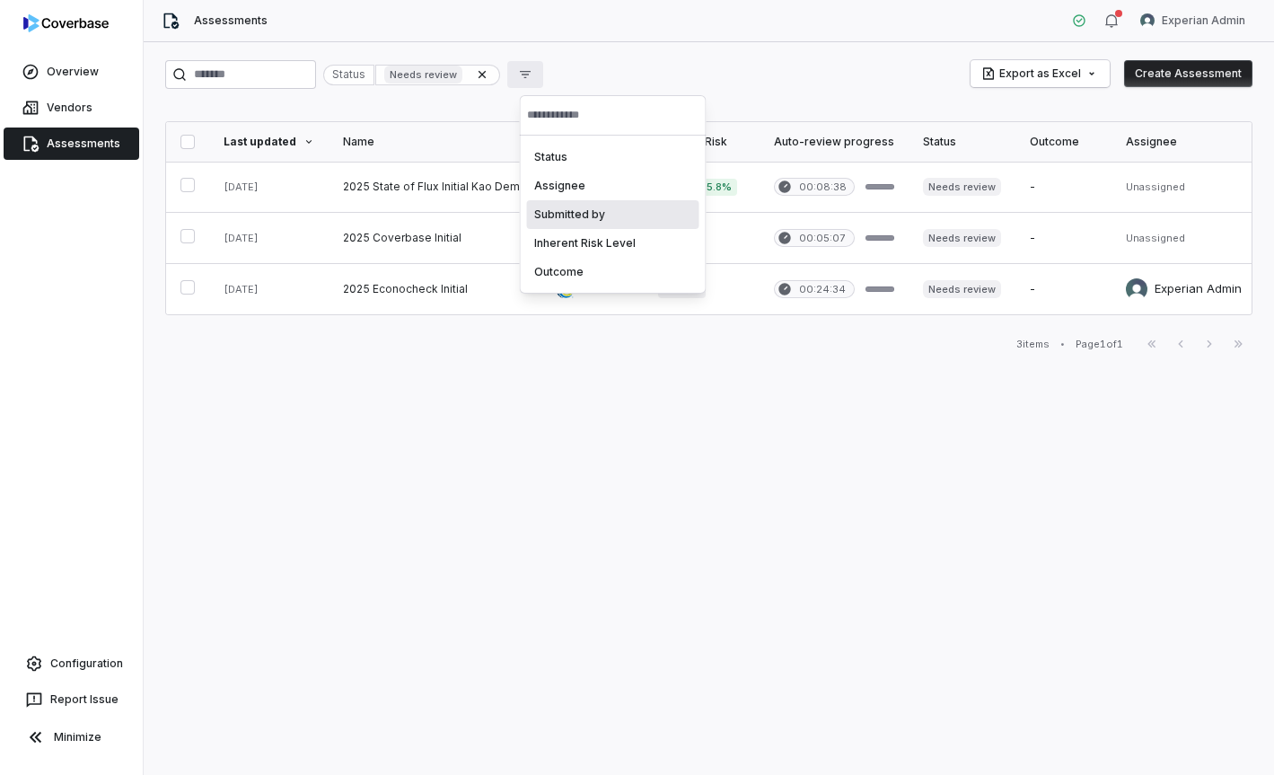
click at [570, 211] on div "Submitted by" at bounding box center [613, 214] width 172 height 29
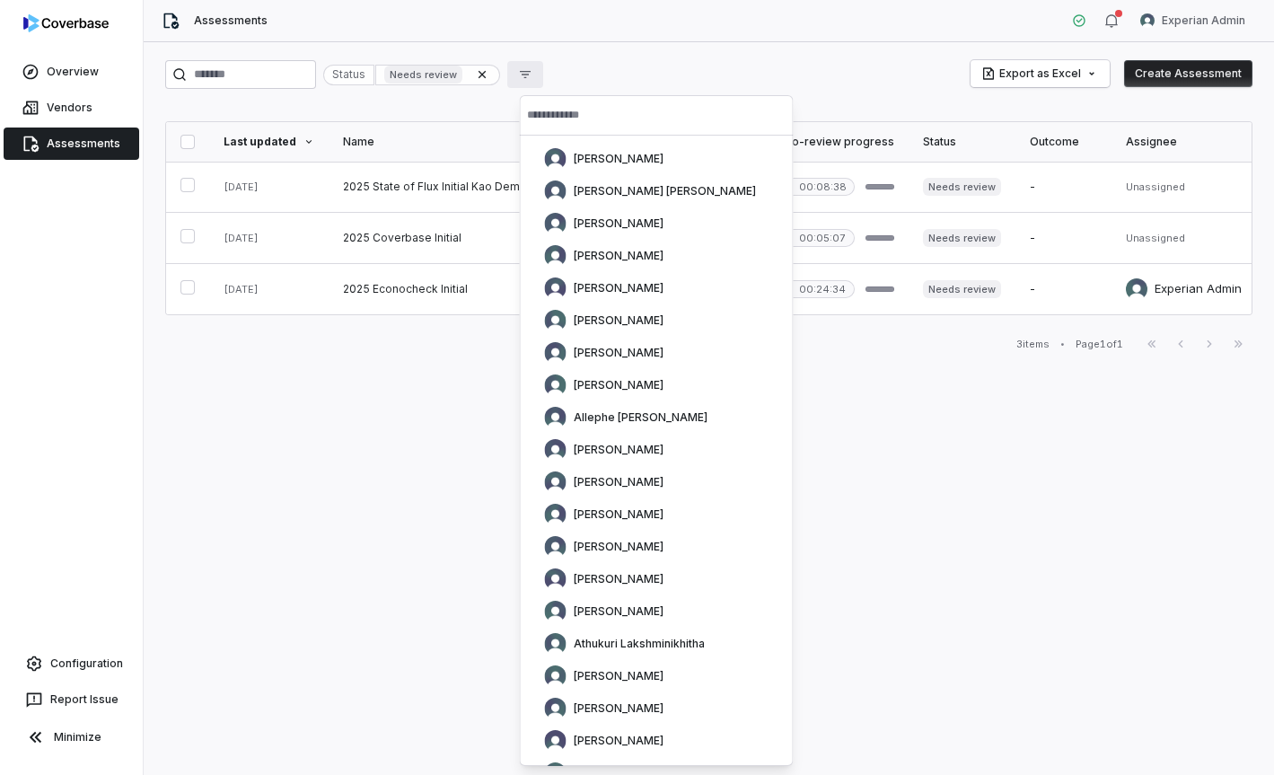
click at [595, 79] on div "Status Needs review Export as Excel Create Assessment" at bounding box center [708, 74] width 1087 height 29
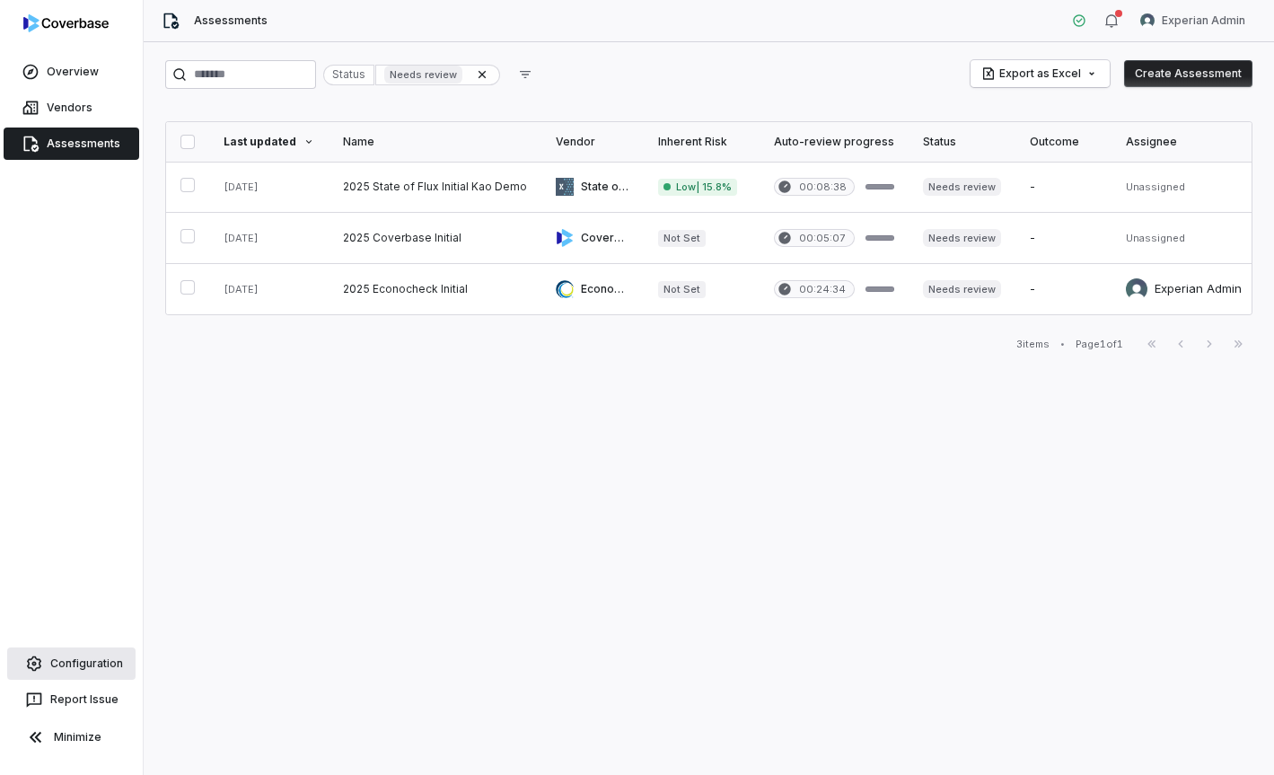
click at [92, 664] on link "Configuration" at bounding box center [71, 663] width 128 height 32
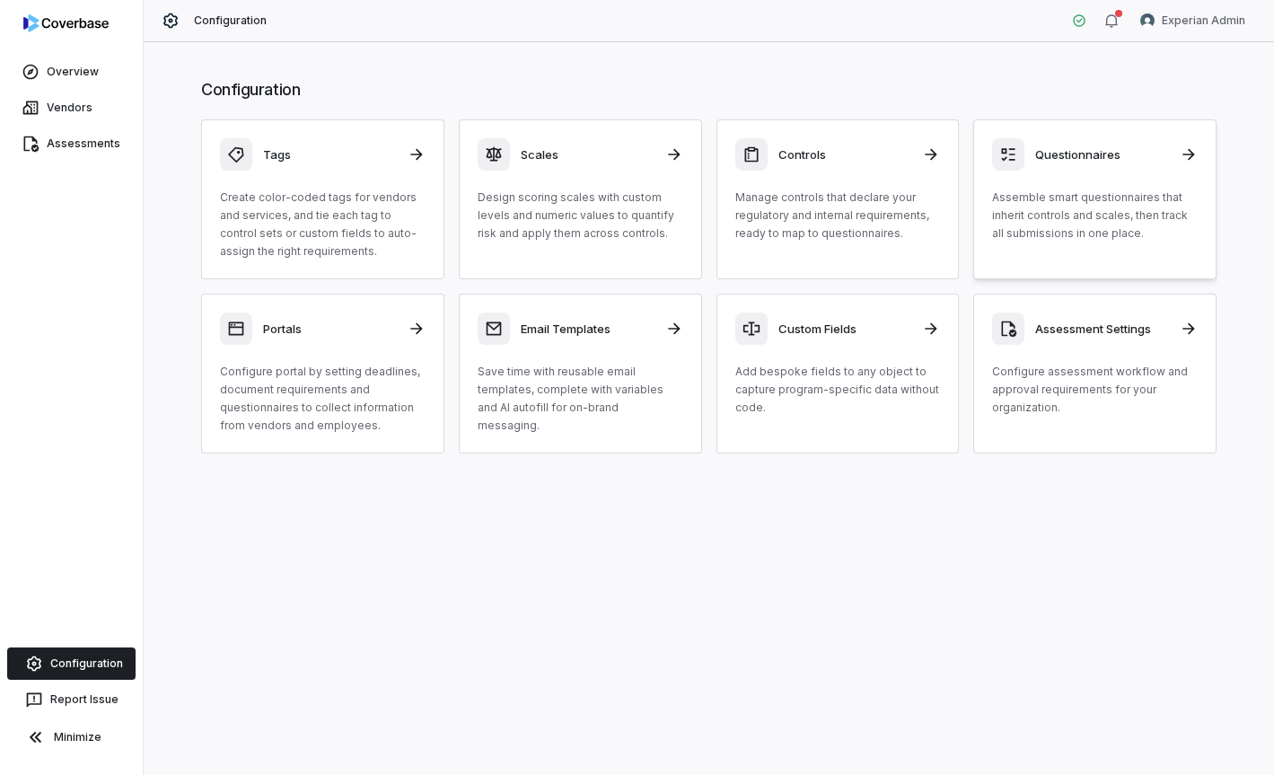
click at [1134, 240] on p "Assemble smart questionnaires that inherit controls and scales, then track all …" at bounding box center [1095, 216] width 206 height 54
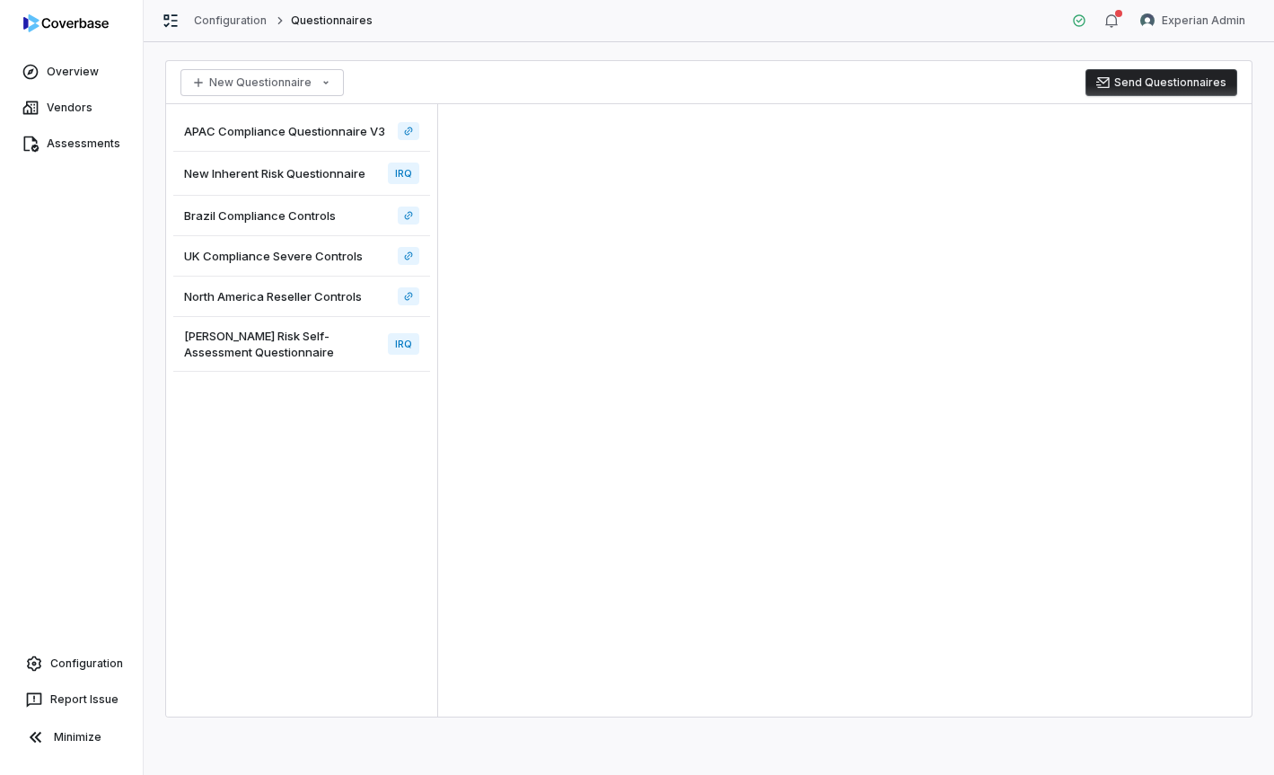
click at [311, 347] on span "[PERSON_NAME] Risk Self-Assessment Questionnaire" at bounding box center [282, 344] width 197 height 32
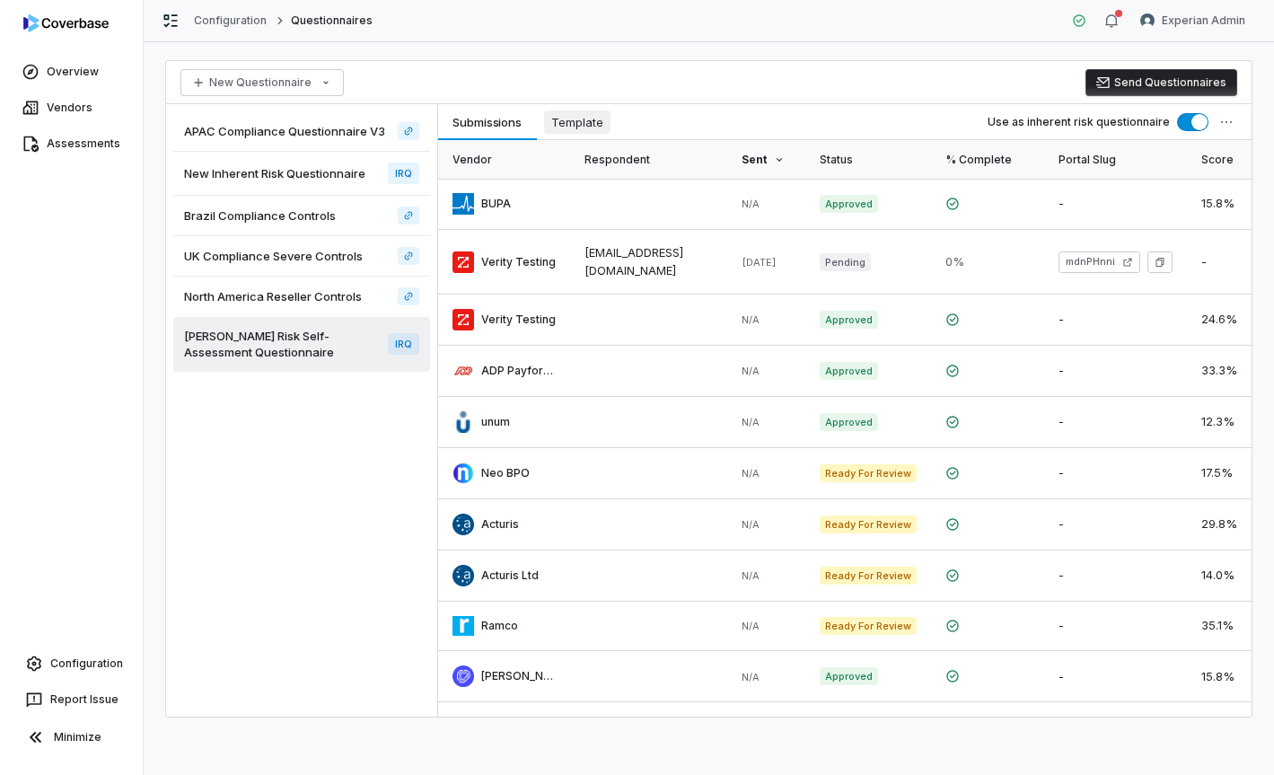
click at [594, 128] on span "Template" at bounding box center [577, 121] width 66 height 23
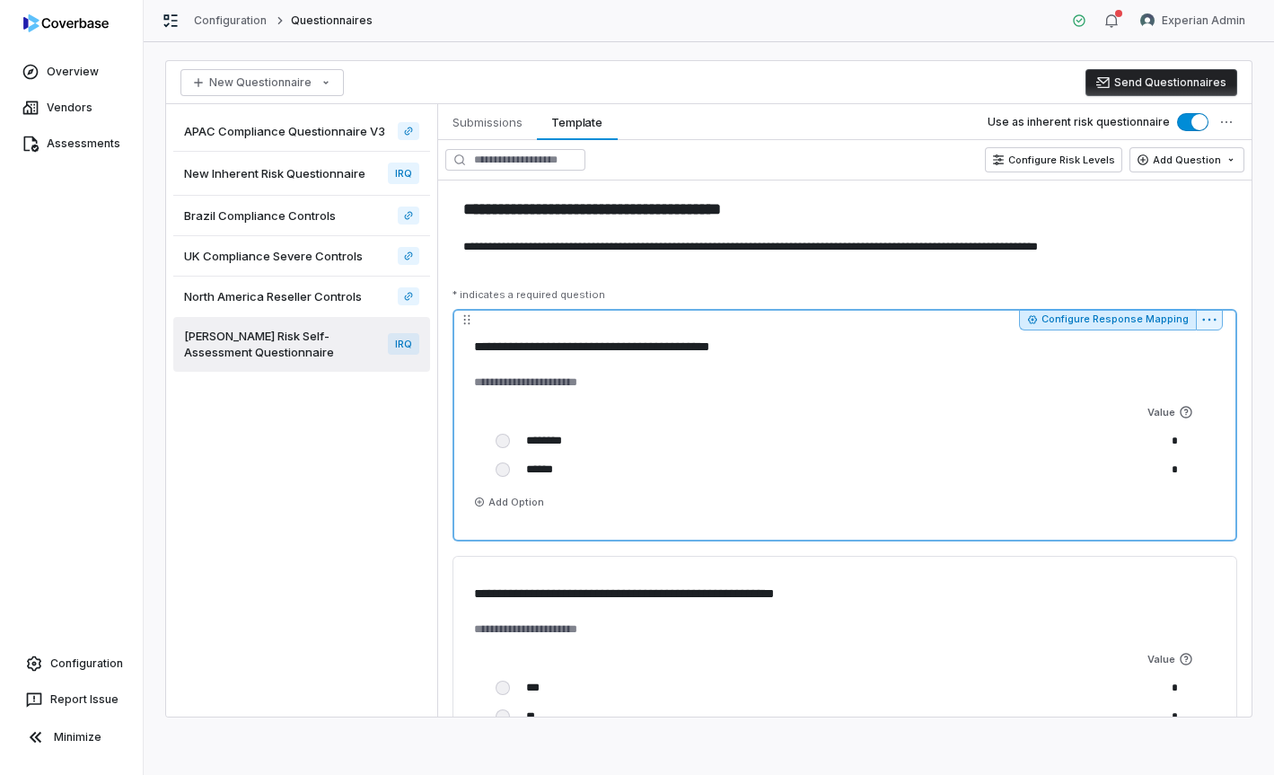
click at [1151, 319] on button "Configure Response Mapping" at bounding box center [1107, 320] width 177 height 22
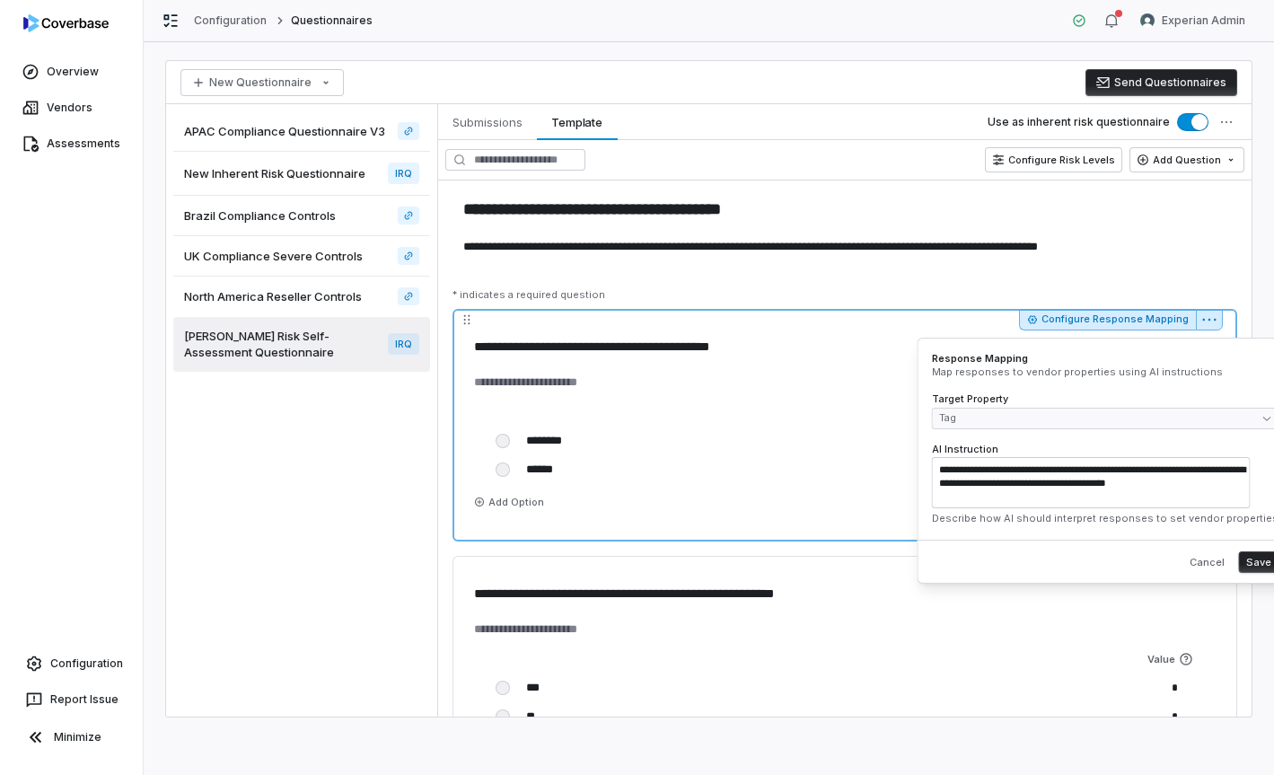
click at [1220, 323] on html "**********" at bounding box center [637, 387] width 1274 height 775
type textarea "*"
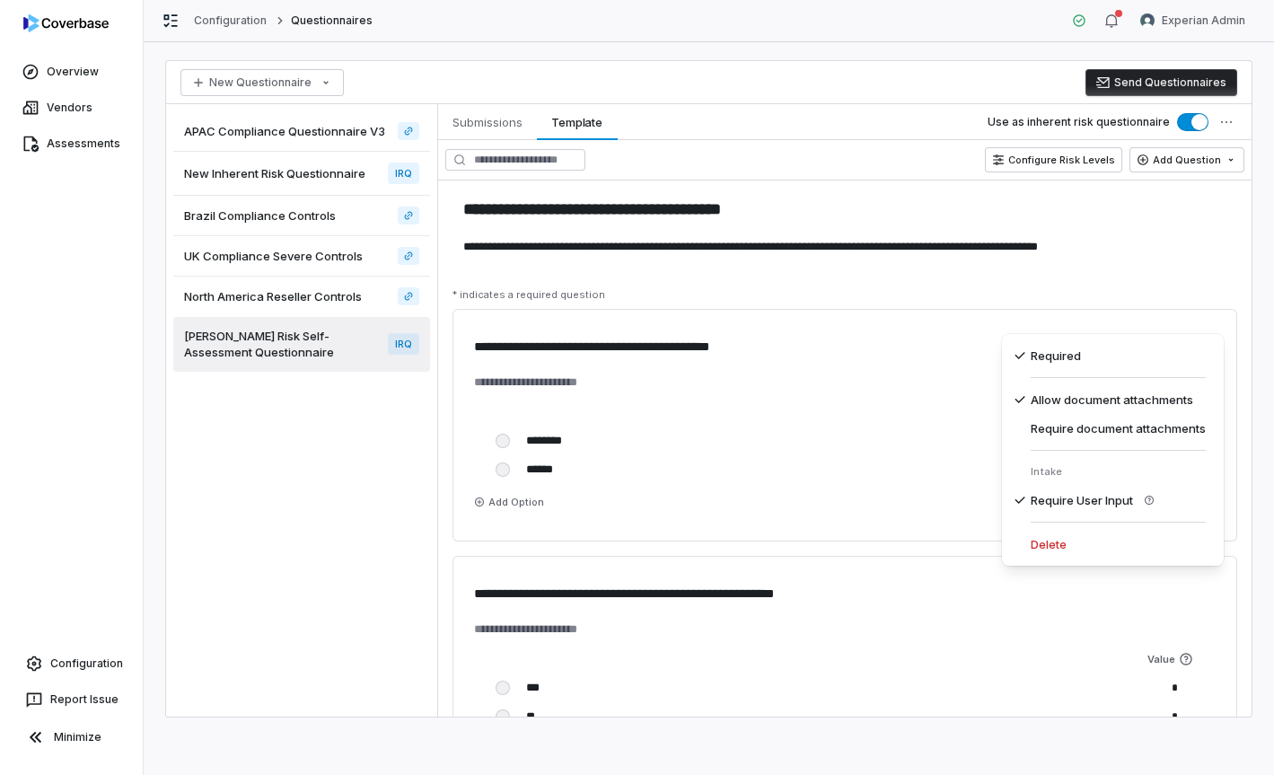
click at [1176, 282] on html "**********" at bounding box center [637, 387] width 1274 height 775
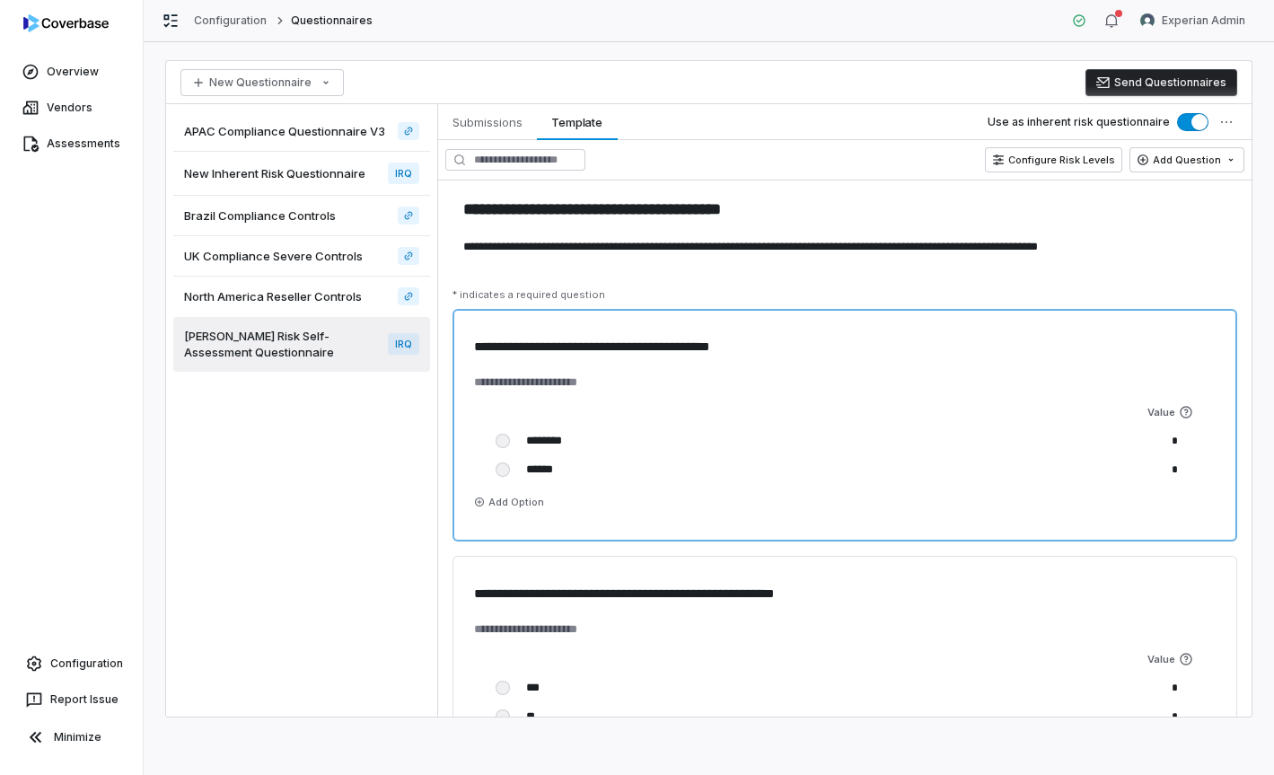
type textarea "*"
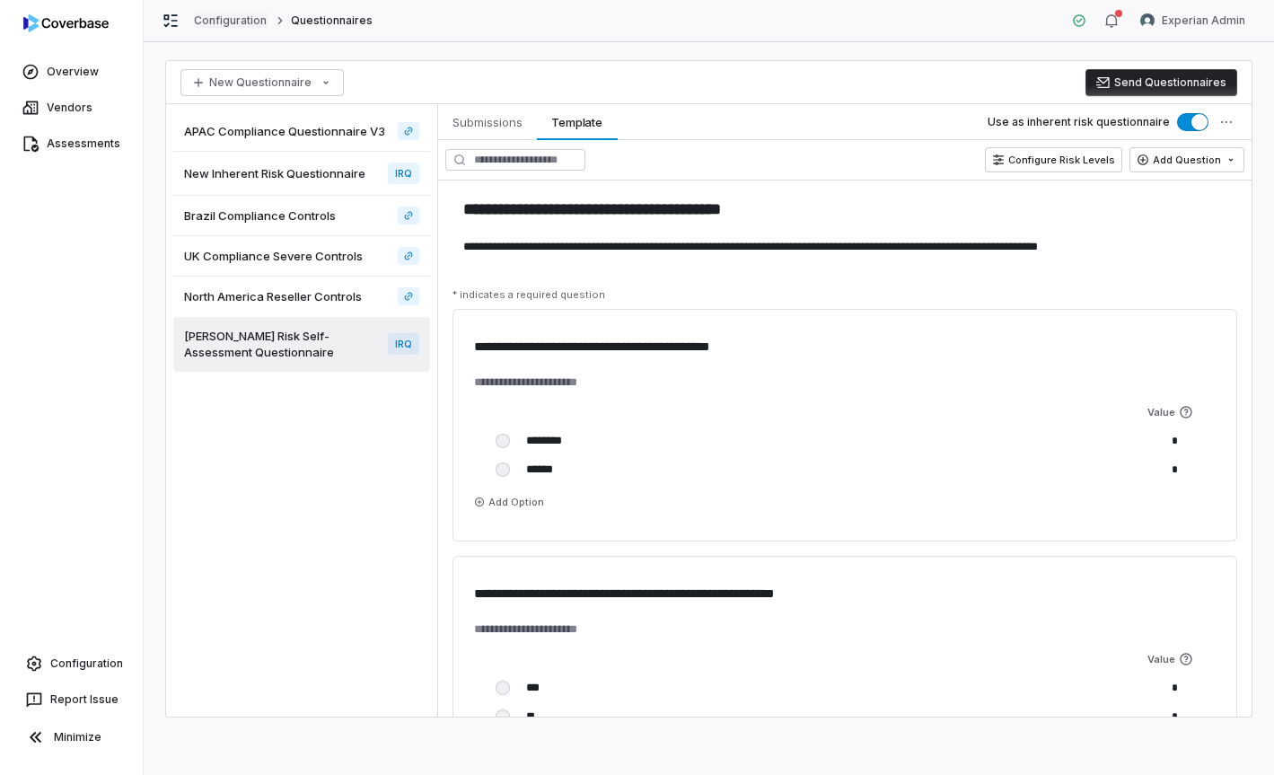
click at [250, 23] on link "Configuration" at bounding box center [231, 20] width 74 height 14
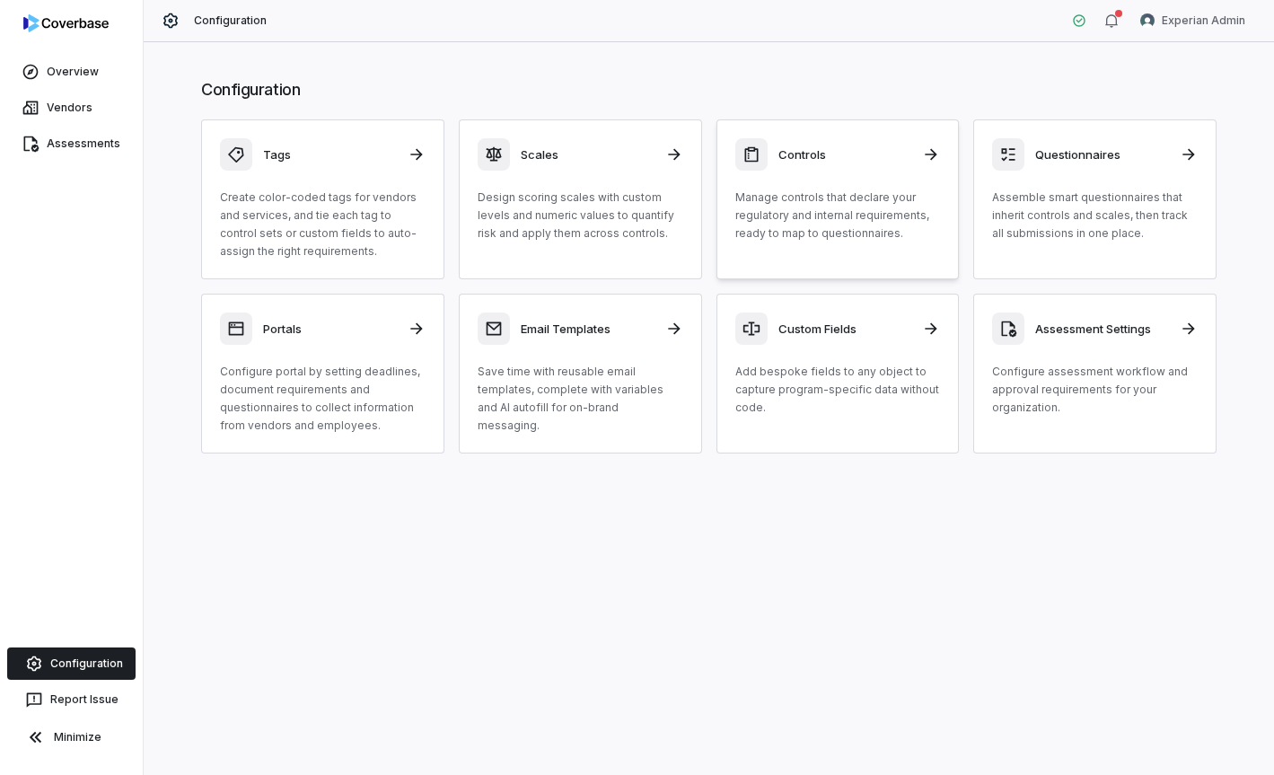
click at [916, 267] on link "Controls Manage controls that declare your regulatory and internal requirements…" at bounding box center [838, 199] width 243 height 160
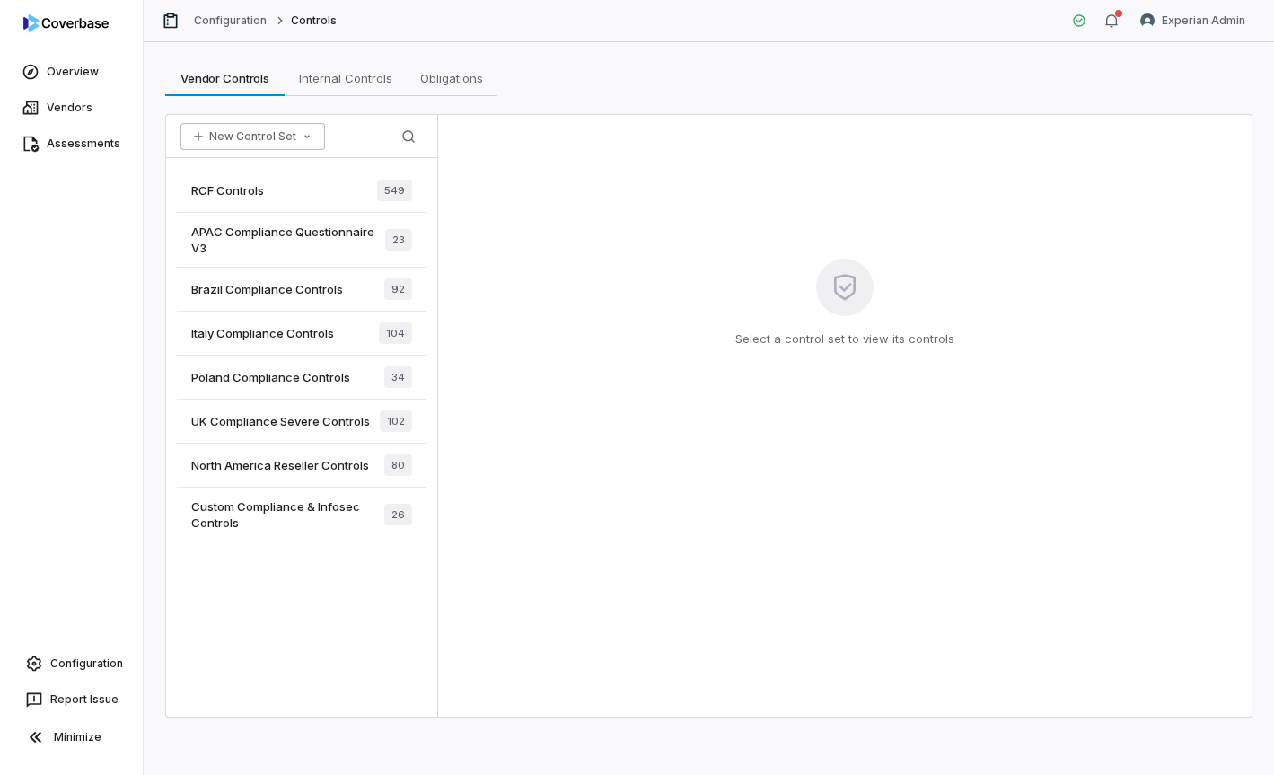
click at [277, 134] on button "New Control Set" at bounding box center [252, 136] width 145 height 27
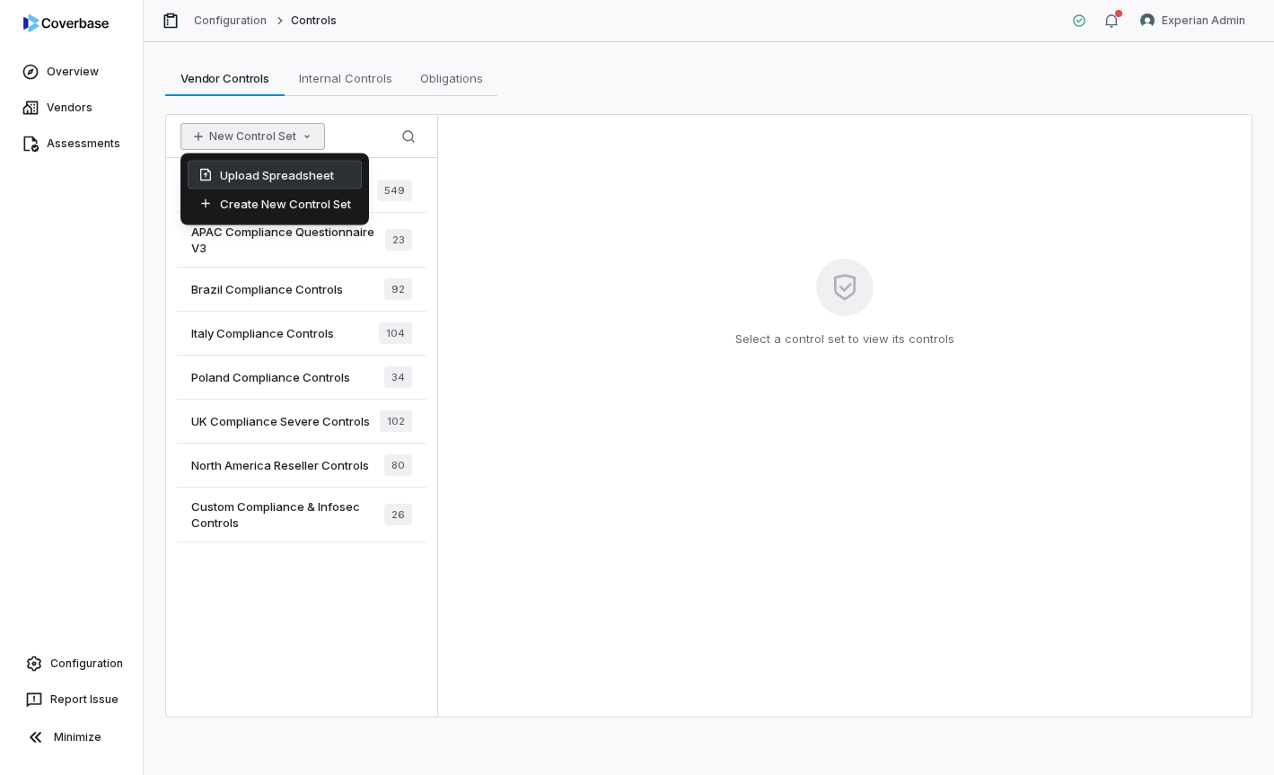
click at [310, 181] on div "Upload Spreadsheet" at bounding box center [275, 175] width 174 height 29
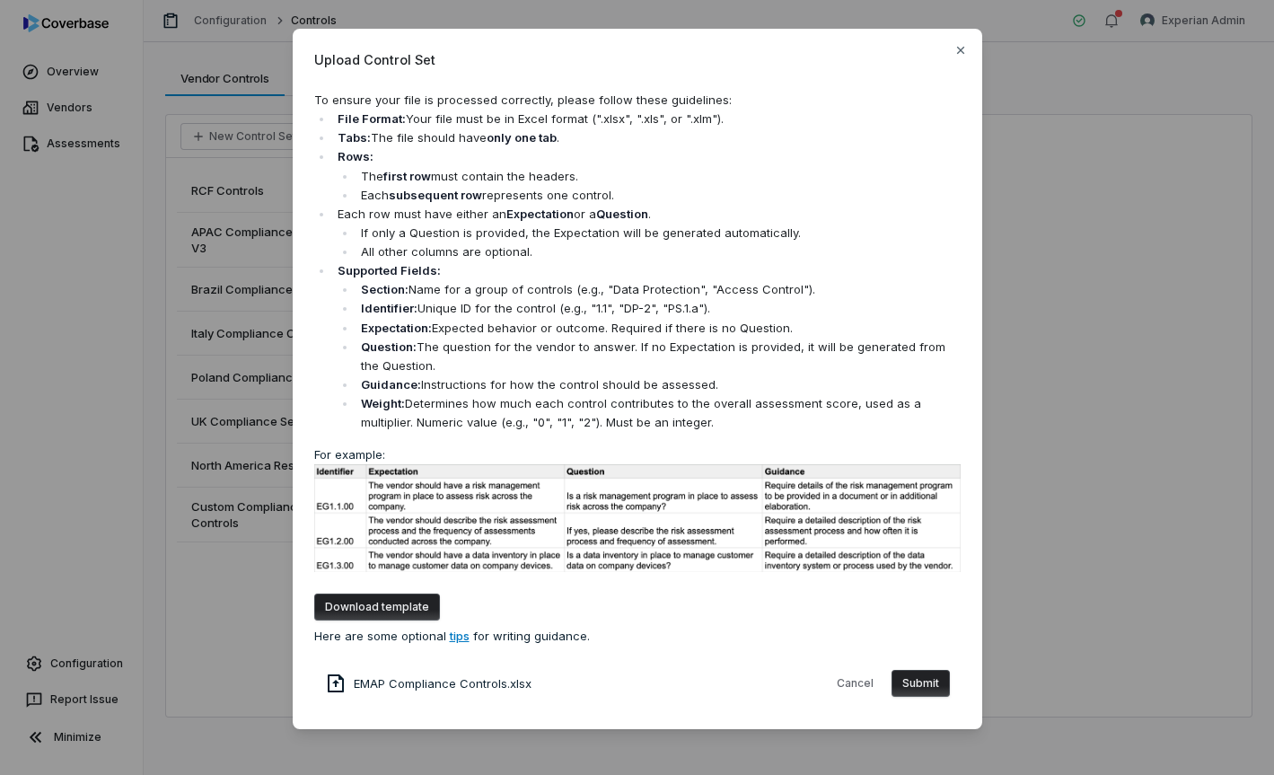
click at [920, 682] on button "Submit" at bounding box center [921, 683] width 58 height 27
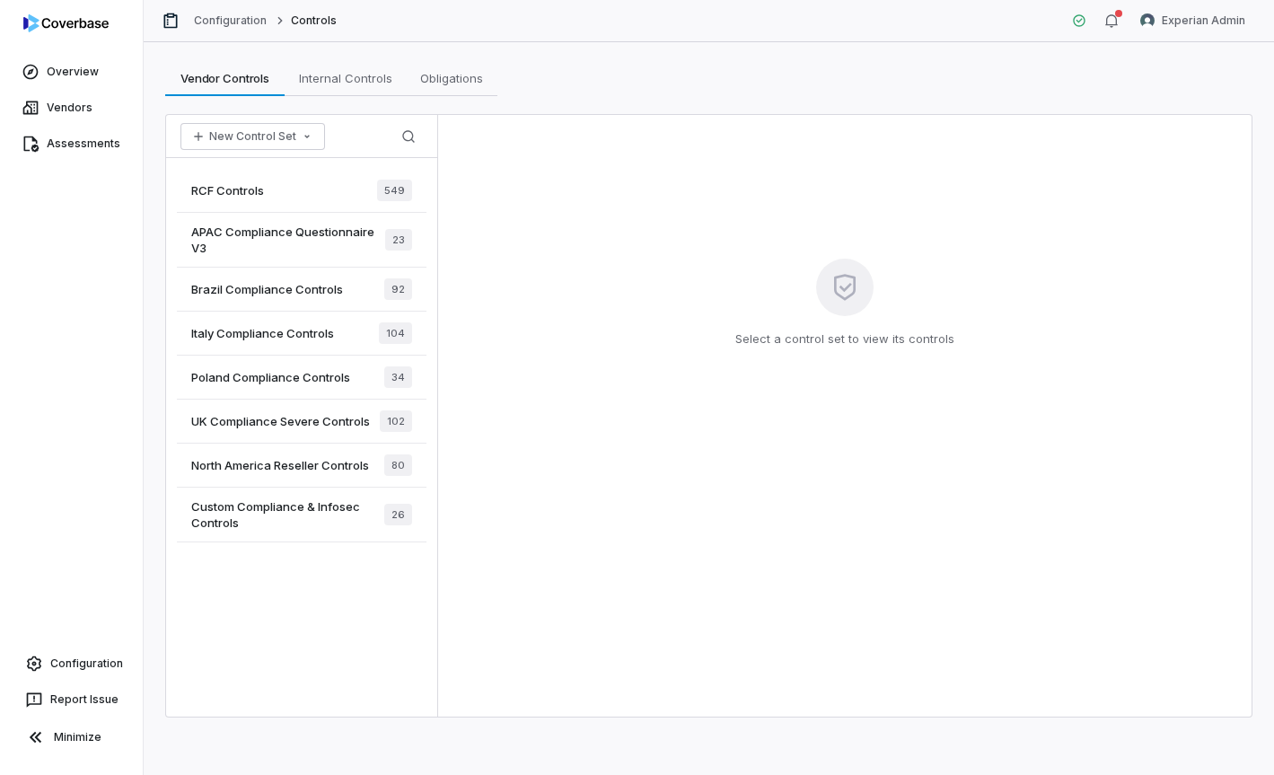
click at [306, 369] on span "Poland Compliance Controls" at bounding box center [270, 377] width 159 height 16
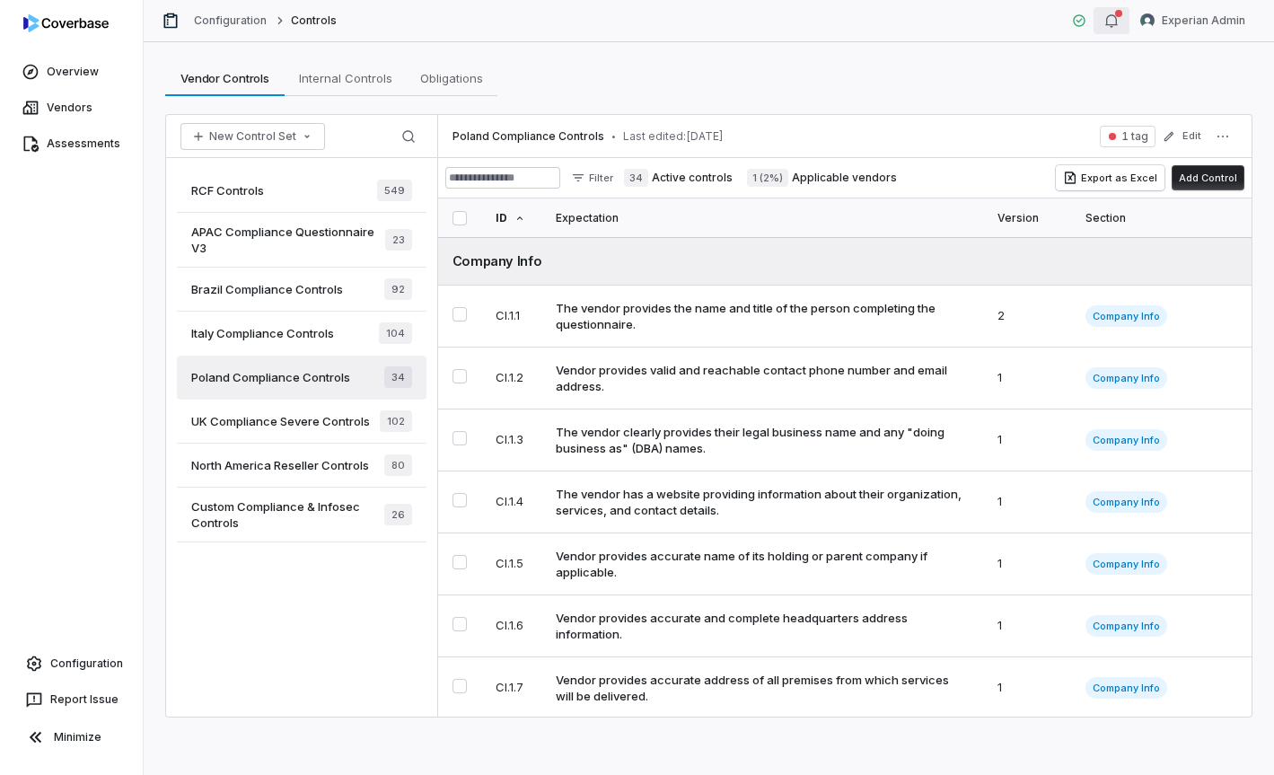
click at [1119, 21] on icon "button" at bounding box center [1111, 20] width 14 height 14
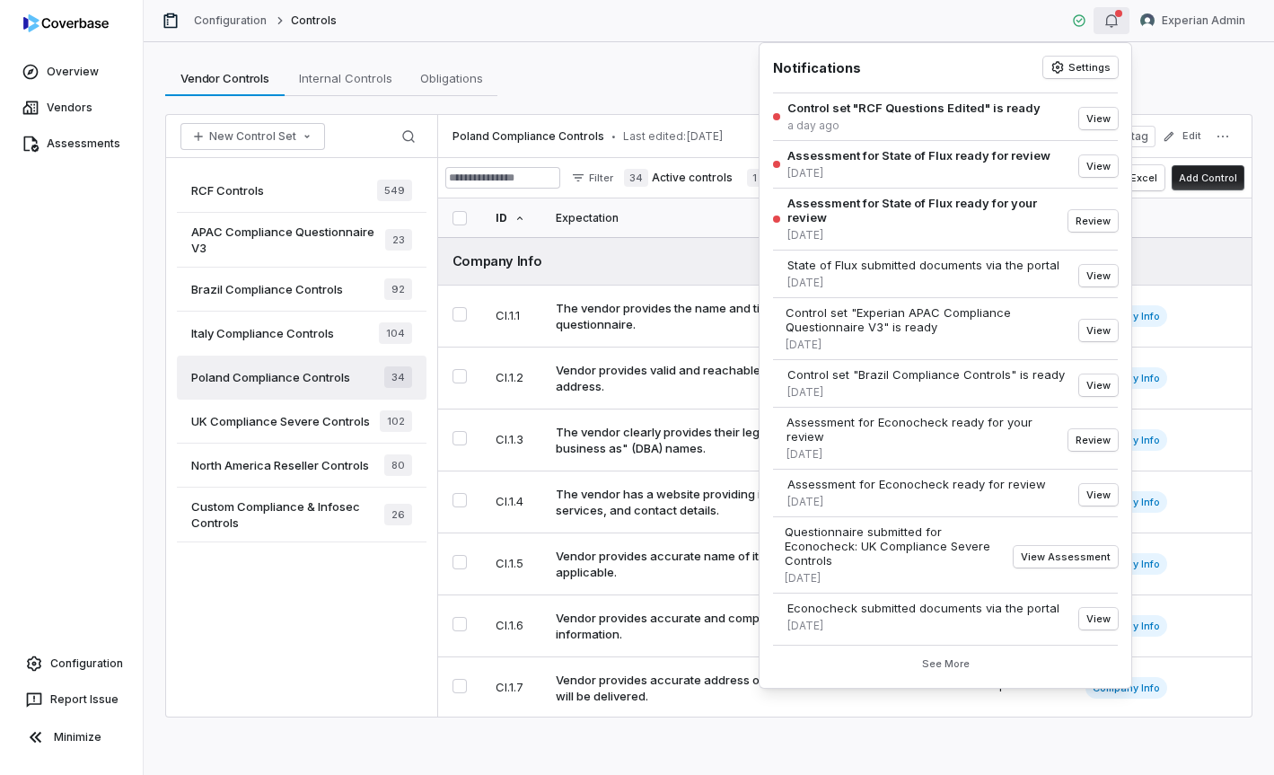
click at [690, 85] on div "Vendor Controls Vendor Controls Internal Controls Internal Controls Obligations…" at bounding box center [708, 78] width 1087 height 36
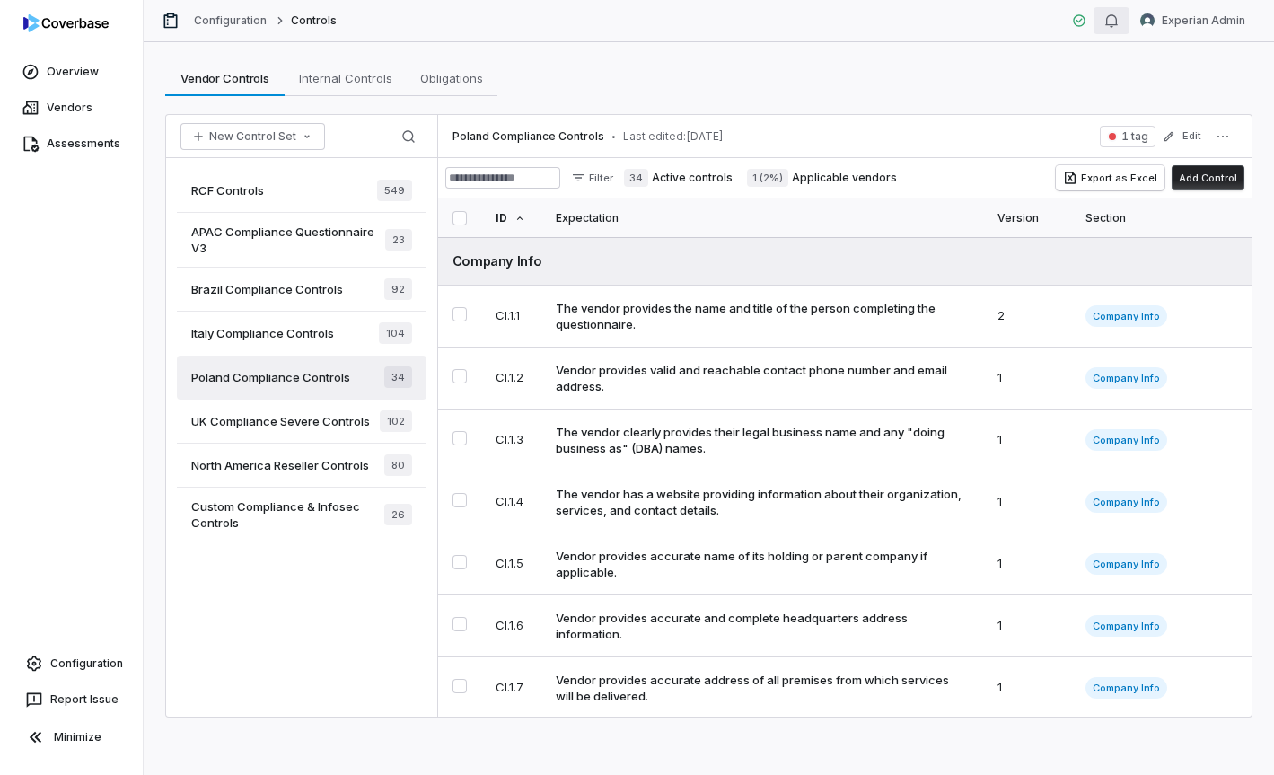
click at [1118, 30] on div "button" at bounding box center [1111, 21] width 14 height 22
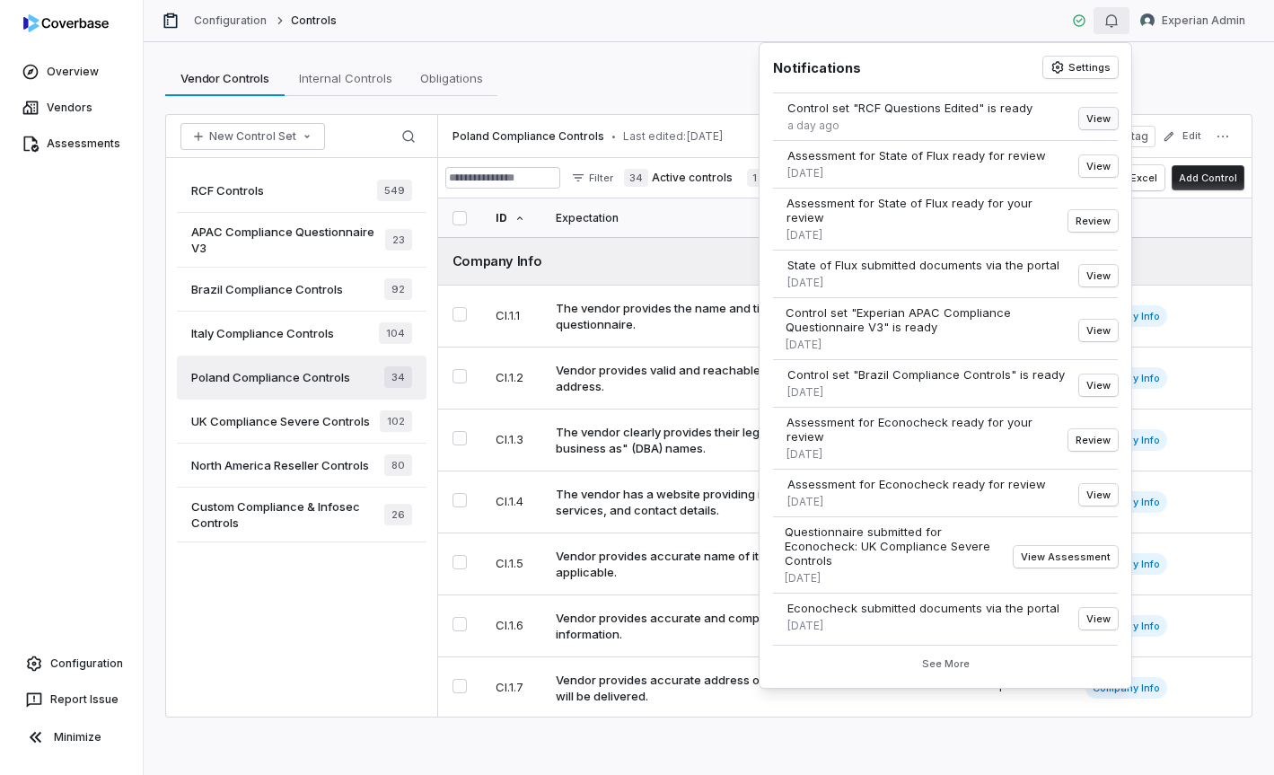
click at [1097, 116] on button "View" at bounding box center [1098, 119] width 39 height 22
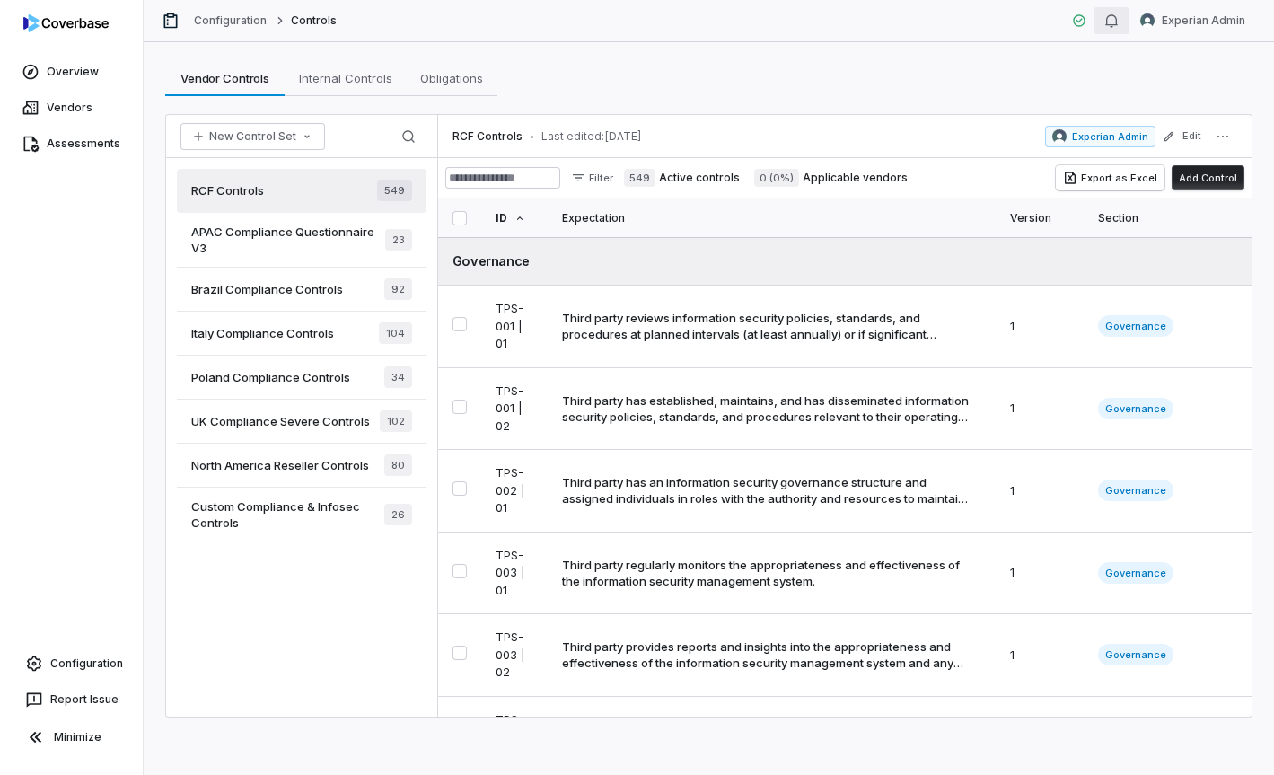
click at [1122, 25] on button "button" at bounding box center [1112, 20] width 36 height 27
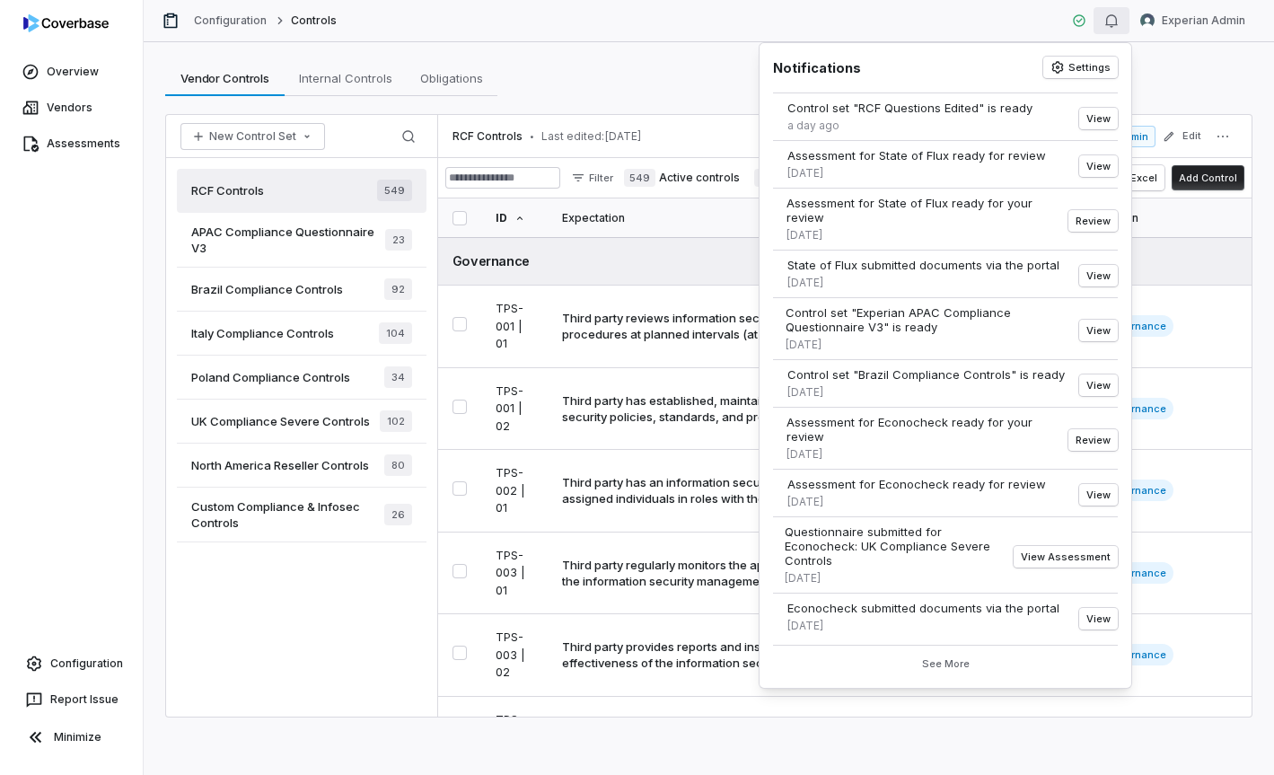
click at [1122, 25] on button "button" at bounding box center [1112, 20] width 36 height 27
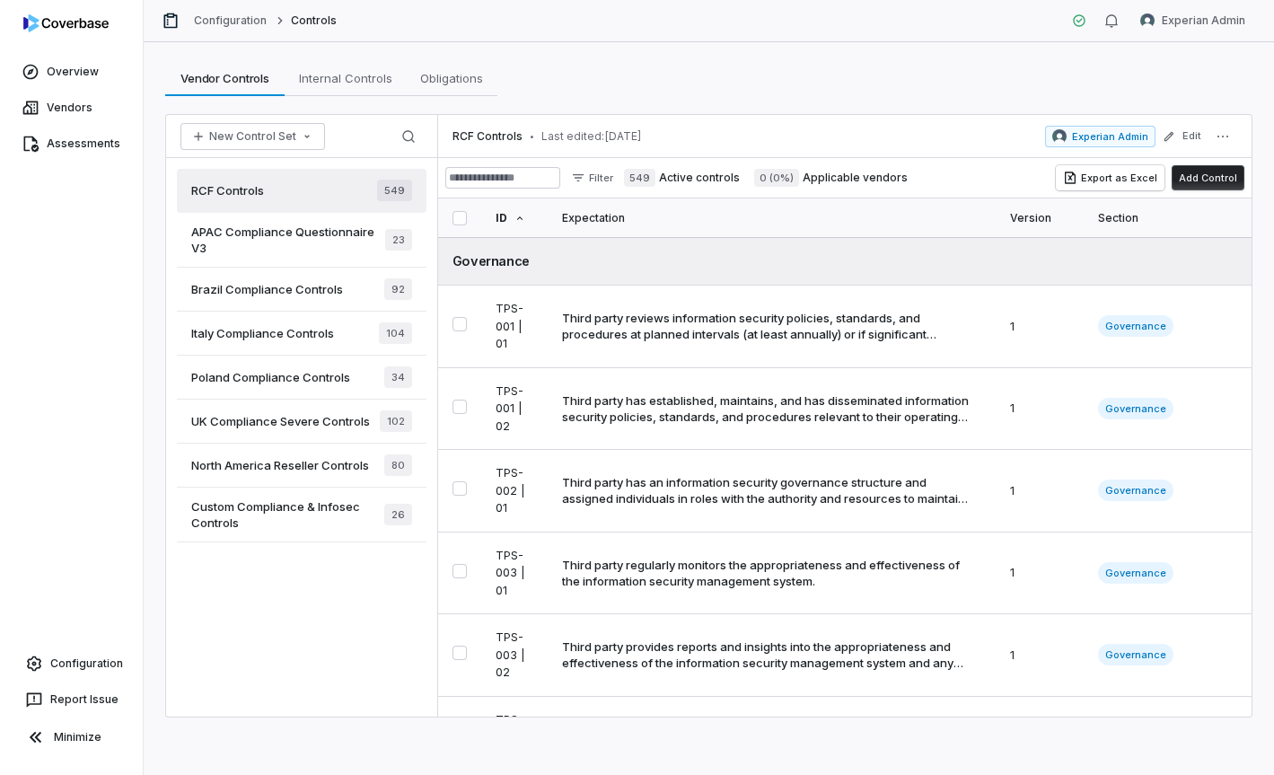
click at [1023, 77] on div "Vendor Controls Vendor Controls Internal Controls Internal Controls Obligations…" at bounding box center [708, 78] width 1087 height 36
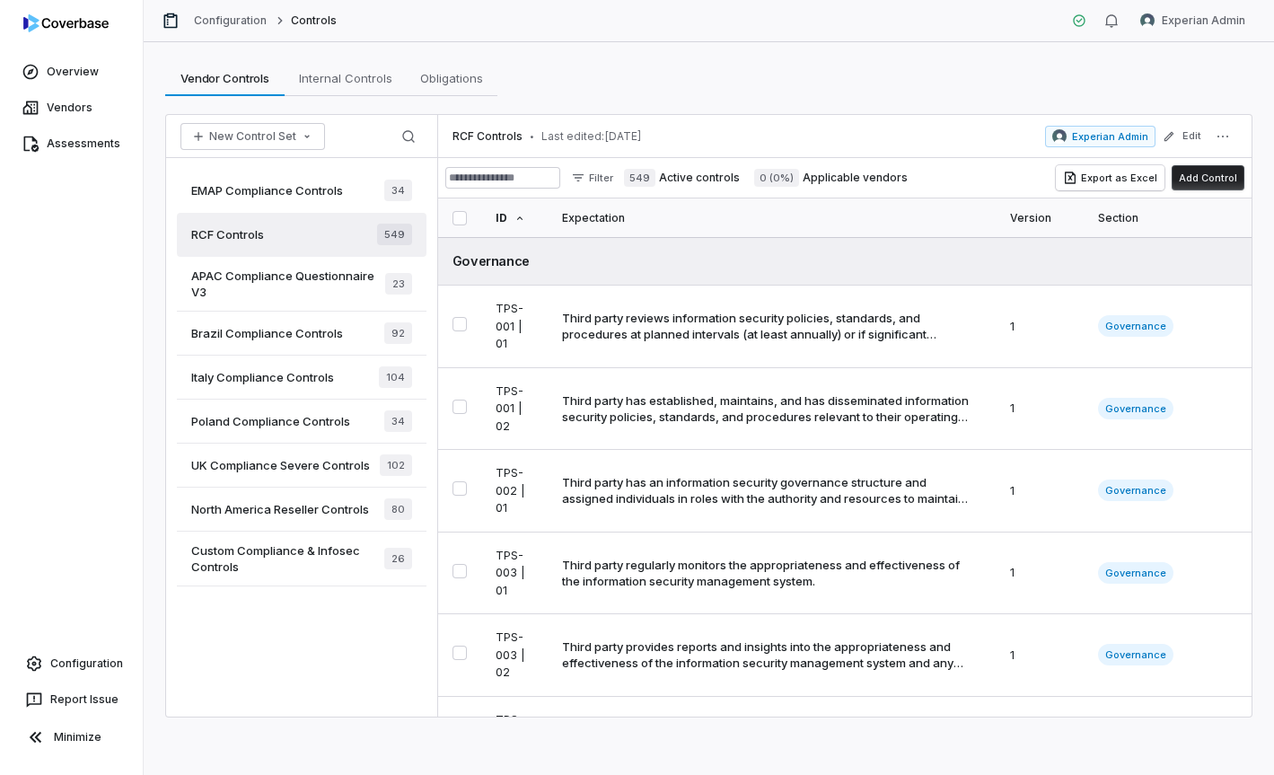
click at [343, 195] on span "EMAP Compliance Controls" at bounding box center [267, 190] width 152 height 16
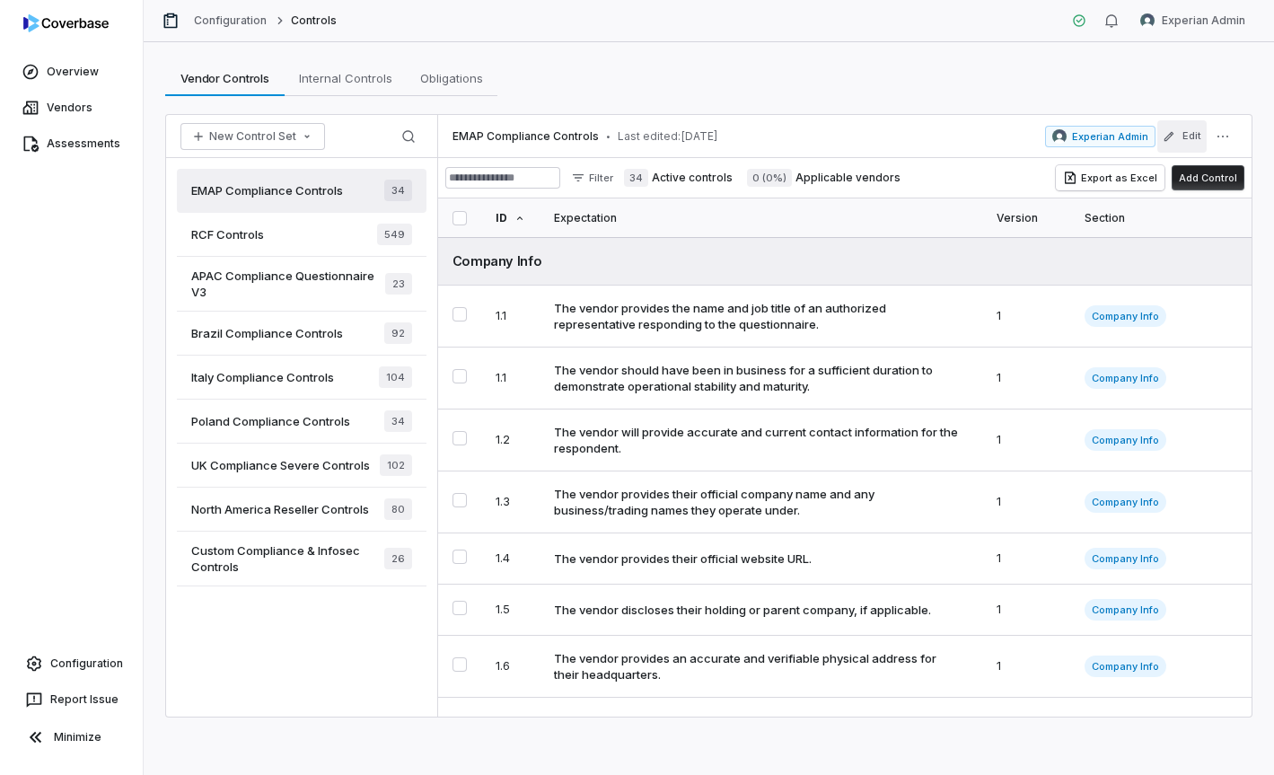
click at [1180, 141] on button "Edit" at bounding box center [1181, 136] width 49 height 32
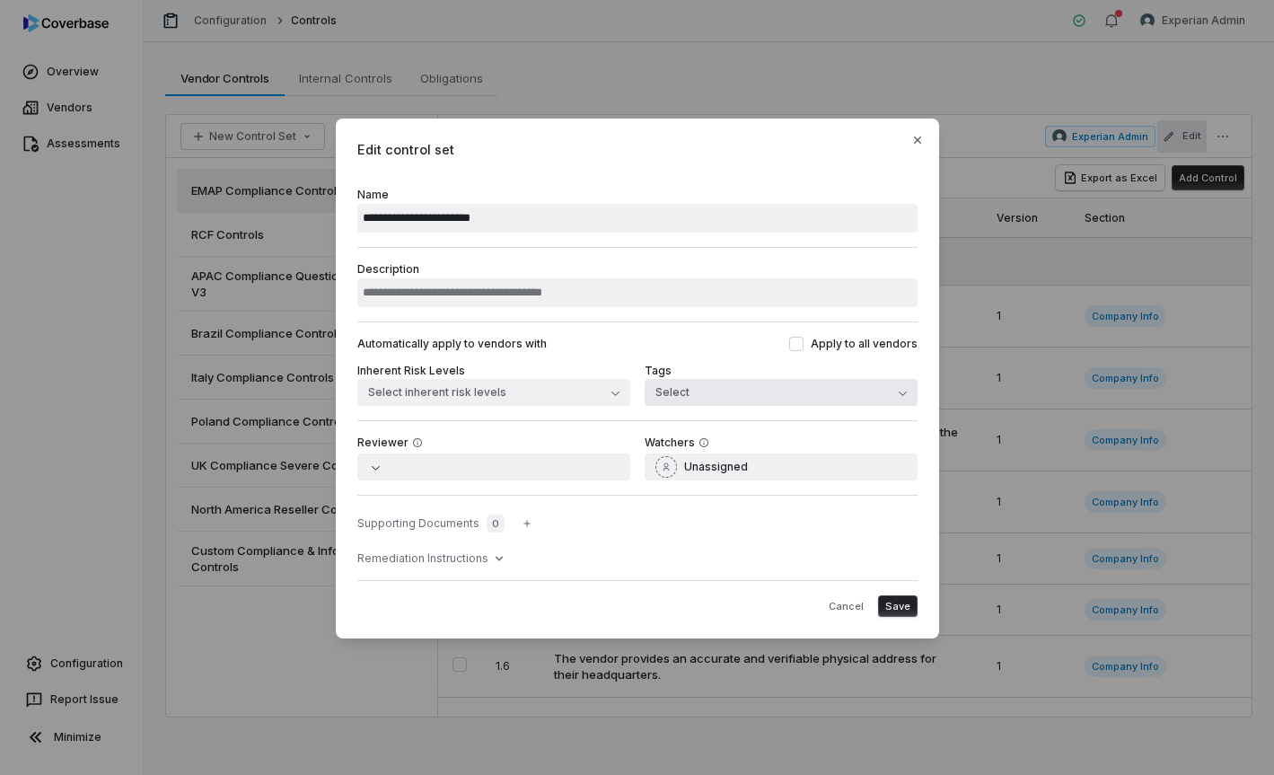
click at [712, 387] on button "Select" at bounding box center [781, 392] width 273 height 27
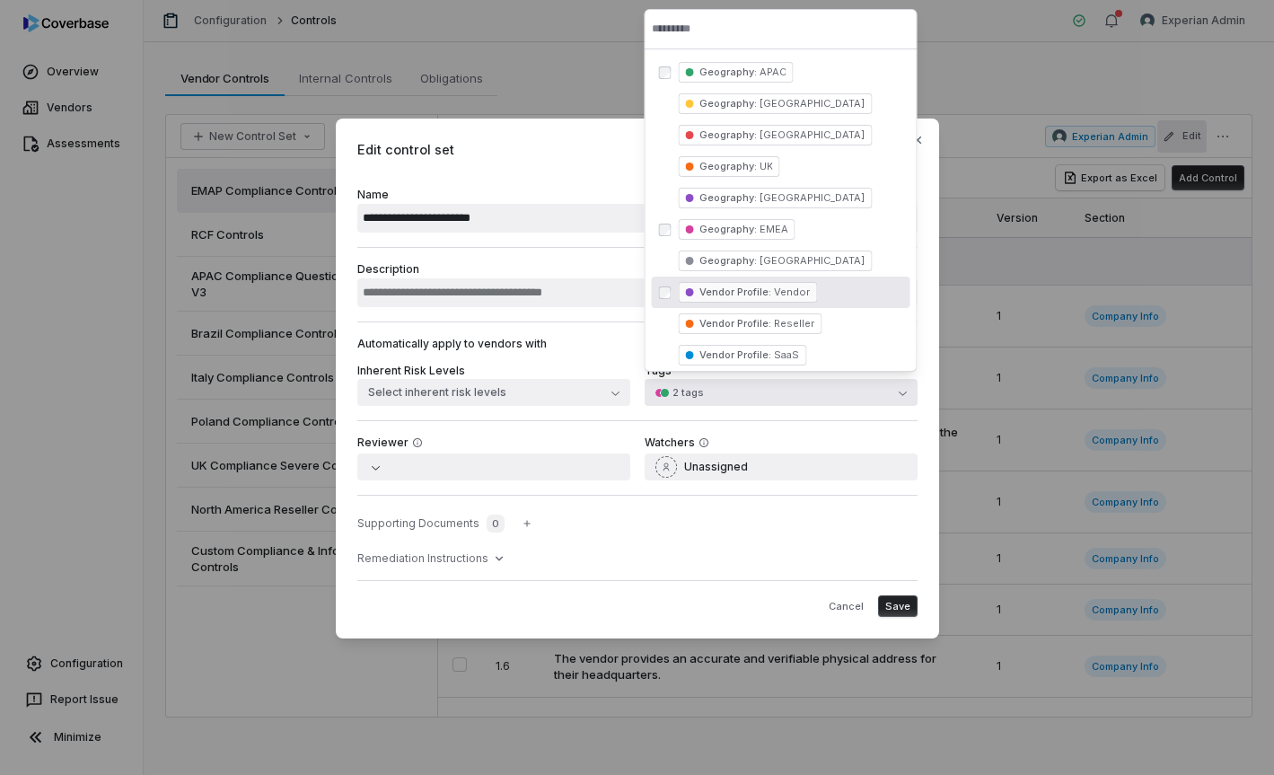
click at [898, 605] on span "Save" at bounding box center [897, 606] width 25 height 13
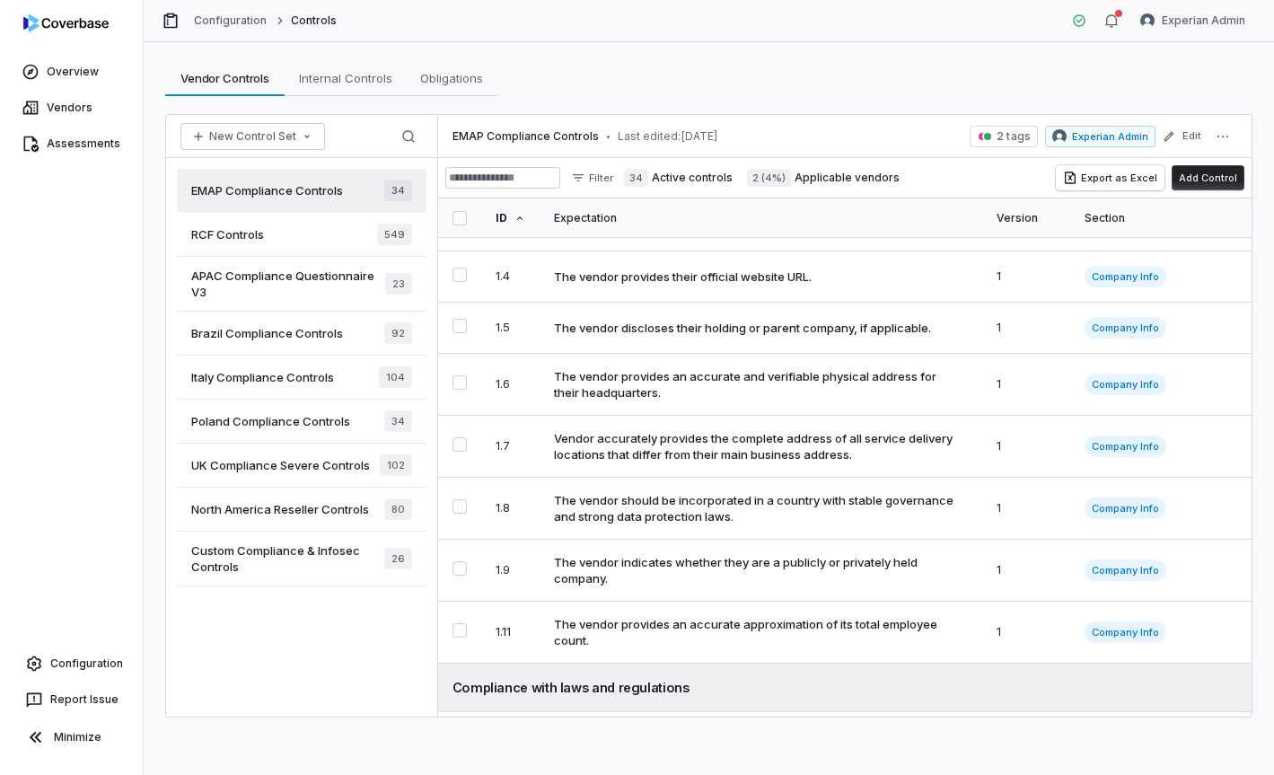
scroll to position [302, 0]
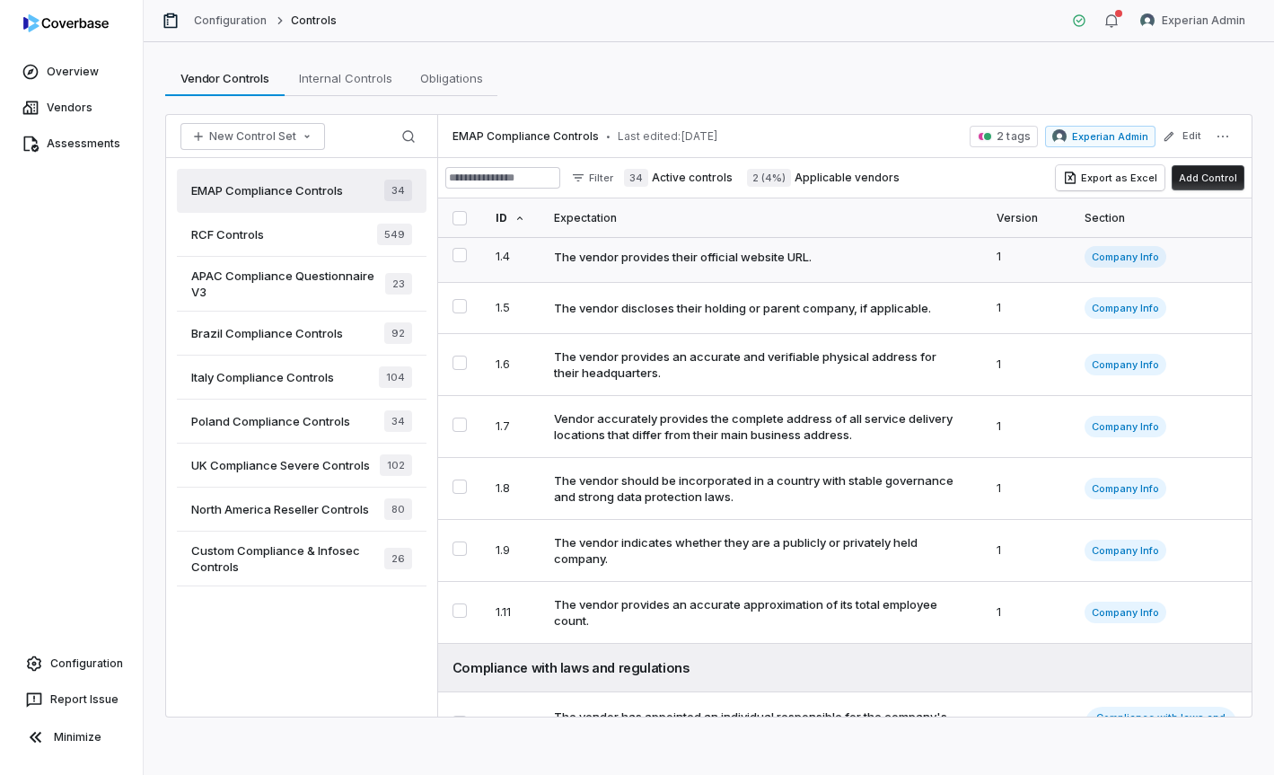
click at [749, 264] on div "The vendor provides their official website URL." at bounding box center [683, 257] width 258 height 16
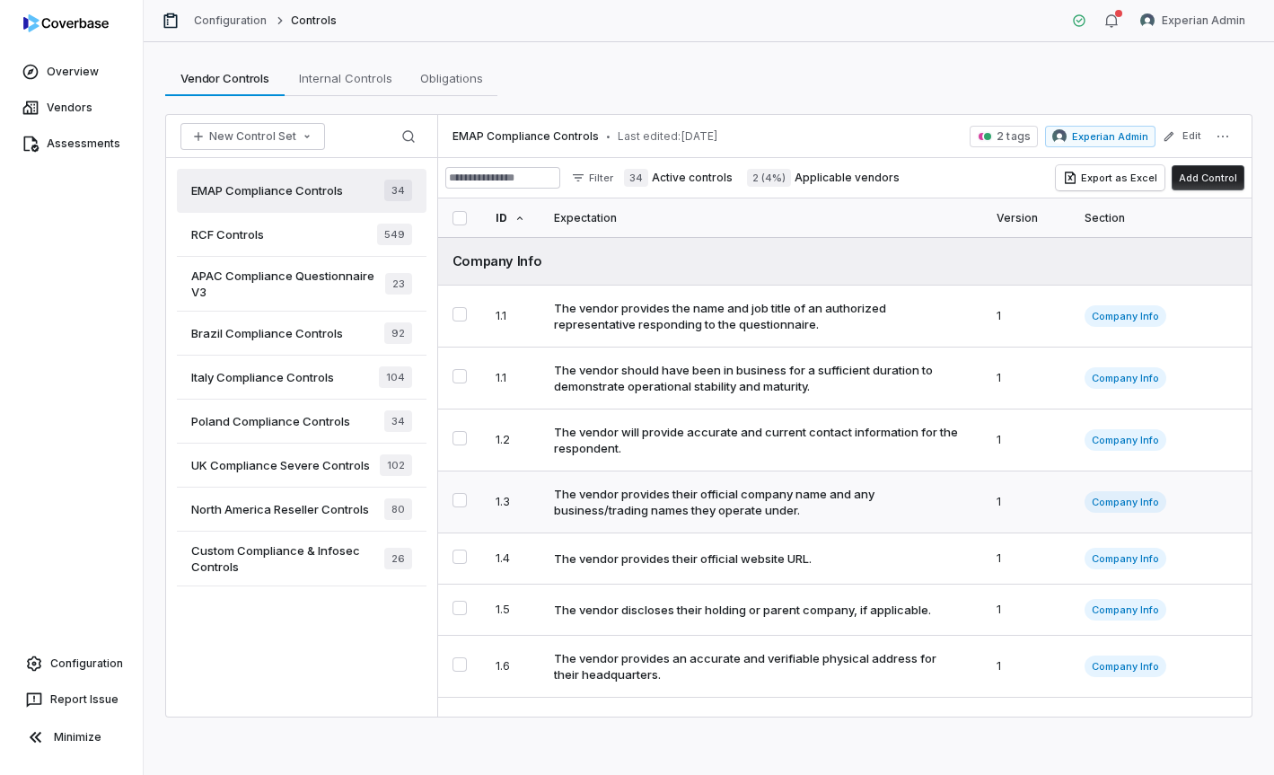
click at [804, 391] on div "The vendor should have been in business for a sufficient duration to demonstrat…" at bounding box center [757, 378] width 407 height 32
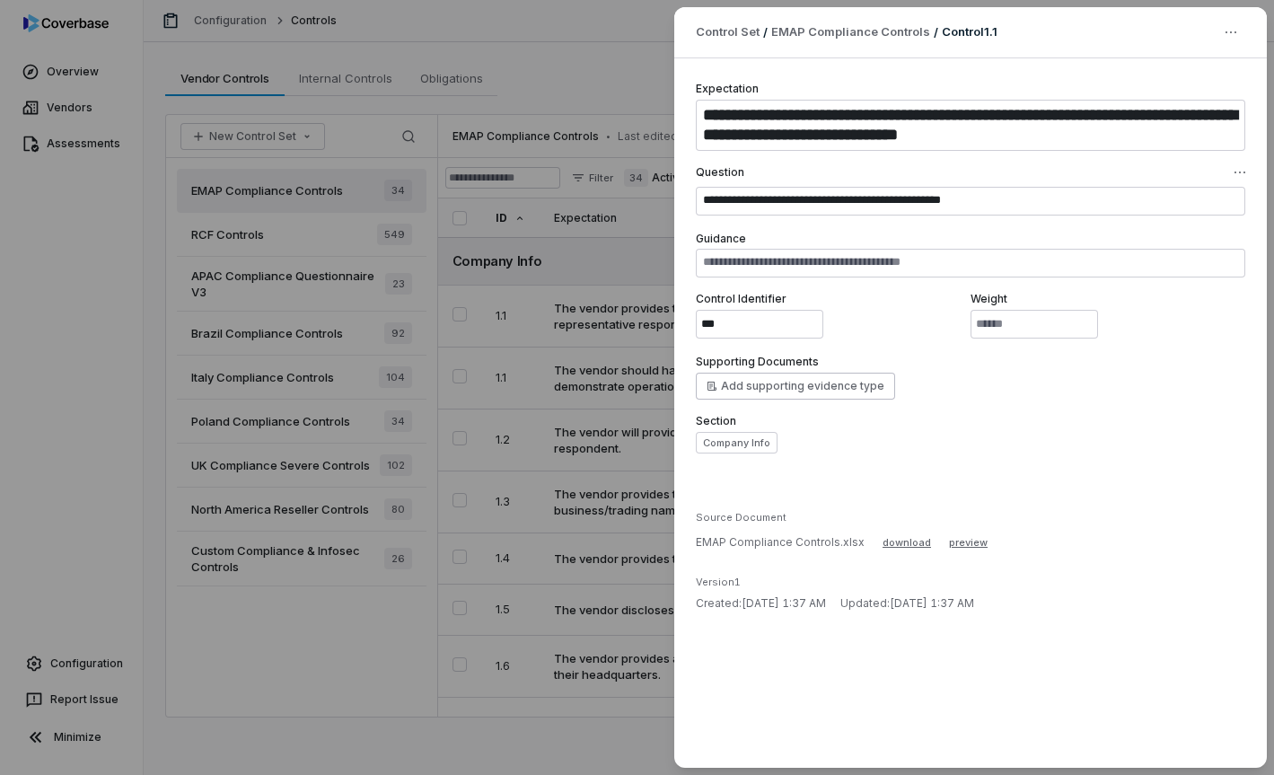
click at [906, 353] on div "Supporting Documents Add supporting evidence type" at bounding box center [971, 376] width 550 height 47
click at [787, 325] on input "***" at bounding box center [760, 324] width 128 height 29
type textarea "*"
type input "****"
type textarea "*"
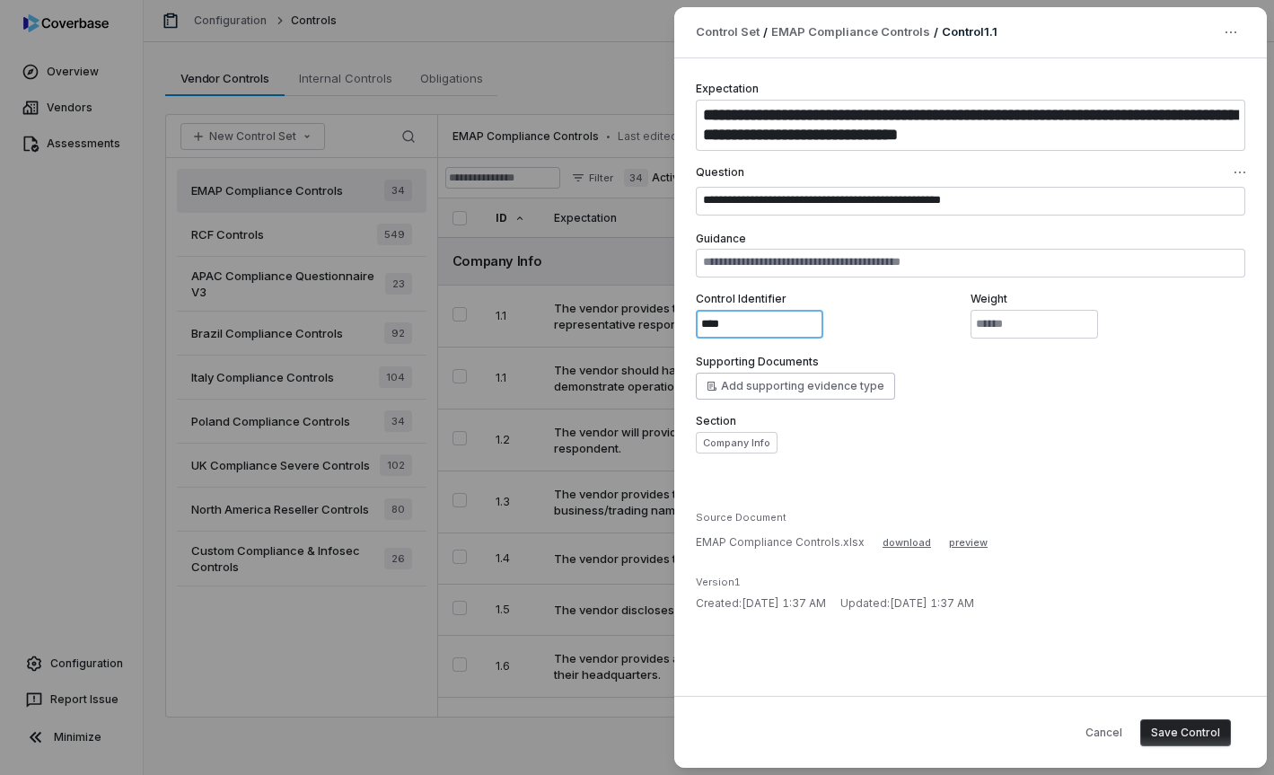
type input "****"
click at [1159, 734] on button "Save Control" at bounding box center [1185, 732] width 91 height 27
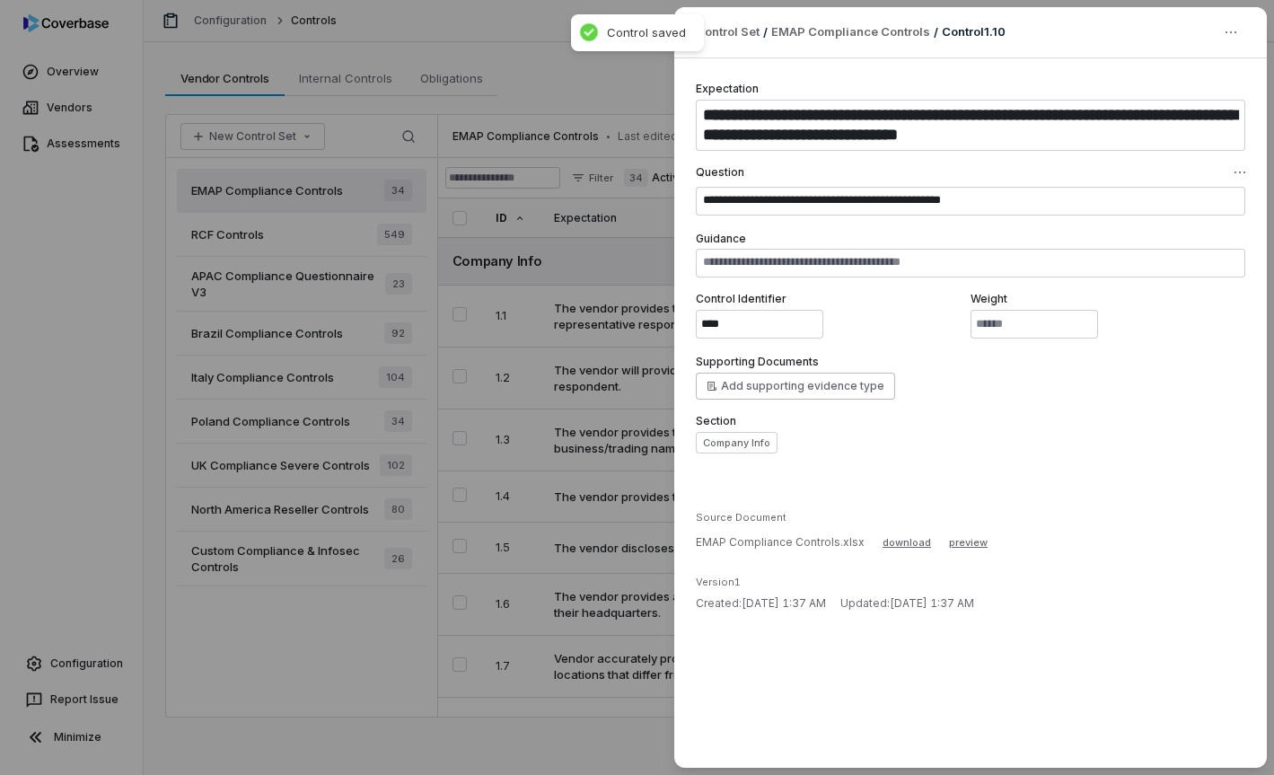
click at [642, 552] on div "**********" at bounding box center [637, 387] width 1274 height 775
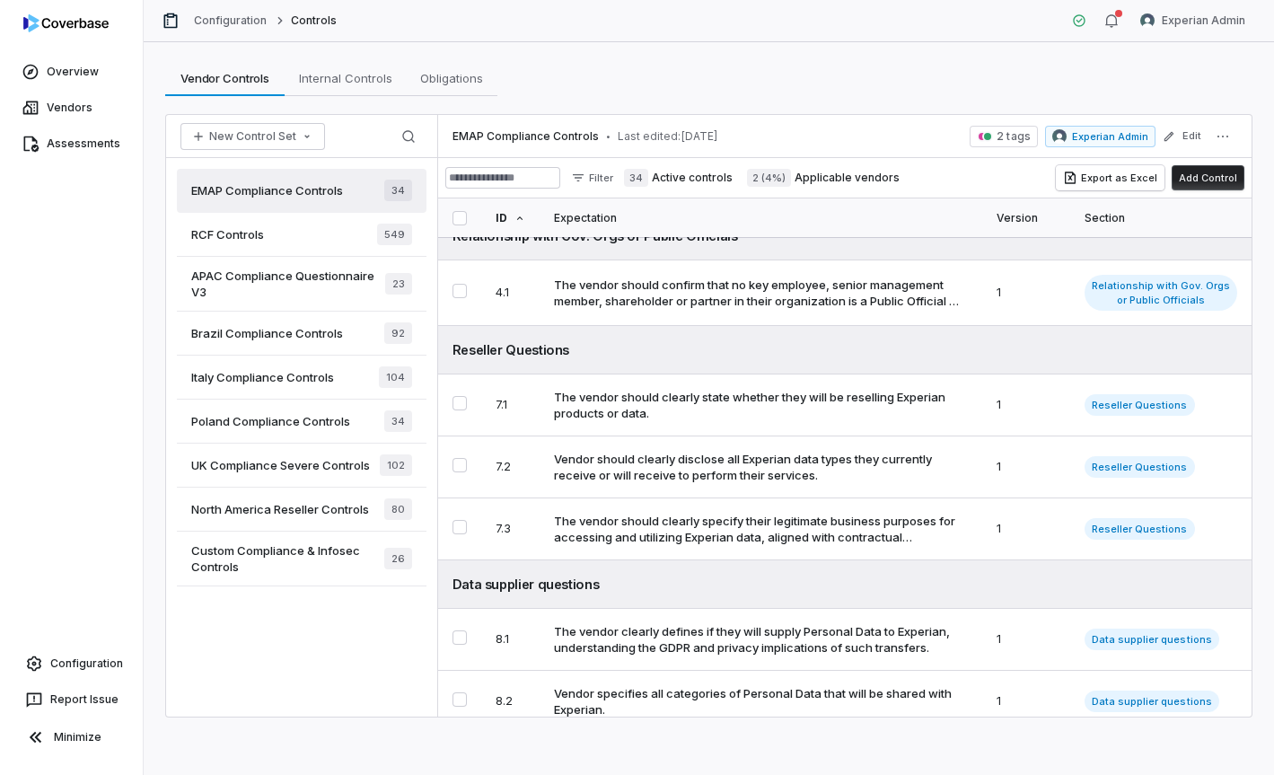
scroll to position [2122, 0]
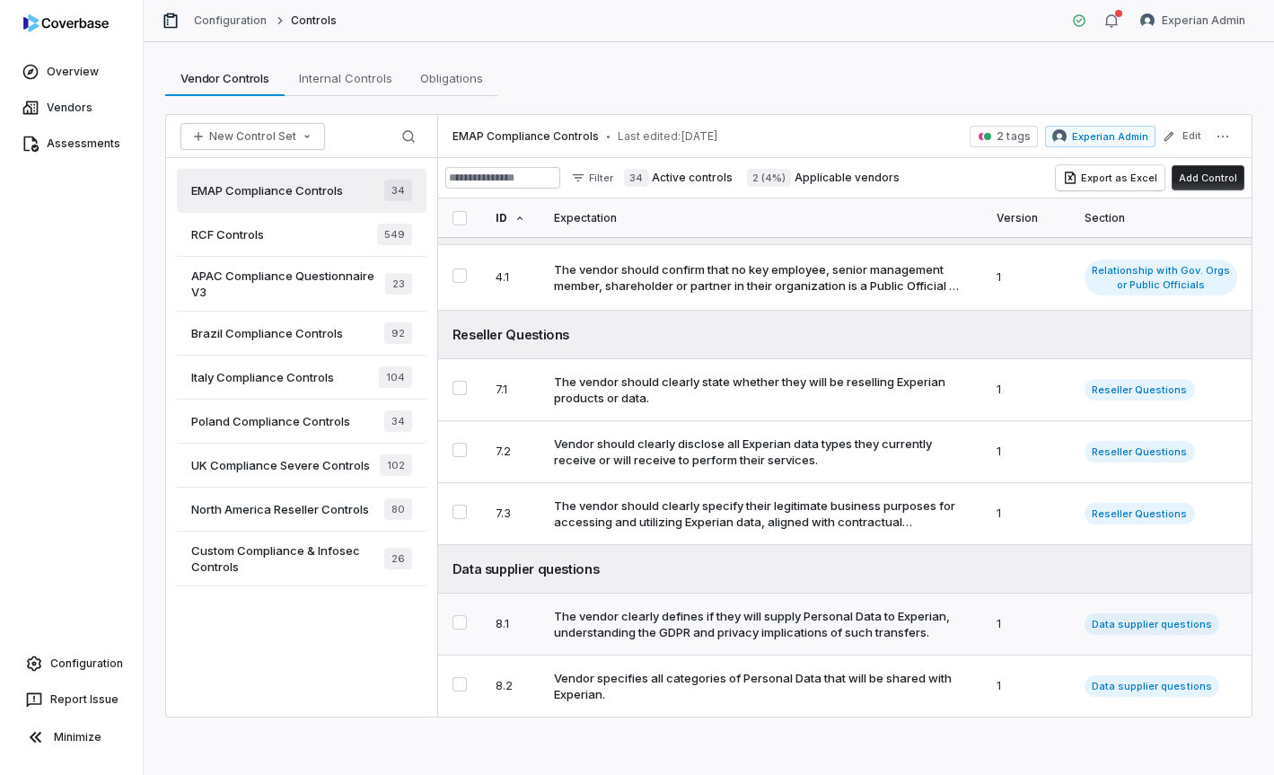
click at [693, 620] on div "The vendor clearly defines if they will supply Personal Data to Experian, under…" at bounding box center [757, 624] width 407 height 32
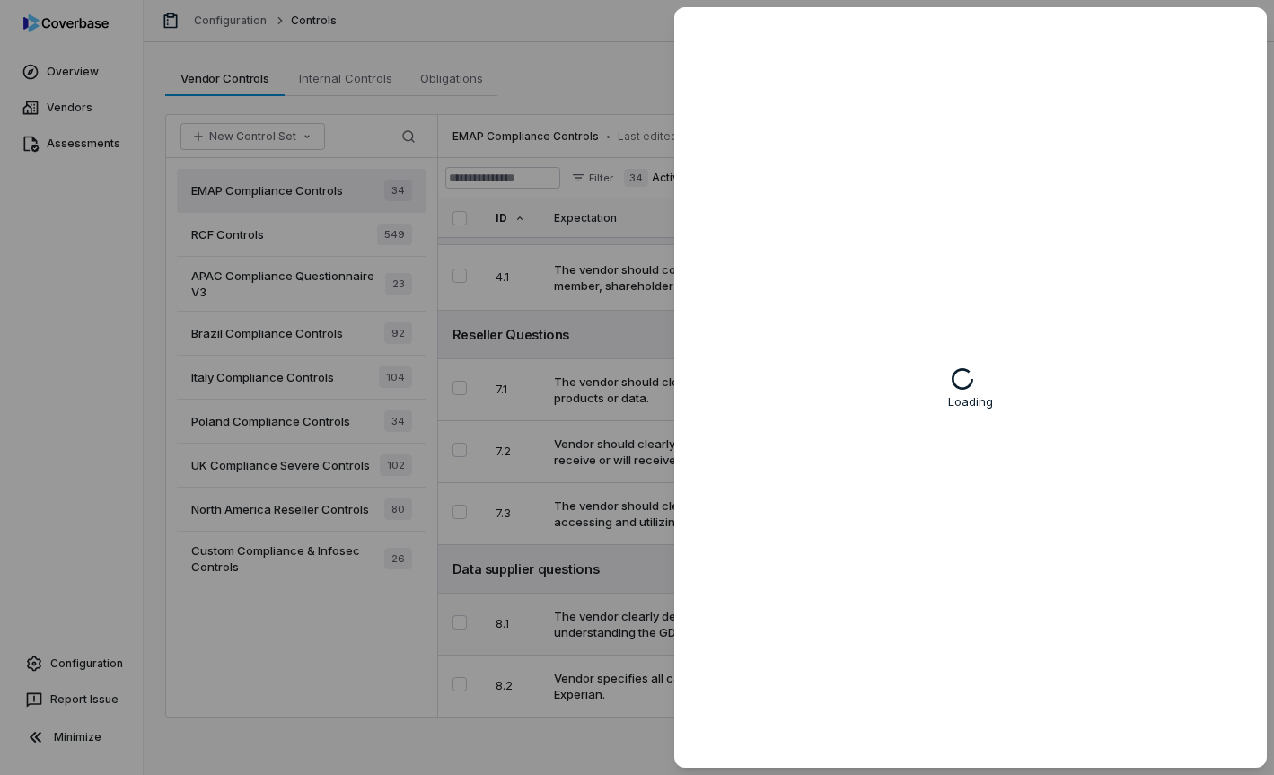
type textarea "*"
